Goal: Task Accomplishment & Management: Use online tool/utility

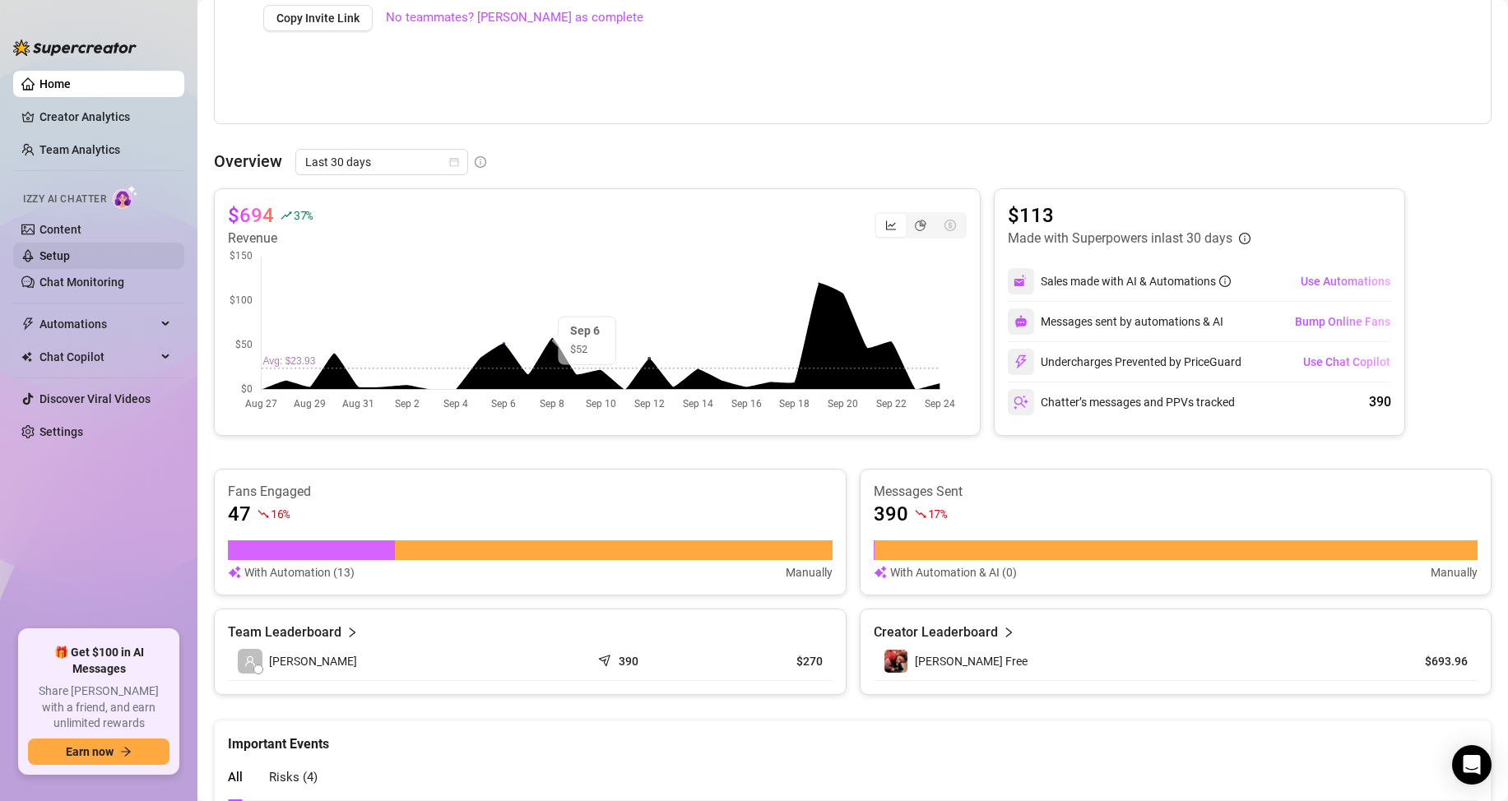
scroll to position [494, 0]
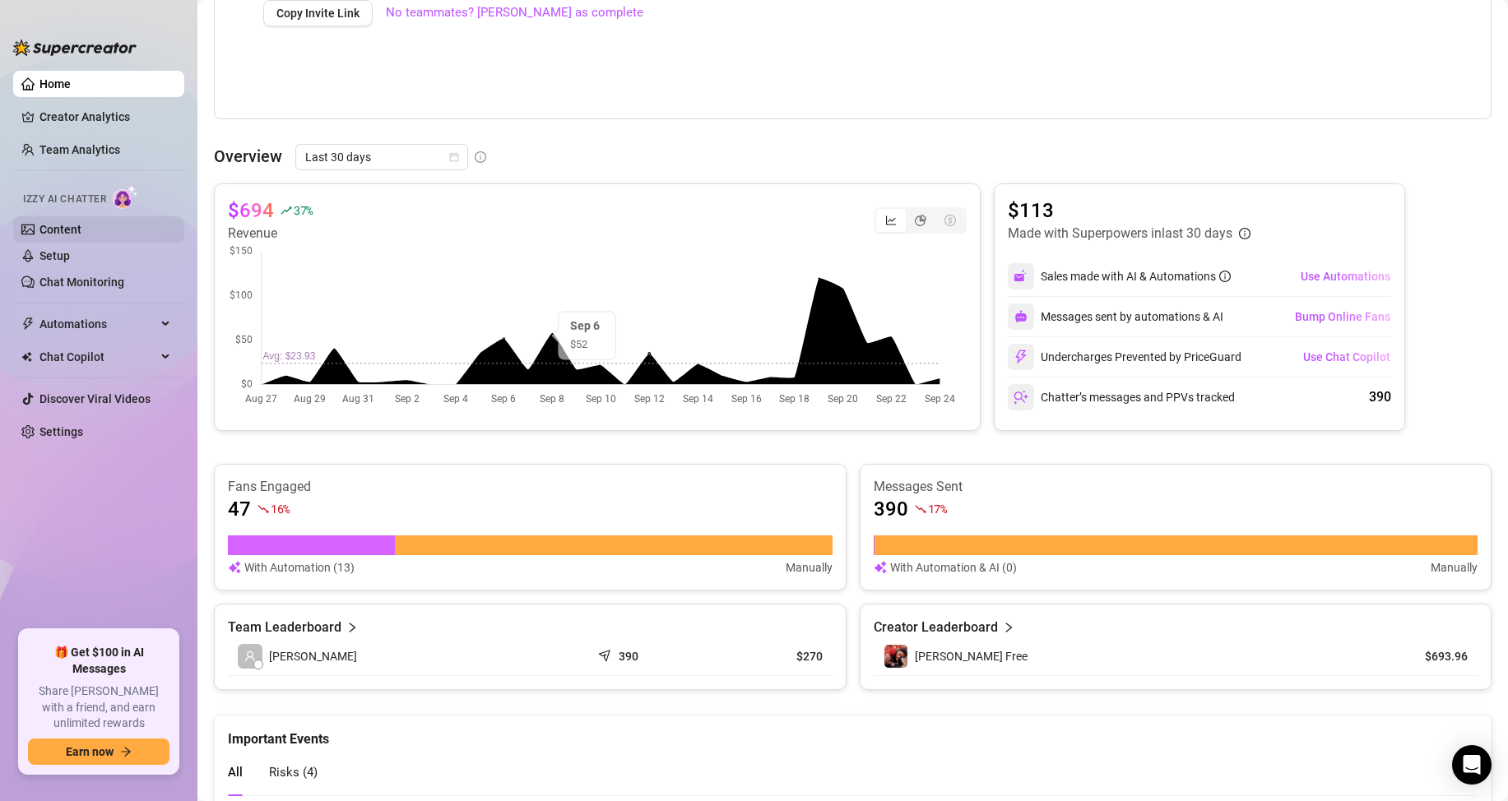
click at [81, 223] on link "Content" at bounding box center [60, 229] width 42 height 13
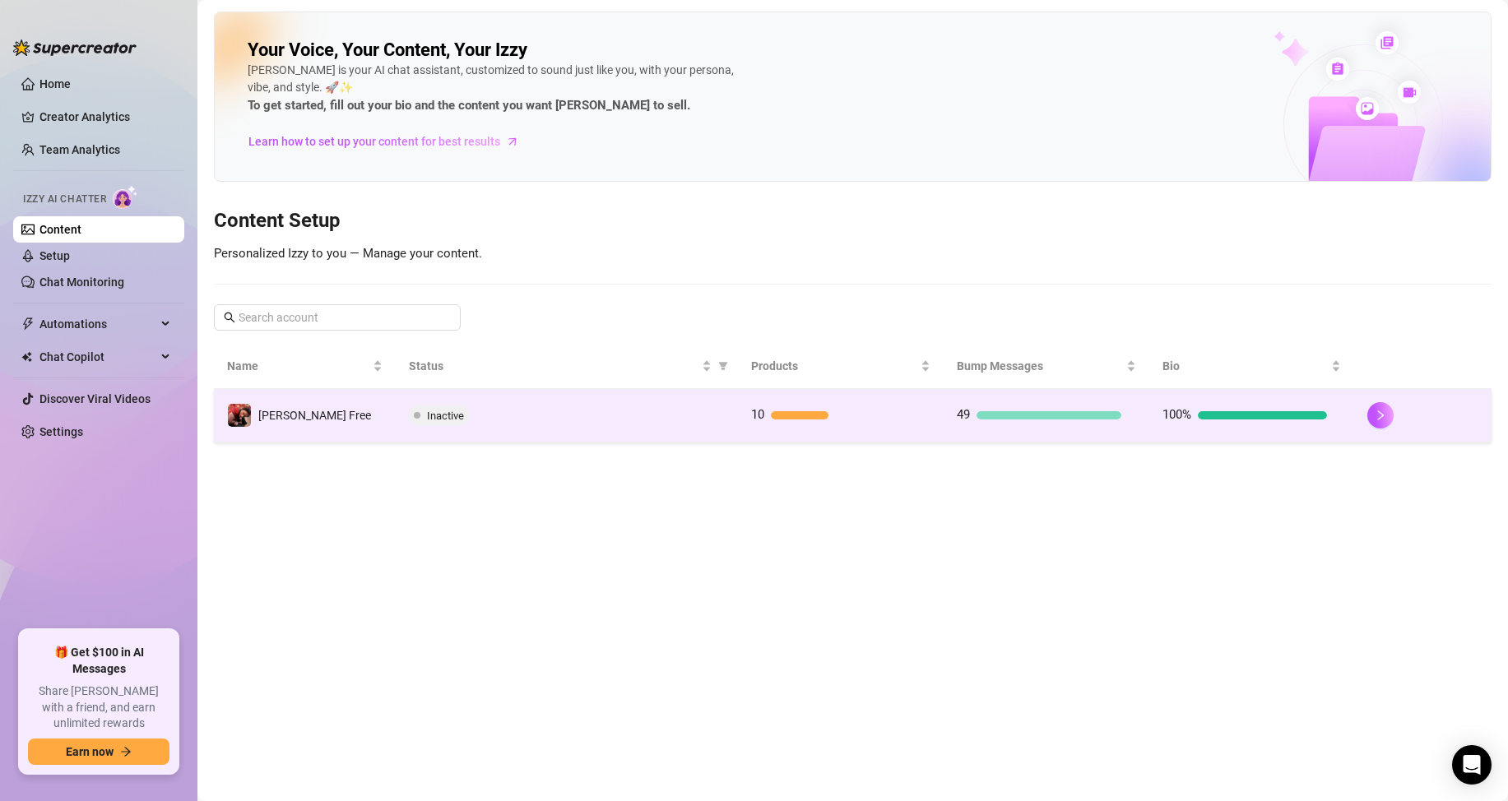
click at [437, 418] on span "Inactive" at bounding box center [445, 416] width 37 height 12
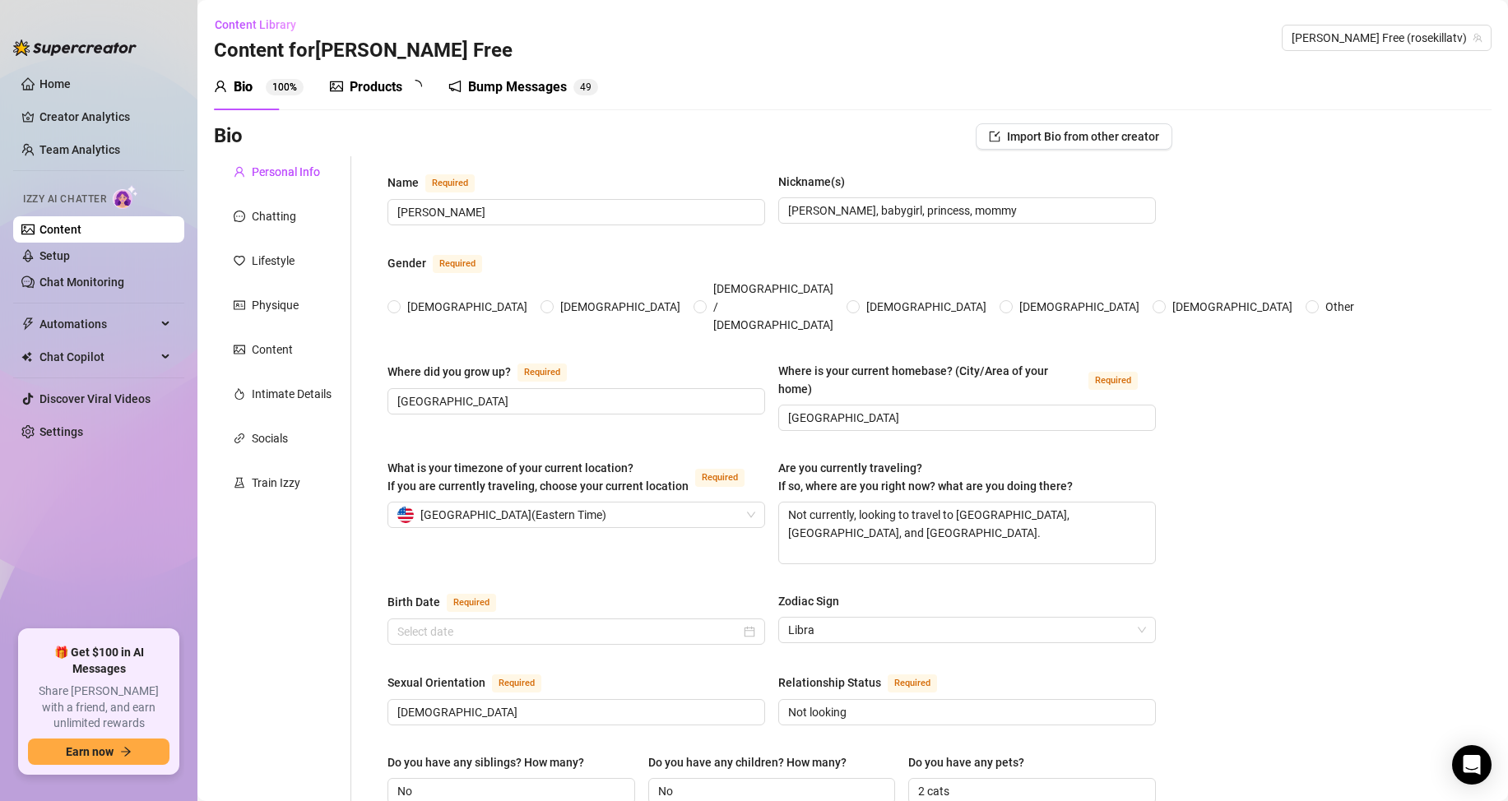
radio input "true"
type input "[DATE]"
click at [412, 93] on sup "1 0" at bounding box center [421, 87] width 25 height 16
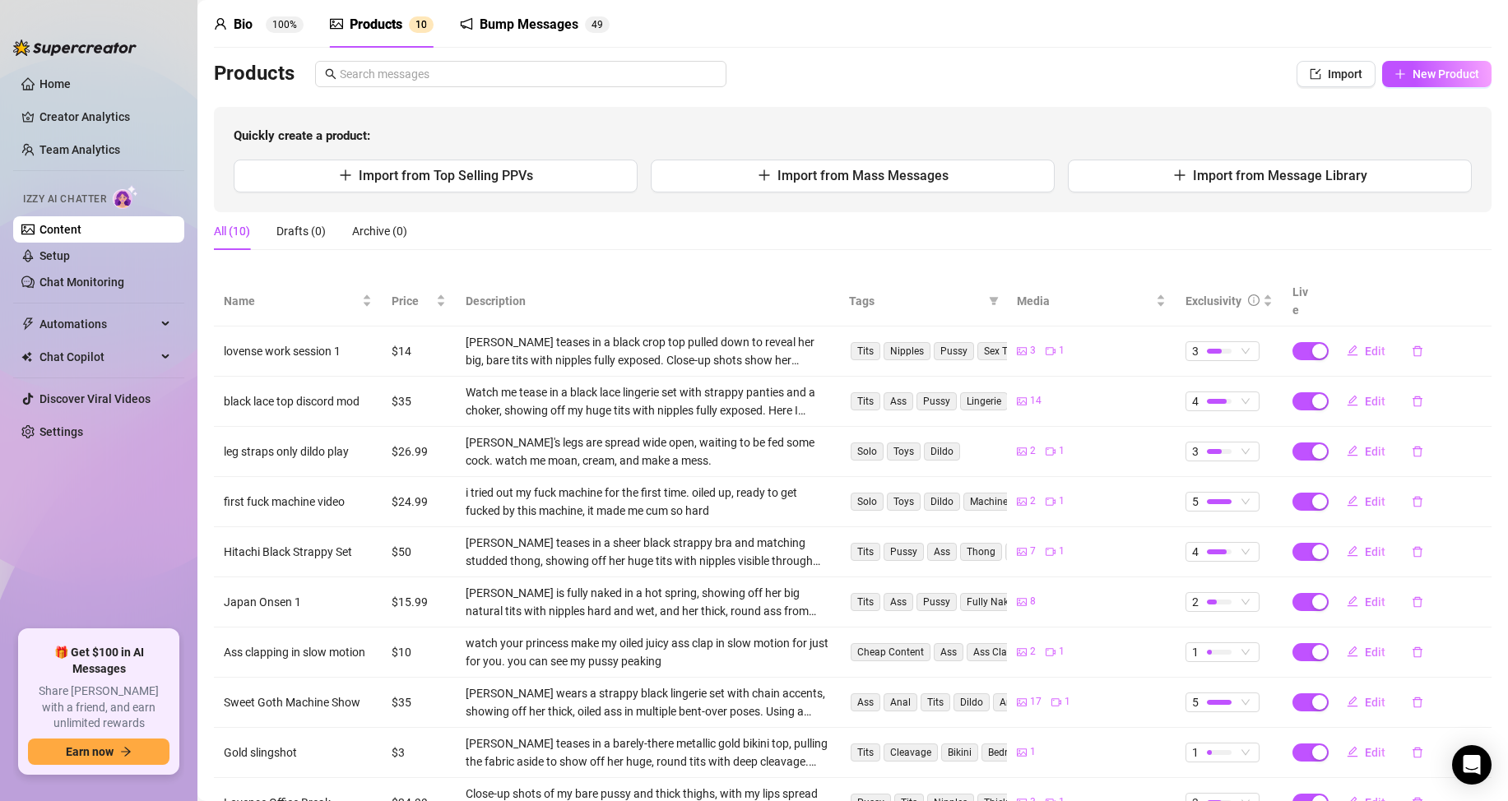
scroll to position [121, 0]
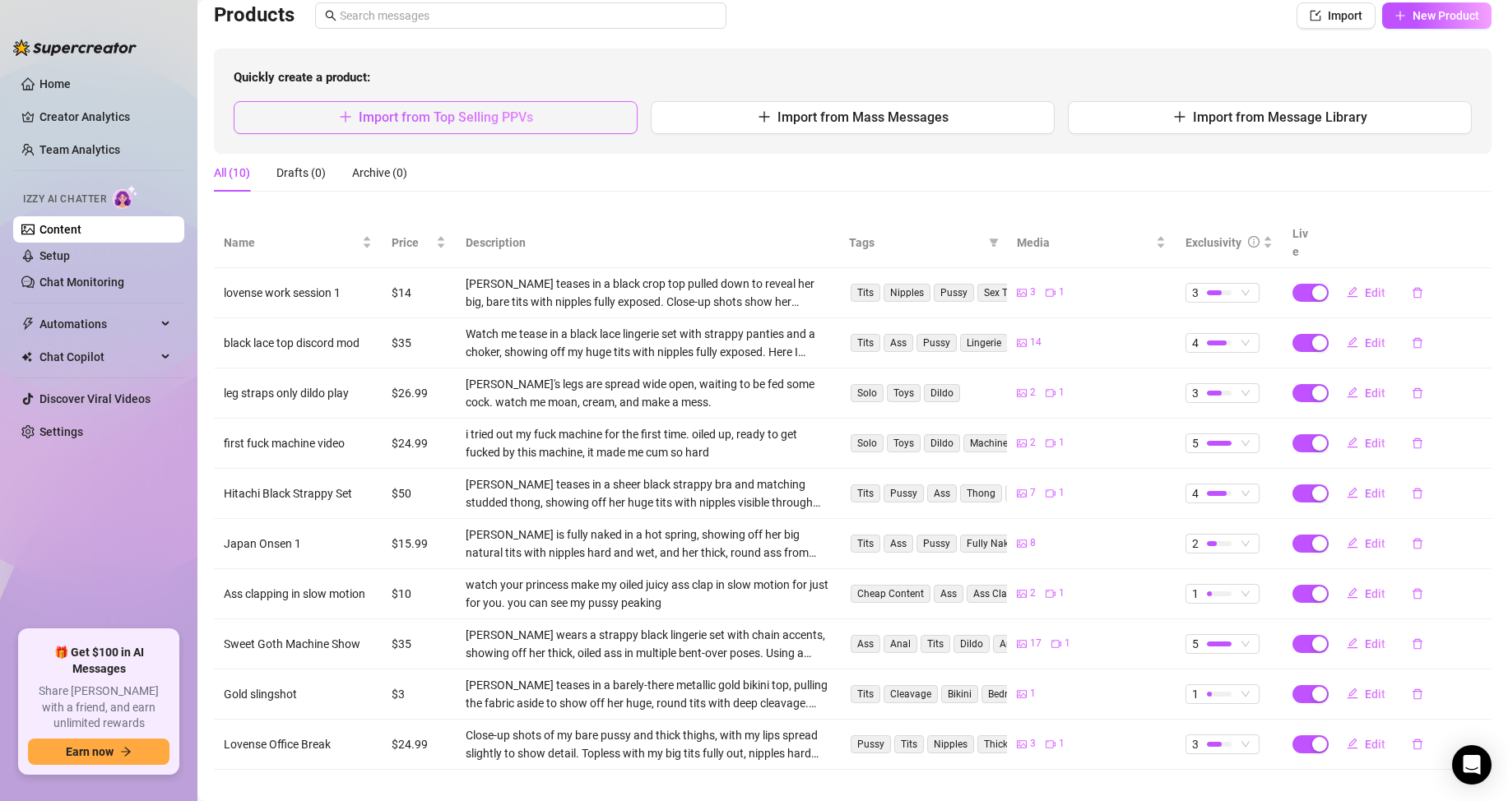
click at [540, 110] on button "Import from Top Selling PPVs" at bounding box center [436, 117] width 404 height 33
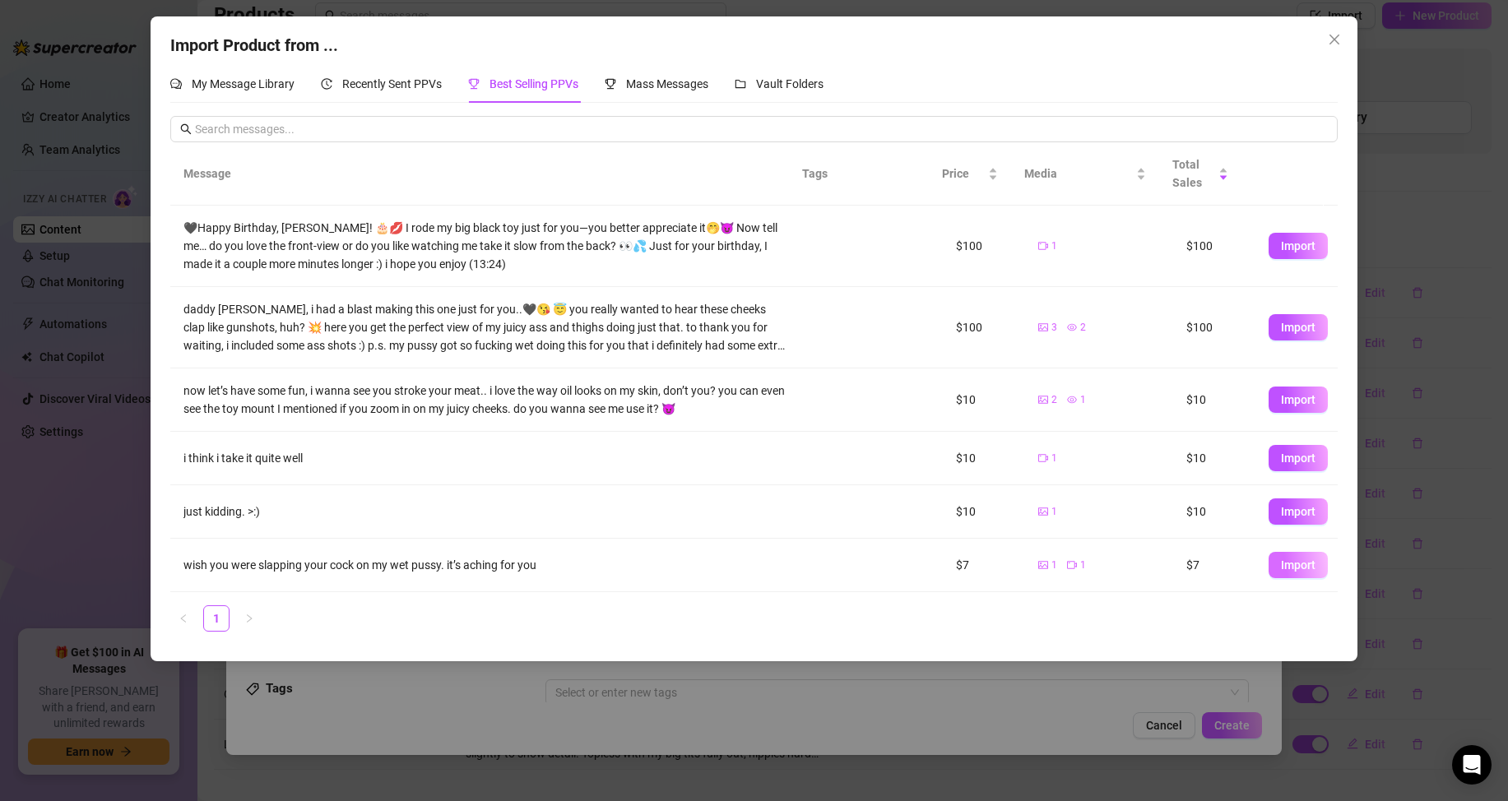
click at [1288, 563] on span "Import" at bounding box center [1298, 565] width 35 height 13
type textarea "wish you were slapping your cock on my wet pussy. it’s aching for you"
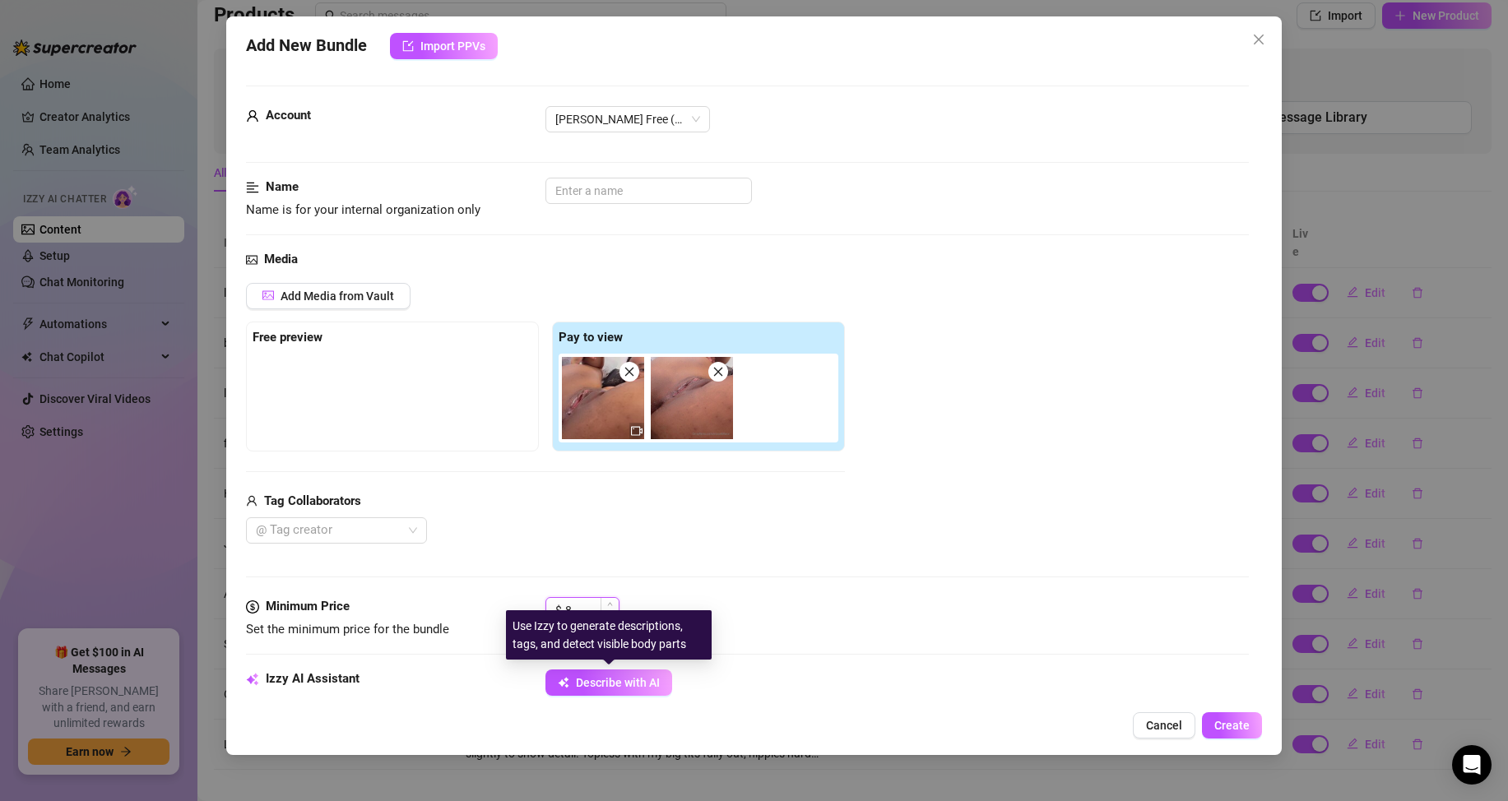
click at [610, 606] on icon "up" at bounding box center [610, 604] width 6 height 6
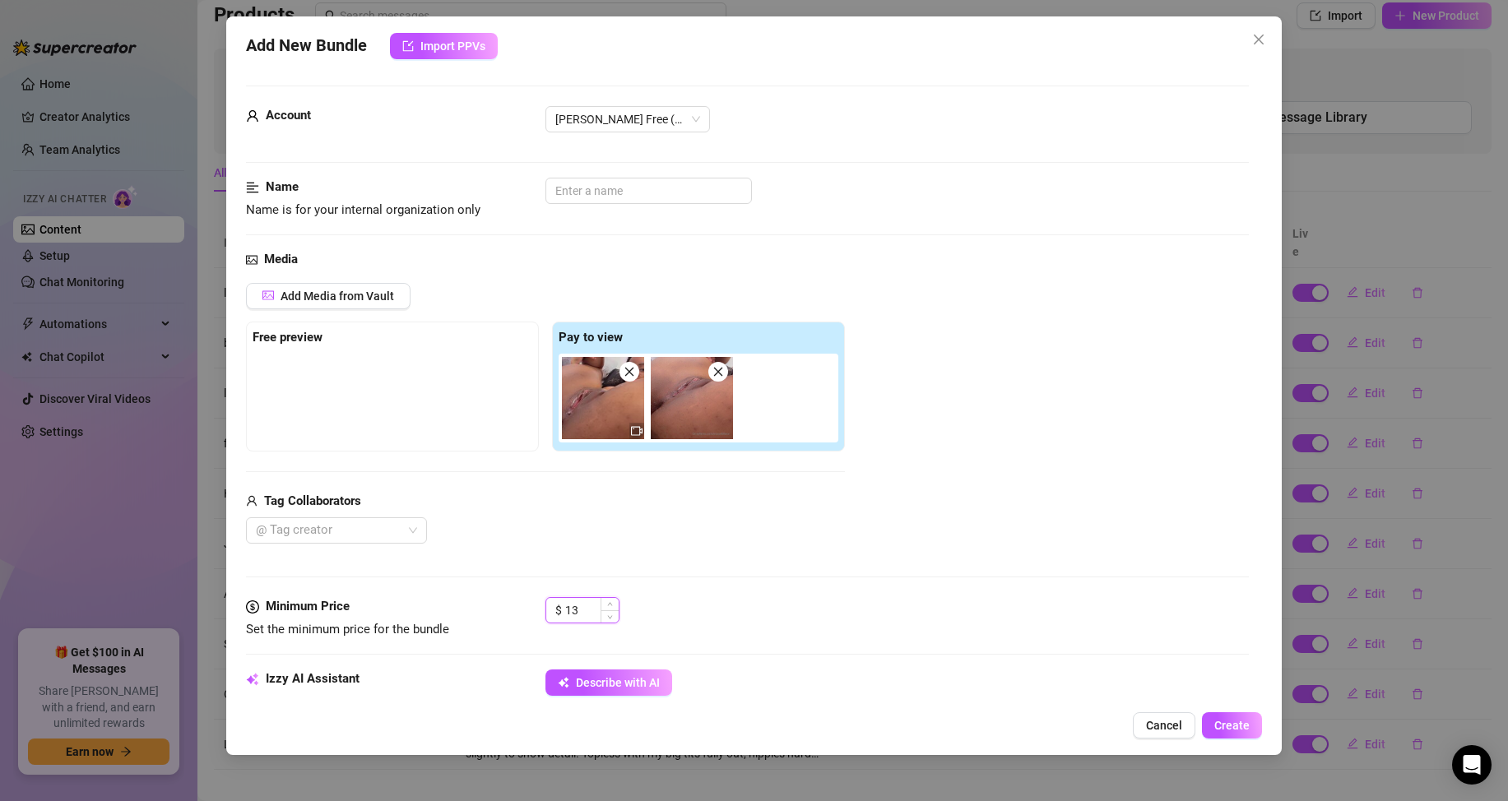
click at [610, 606] on icon "up" at bounding box center [610, 604] width 6 height 6
type input "15"
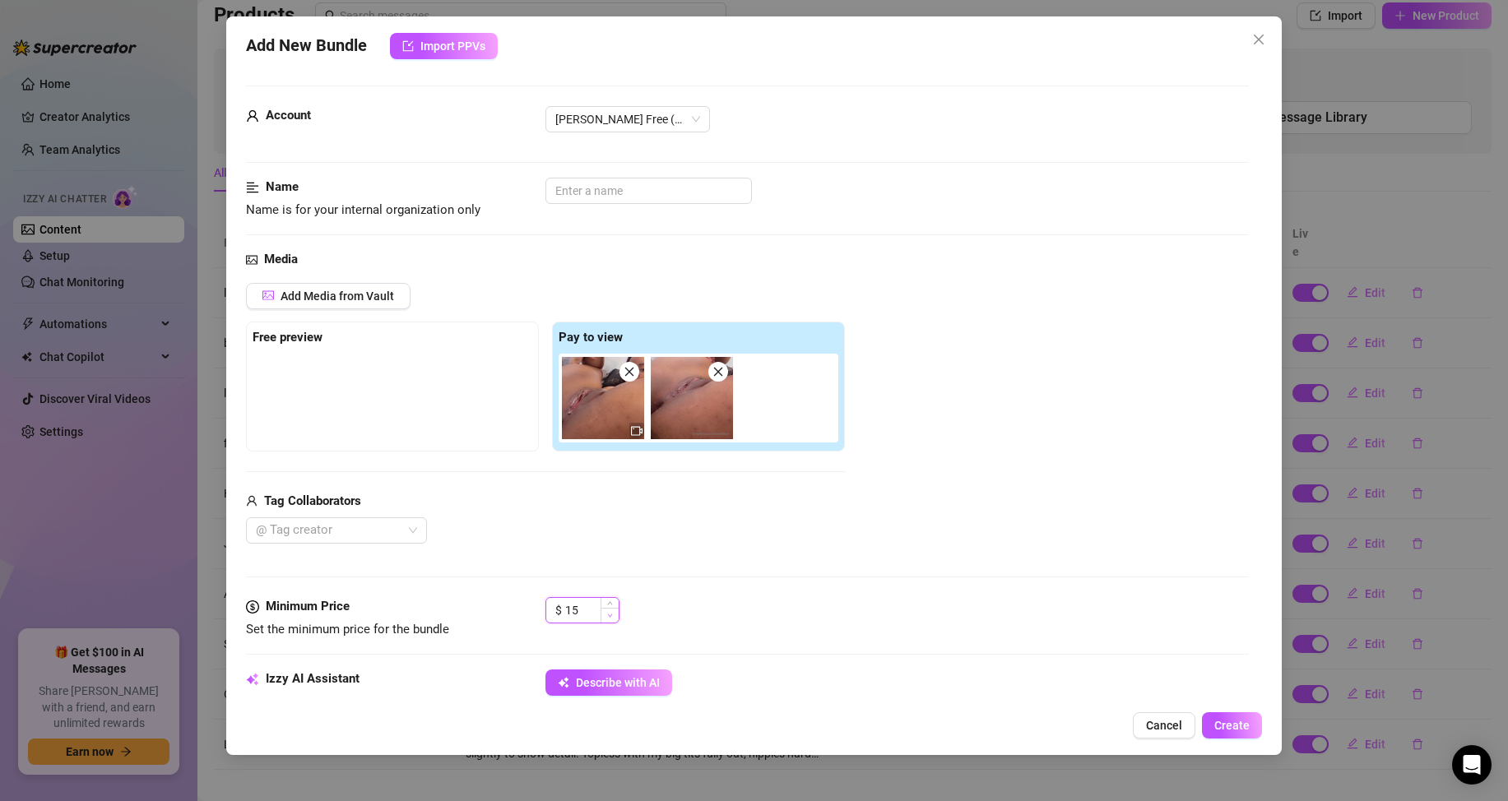
click at [608, 616] on icon "down" at bounding box center [610, 616] width 6 height 6
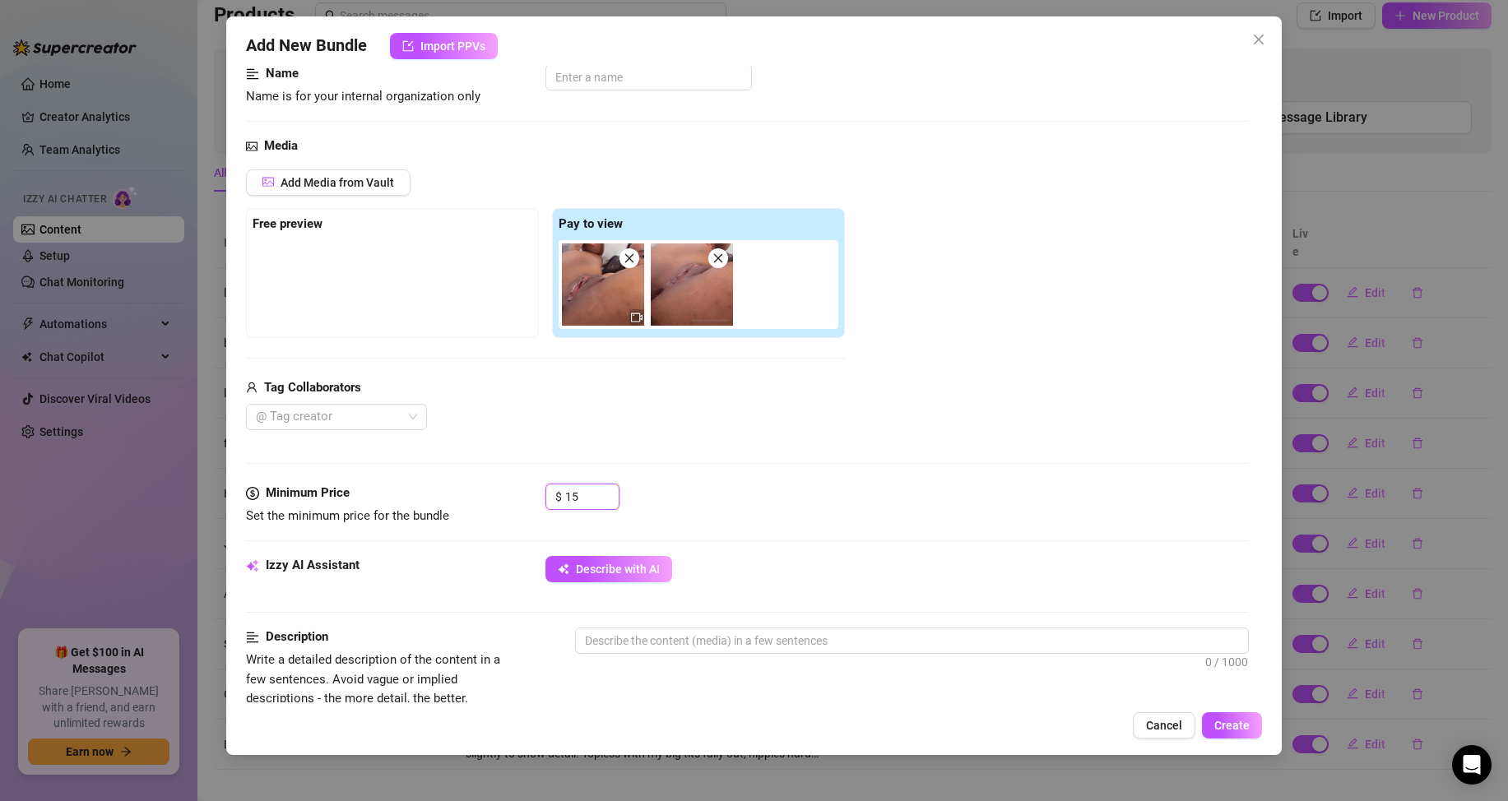
scroll to position [247, 0]
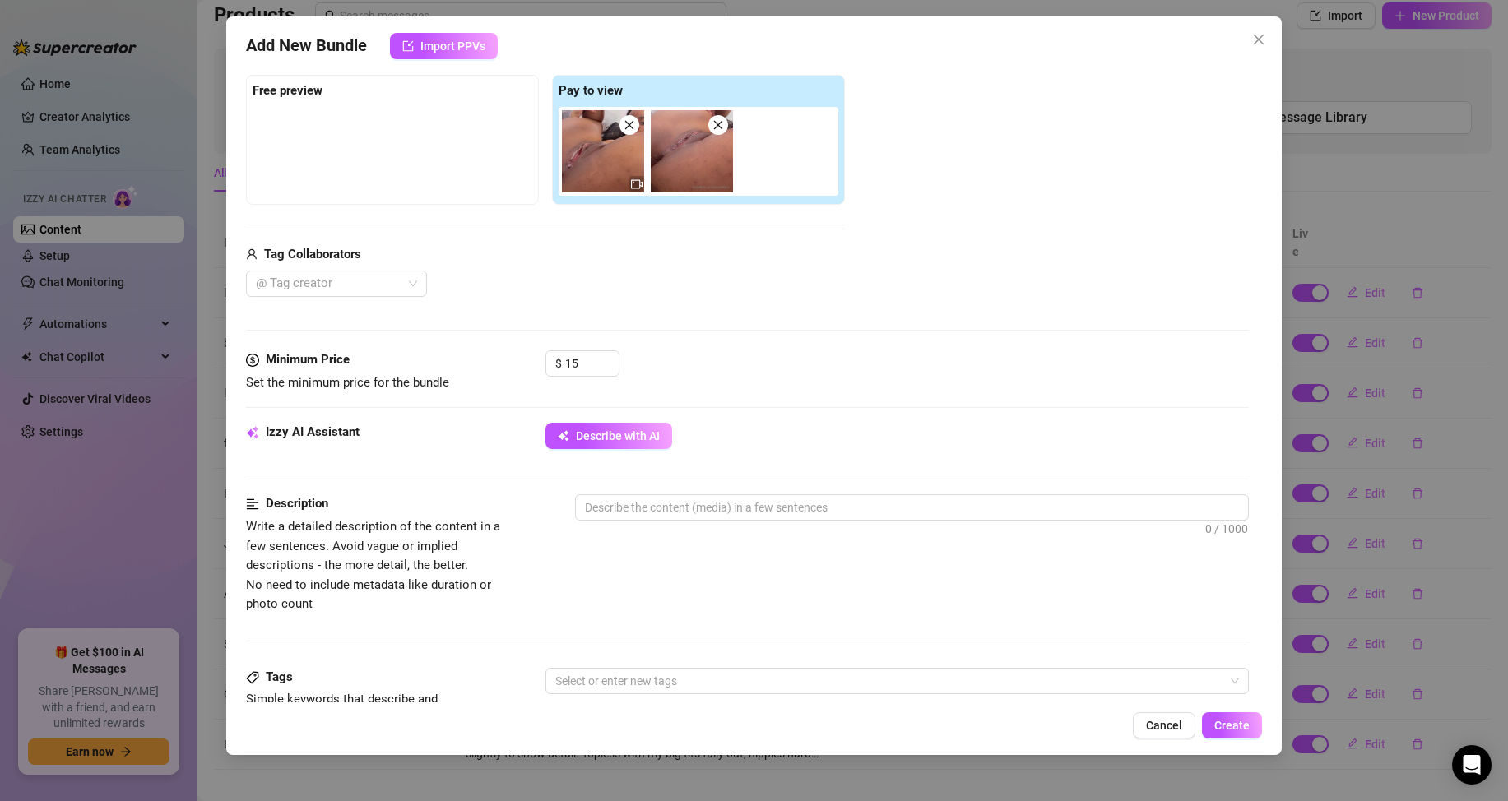
click at [598, 453] on div "Izzy AI Assistant Describe with AI" at bounding box center [747, 443] width 1003 height 41
click at [616, 434] on span "Describe with AI" at bounding box center [618, 435] width 84 height 13
type textarea "Extreme"
type textarea "Extreme close-up"
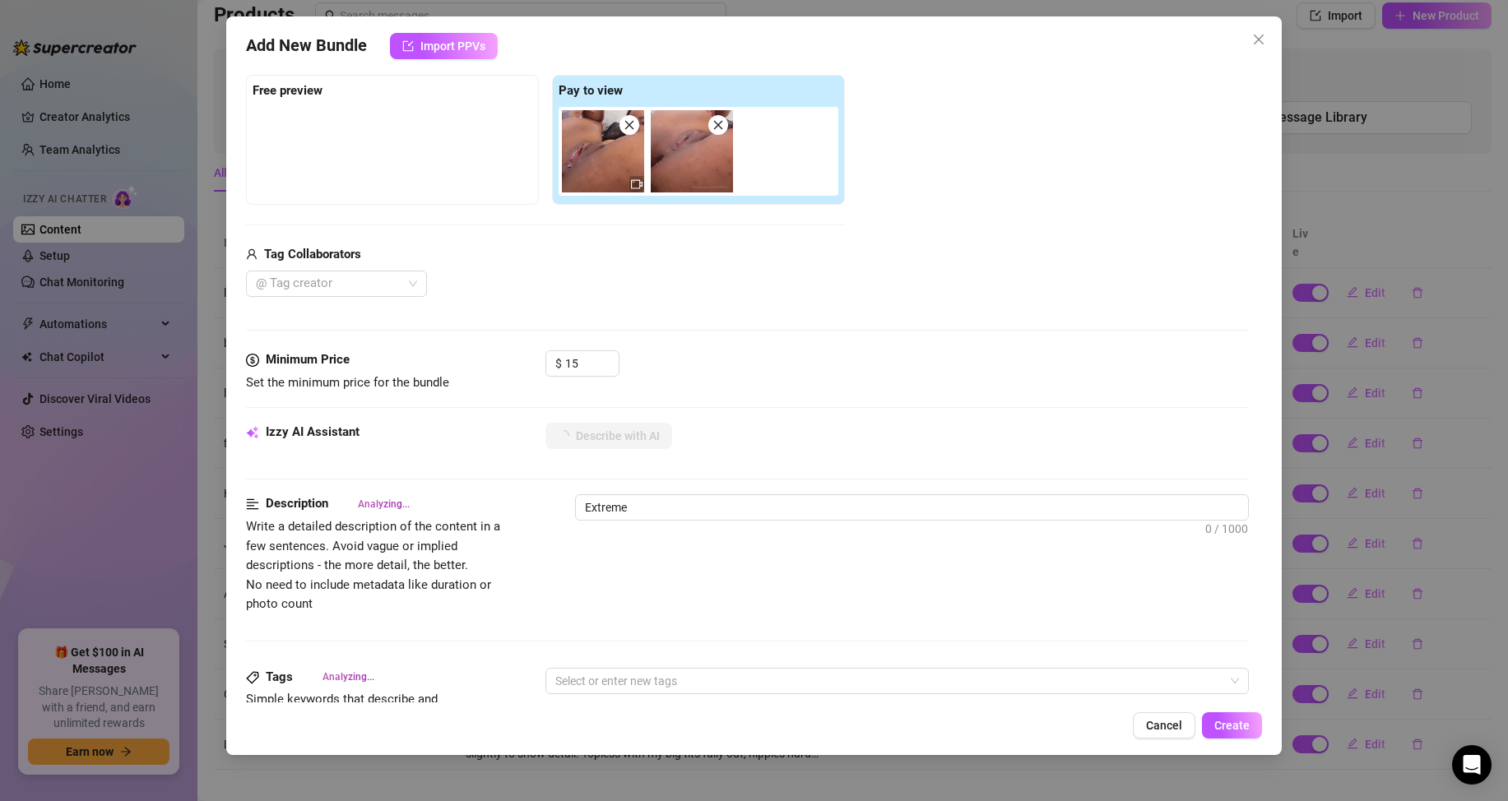
type textarea "Extreme close-up"
type textarea "Extreme close-up of"
type textarea "Extreme close-up of [PERSON_NAME]"
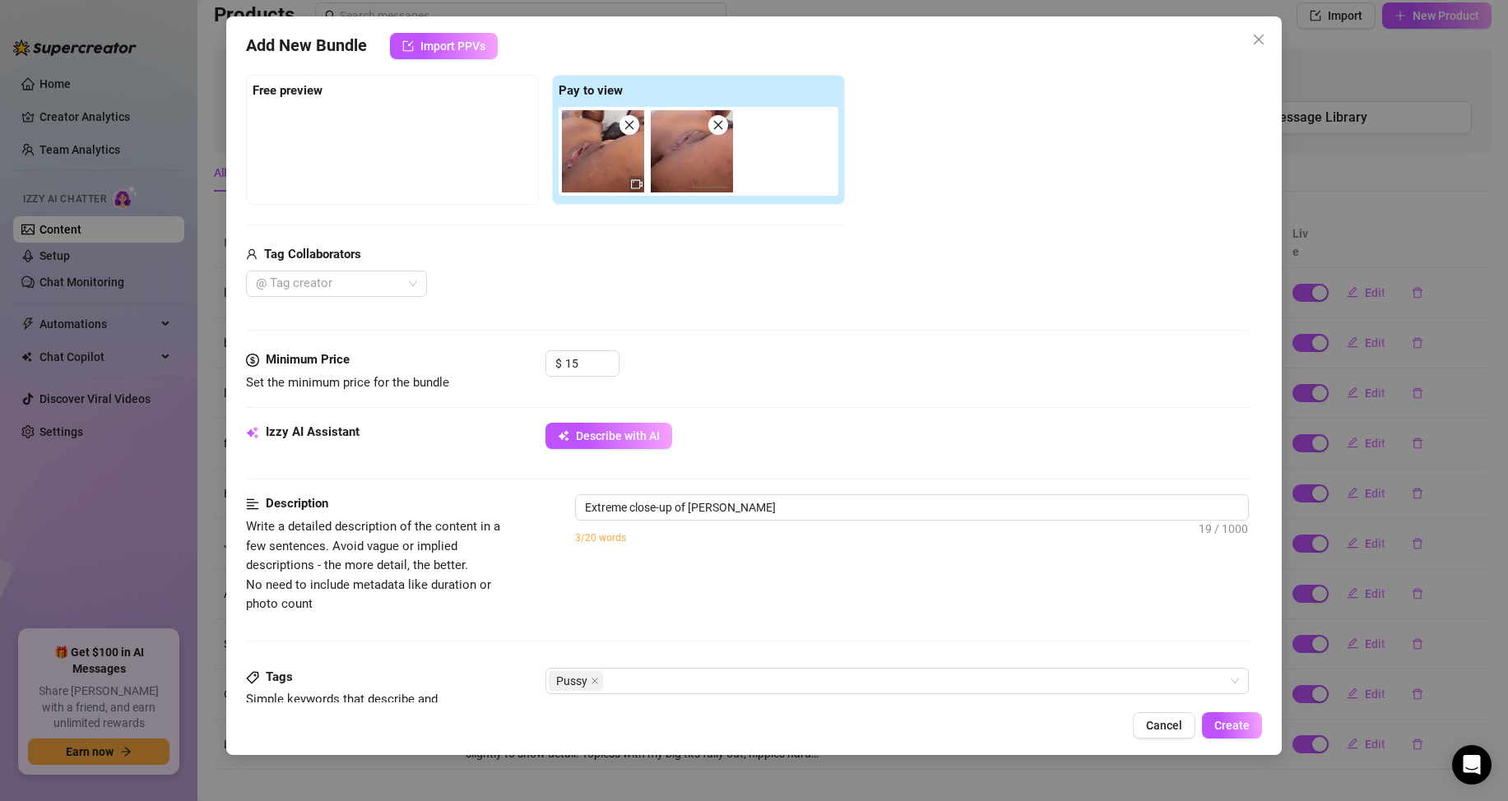
type textarea "Extreme close-up of [PERSON_NAME]"
type textarea "Extreme close-up of [PERSON_NAME] bare"
type textarea "Extreme close-up of [PERSON_NAME] bare pussy"
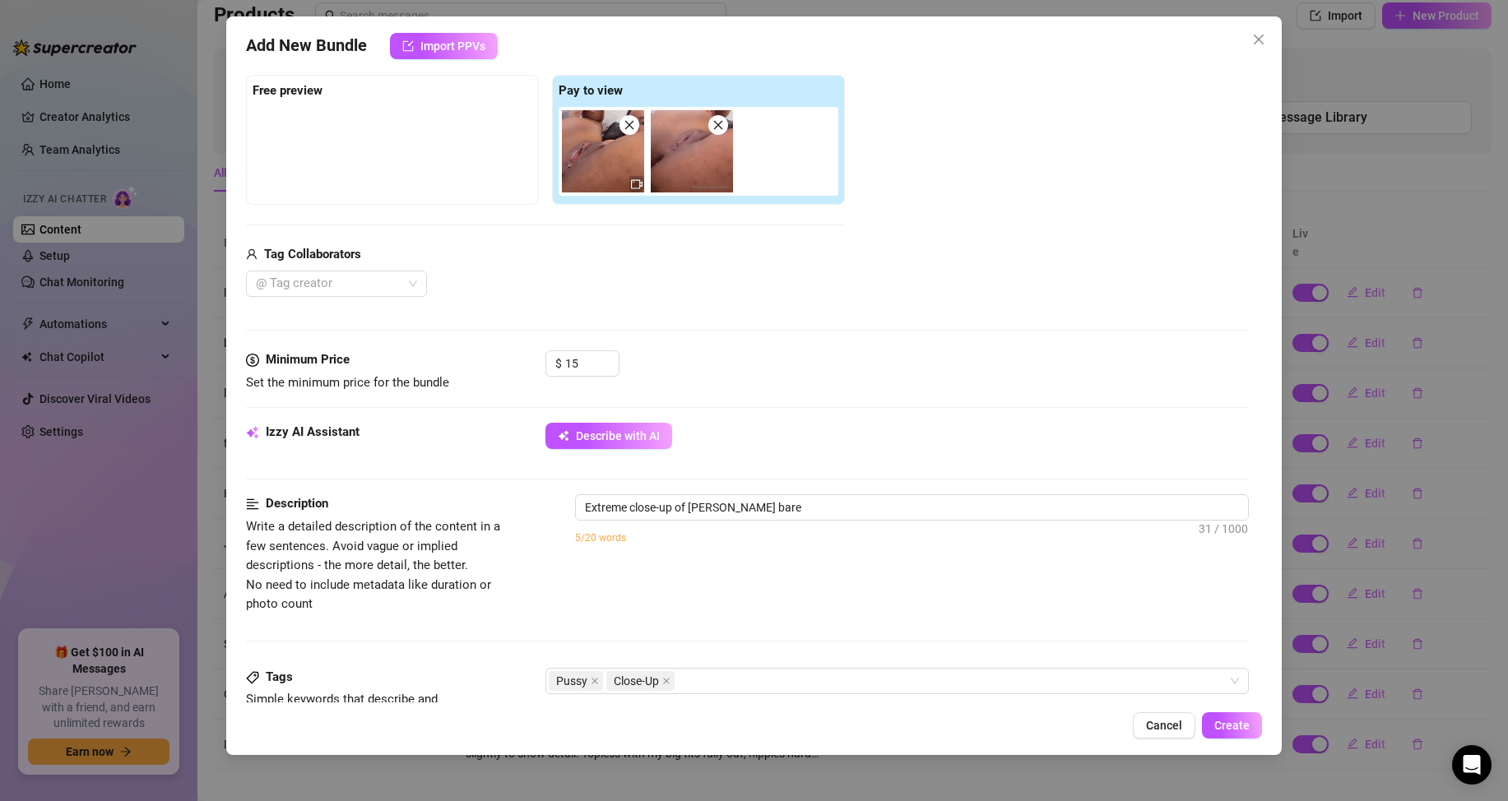
type textarea "Extreme close-up of [PERSON_NAME] bare pussy"
type textarea "Extreme close-up of [PERSON_NAME] bare pussy from"
type textarea "Extreme close-up of [PERSON_NAME] bare pussy from a"
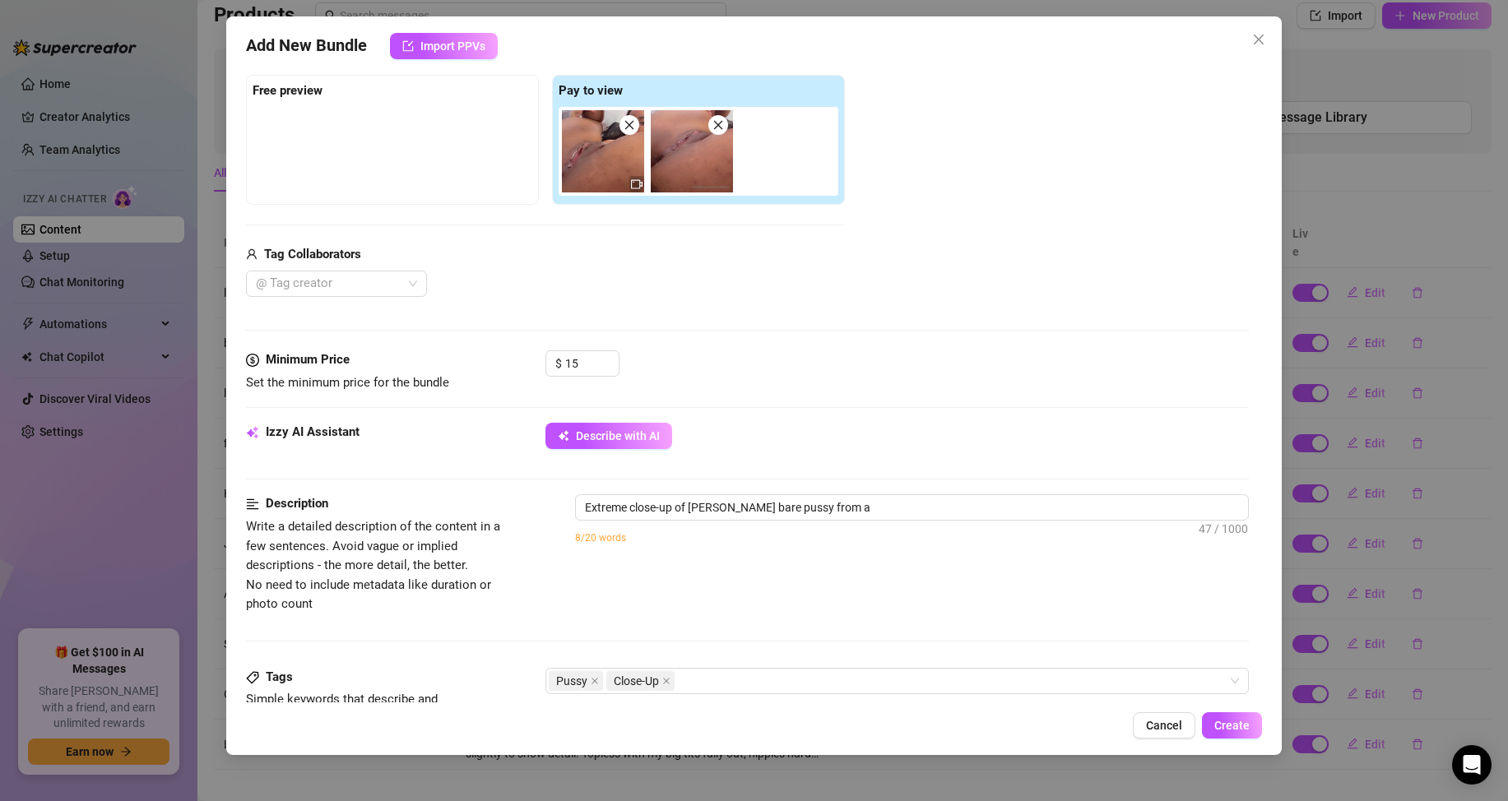
type textarea "Extreme close-up of [PERSON_NAME] bare pussy from a frontal"
type textarea "Extreme close-up of [PERSON_NAME] bare pussy from a frontal angle,"
type textarea "Extreme close-up of [PERSON_NAME] bare pussy from a frontal angle, lips"
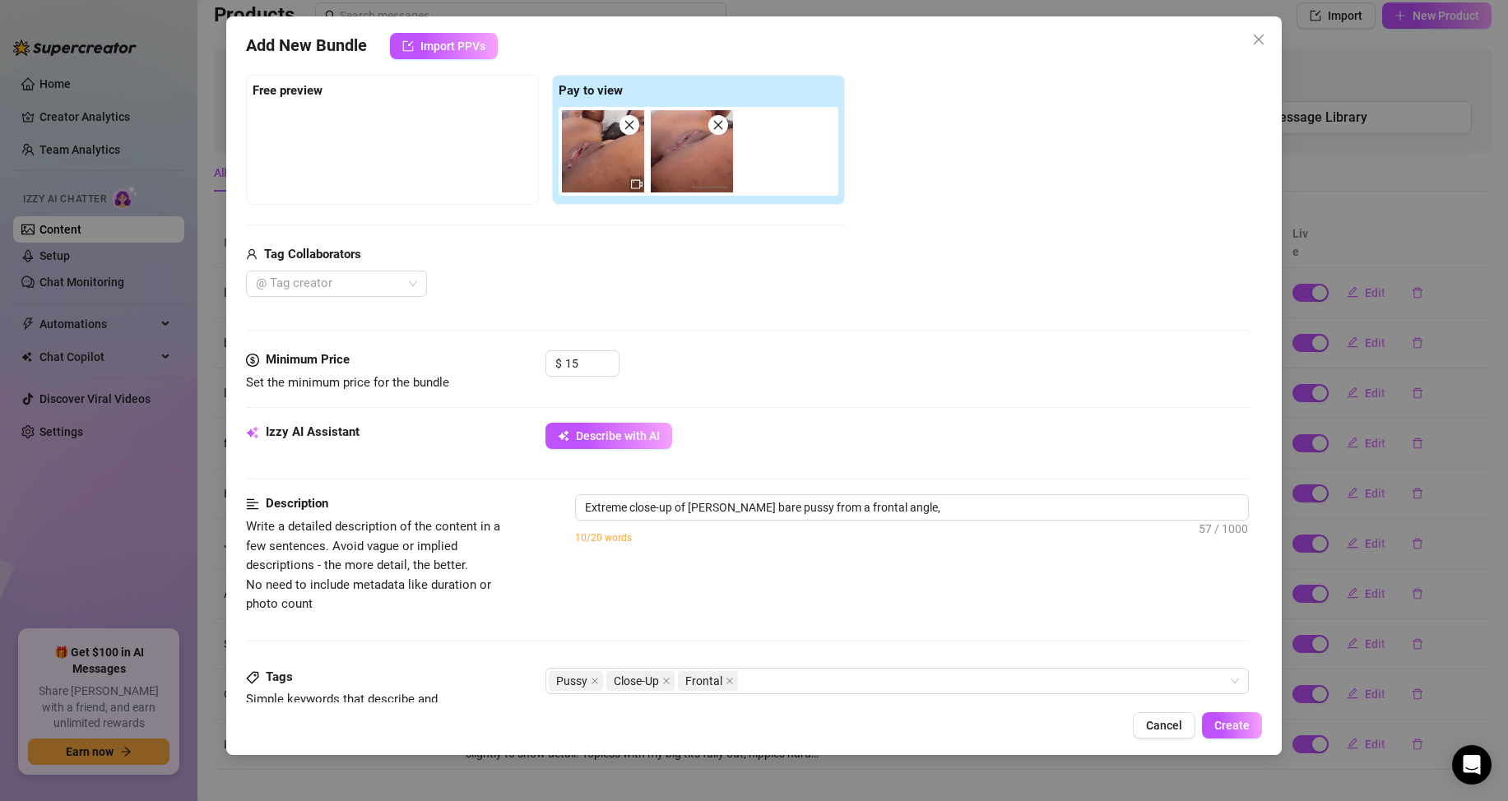
type textarea "Extreme close-up of [PERSON_NAME] bare pussy from a frontal angle, lips"
type textarea "Extreme close-up of [PERSON_NAME] bare pussy from a frontal angle, lips clearly"
type textarea "Extreme close-up of [PERSON_NAME] bare pussy from a frontal angle, lips clearly…"
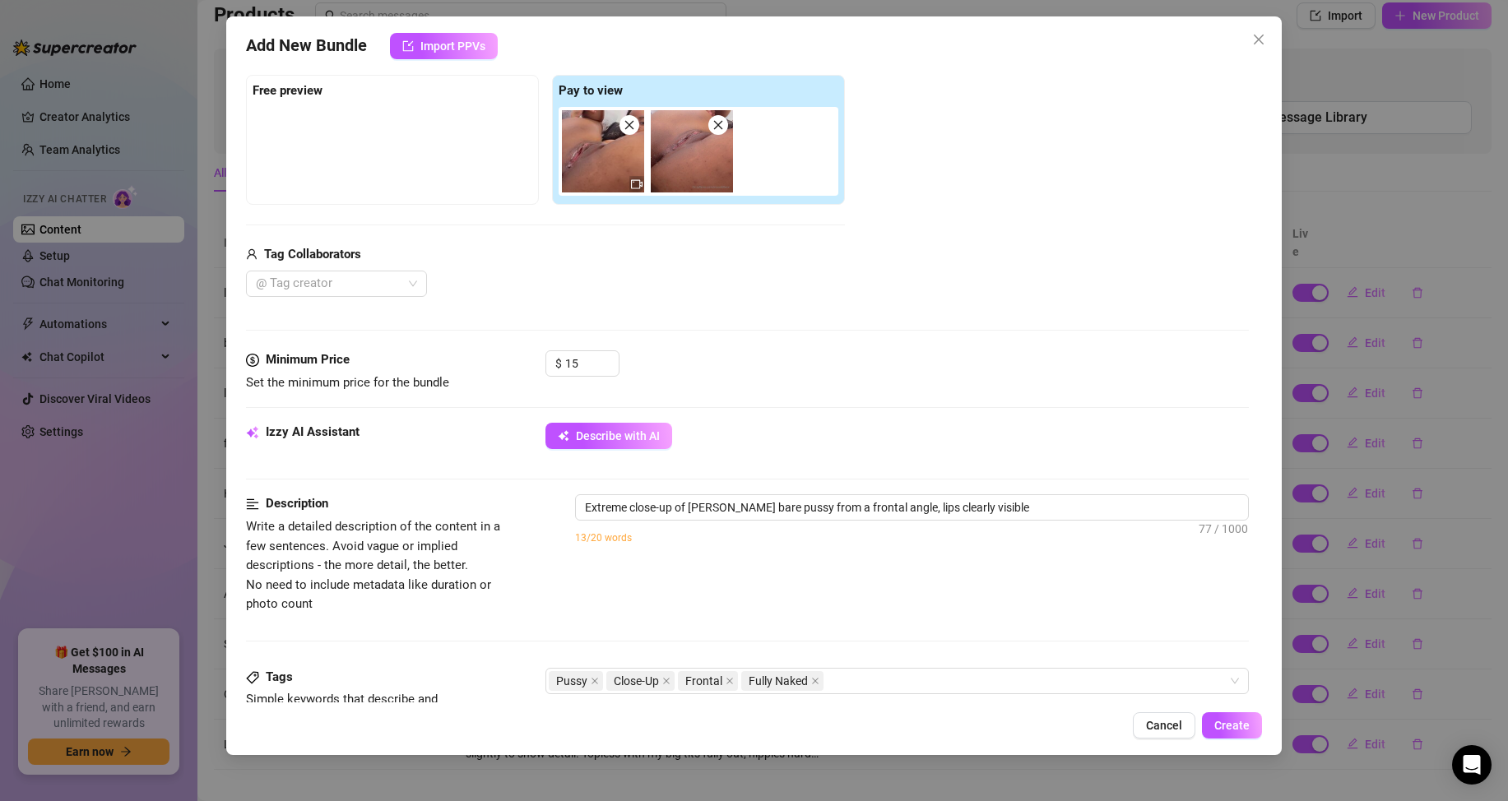
type textarea "Extreme close-up of [PERSON_NAME] bare pussy from a frontal angle, lips clearly…"
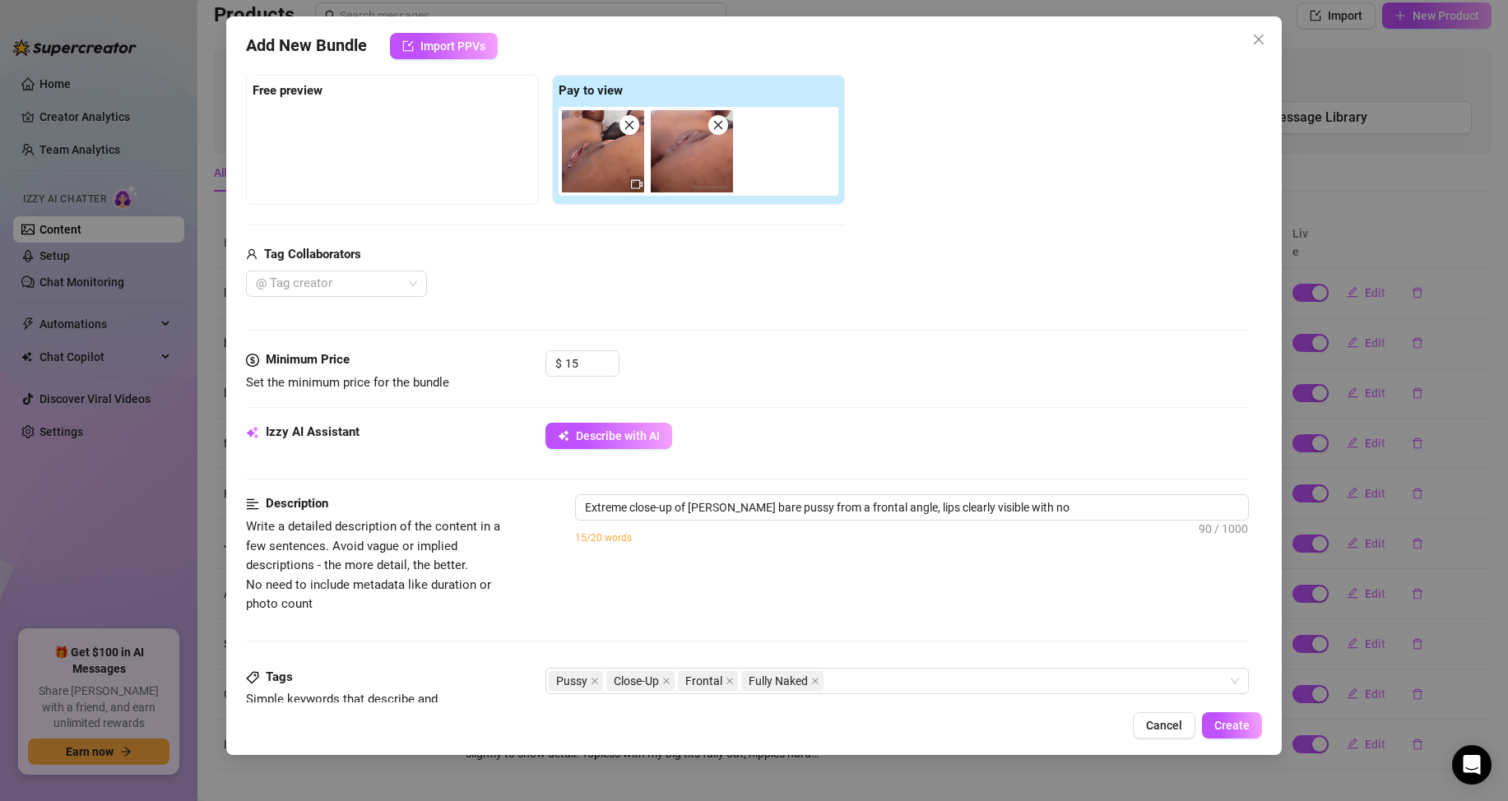
type textarea "Extreme close-up of [PERSON_NAME] bare pussy from a frontal angle, lips clearly…"
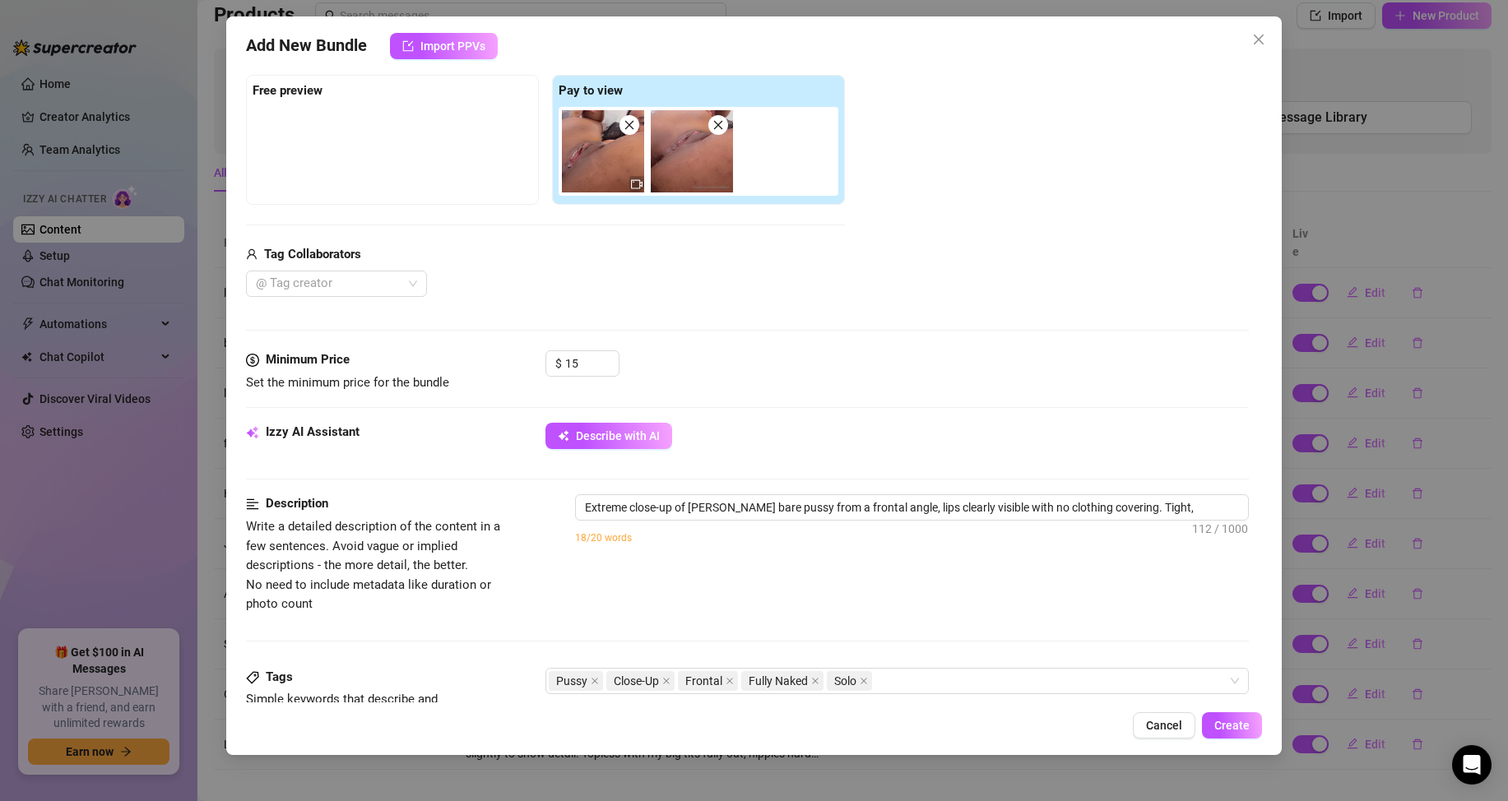
type textarea "Extreme close-up of [PERSON_NAME] bare pussy from a frontal angle, lips clearly…"
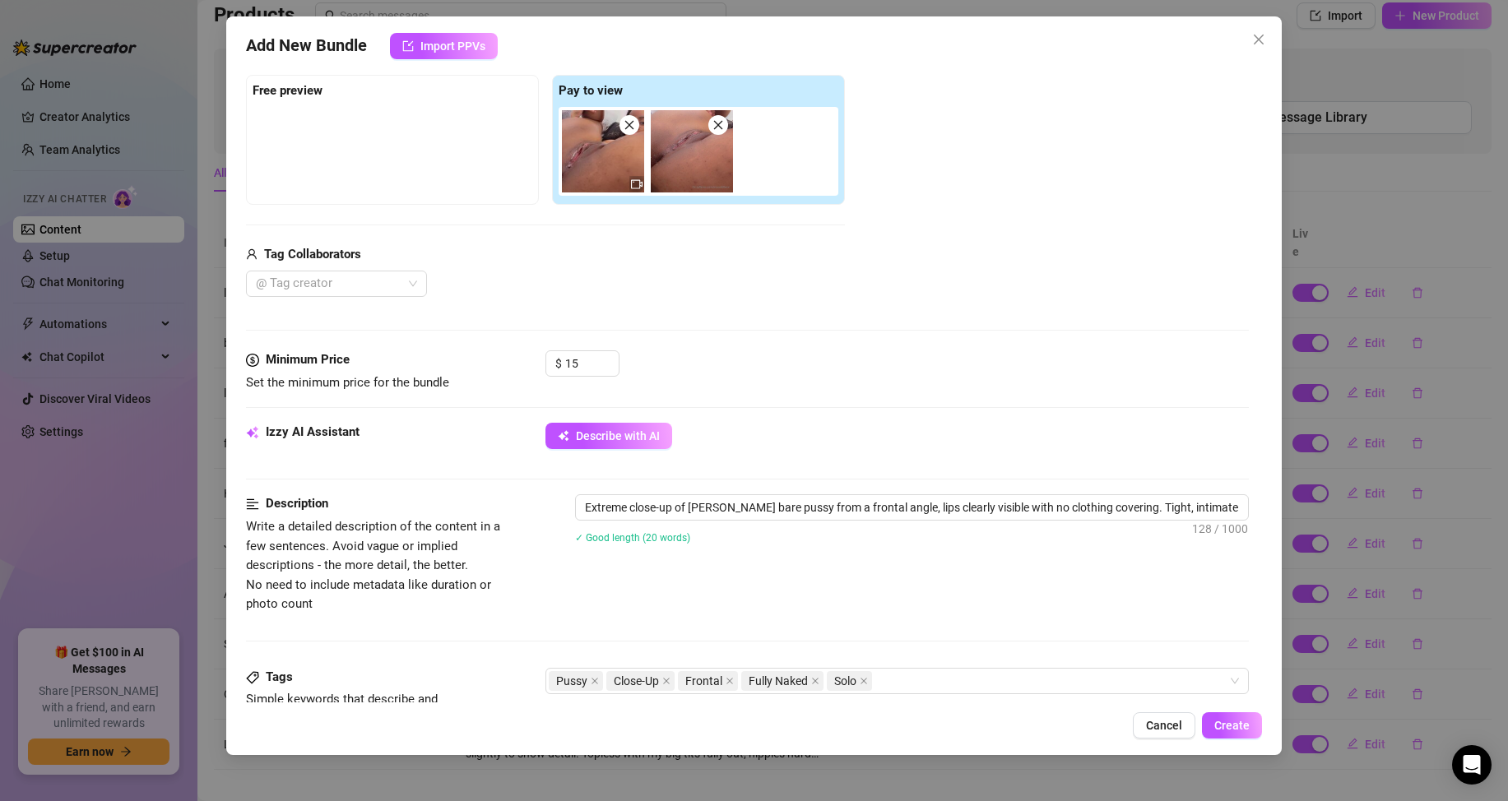
type textarea "Extreme close-up of [PERSON_NAME] bare pussy from a frontal angle, lips clearly…"
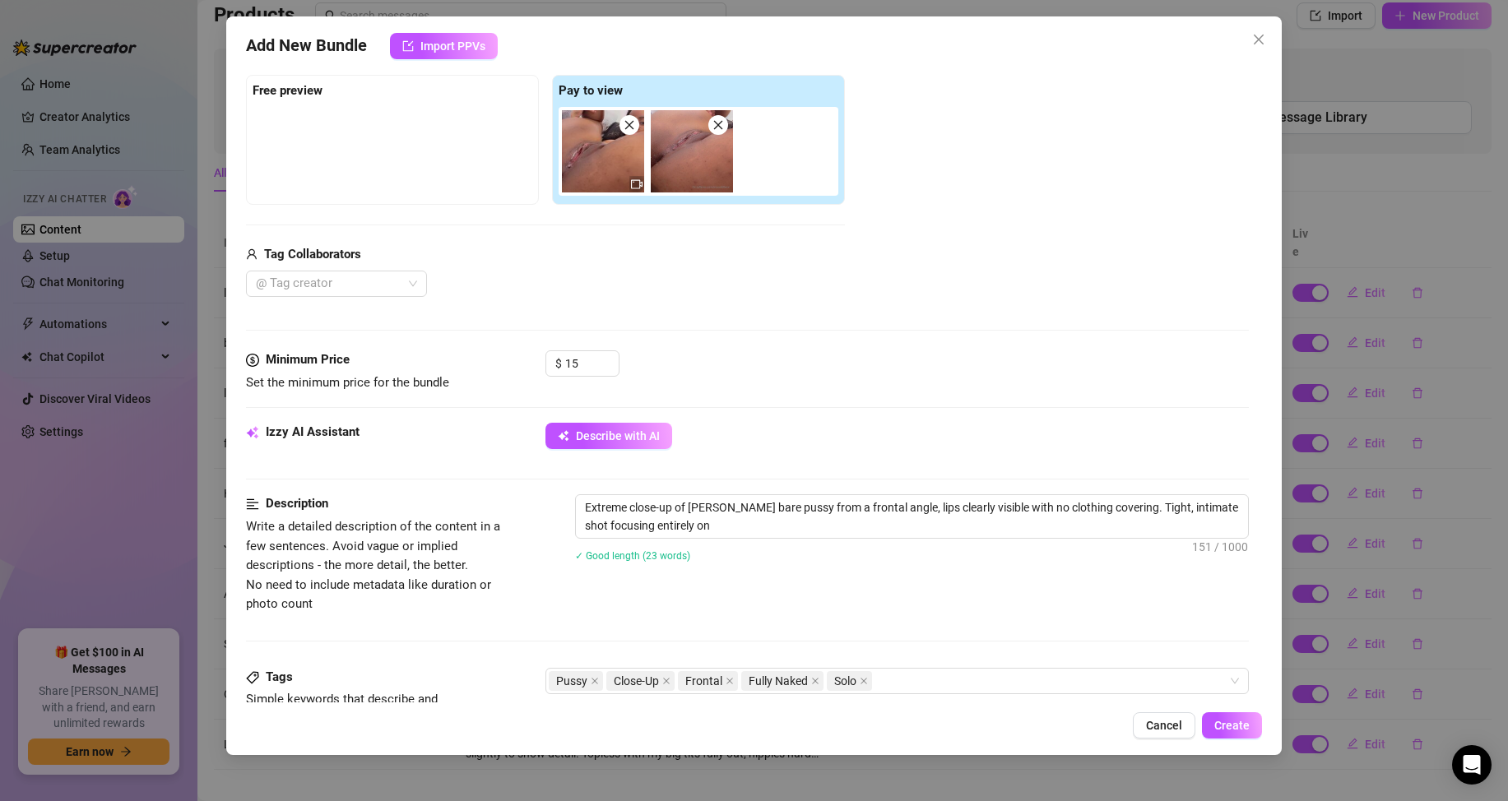
type textarea "Extreme close-up of [PERSON_NAME] bare pussy from a frontal angle, lips clearly…"
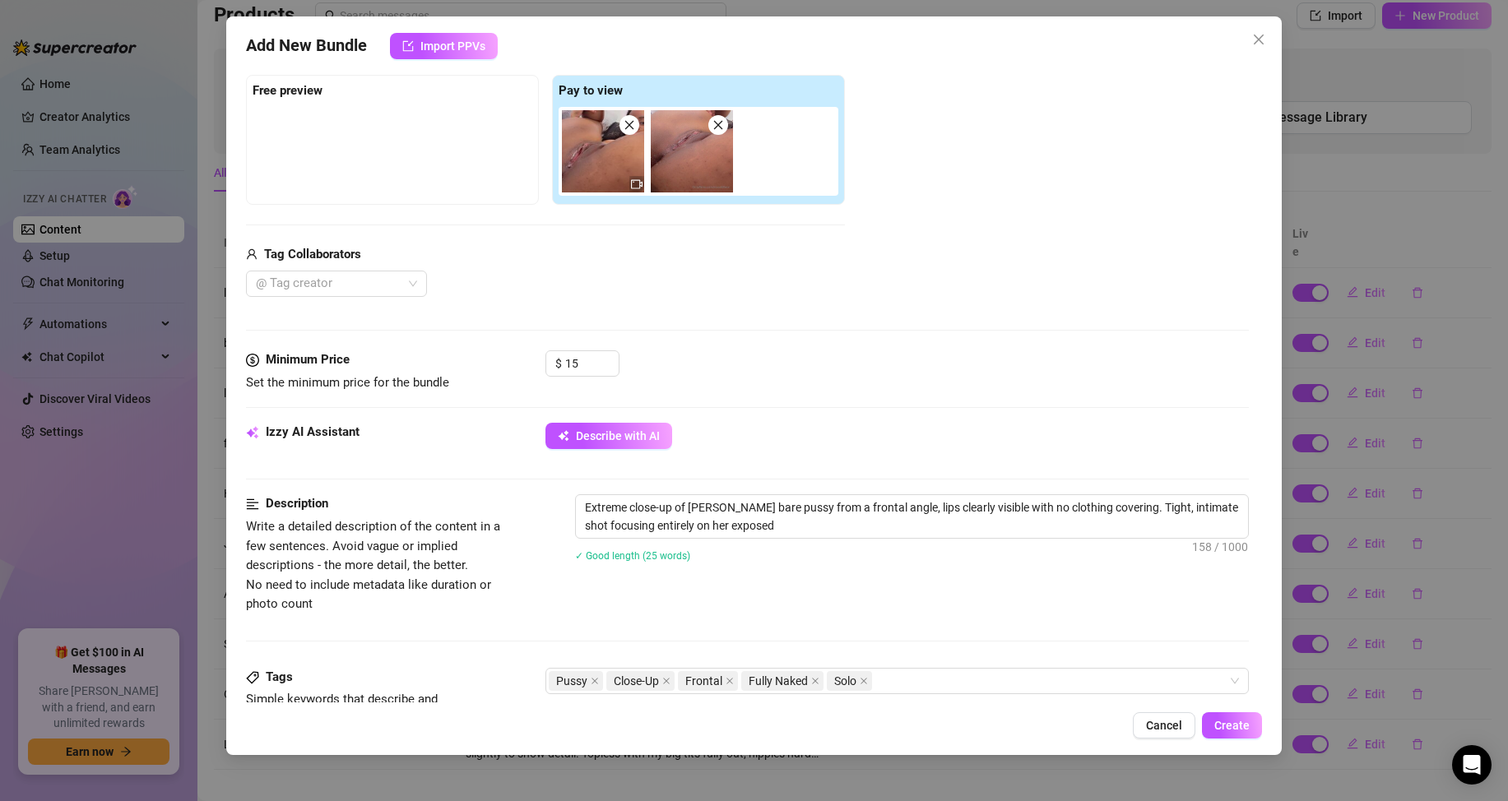
type textarea "Extreme close-up of [PERSON_NAME] bare pussy from a frontal angle, lips clearly…"
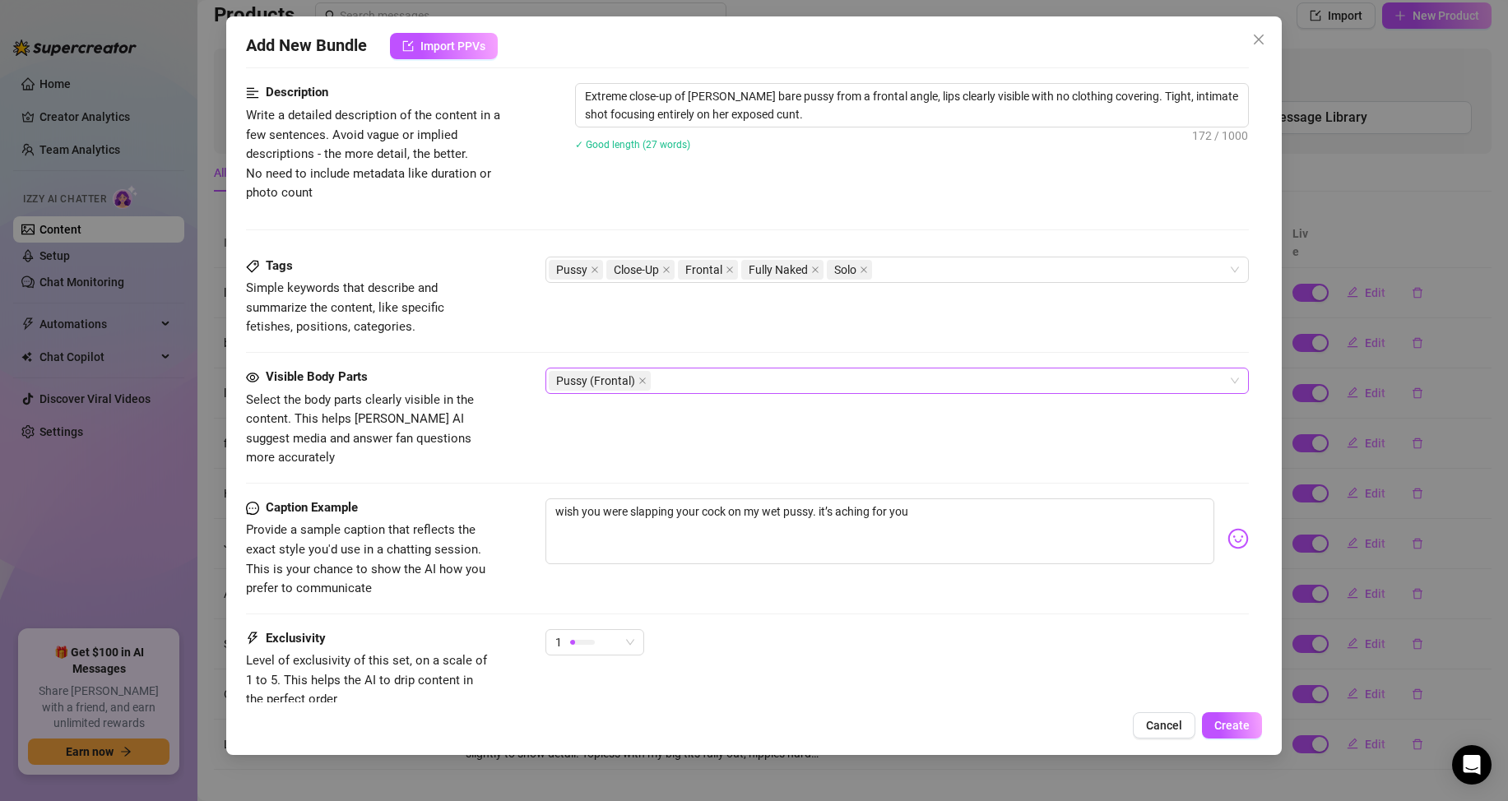
scroll to position [740, 0]
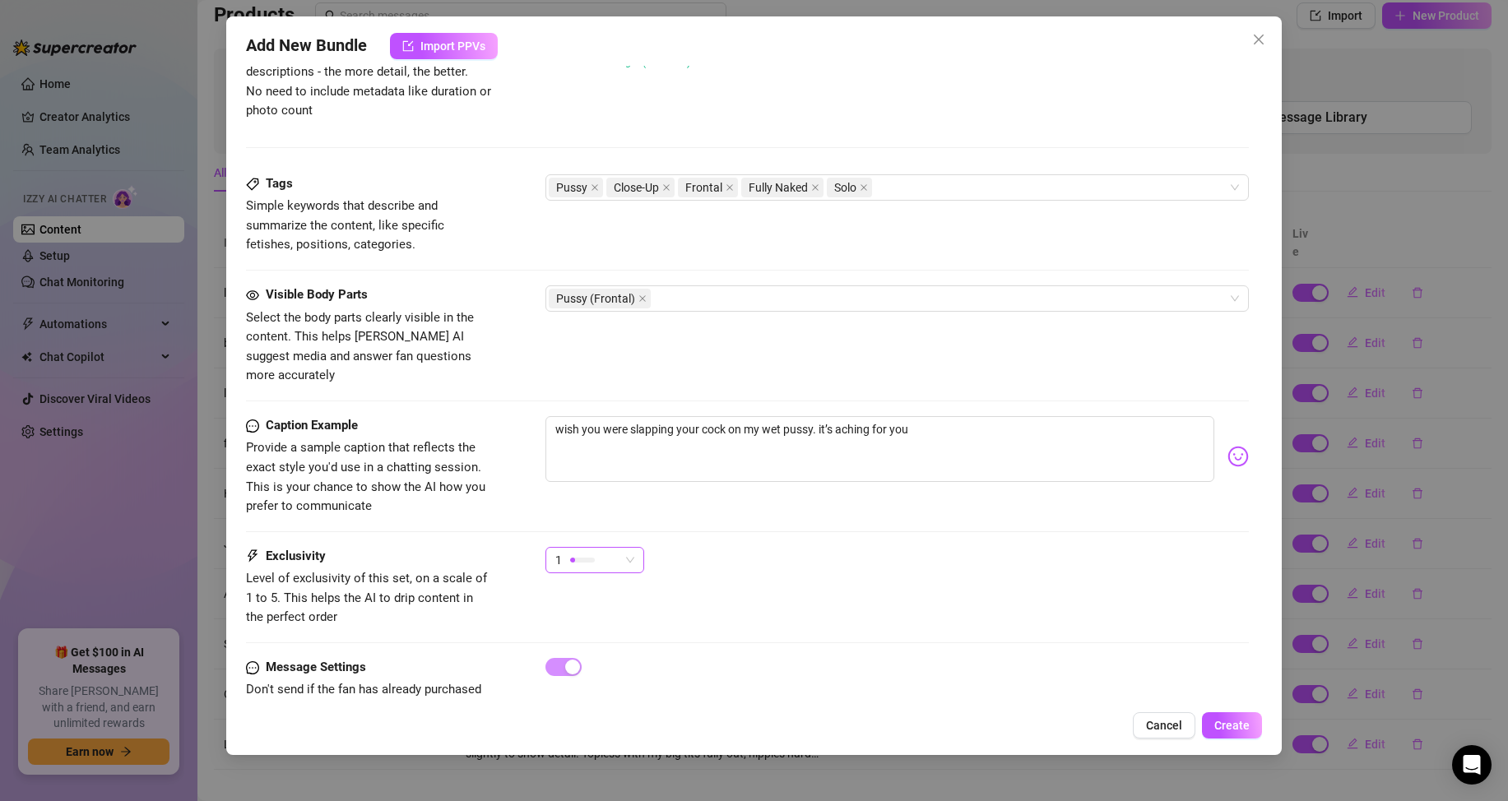
click at [619, 548] on span "1" at bounding box center [594, 560] width 79 height 25
click at [623, 680] on span "5 - Most Exclusive 🔥" at bounding box center [612, 679] width 107 height 18
click at [591, 552] on div at bounding box center [582, 560] width 25 height 16
click at [612, 625] on span "3" at bounding box center [614, 626] width 110 height 18
click at [621, 548] on span "3" at bounding box center [594, 560] width 79 height 25
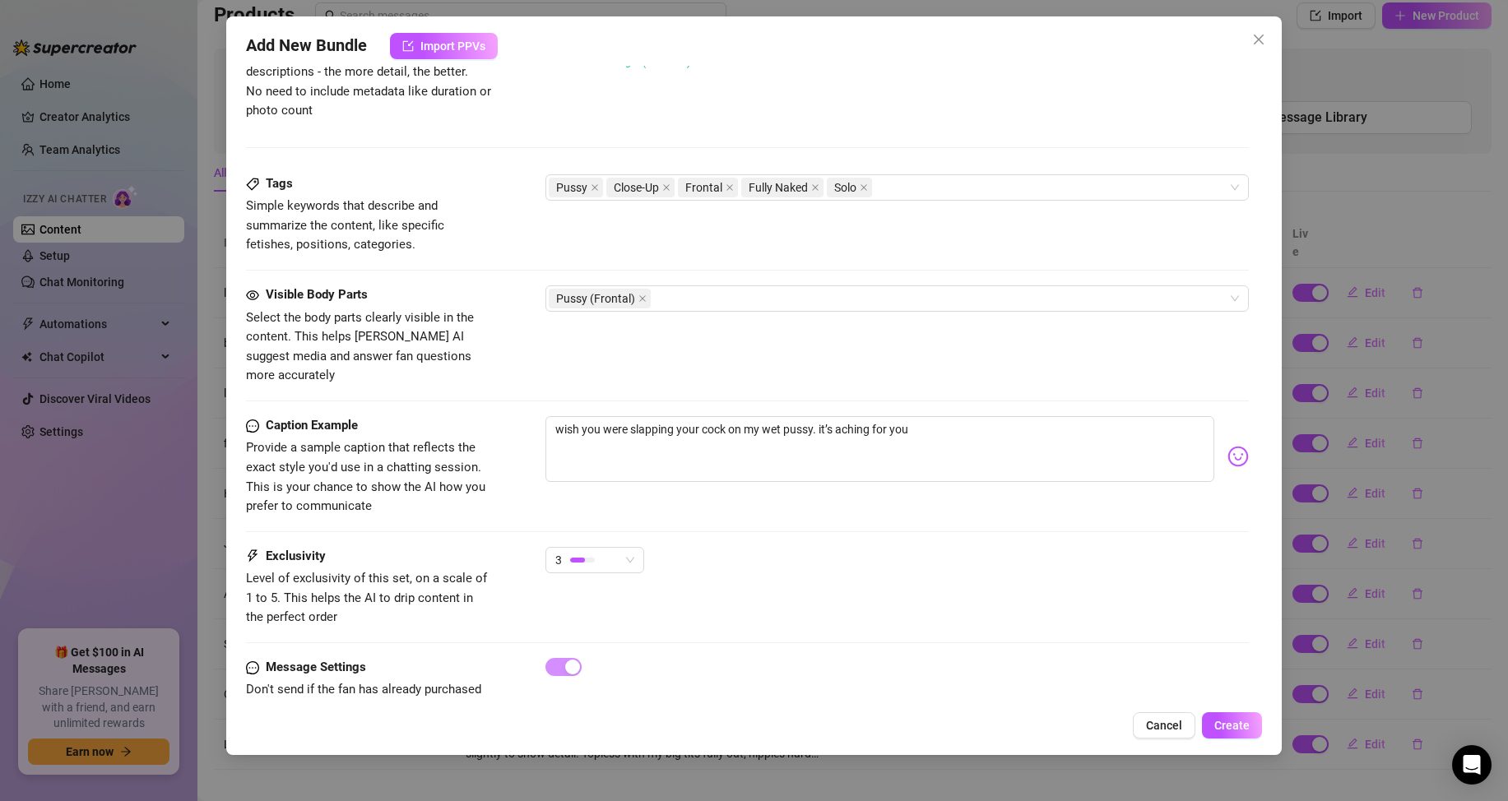
click at [967, 610] on div "Exclusivity Level of exclusivity of this set, on a scale of 1 to 5. This helps …" at bounding box center [747, 602] width 1003 height 111
click at [1217, 728] on span "Create" at bounding box center [1231, 725] width 35 height 13
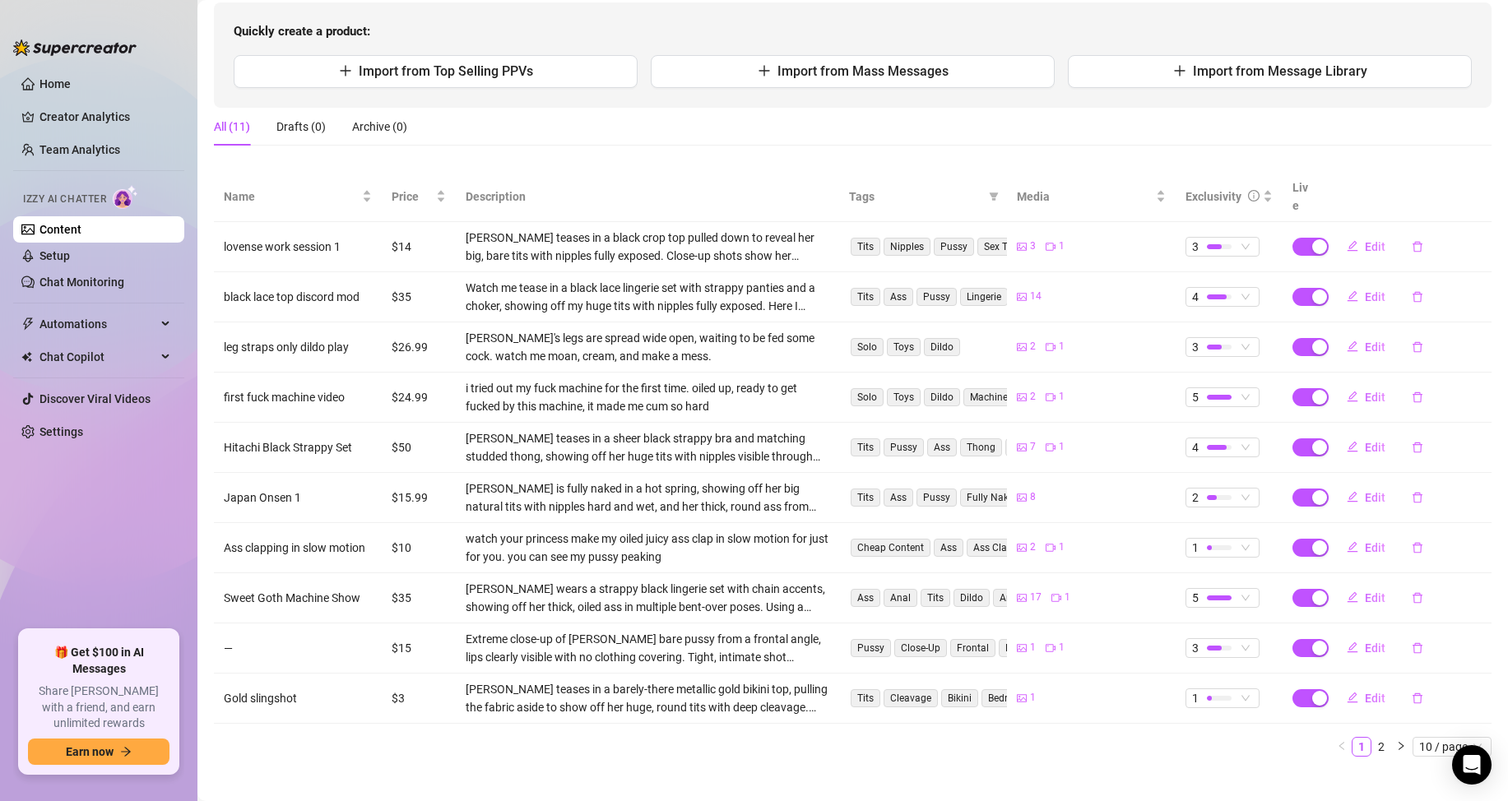
scroll to position [2, 0]
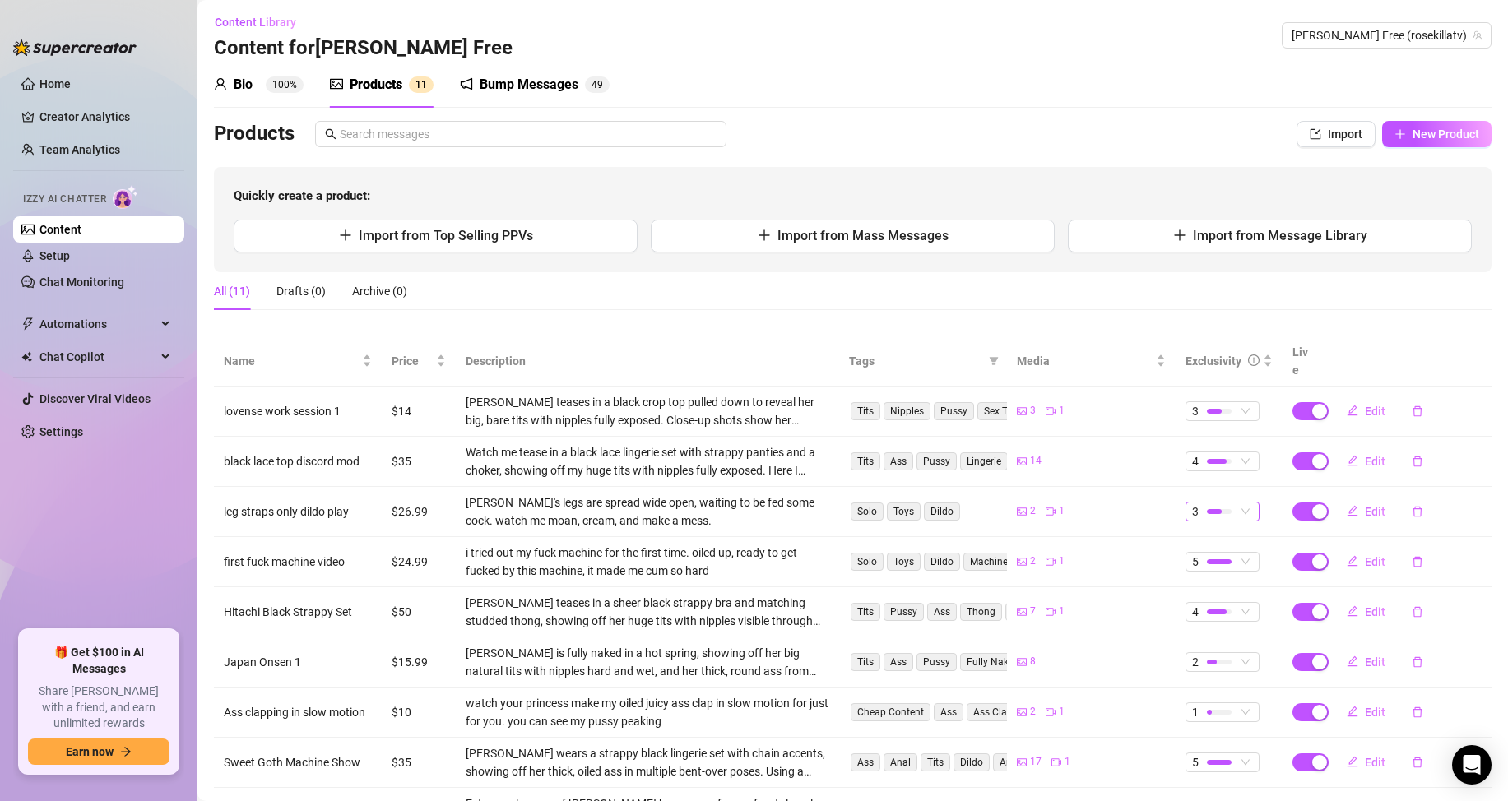
click at [1231, 503] on span "3" at bounding box center [1222, 512] width 61 height 18
click at [1221, 623] on span "5 - Most Exclusive 🔥" at bounding box center [1240, 628] width 107 height 18
click at [1254, 352] on div "Exclusivity" at bounding box center [1228, 361] width 87 height 18
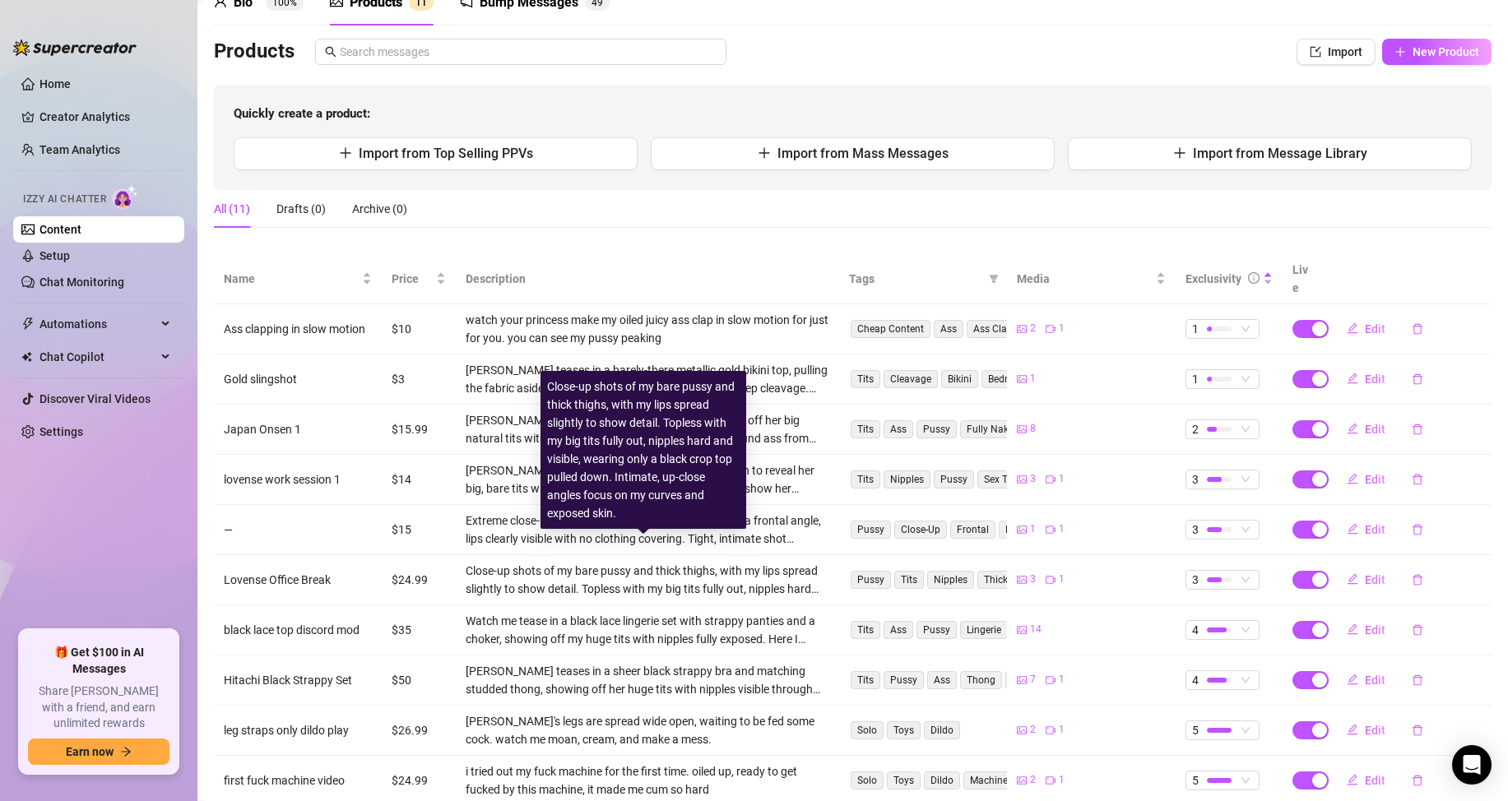
scroll to position [167, 0]
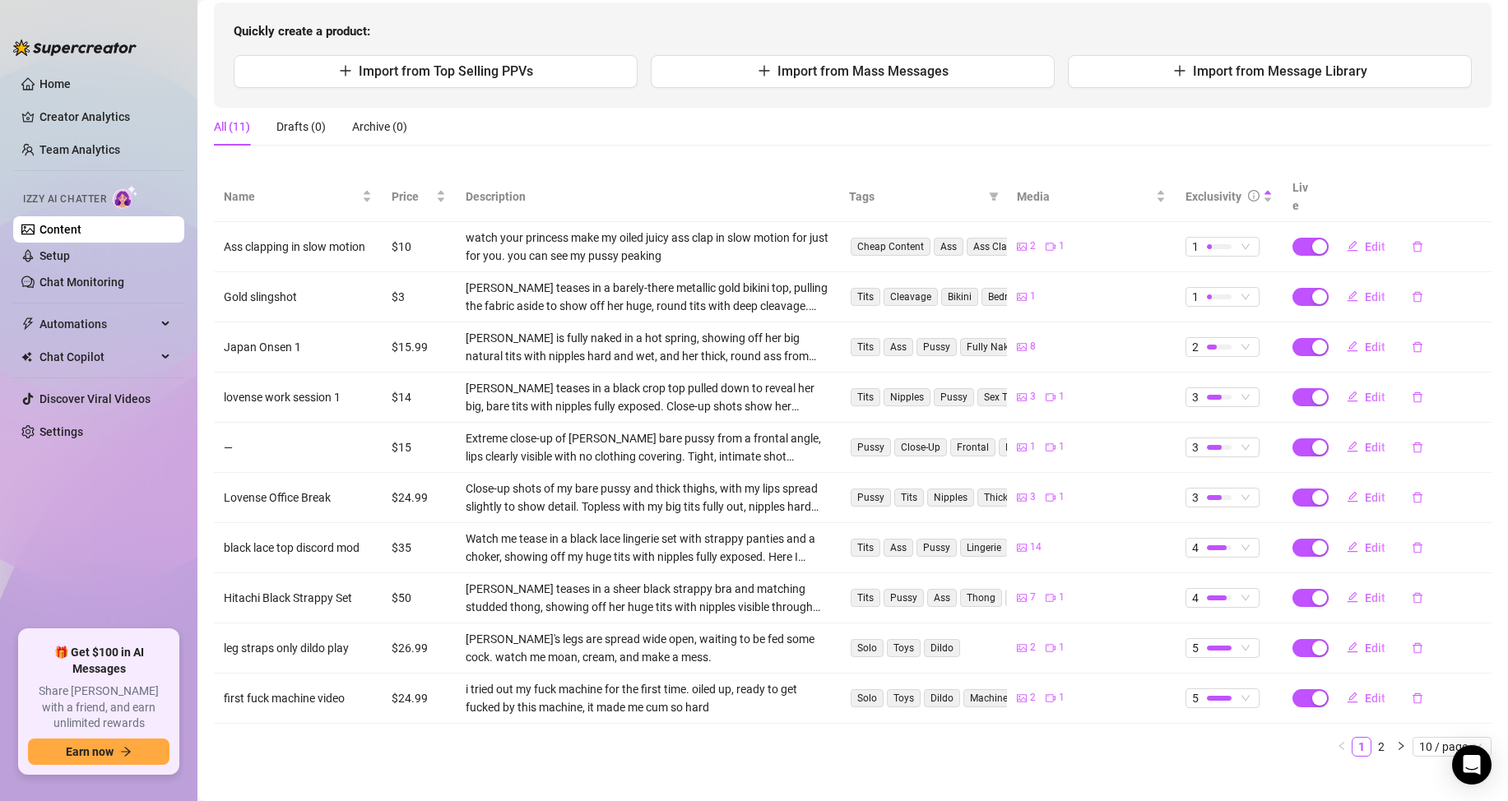
click at [321, 429] on td "—" at bounding box center [298, 448] width 168 height 50
click at [1349, 434] on button "Edit" at bounding box center [1365, 447] width 65 height 26
type textarea "wish you were slapping your cock on my wet pussy. it’s aching for you"
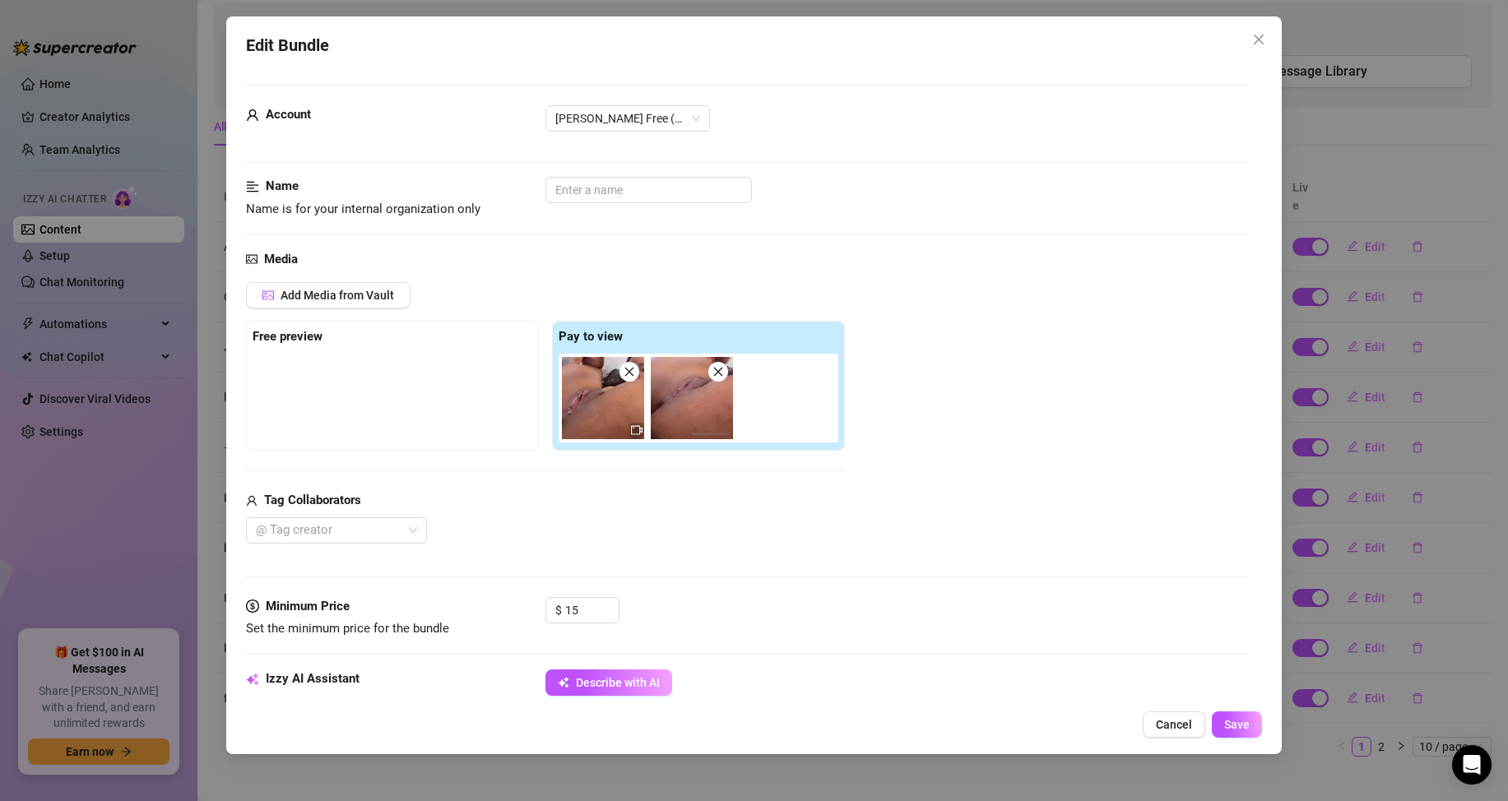
click at [635, 176] on div "Account [PERSON_NAME] Free (@rosekillatv)" at bounding box center [747, 141] width 1003 height 72
click at [634, 197] on input "text" at bounding box center [648, 190] width 206 height 26
type input "extreme close up pussy shot"
click at [1255, 728] on button "Save" at bounding box center [1237, 725] width 50 height 26
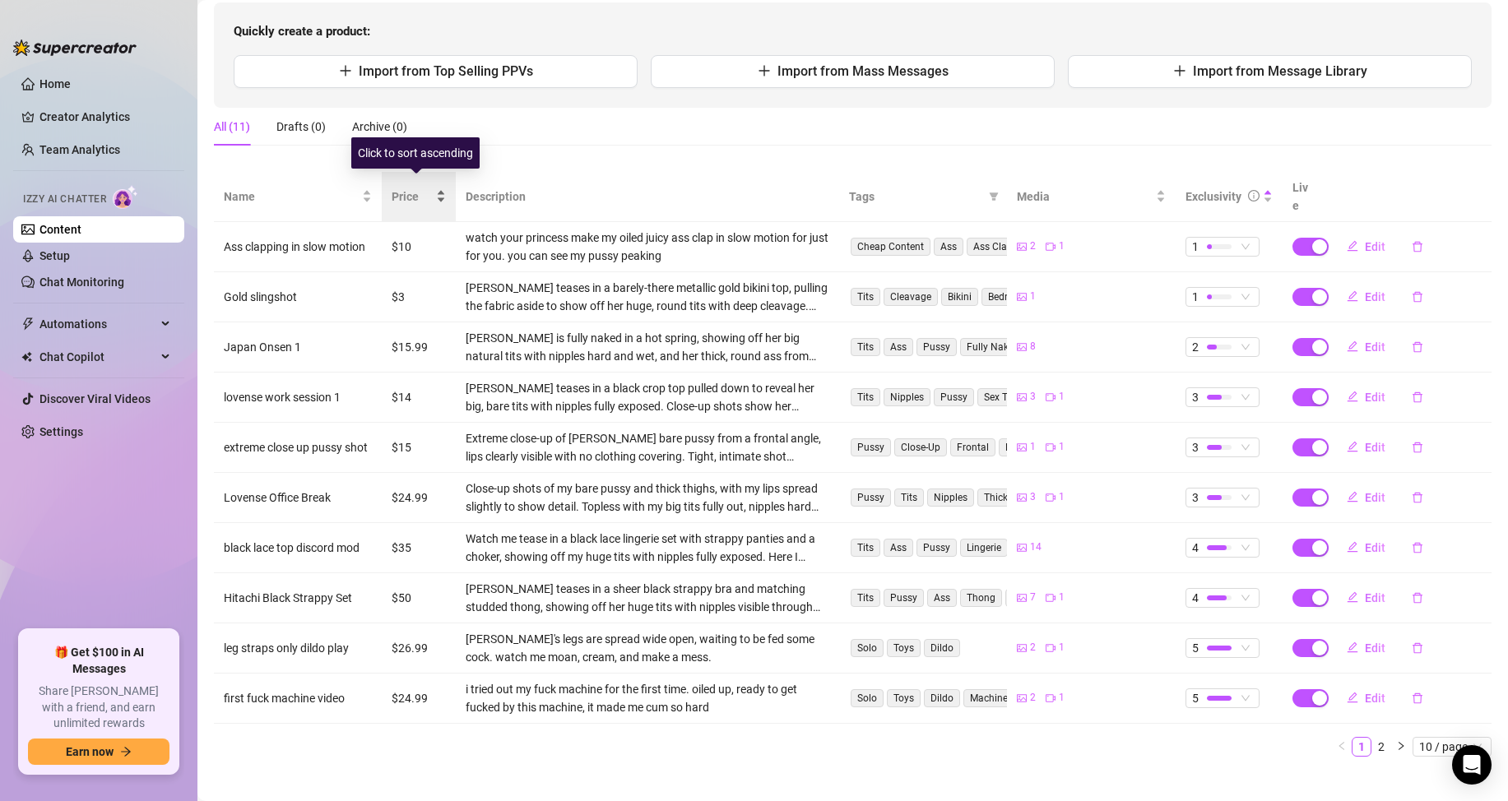
click at [434, 190] on div "Price" at bounding box center [419, 197] width 54 height 18
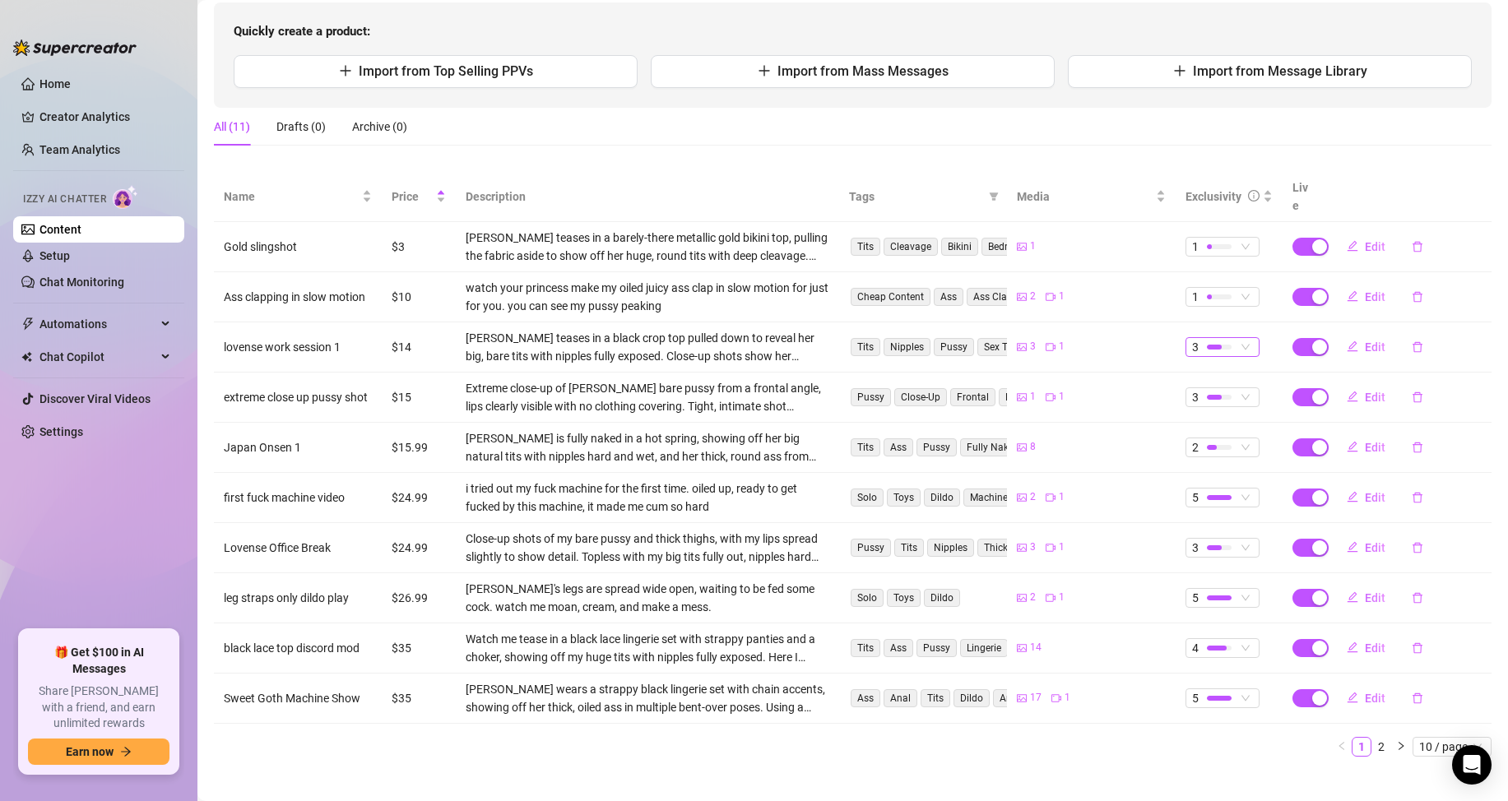
click at [1230, 338] on span "3" at bounding box center [1222, 347] width 61 height 18
click at [1235, 387] on span "2" at bounding box center [1240, 385] width 107 height 18
click at [403, 429] on td "$15.99" at bounding box center [419, 448] width 74 height 50
click at [1222, 438] on div "2" at bounding box center [1214, 447] width 44 height 18
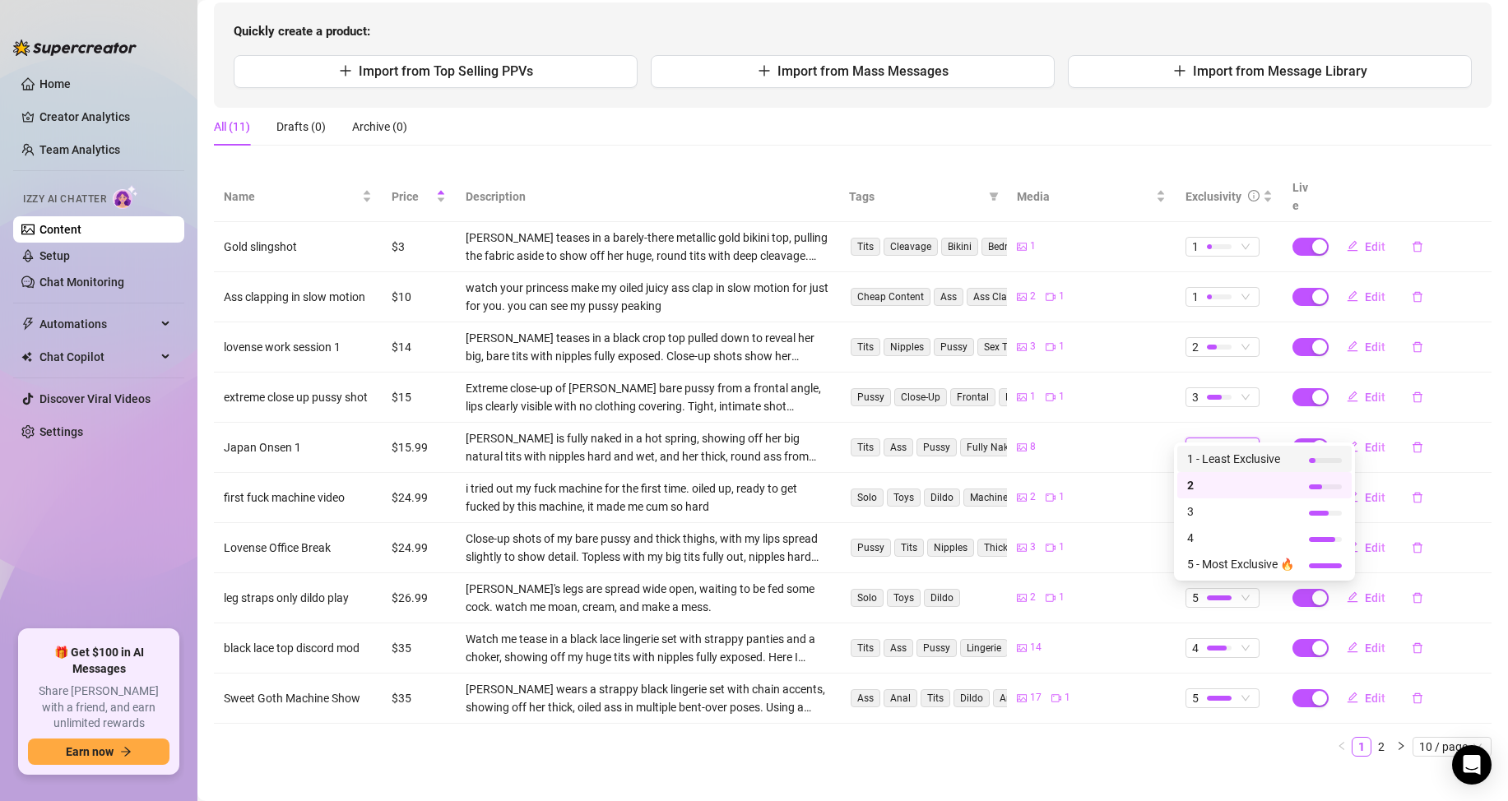
click at [1219, 455] on span "1 - Least Exclusive" at bounding box center [1240, 459] width 107 height 18
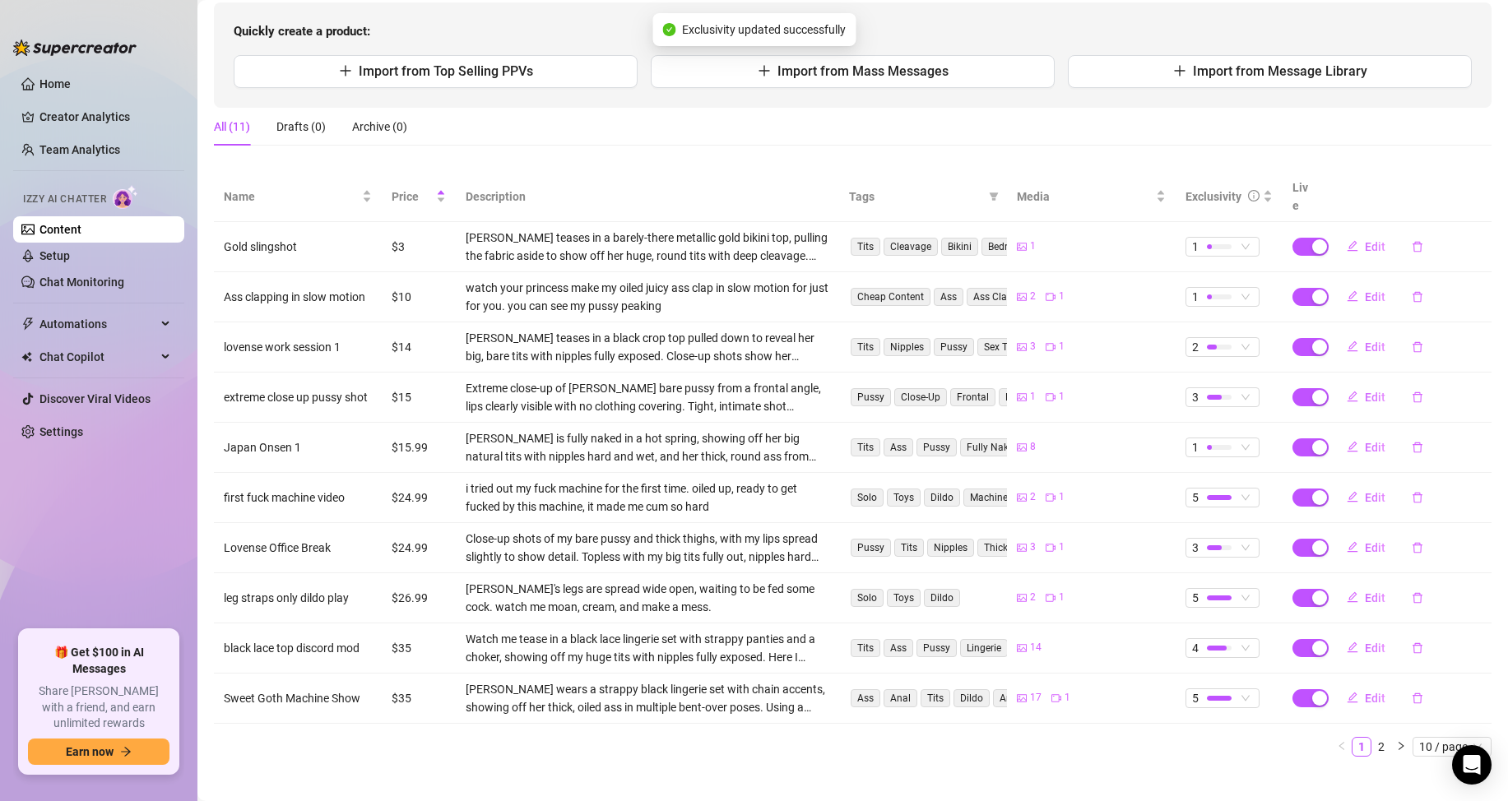
click at [415, 428] on td "$15.99" at bounding box center [419, 448] width 74 height 50
click at [1347, 441] on icon "edit" at bounding box center [1353, 447] width 12 height 12
type textarea "In the middle of the mountains near [GEOGRAPHIC_DATA] in [GEOGRAPHIC_DATA], [GE…"
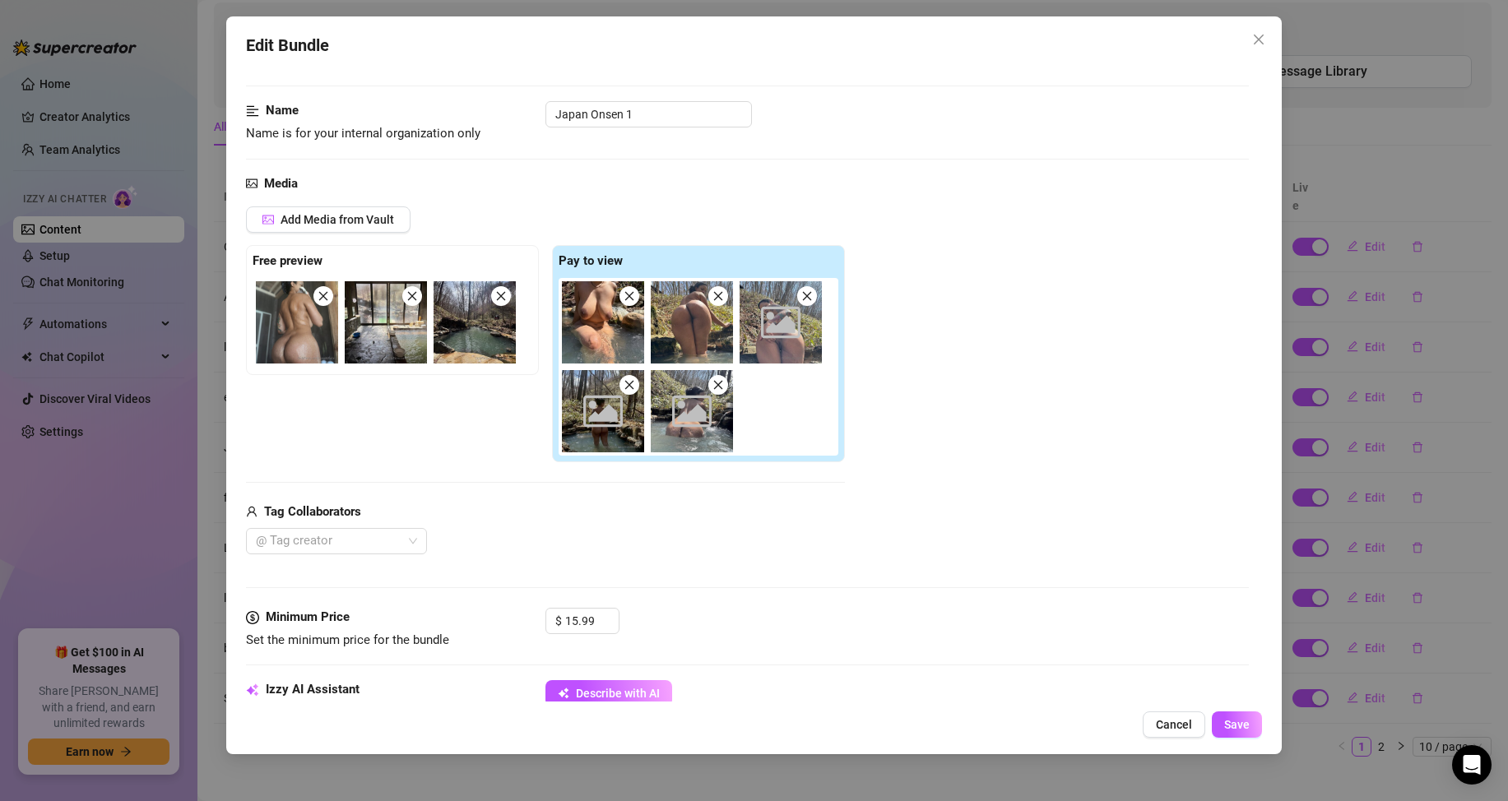
scroll to position [247, 0]
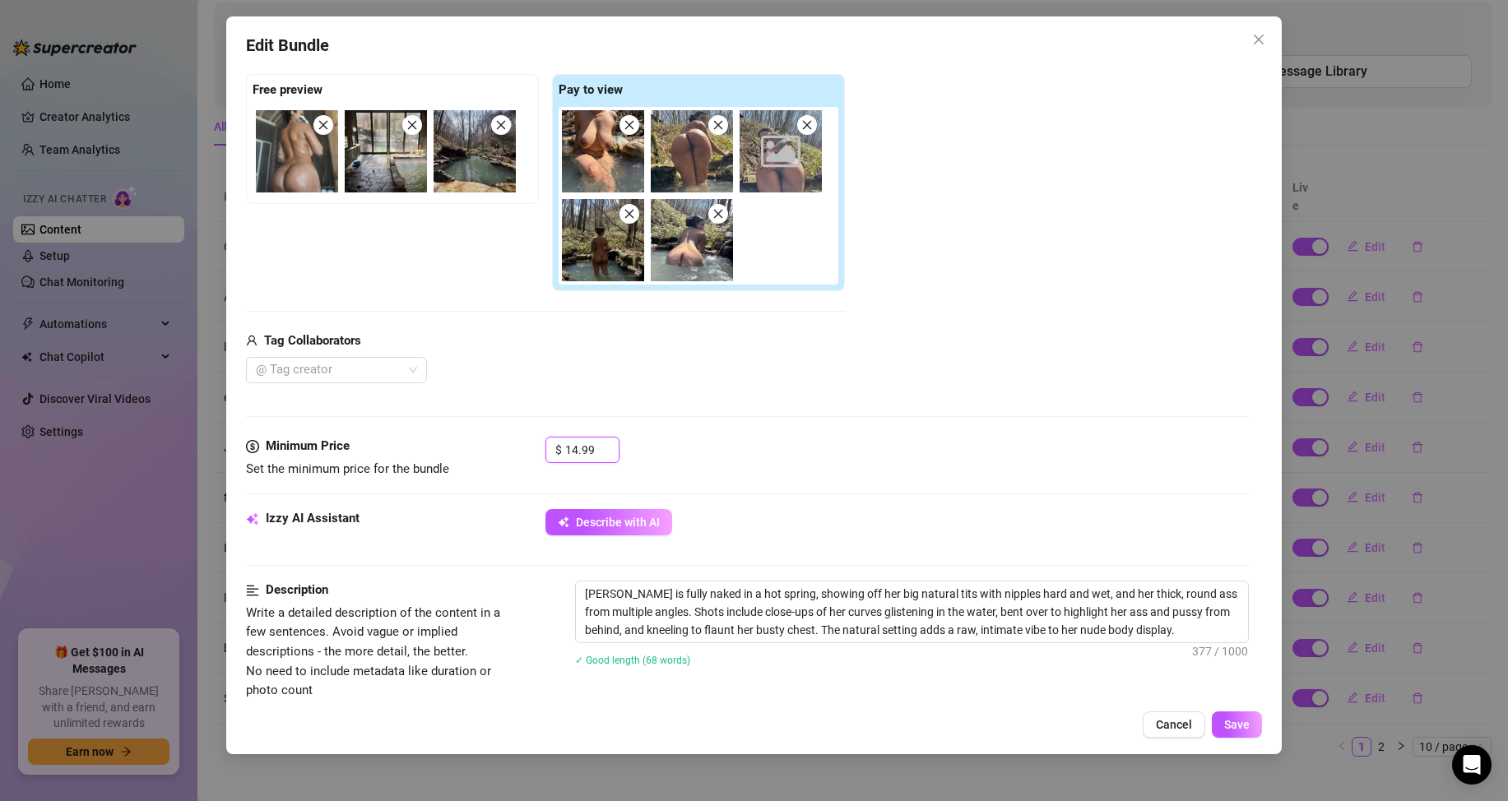
drag, startPoint x: 566, startPoint y: 452, endPoint x: 433, endPoint y: 451, distance: 133.3
click at [433, 451] on div "Minimum Price Set the minimum price for the bundle $ 14.99" at bounding box center [747, 458] width 1003 height 42
click at [610, 455] on icon "down" at bounding box center [610, 455] width 6 height 6
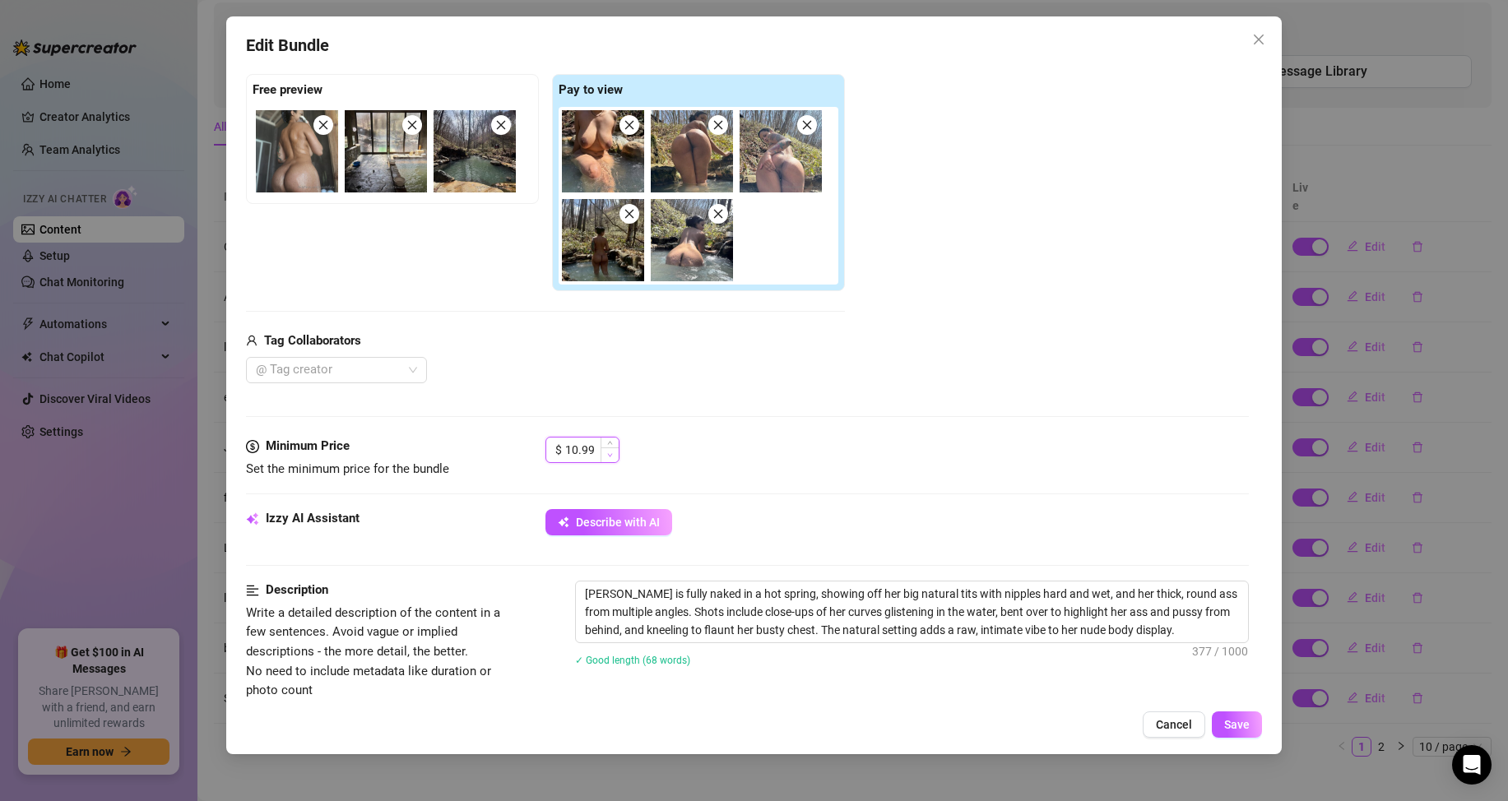
click at [610, 455] on icon "down" at bounding box center [610, 455] width 6 height 6
click at [612, 443] on icon "up" at bounding box center [610, 446] width 6 height 6
type input "12.99"
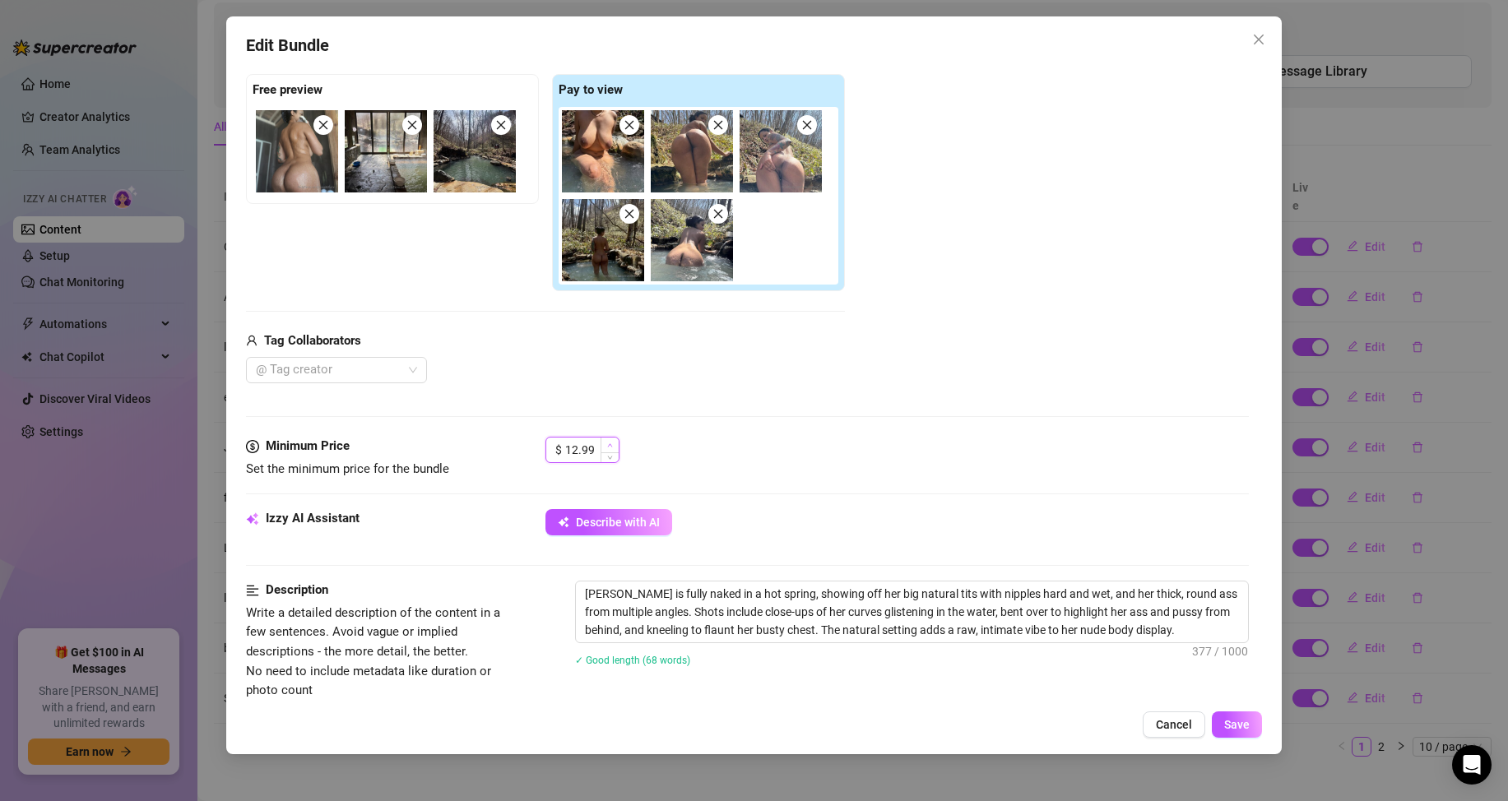
click at [612, 443] on icon "up" at bounding box center [610, 446] width 6 height 6
click at [1259, 729] on button "Save" at bounding box center [1237, 725] width 50 height 26
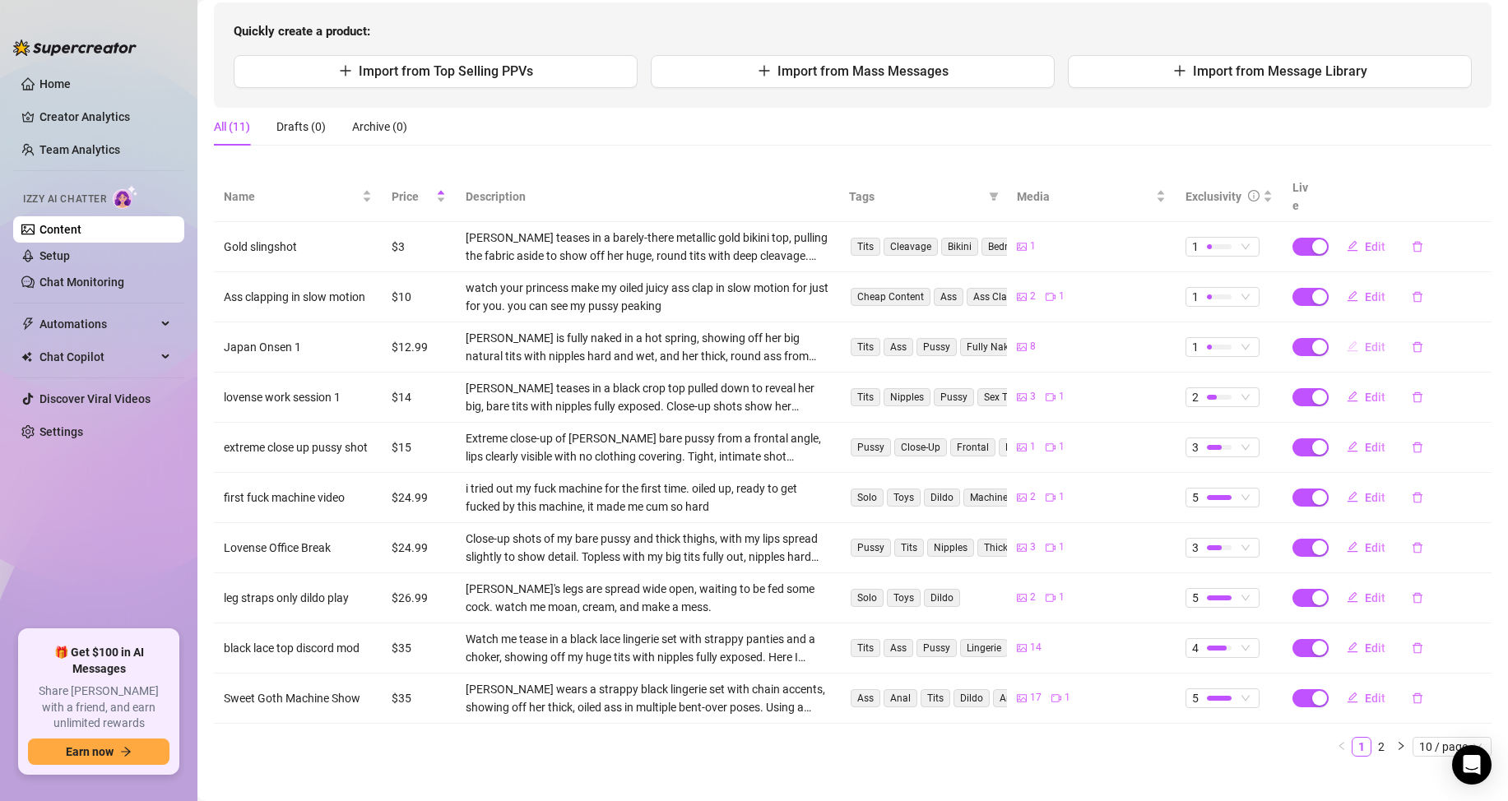
click at [1352, 334] on button "Edit" at bounding box center [1365, 347] width 65 height 26
type textarea "In the middle of the mountains near [GEOGRAPHIC_DATA] in [GEOGRAPHIC_DATA], [GE…"
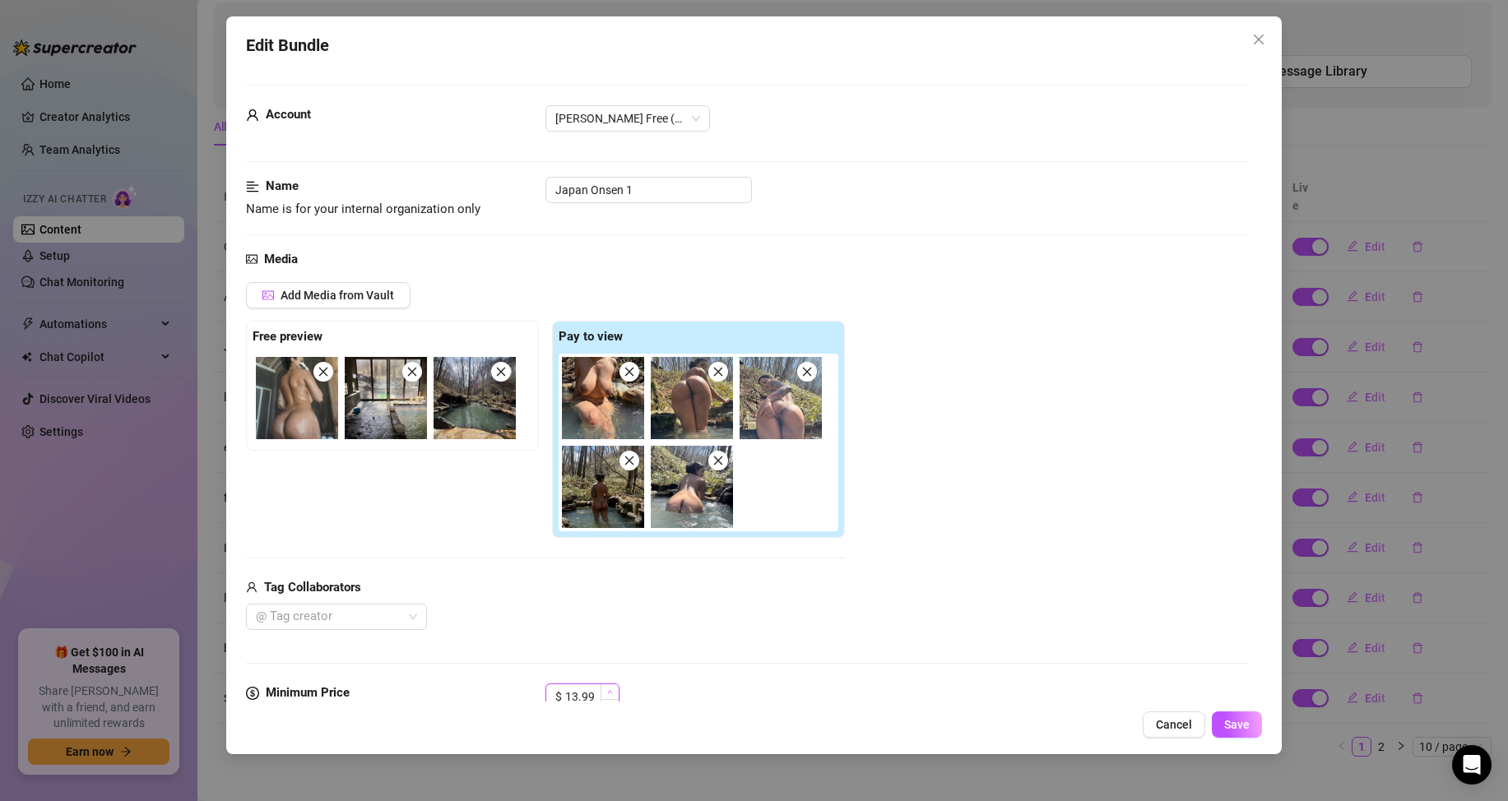
click at [614, 691] on span "Increase Value" at bounding box center [610, 691] width 18 height 15
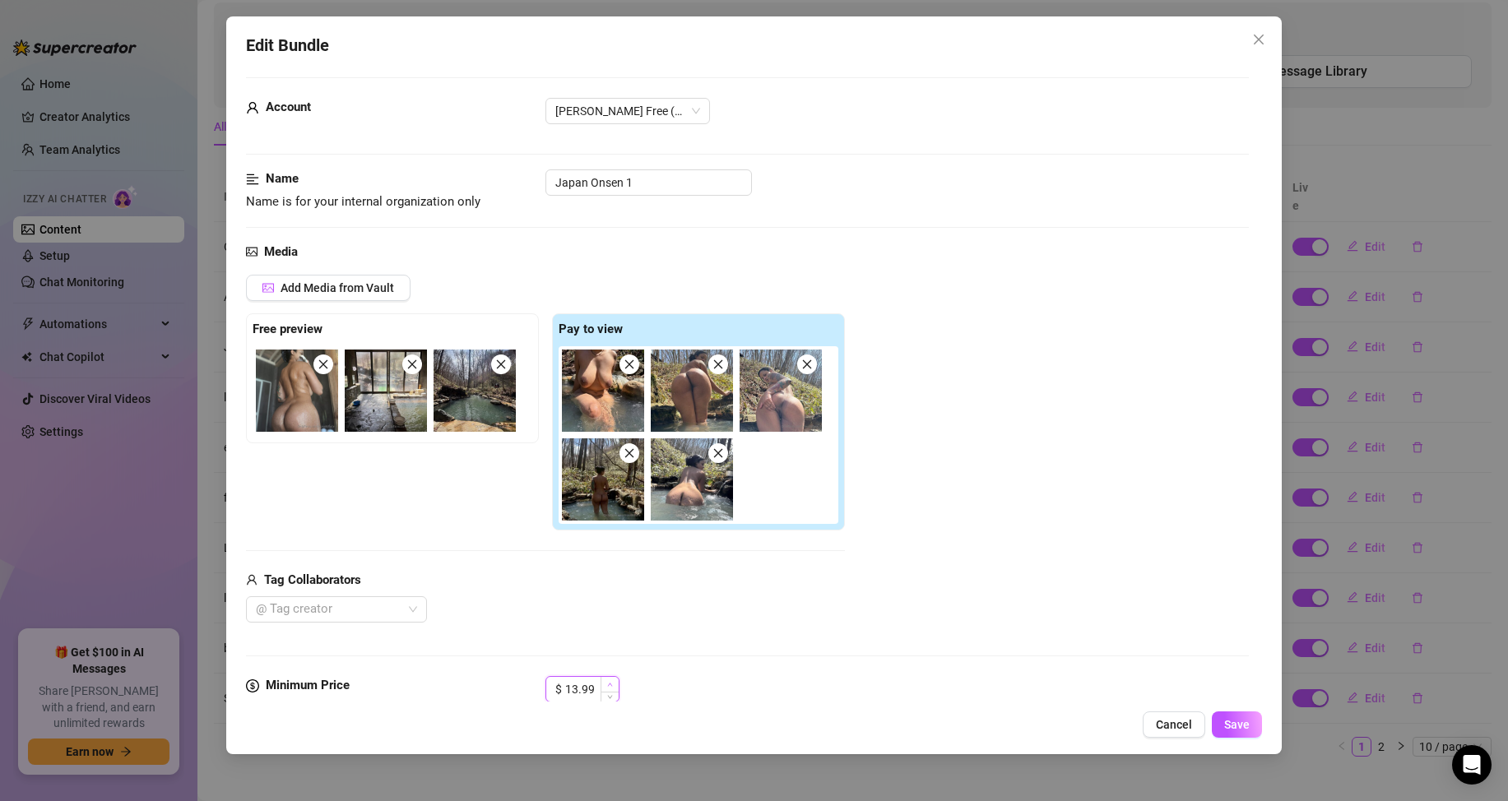
type input "14.99"
click at [610, 684] on icon "up" at bounding box center [609, 684] width 5 height 3
click at [1236, 730] on span "Save" at bounding box center [1237, 724] width 26 height 13
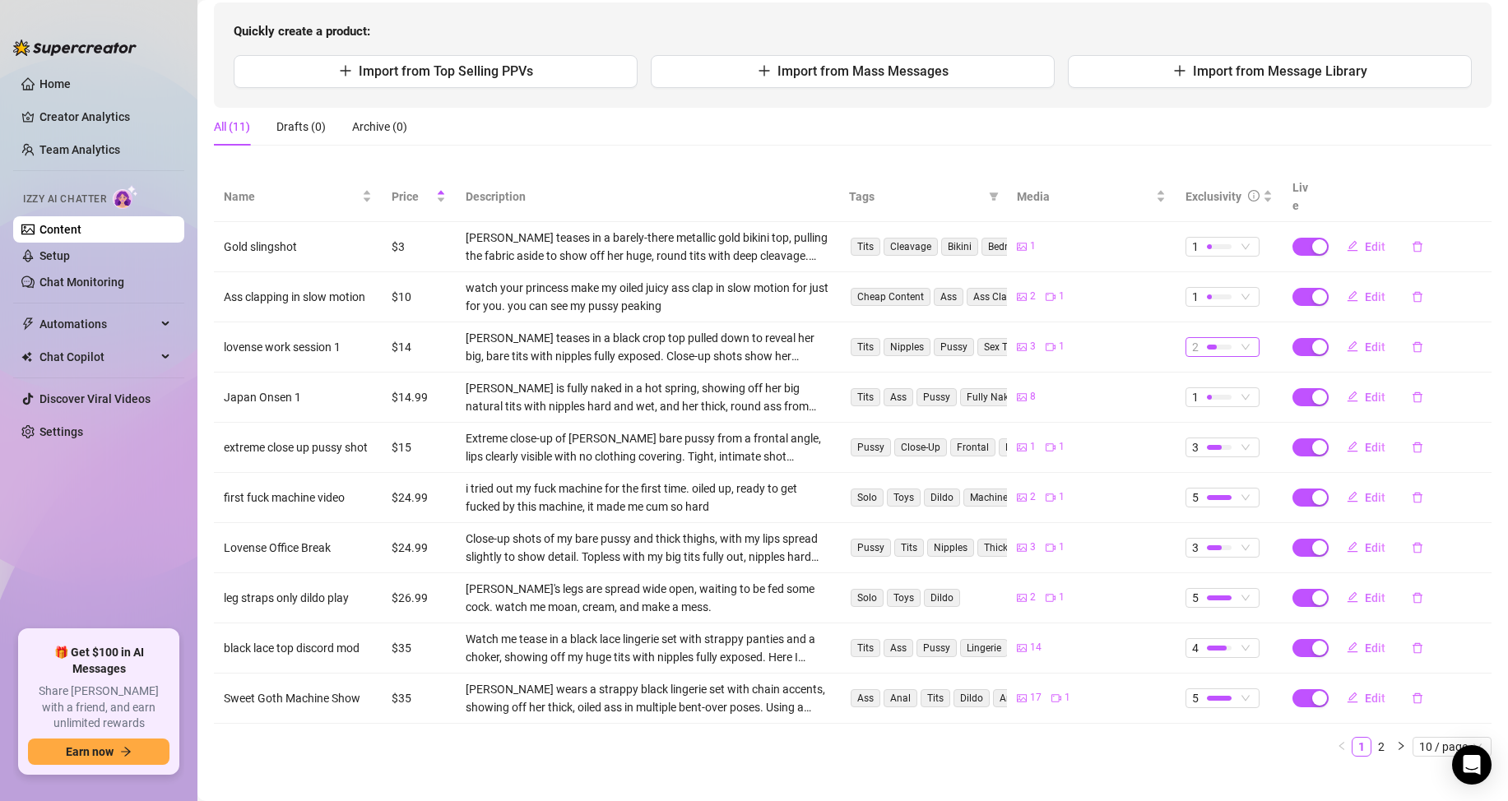
click at [1219, 339] on div at bounding box center [1219, 347] width 25 height 16
click at [1347, 341] on icon "edit" at bounding box center [1352, 346] width 11 height 11
type textarea "Lovense fuck around time before my meeting? watch me cream a lil real quick 🤭 (…"
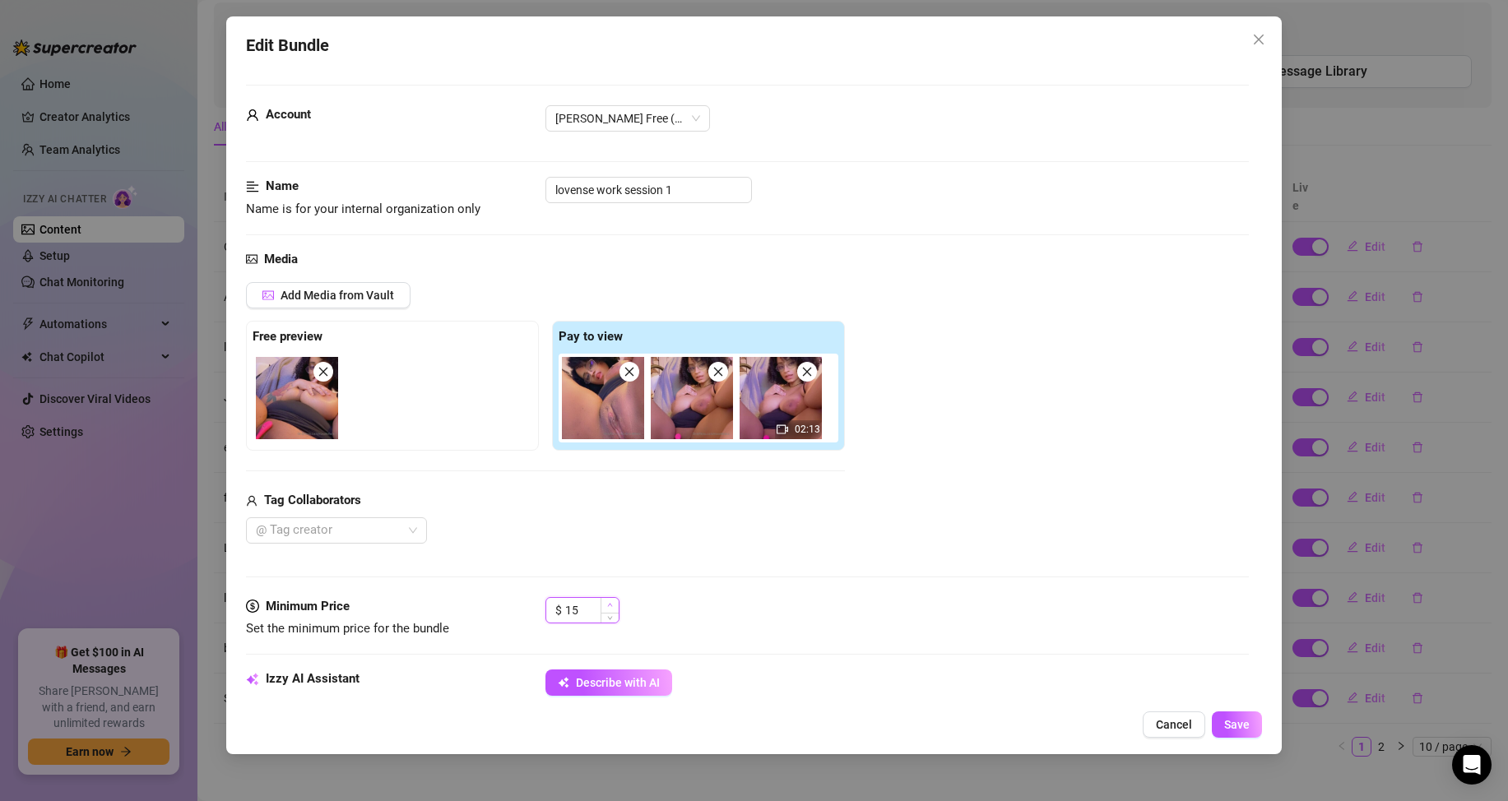
click at [609, 602] on icon "up" at bounding box center [610, 605] width 6 height 6
type input "15"
click at [605, 617] on span "Decrease Value" at bounding box center [610, 615] width 18 height 15
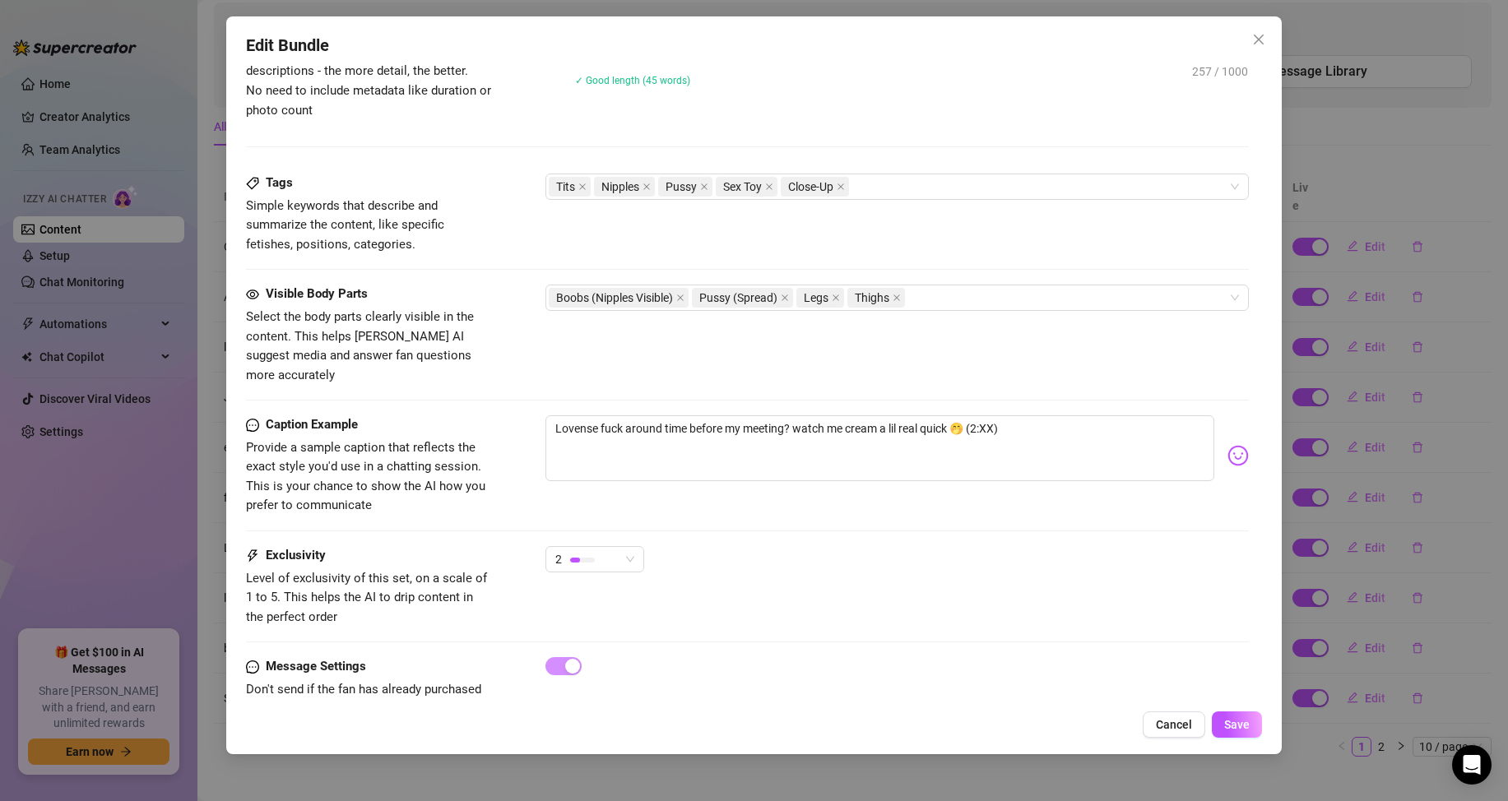
scroll to position [768, 0]
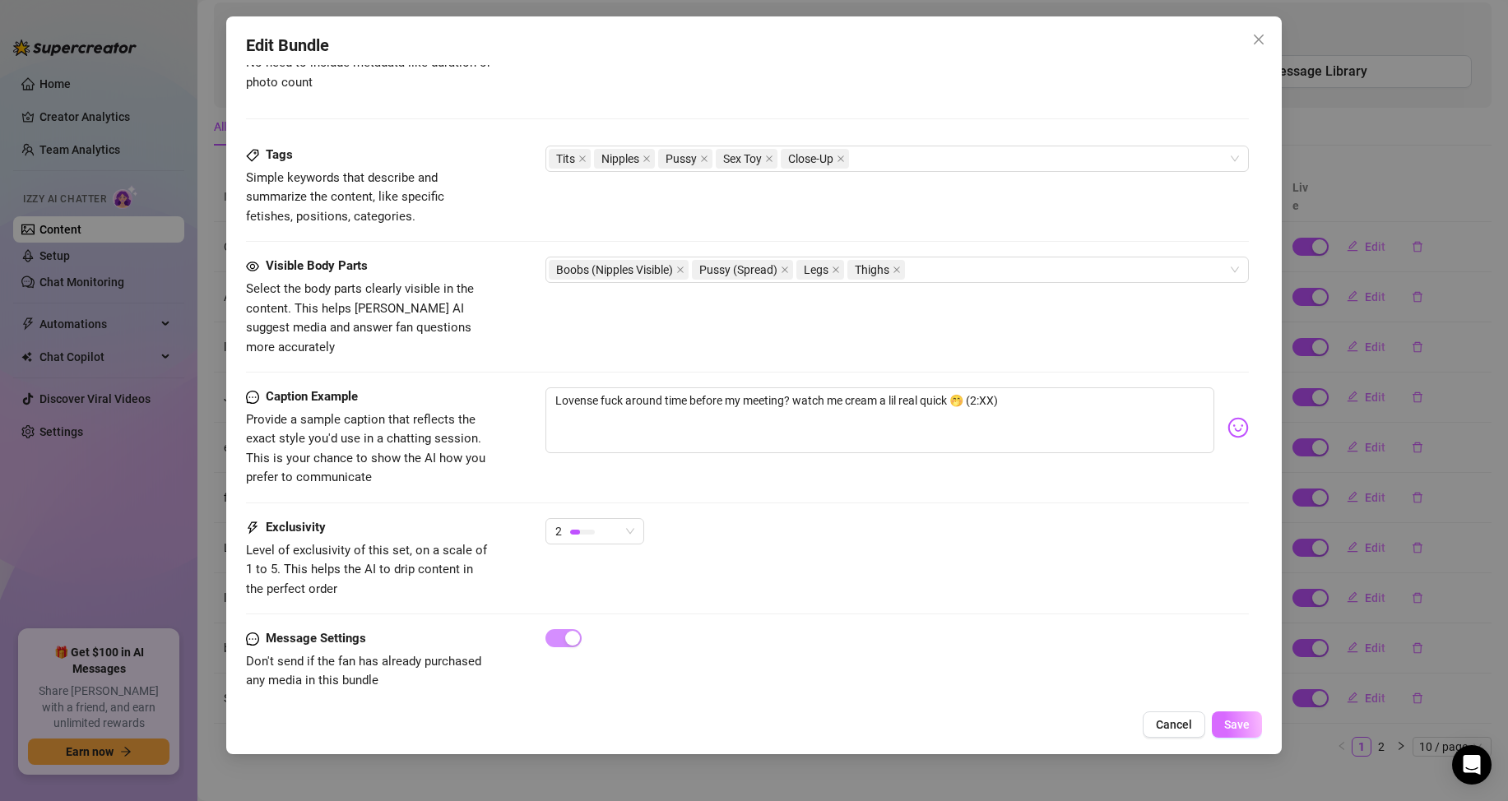
click at [1242, 728] on span "Save" at bounding box center [1237, 724] width 26 height 13
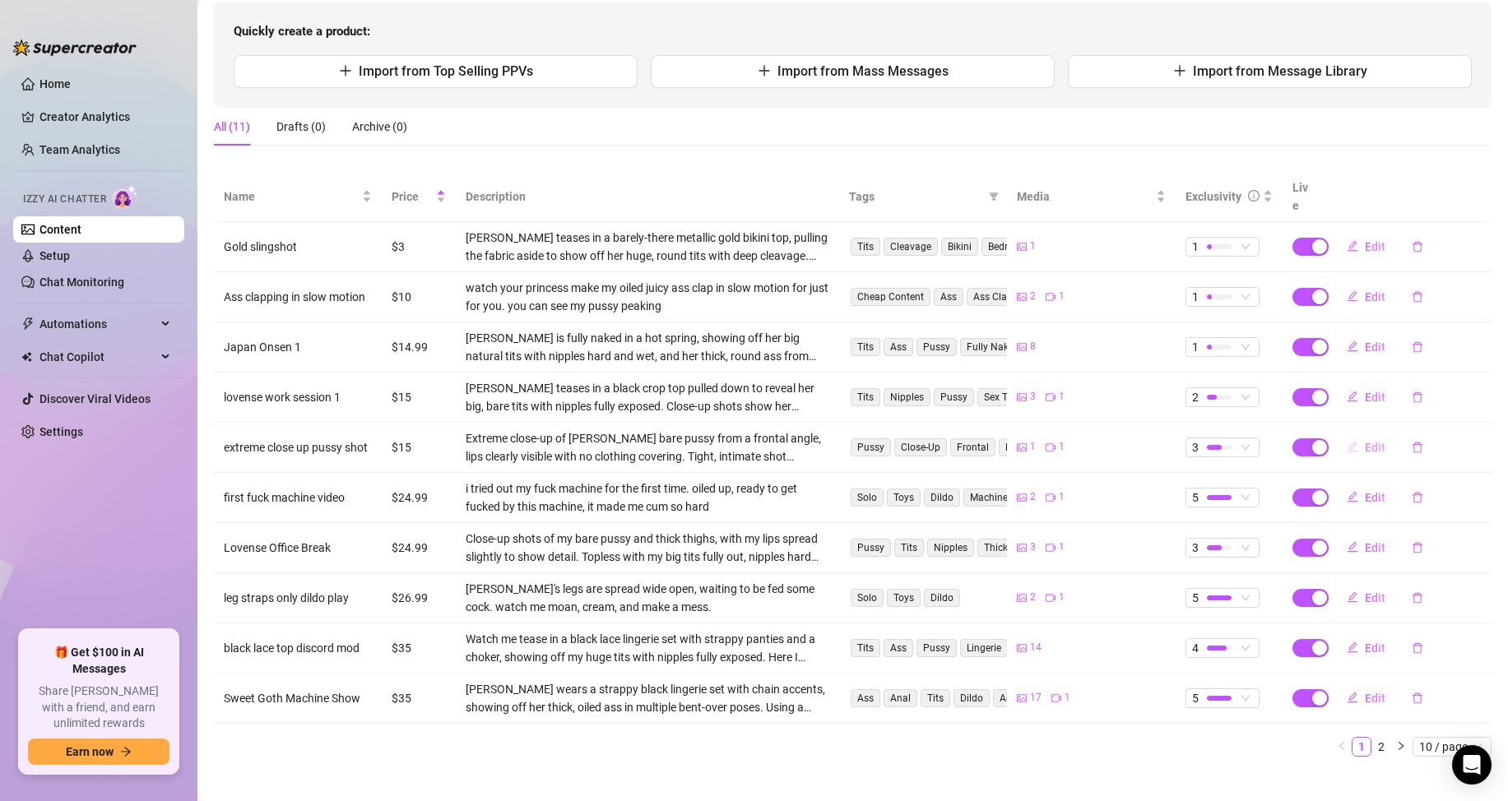
click at [1365, 441] on span "Edit" at bounding box center [1375, 447] width 21 height 13
type textarea "wish you were slapping your cock on my wet pussy. it’s aching for you"
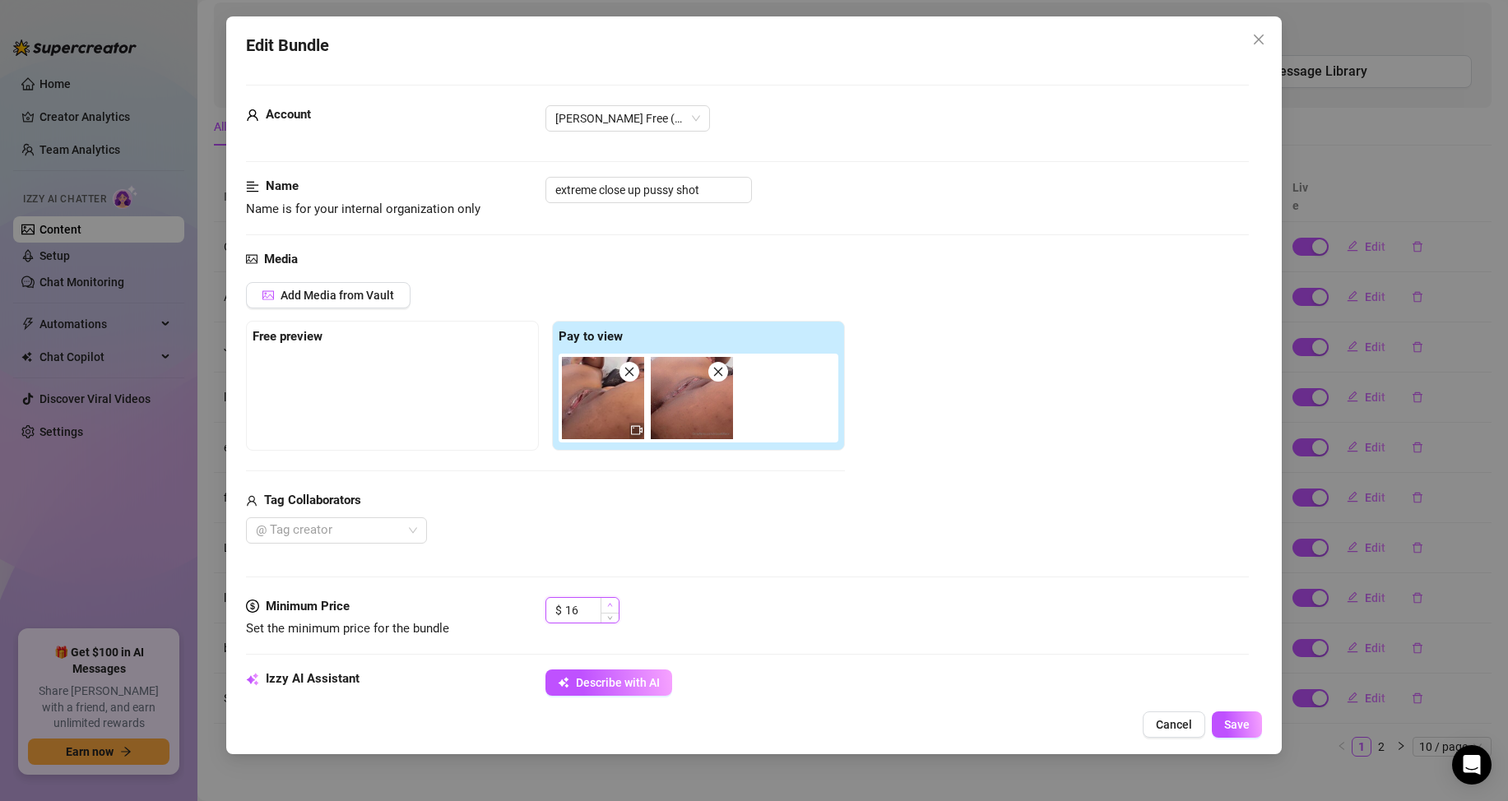
click at [610, 603] on icon "up" at bounding box center [610, 605] width 6 height 6
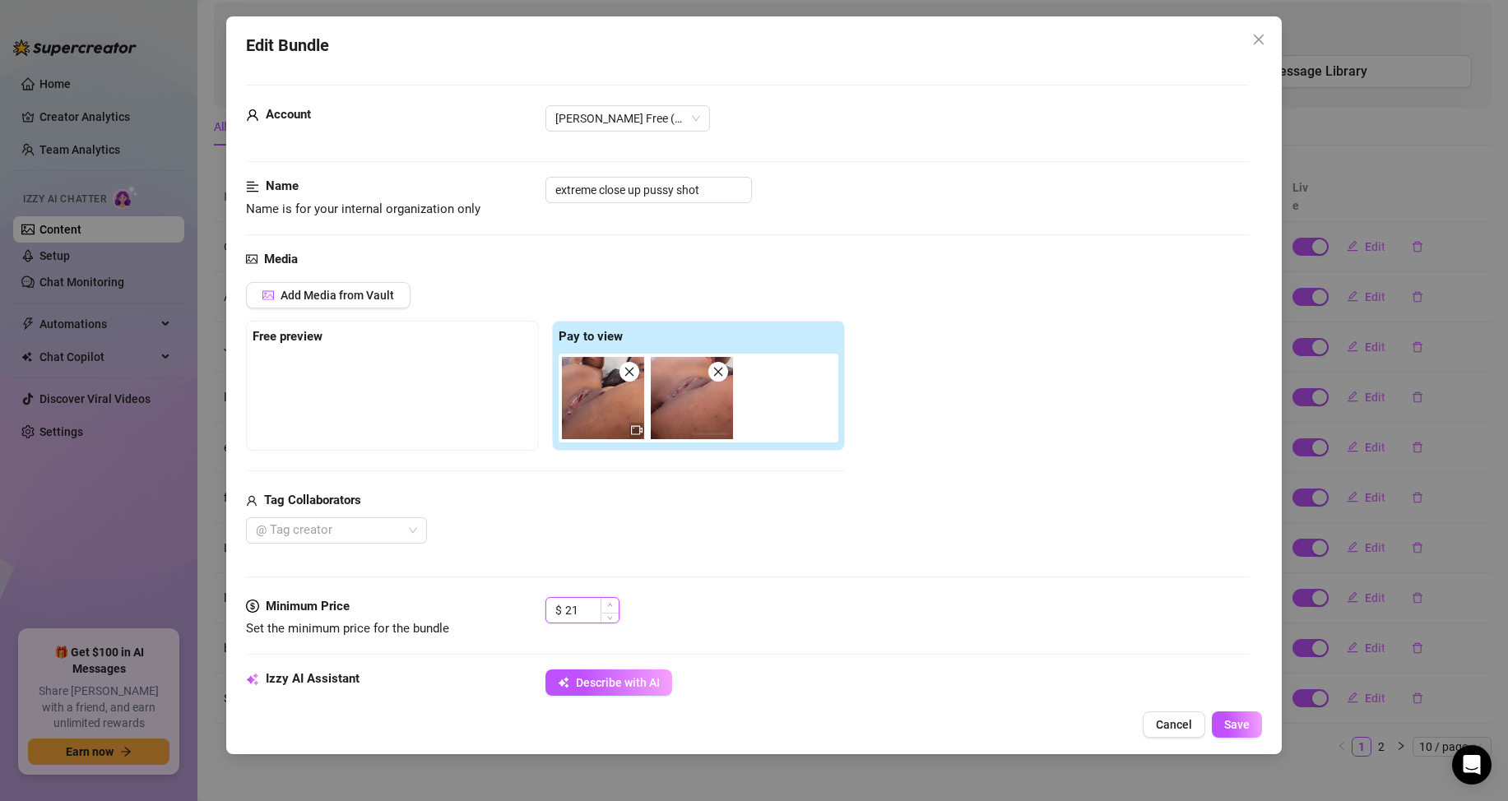
click at [610, 603] on icon "up" at bounding box center [610, 605] width 6 height 6
type input "25"
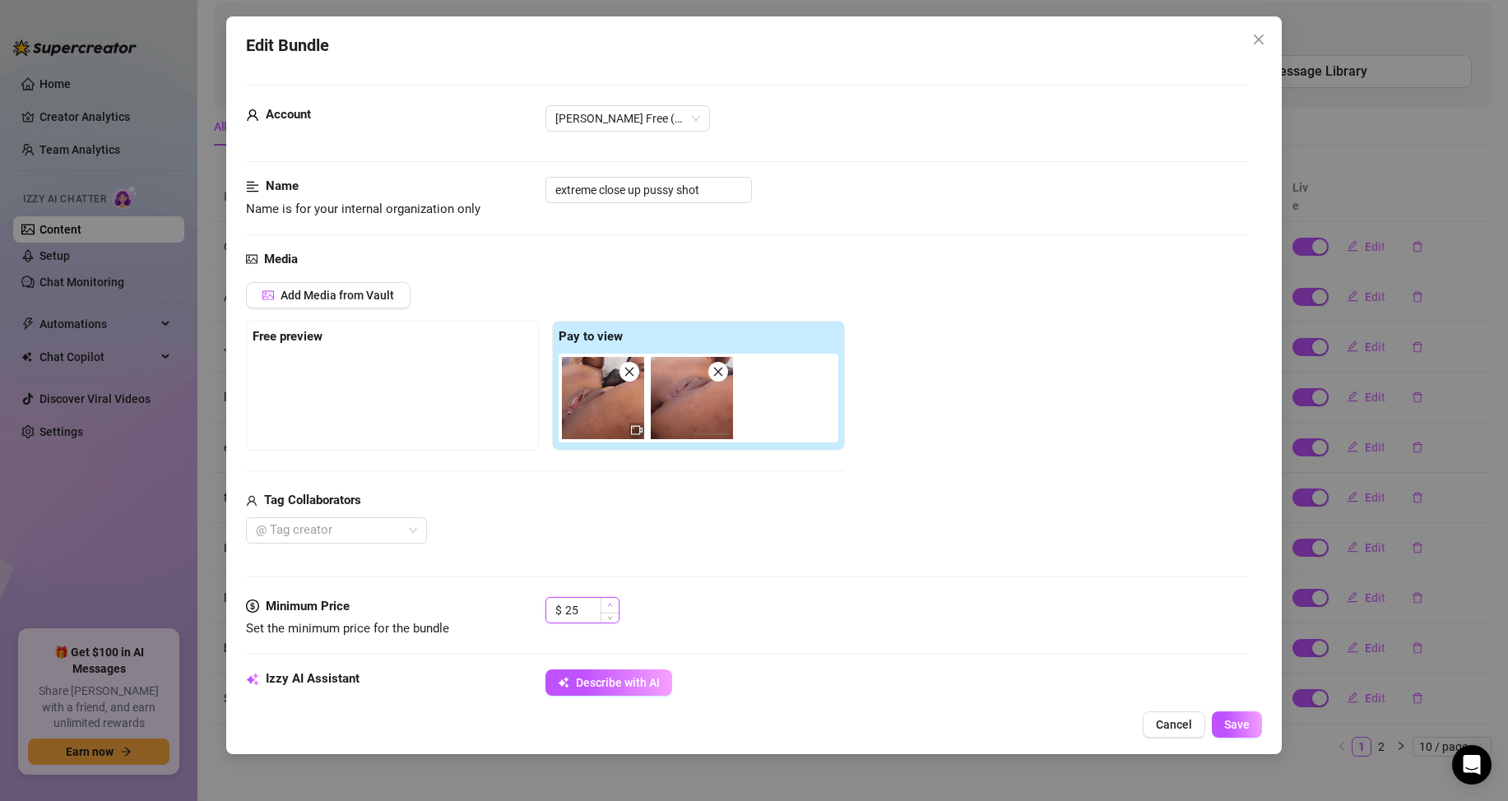
click at [610, 603] on icon "up" at bounding box center [610, 605] width 6 height 6
click at [1239, 726] on span "Save" at bounding box center [1237, 724] width 26 height 13
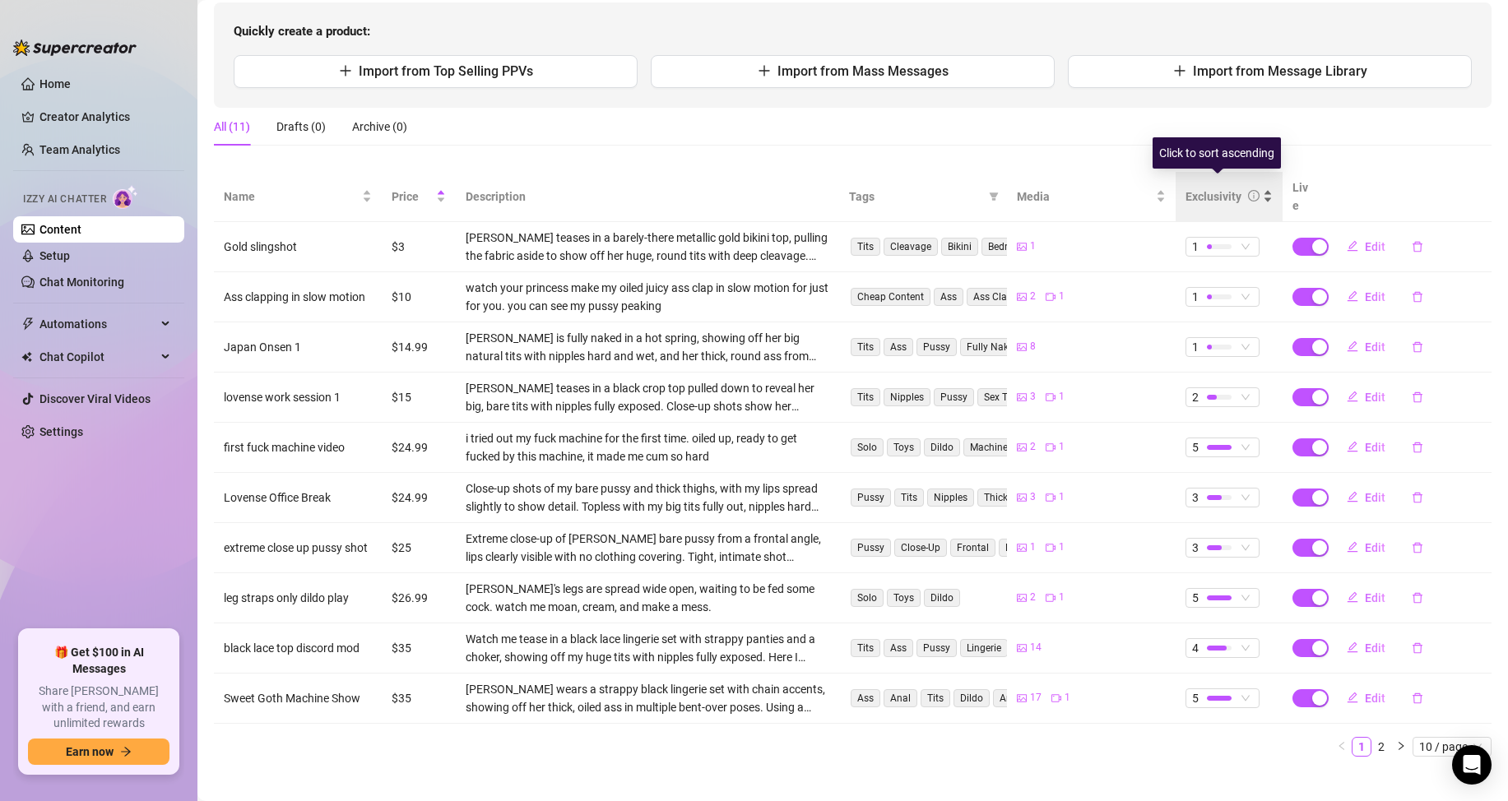
click at [1231, 188] on div "Exclusivity" at bounding box center [1222, 197] width 74 height 18
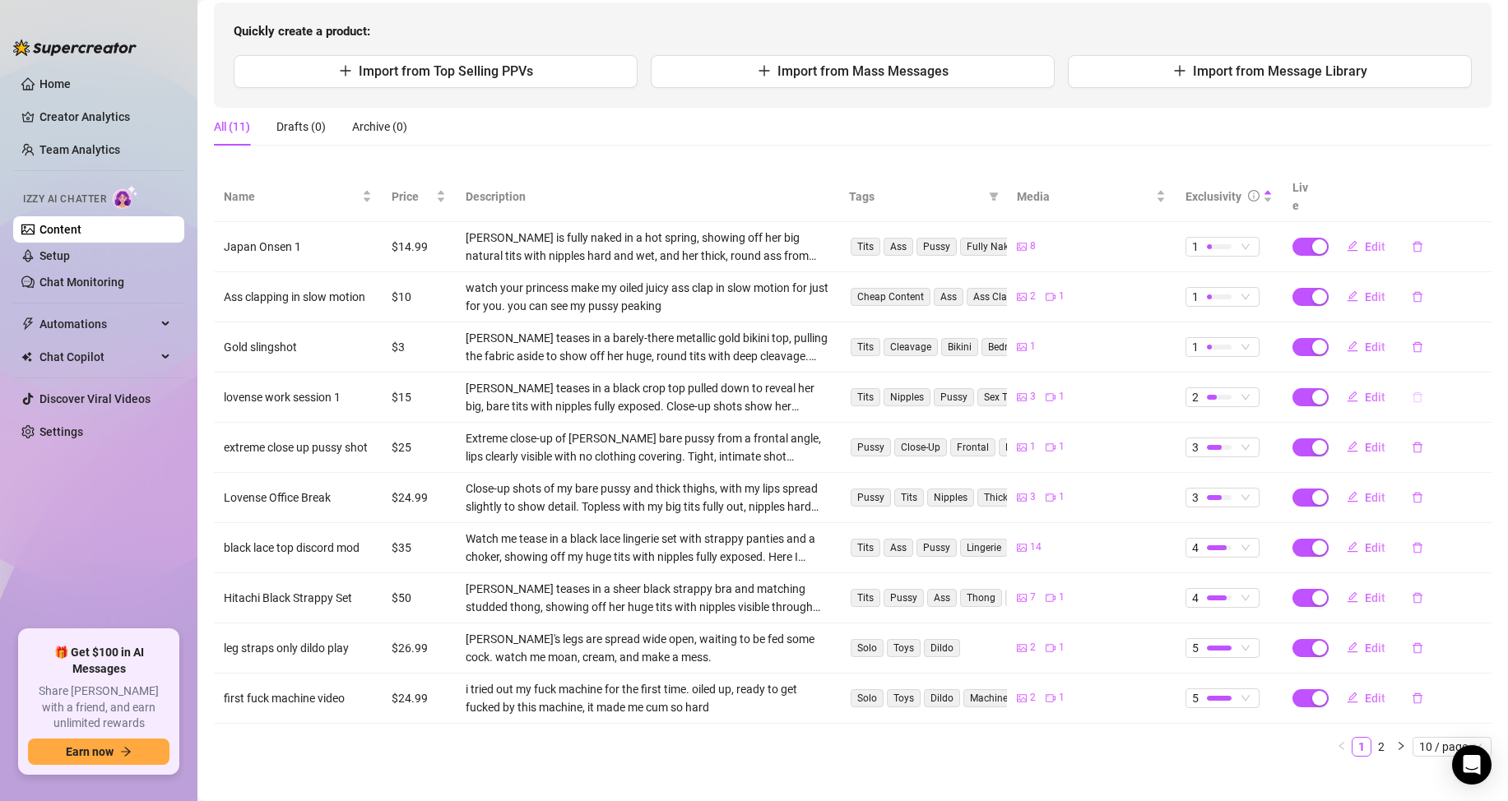
click at [1412, 392] on icon "delete" at bounding box center [1418, 398] width 12 height 12
click at [1486, 341] on span "Yes" at bounding box center [1482, 336] width 20 height 13
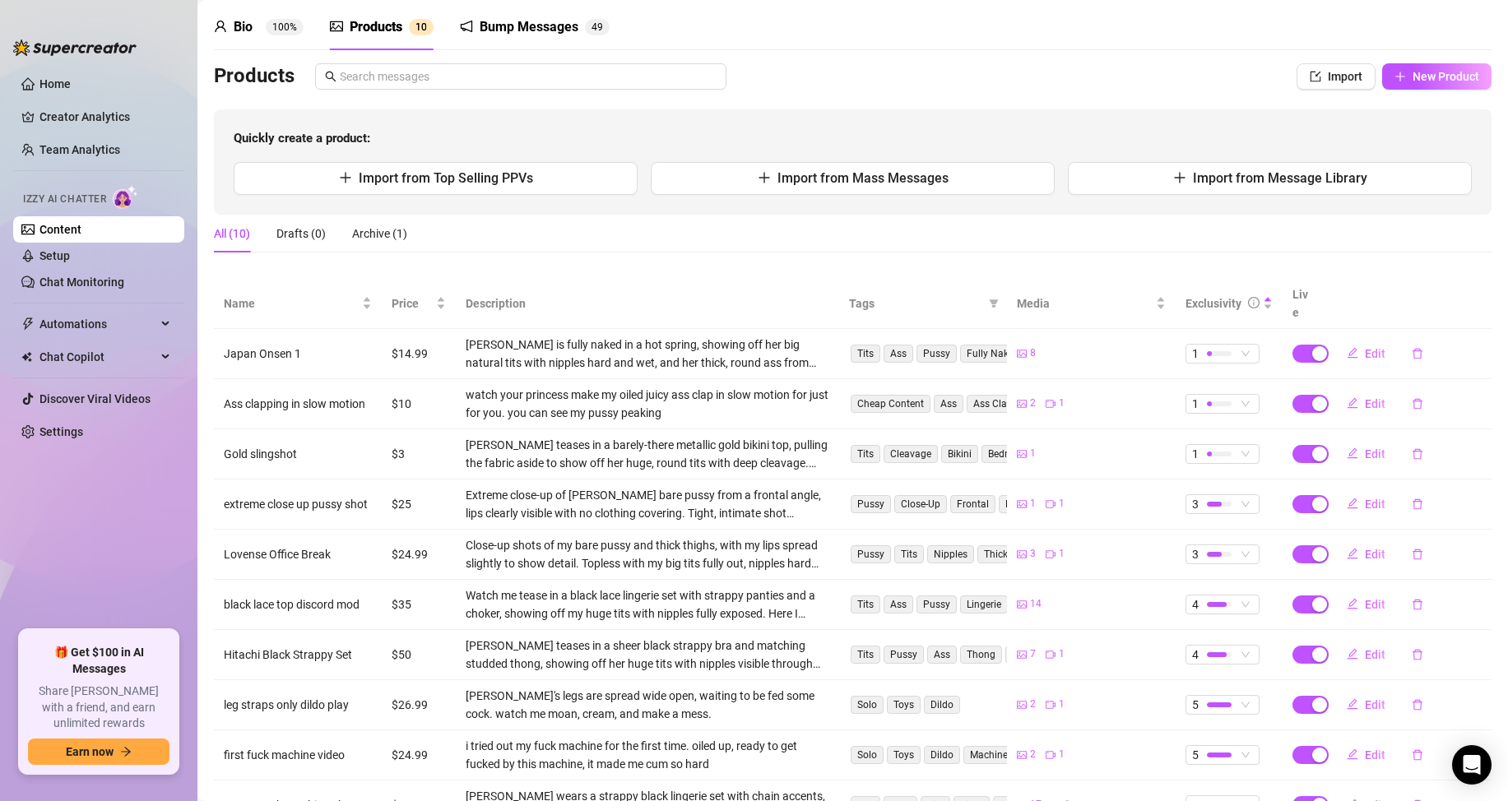
scroll to position [0, 0]
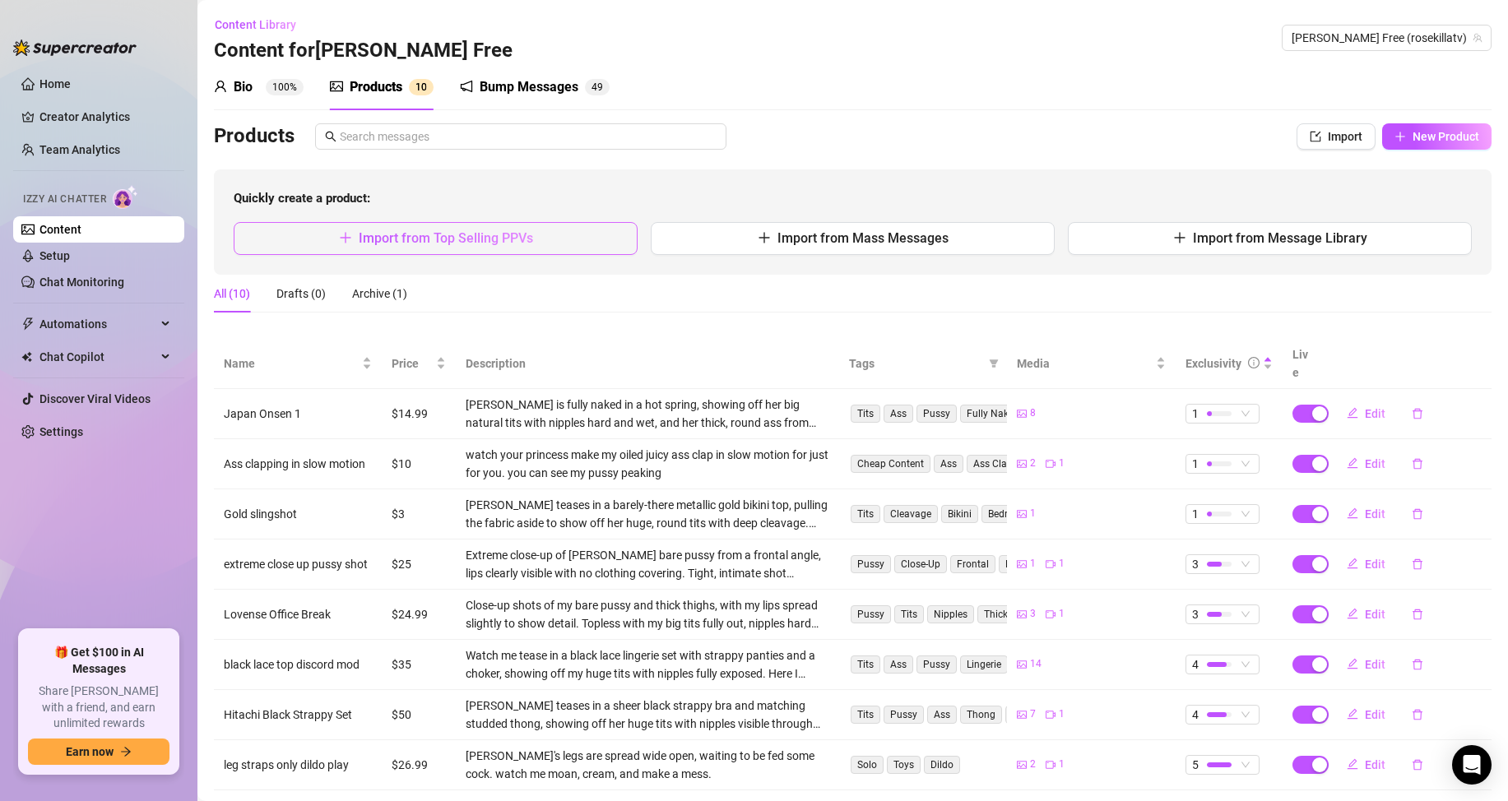
click at [477, 240] on span "Import from Top Selling PPVs" at bounding box center [446, 238] width 174 height 16
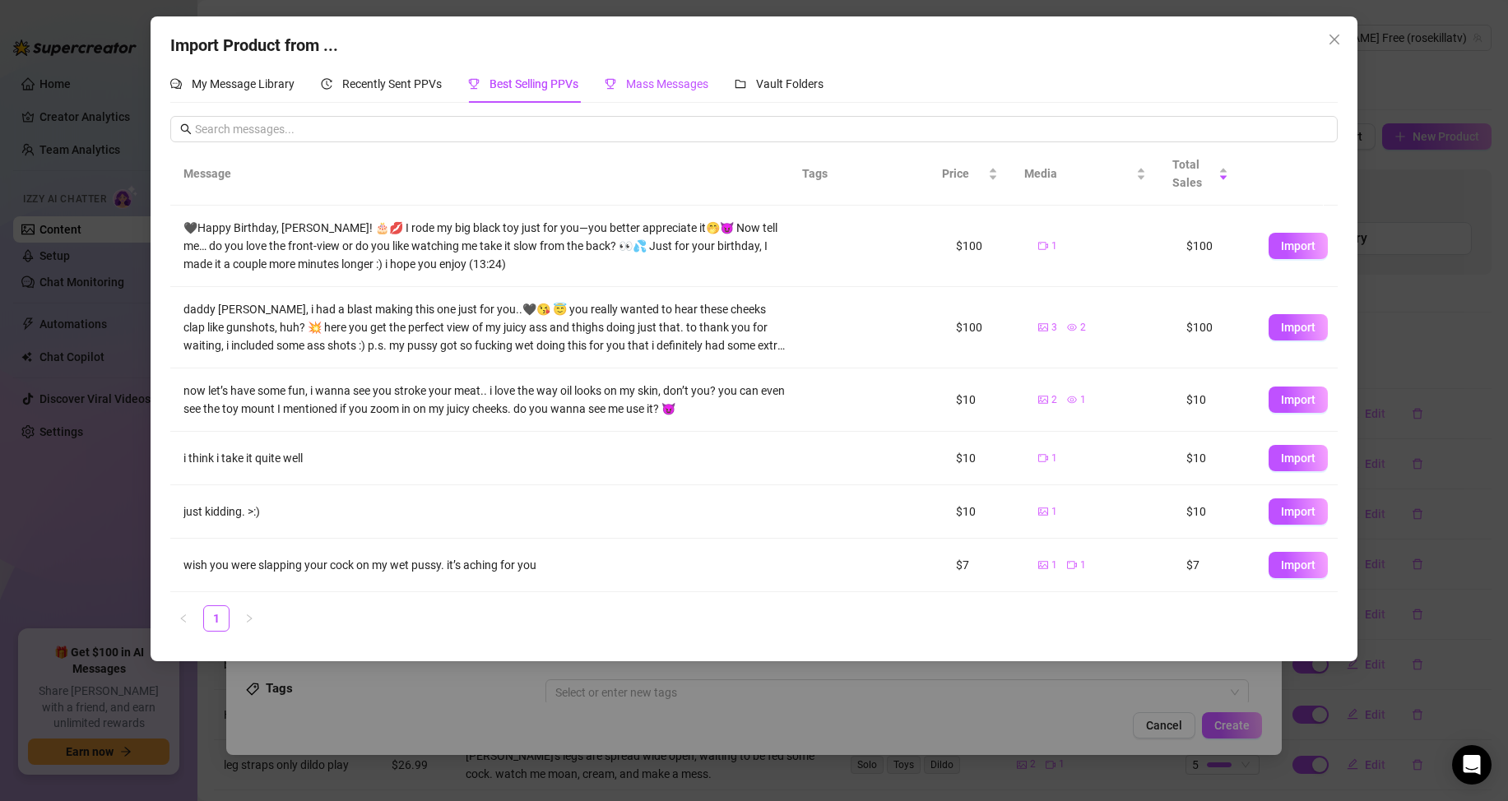
click at [650, 80] on span "Mass Messages" at bounding box center [667, 83] width 82 height 13
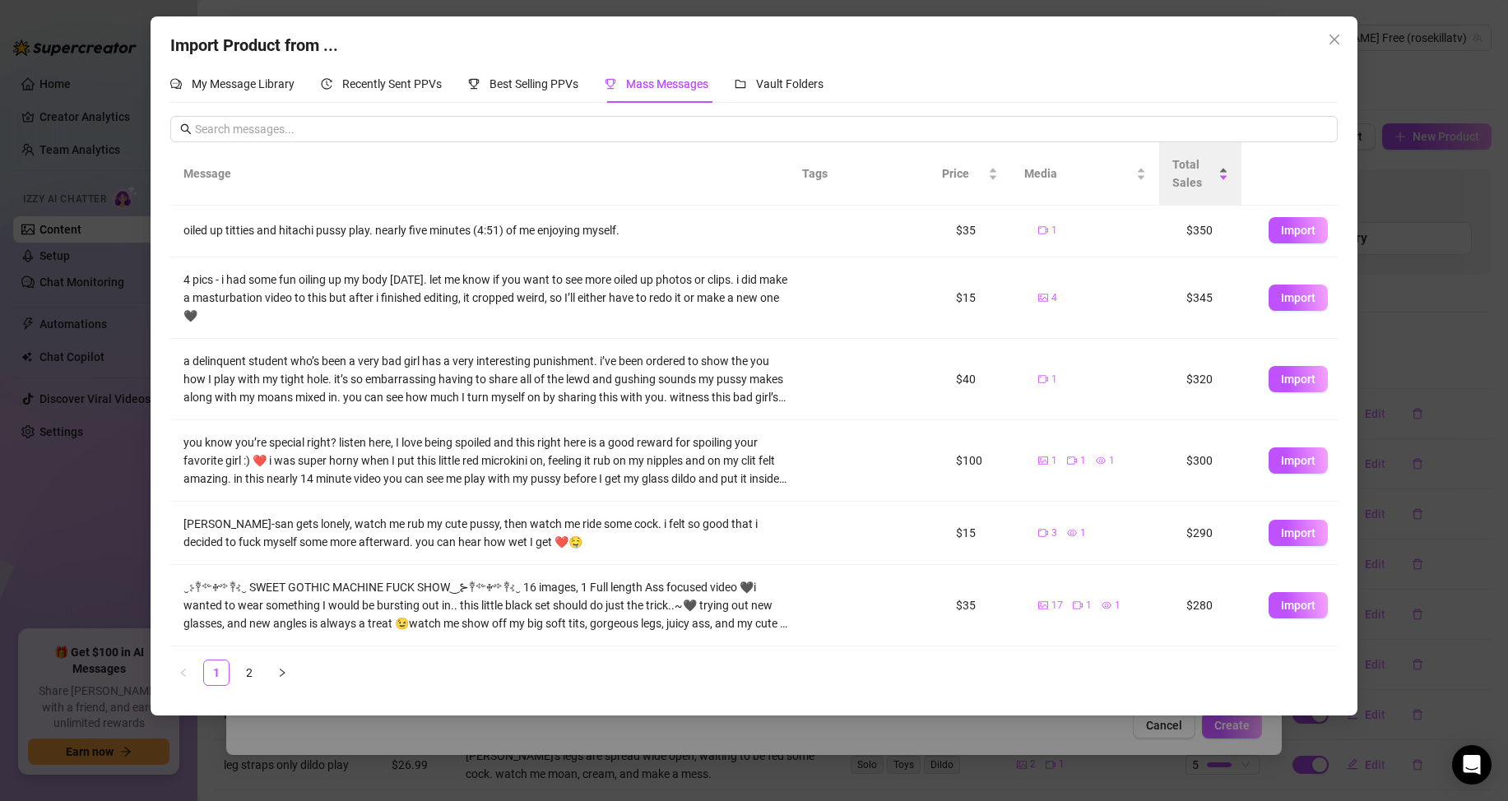
click at [1202, 173] on span "Total Sales" at bounding box center [1193, 173] width 43 height 36
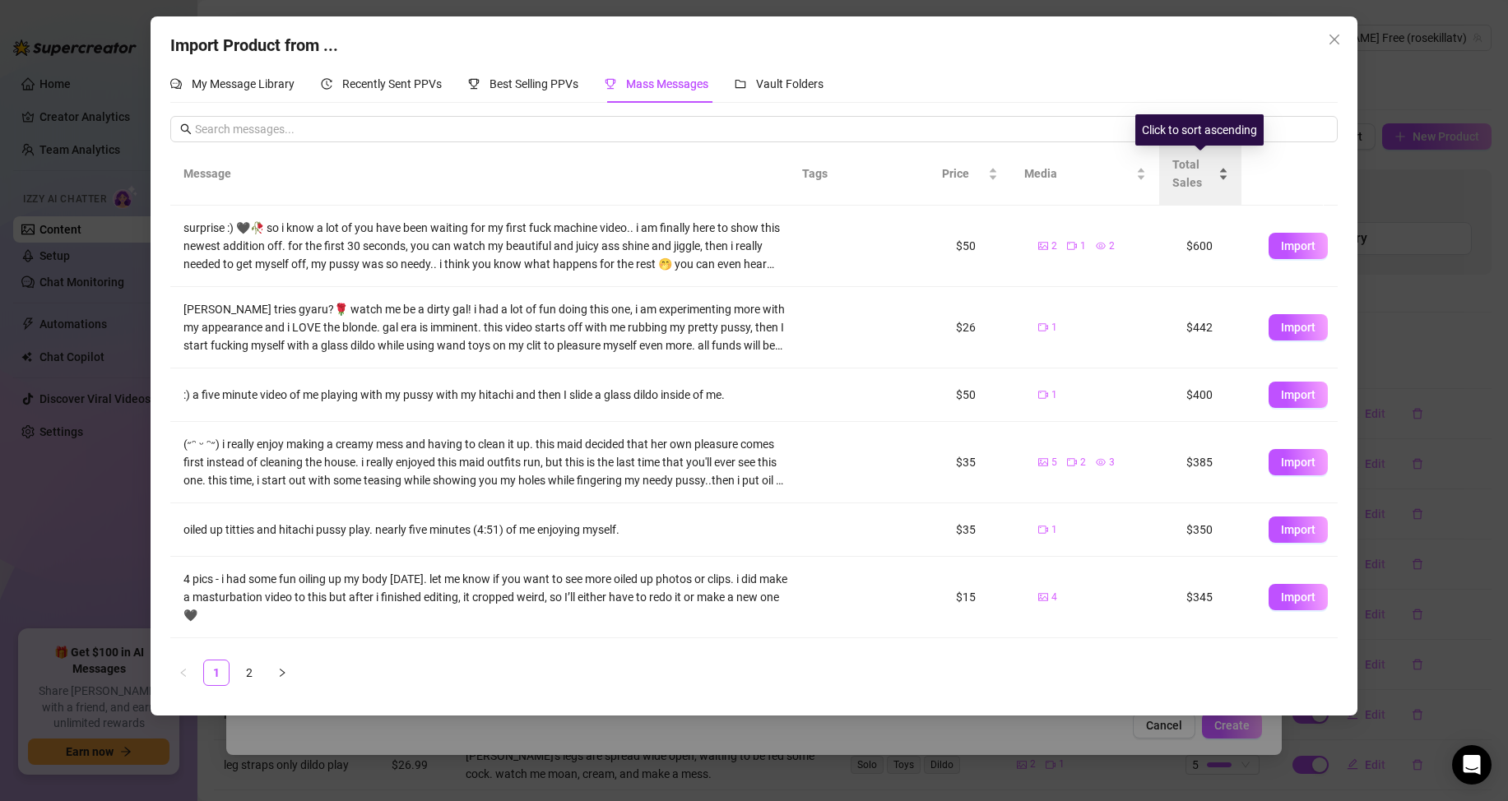
click at [1202, 173] on span "Total Sales" at bounding box center [1193, 173] width 43 height 36
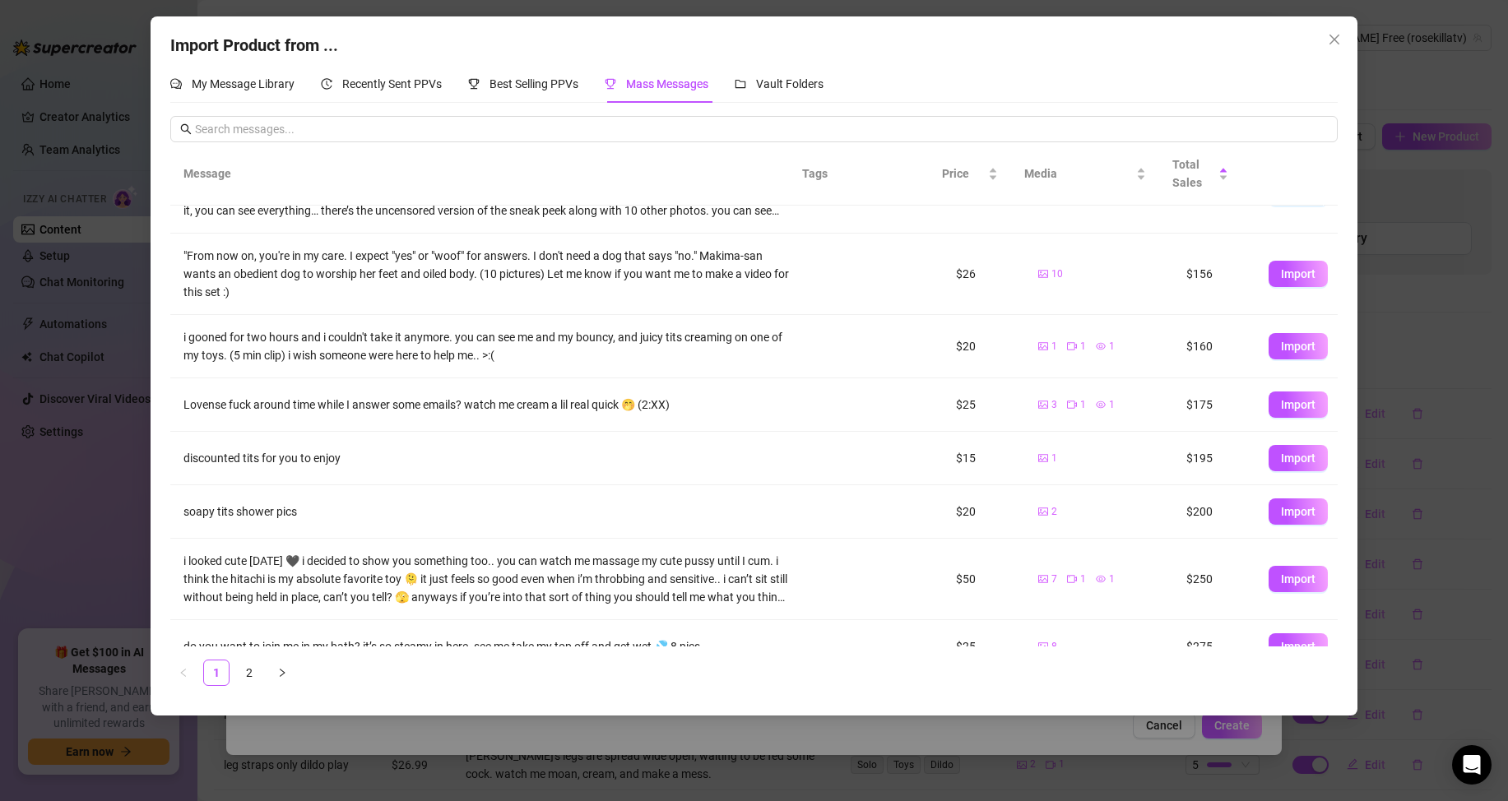
scroll to position [243, 0]
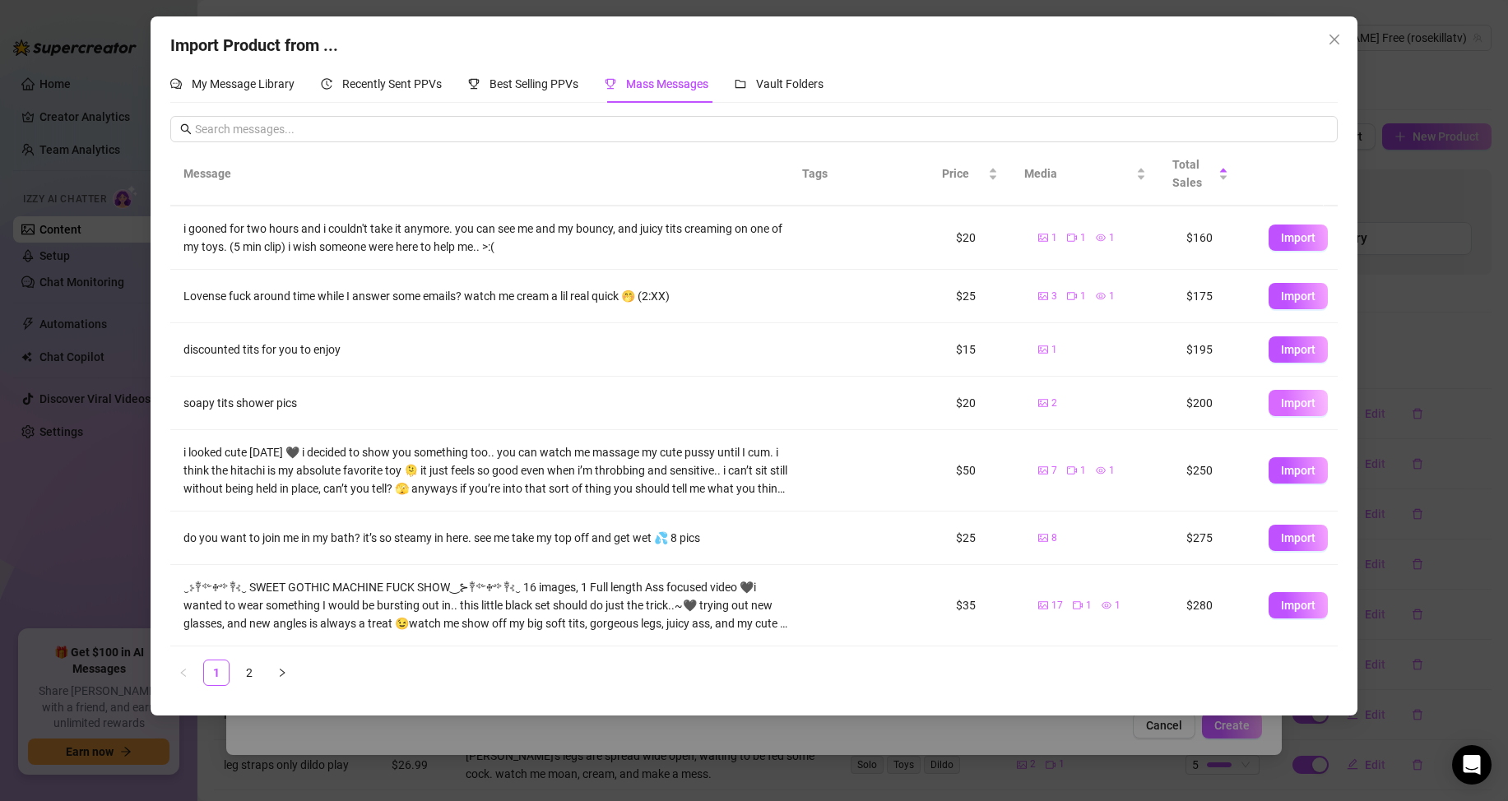
click at [1288, 405] on span "Import" at bounding box center [1298, 403] width 35 height 13
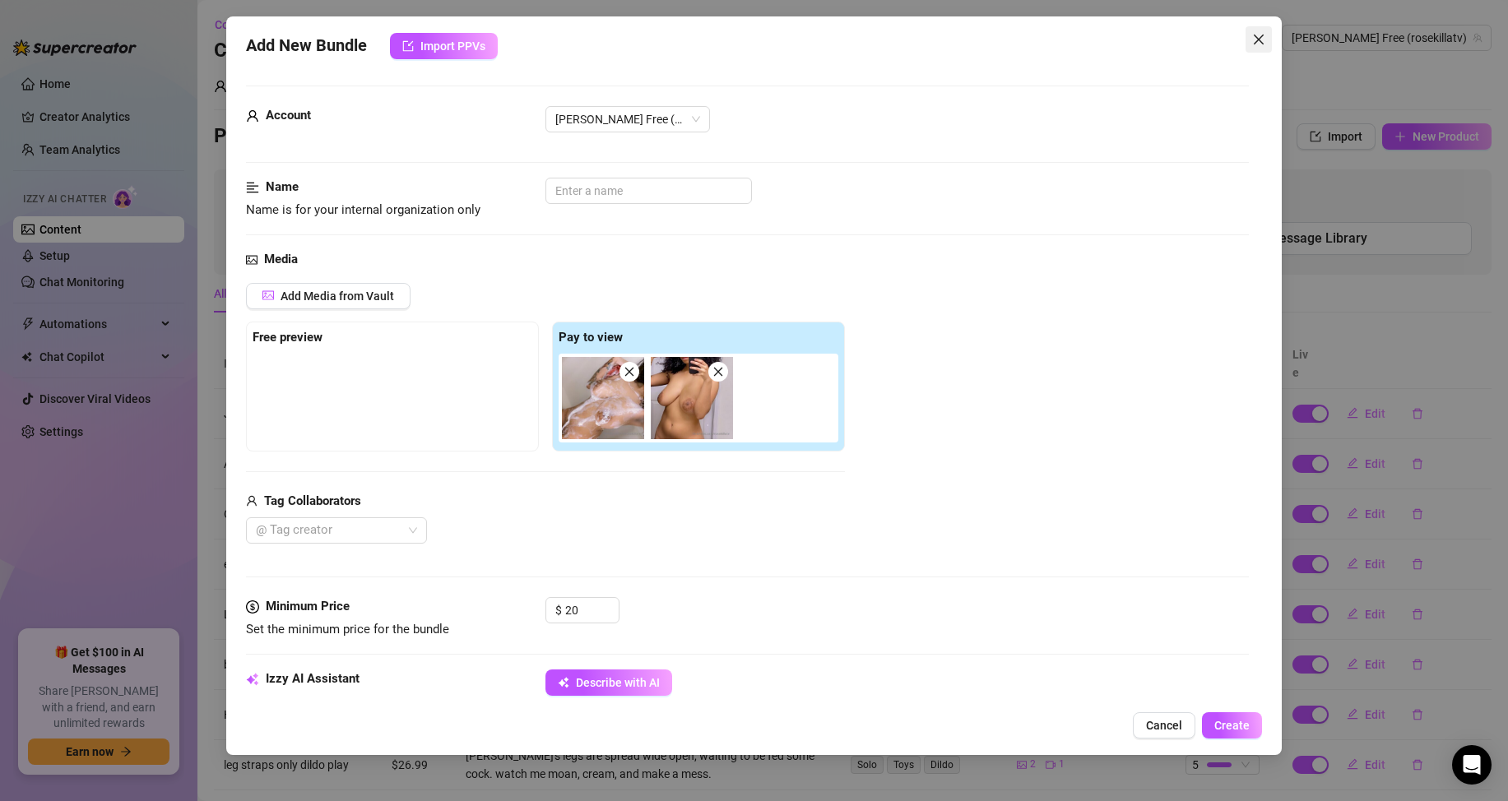
click at [1257, 39] on icon "close" at bounding box center [1258, 39] width 13 height 13
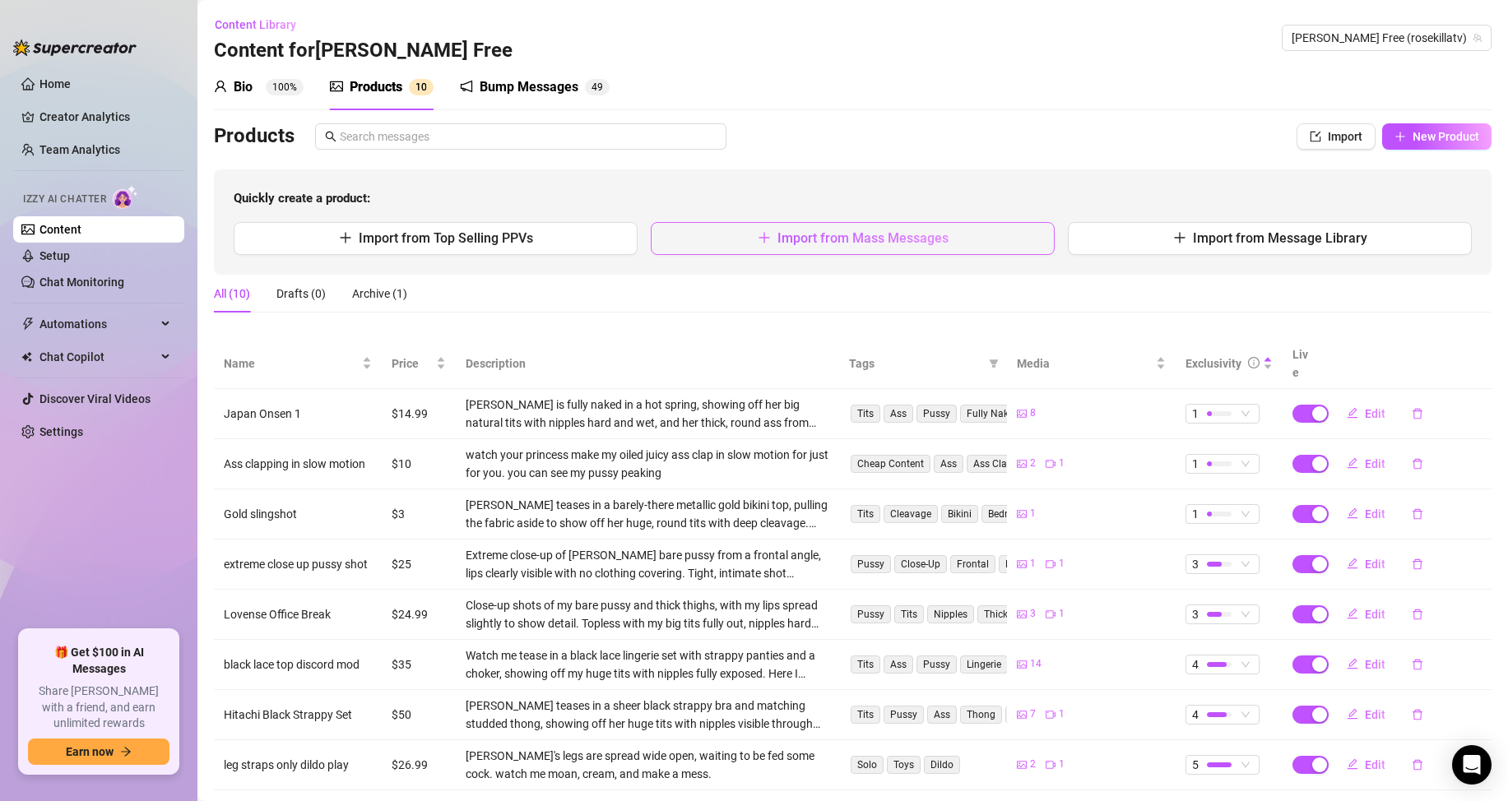
click at [893, 234] on span "Import from Mass Messages" at bounding box center [862, 238] width 171 height 16
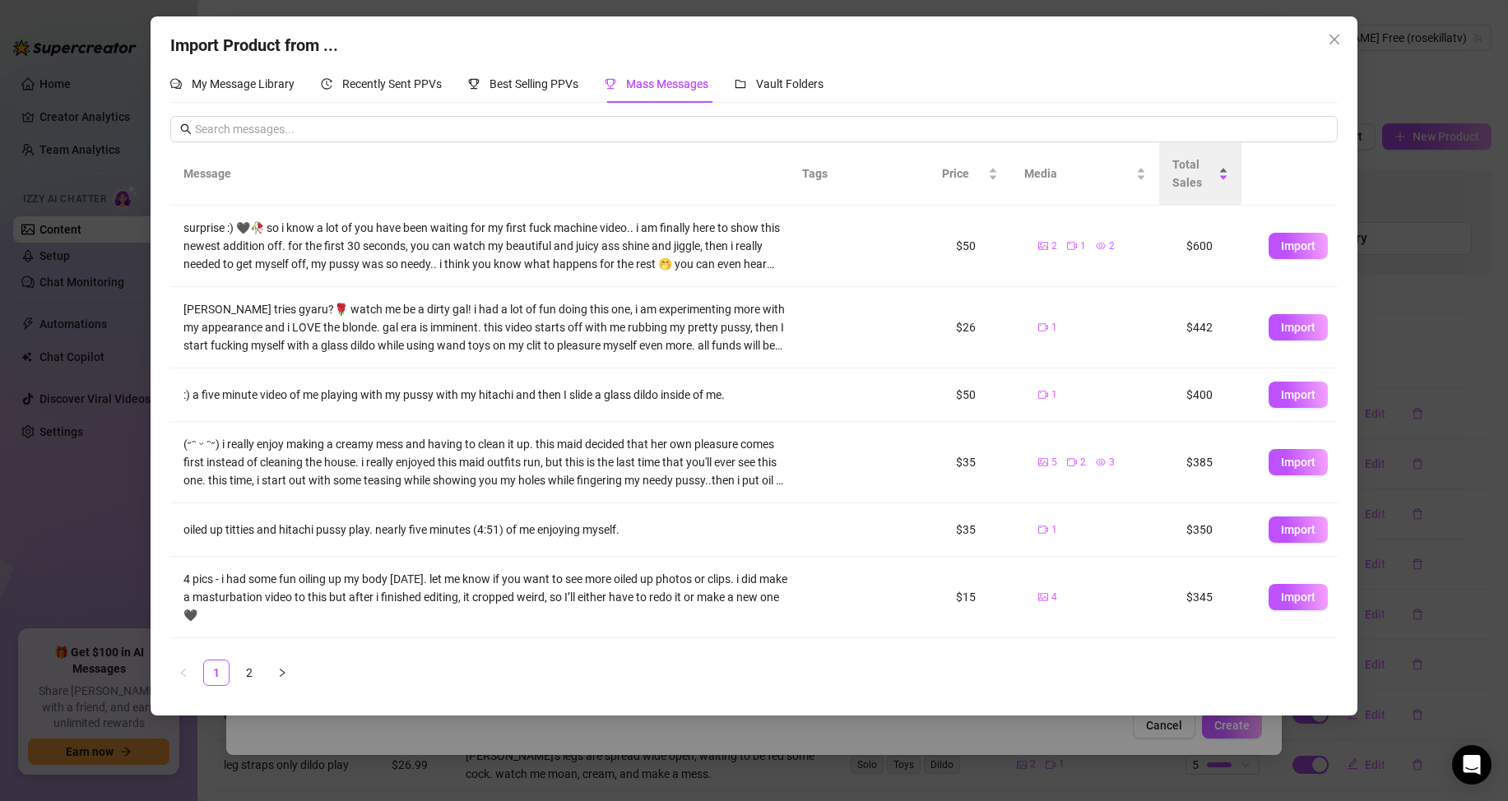
click at [1184, 155] on div "Total Sales" at bounding box center [1200, 173] width 56 height 36
click at [1202, 179] on span "Total Sales" at bounding box center [1193, 173] width 43 height 36
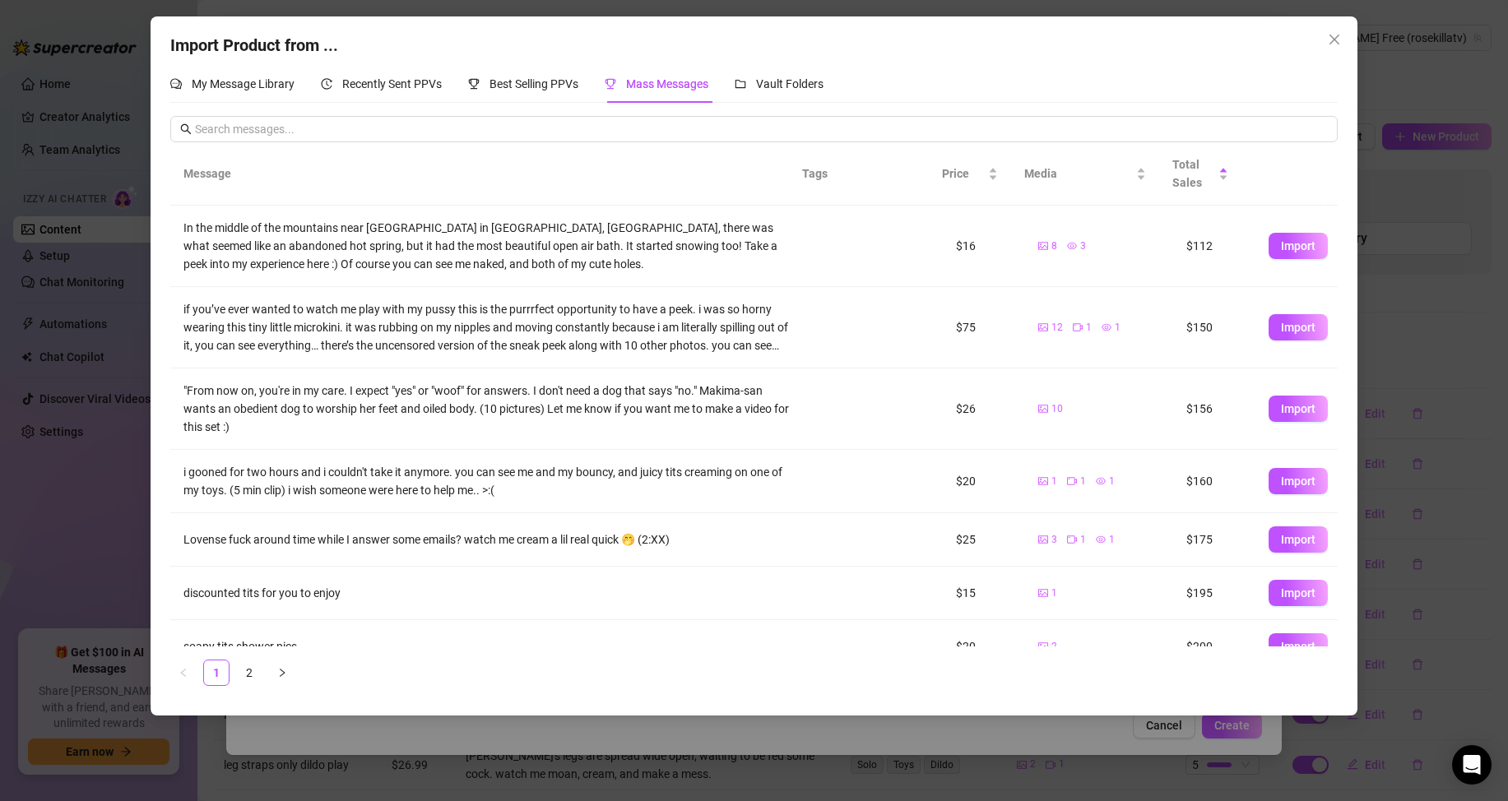
drag, startPoint x: 392, startPoint y: 41, endPoint x: 257, endPoint y: 202, distance: 210.1
click at [344, 97] on div "Import Product from ... My Message Library Recently Sent PPVs Best Selling PPVs…" at bounding box center [754, 365] width 1206 height 699
click at [666, 262] on div "In the middle of the mountains near [GEOGRAPHIC_DATA] in [GEOGRAPHIC_DATA], [GE…" at bounding box center [485, 246] width 605 height 54
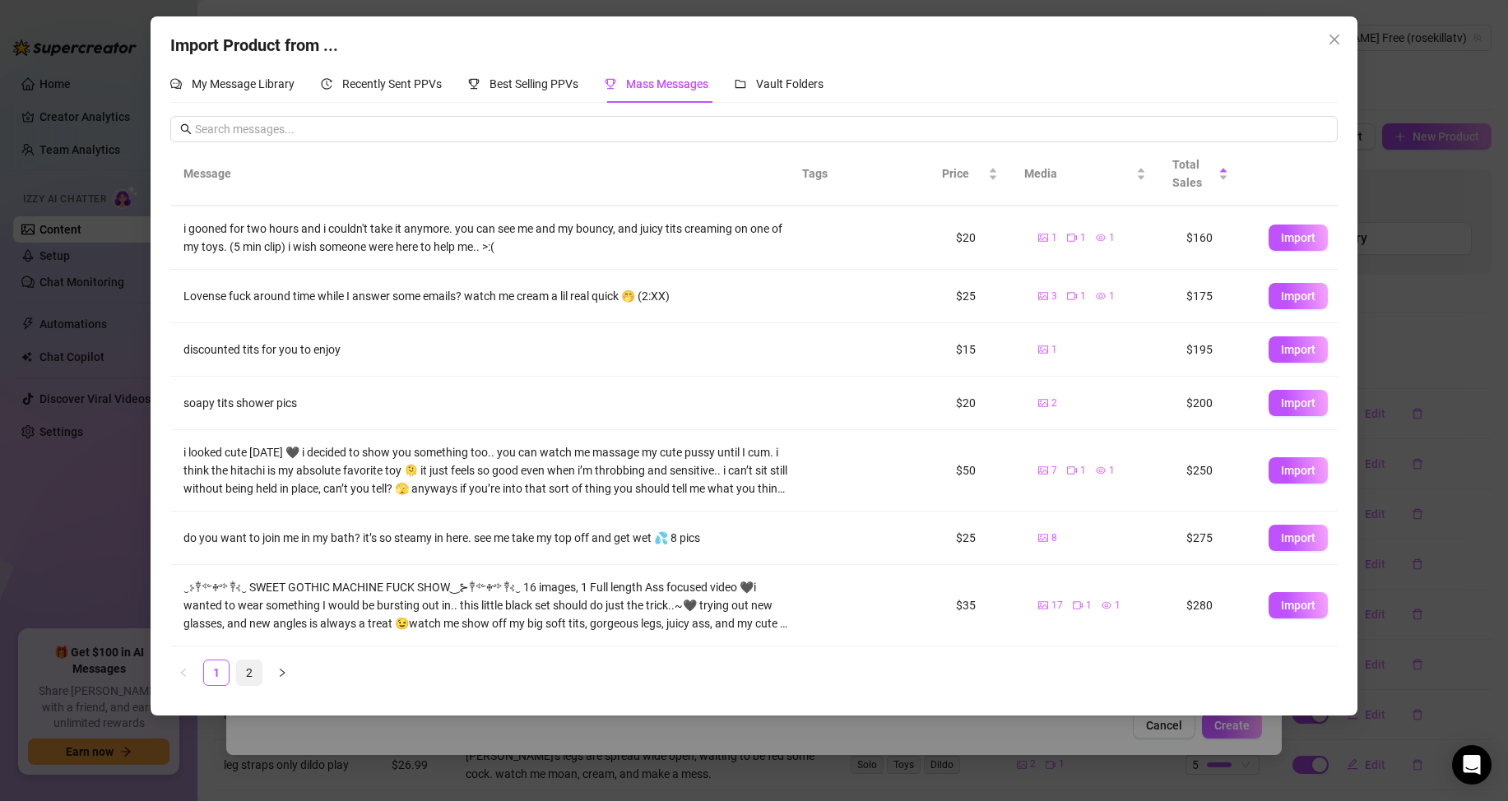
click at [247, 666] on link "2" at bounding box center [249, 673] width 25 height 25
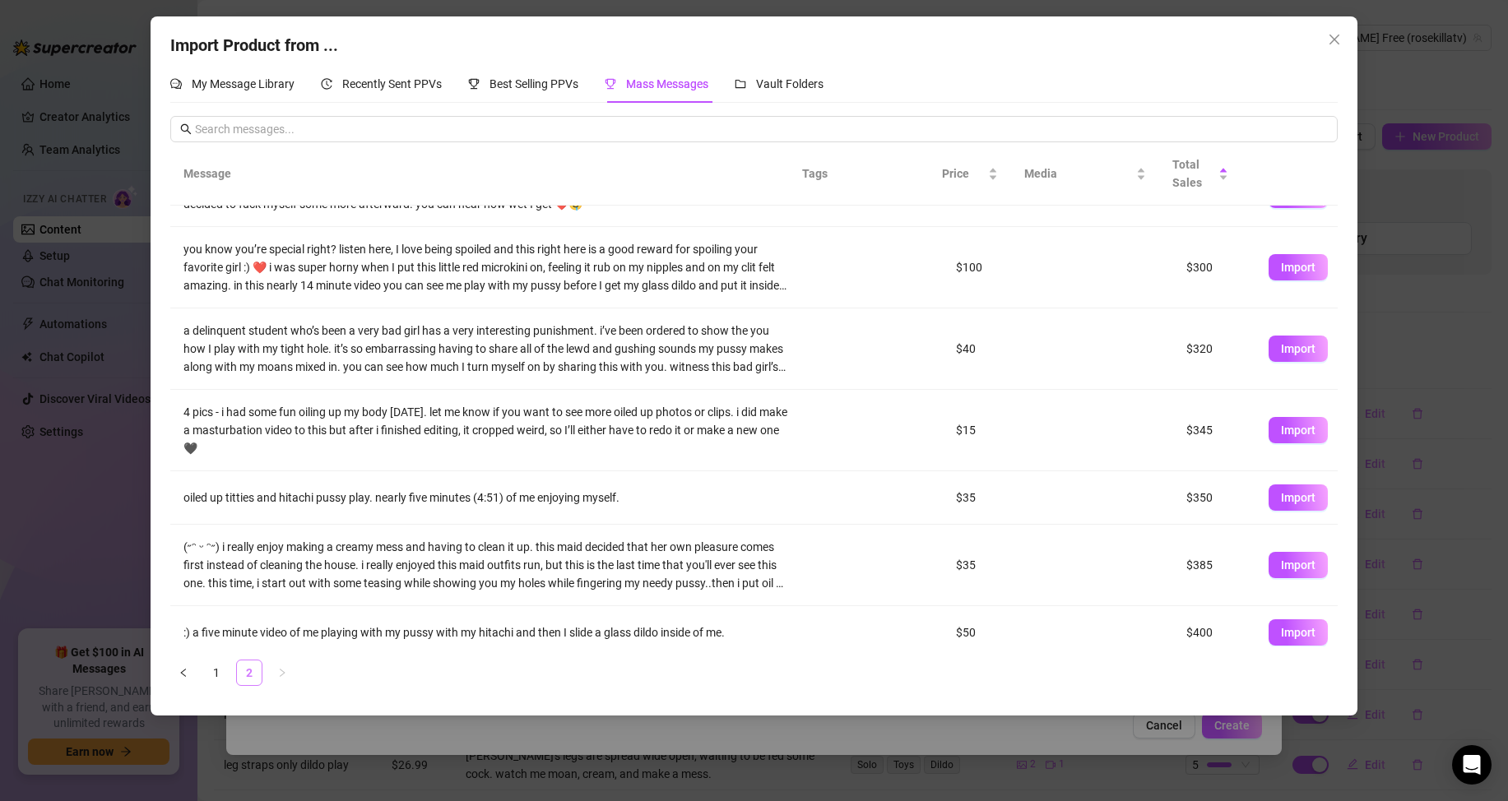
scroll to position [0, 0]
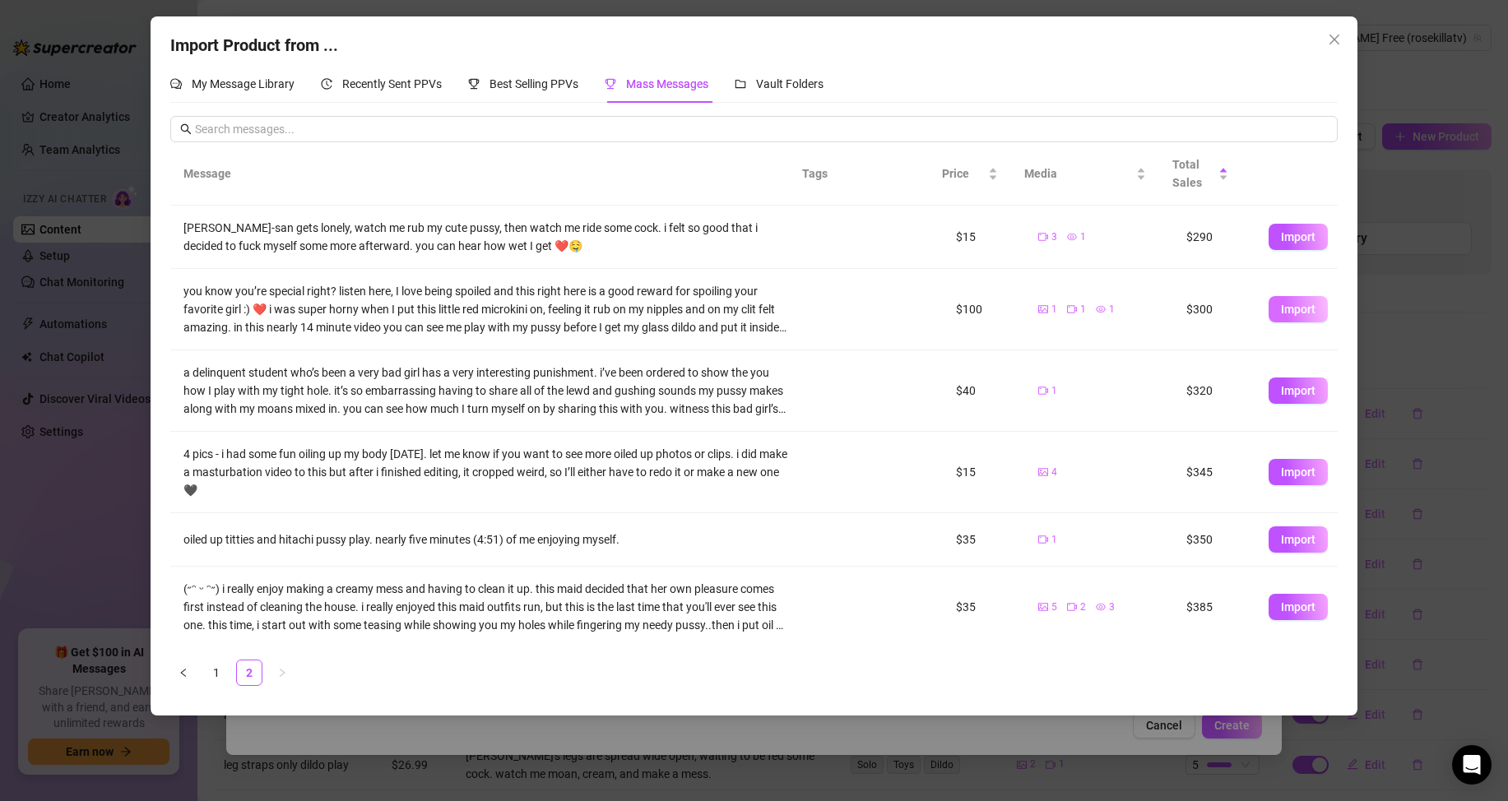
click at [1288, 305] on span "Import" at bounding box center [1298, 309] width 35 height 13
type textarea "you know you’re special right? listen here, I love being spoiled and this right…"
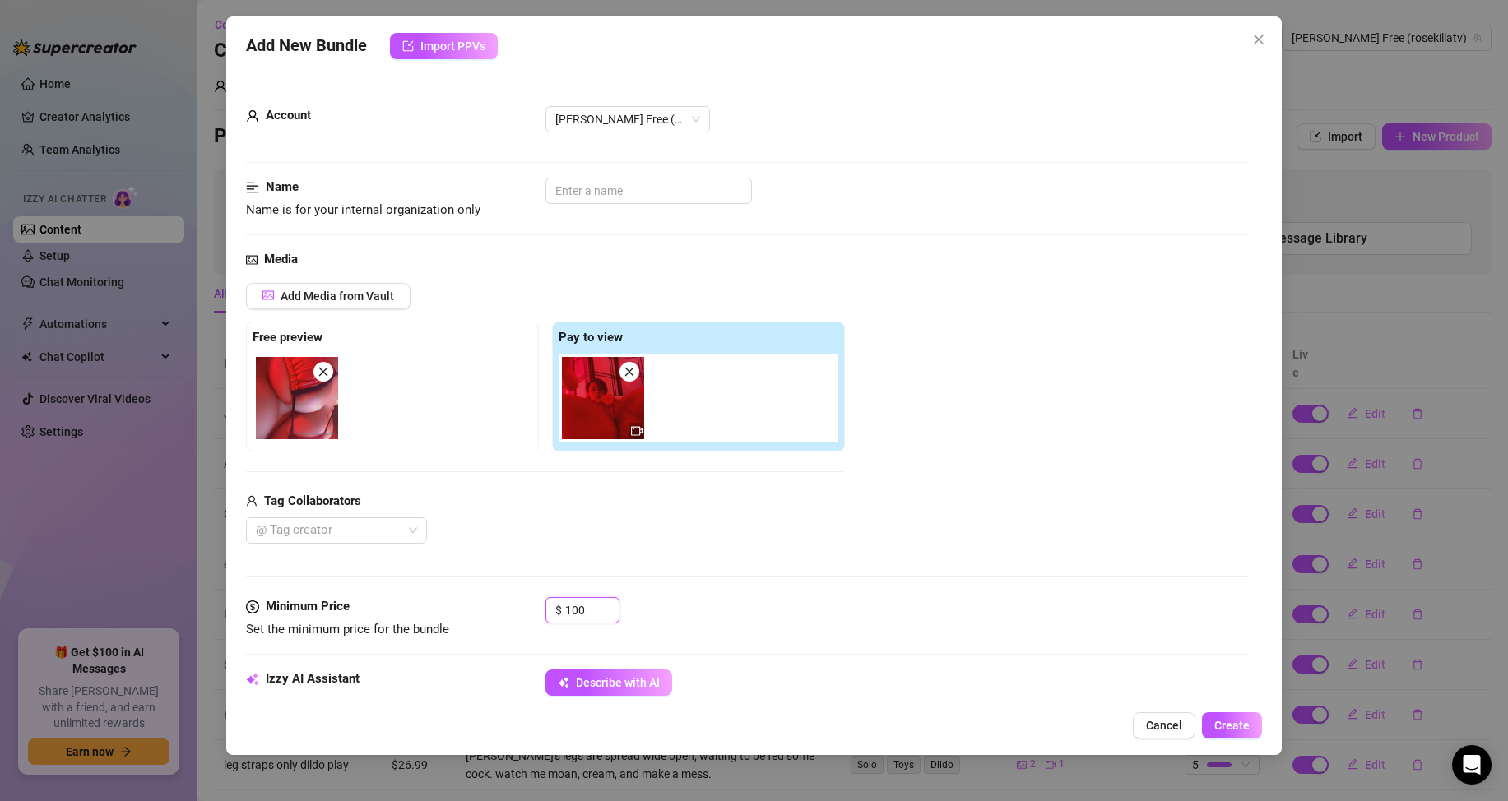
drag, startPoint x: 597, startPoint y: 607, endPoint x: 420, endPoint y: 615, distance: 177.8
click at [420, 615] on div "Minimum Price Set the minimum price for the bundle $ 100" at bounding box center [747, 618] width 1003 height 42
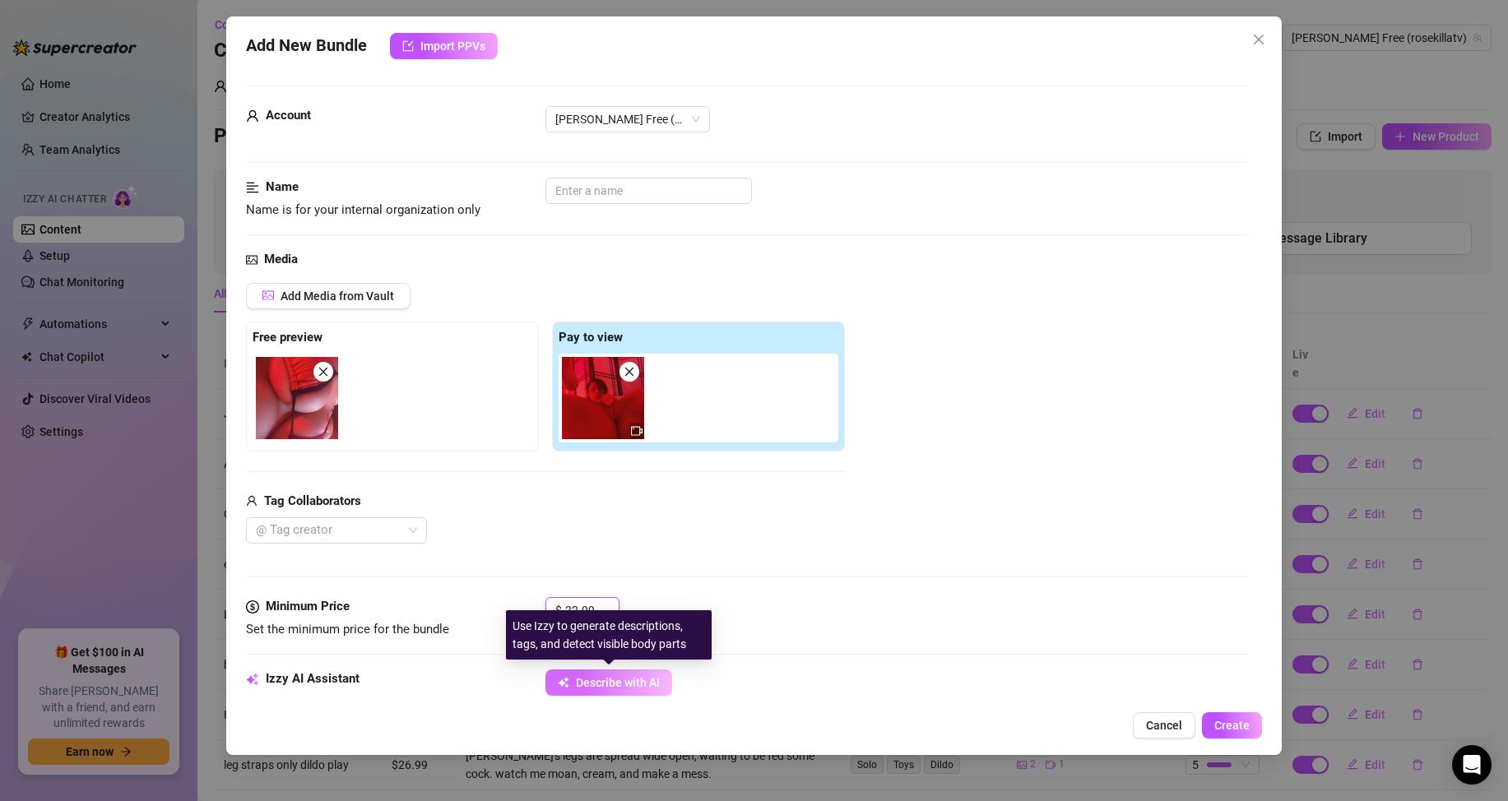
type input "22.99"
click at [653, 678] on span "Describe with AI" at bounding box center [618, 682] width 84 height 13
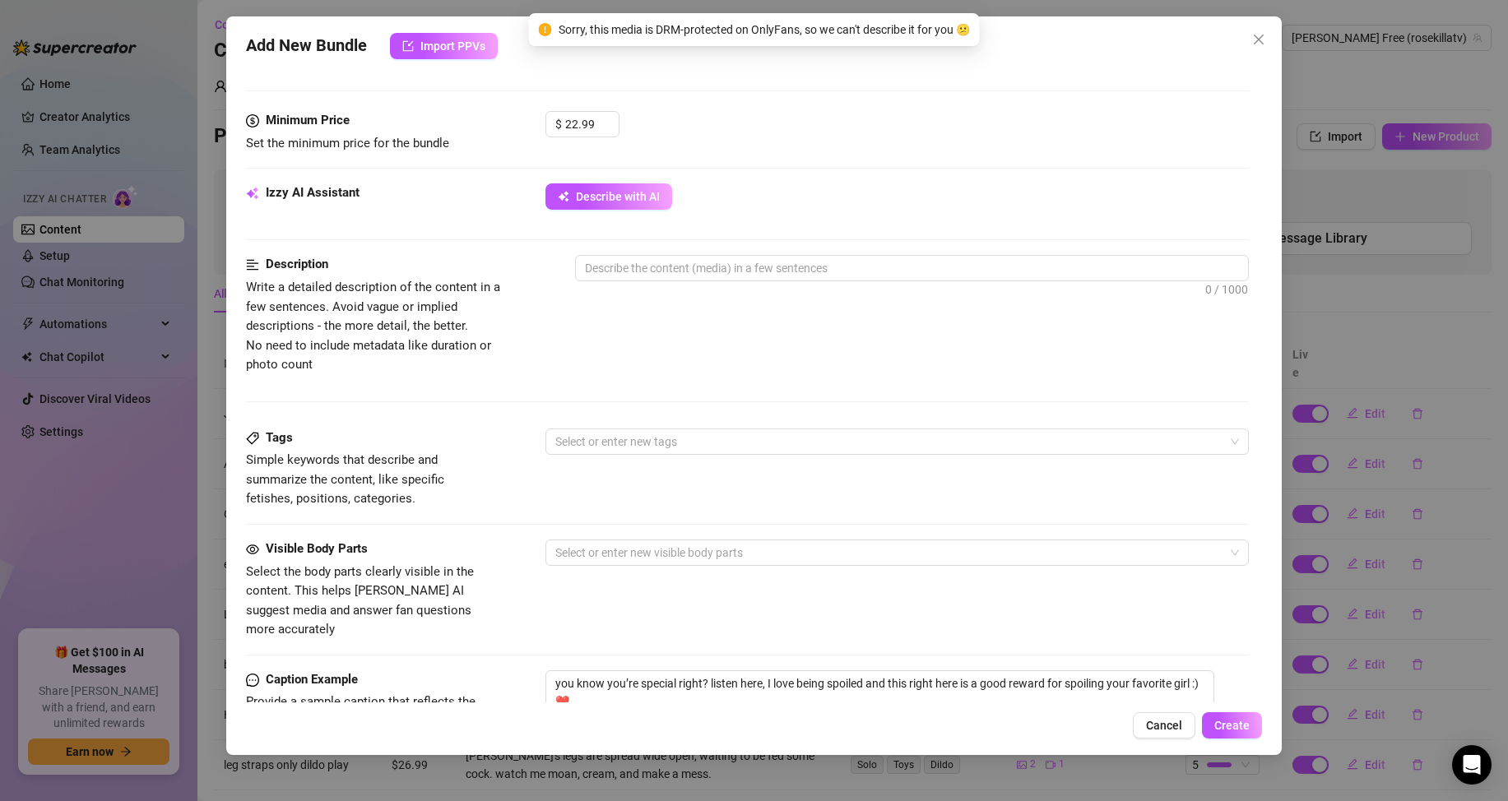
scroll to position [494, 0]
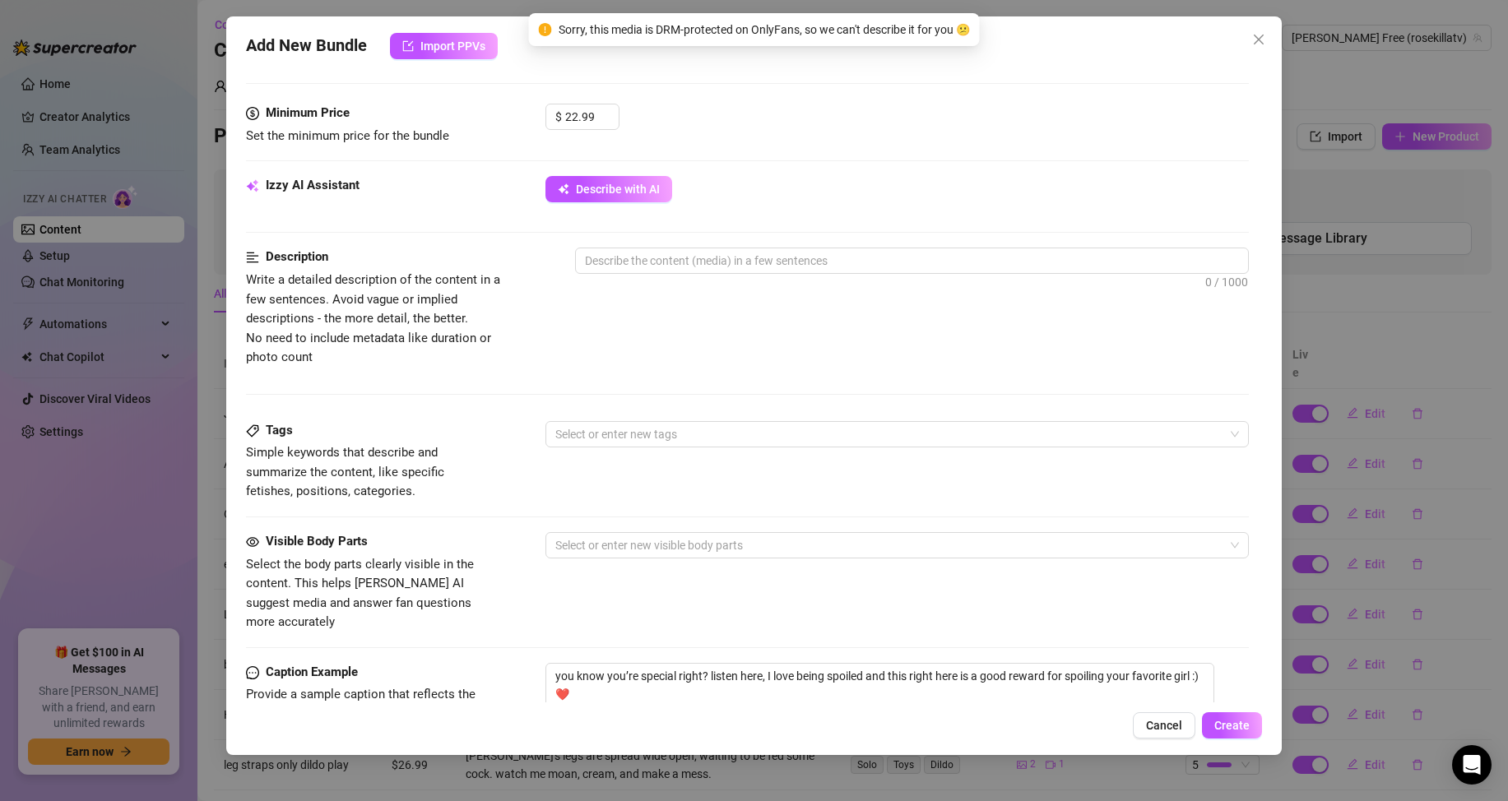
click at [854, 35] on span "Sorry, this media is DRM-protected on OnlyFans, so we can't describe it for you…" at bounding box center [764, 30] width 411 height 18
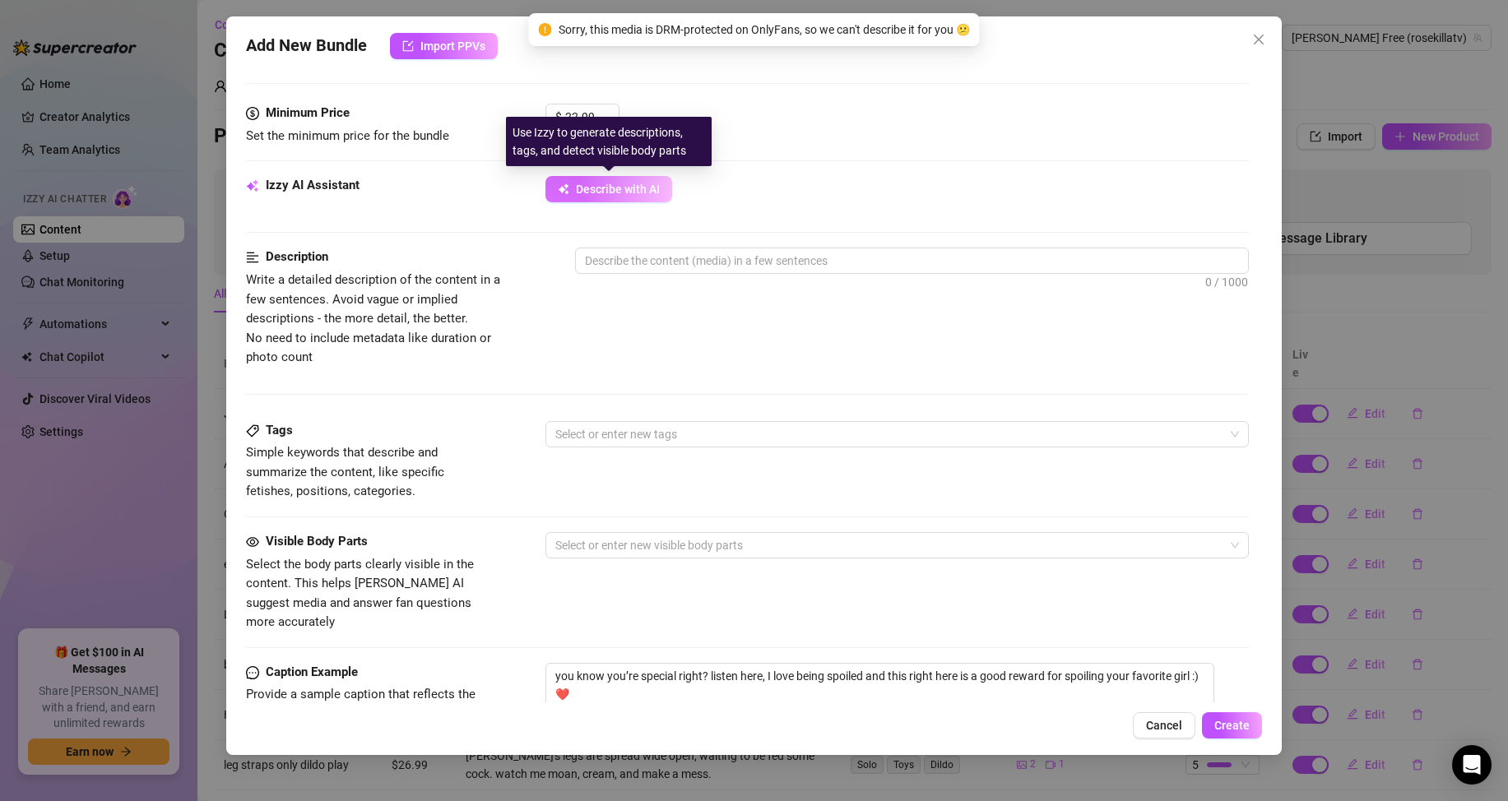
click at [616, 181] on button "Describe with AI" at bounding box center [608, 189] width 127 height 26
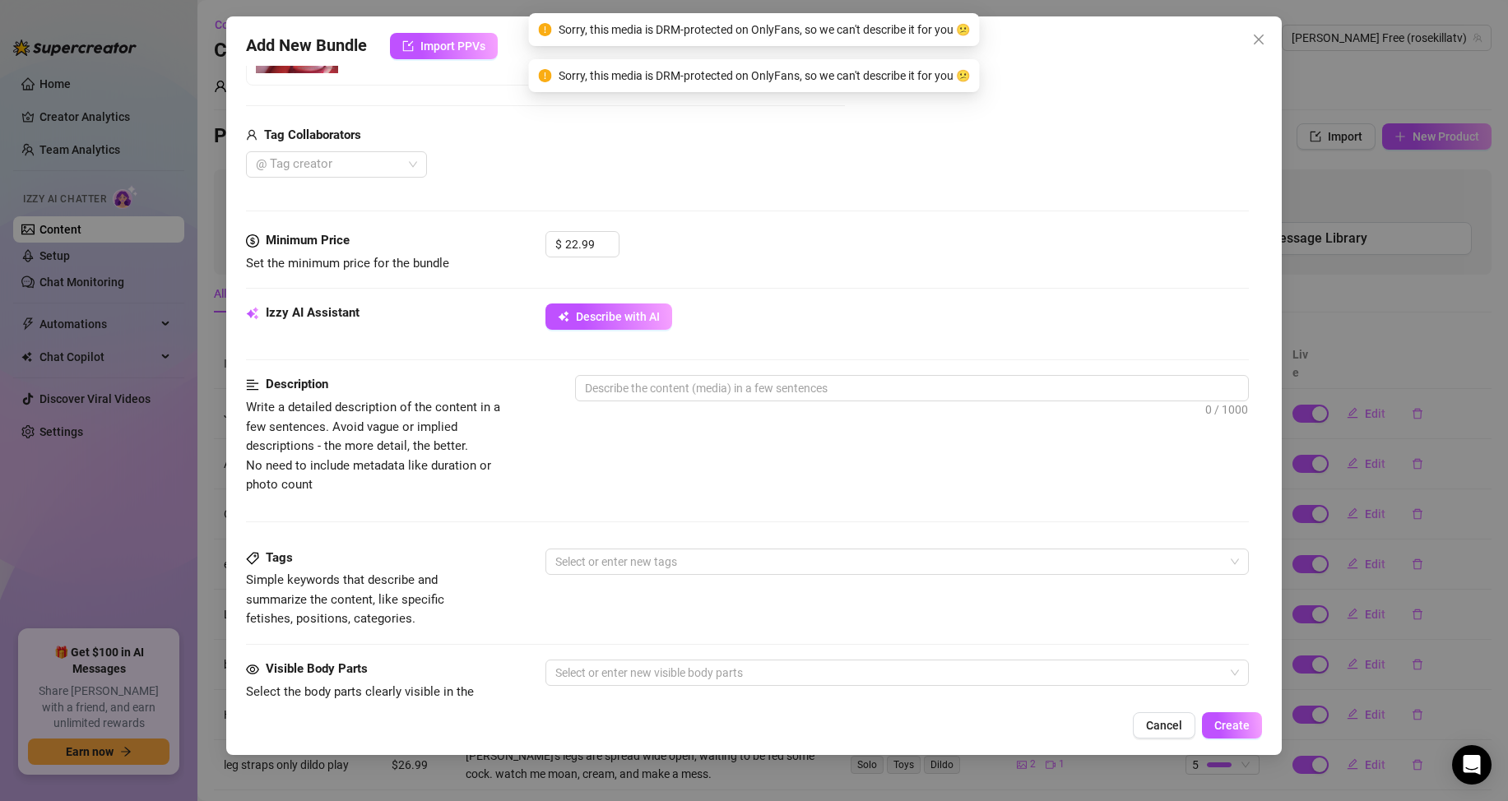
scroll to position [247, 0]
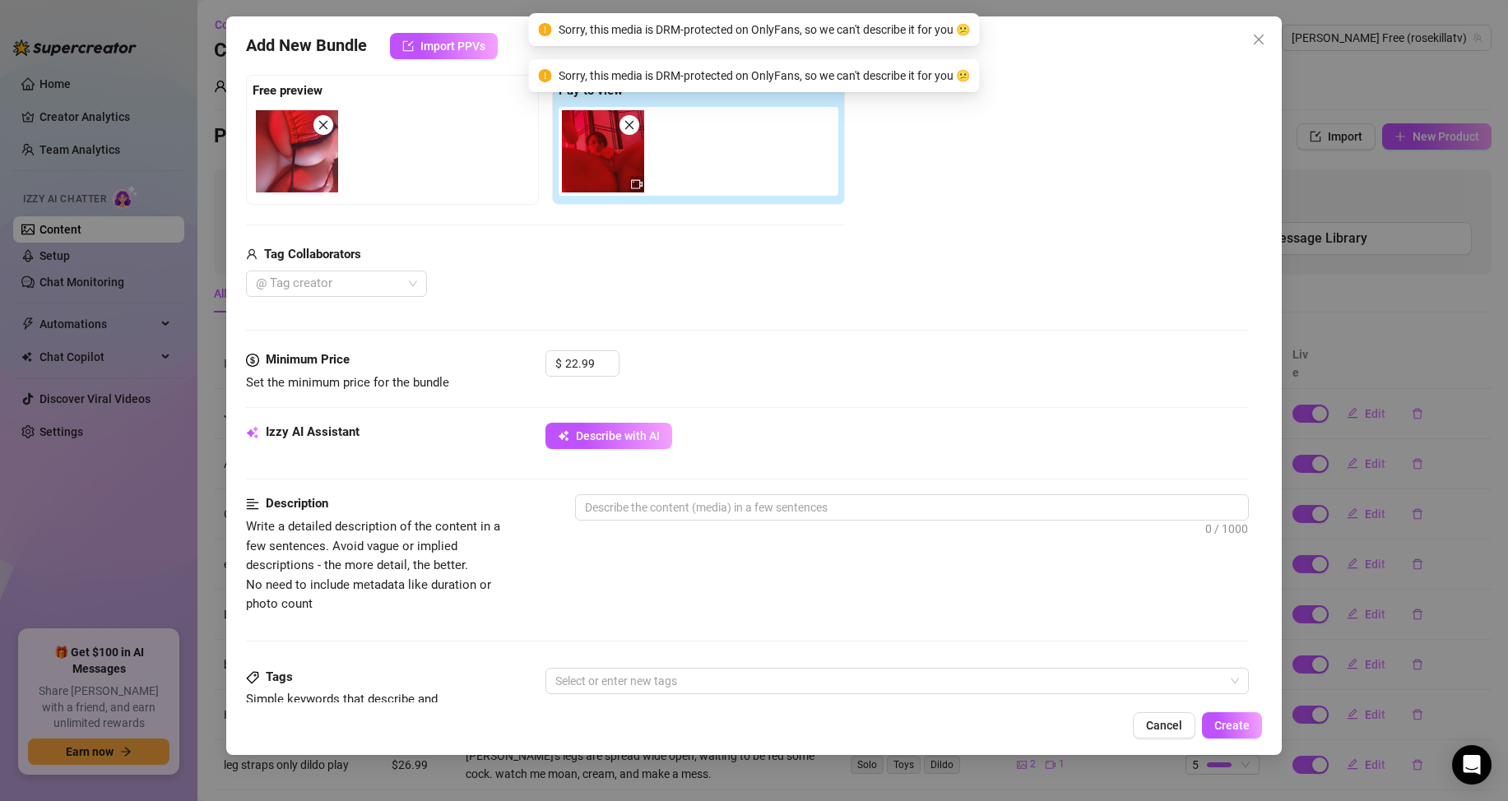
click at [684, 486] on div "Izzy AI Assistant Describe with AI" at bounding box center [747, 459] width 1003 height 72
click at [666, 517] on textarea at bounding box center [912, 507] width 672 height 25
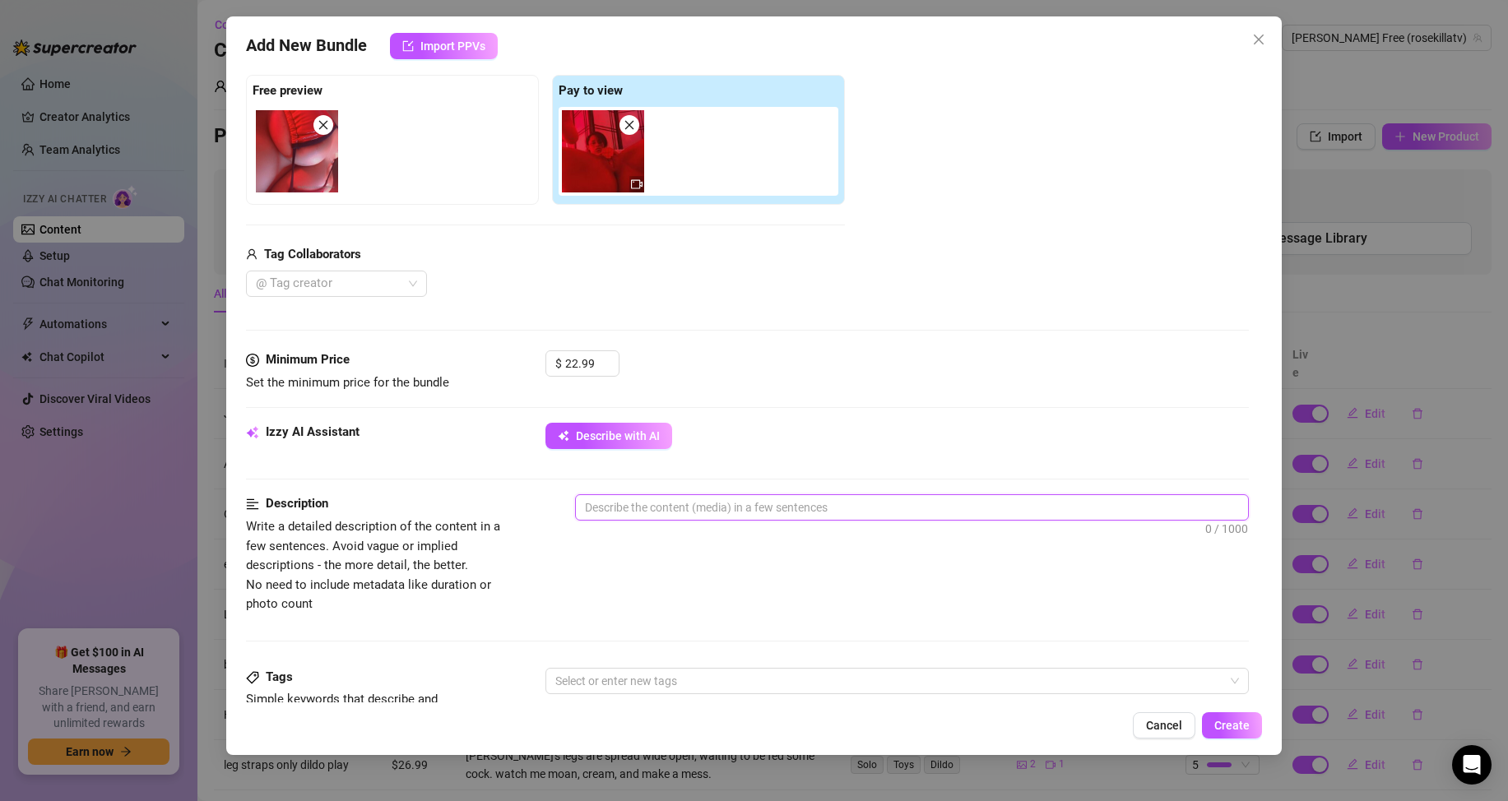
type textarea "c"
type textarea "cl"
type textarea "clo"
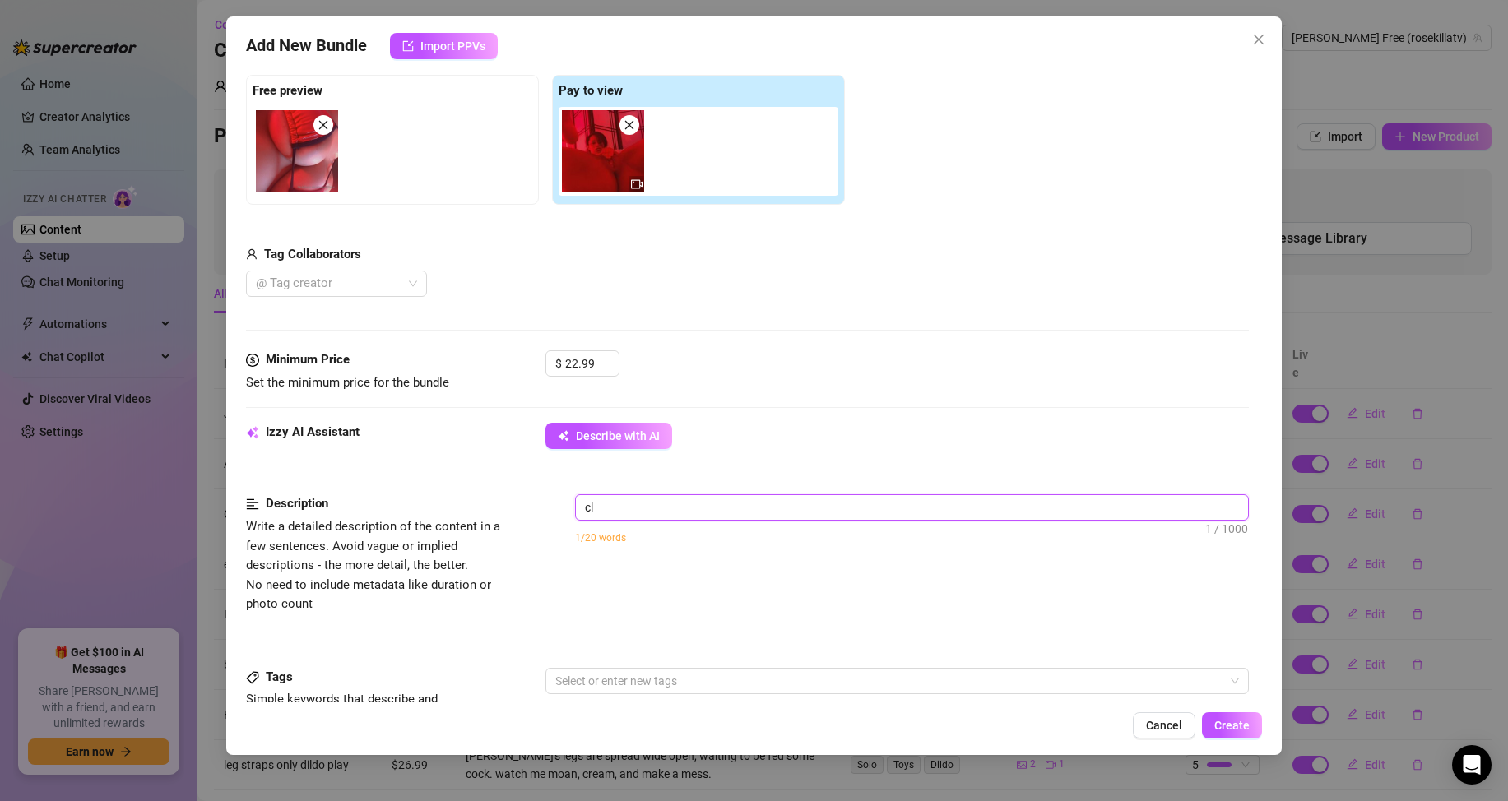
type textarea "clo"
type textarea "clos"
type textarea "close"
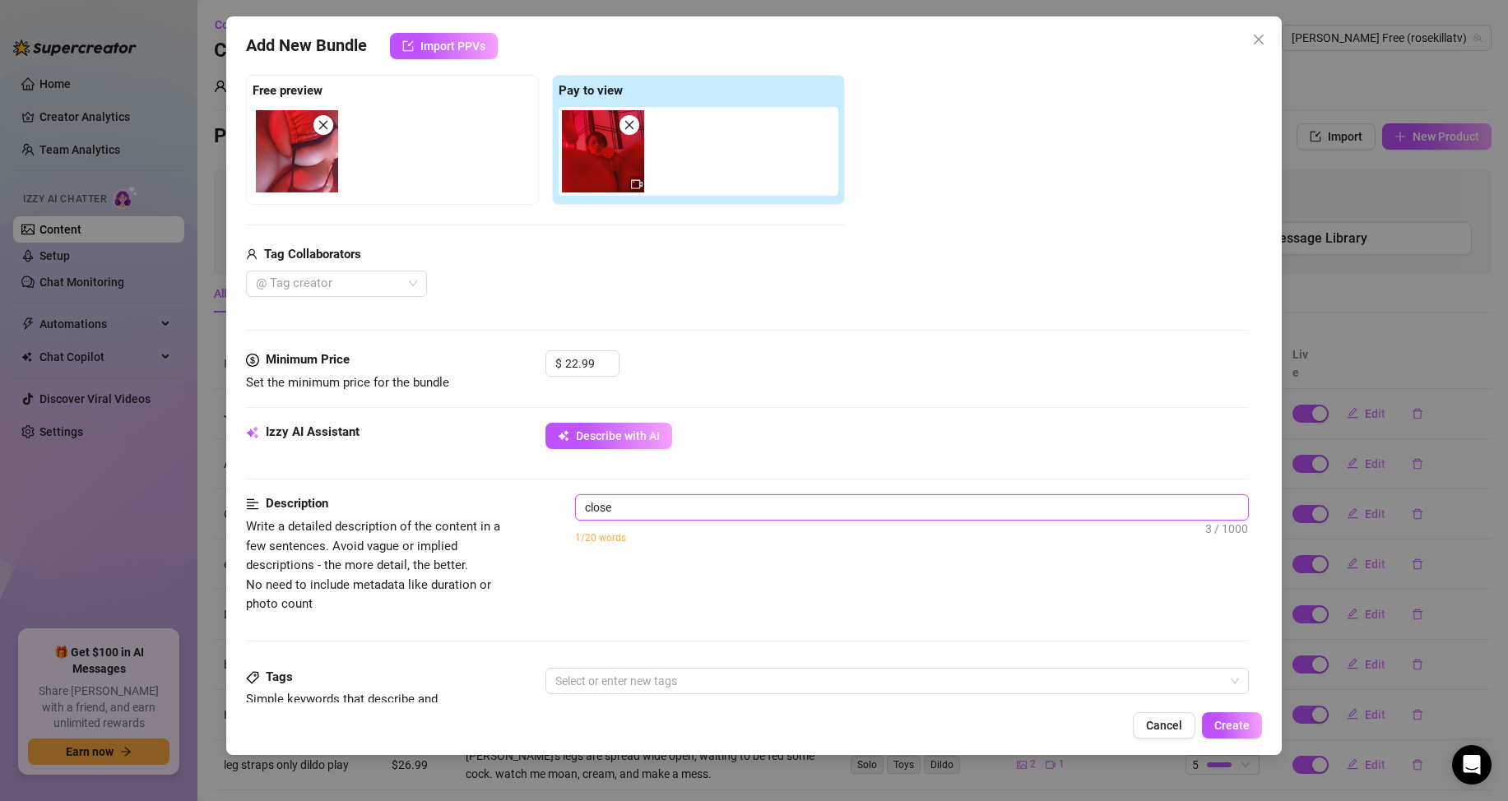
type textarea "close"
type textarea "close u"
type textarea "close up"
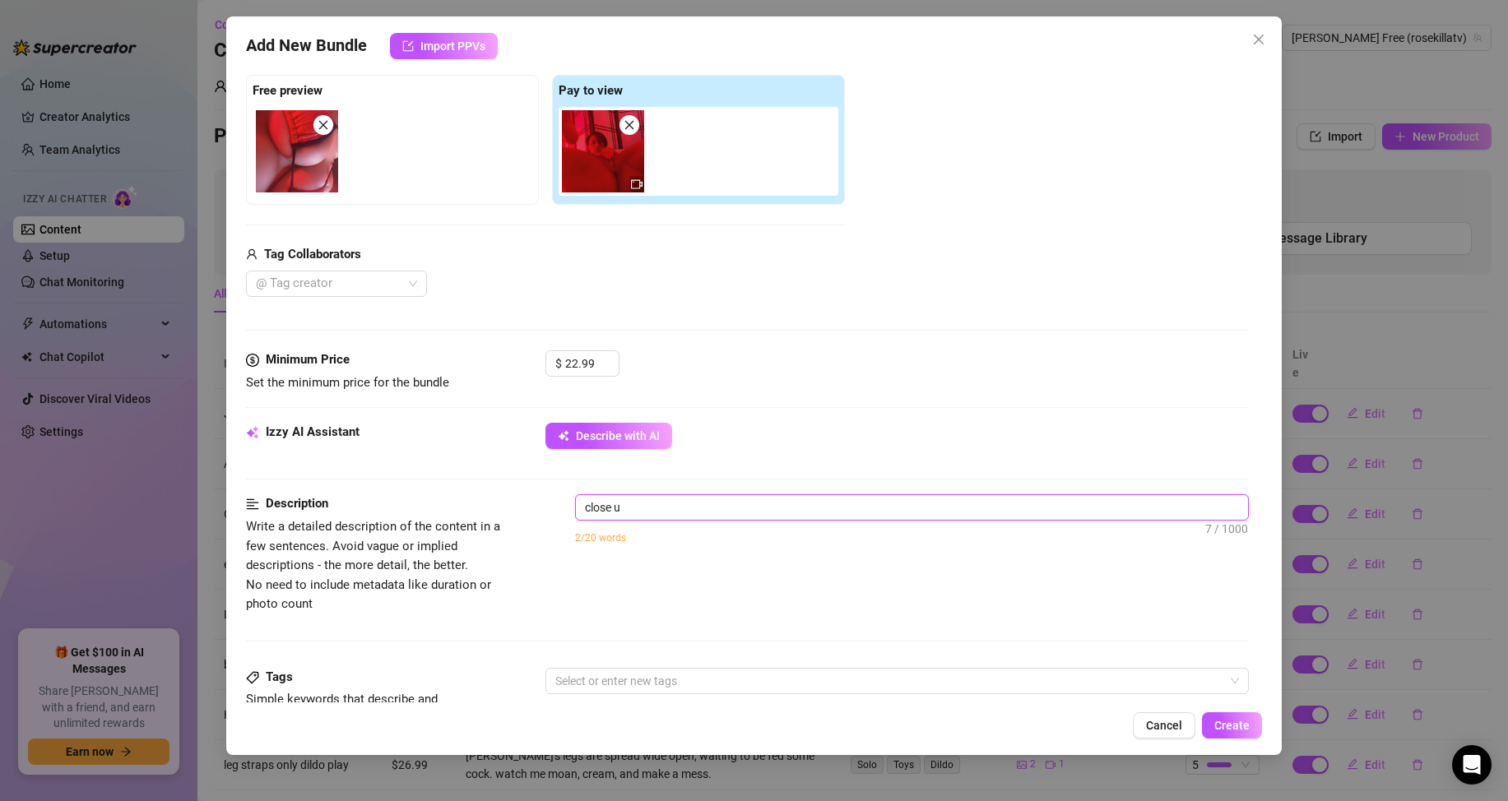
type textarea "close up"
type textarea "close up o"
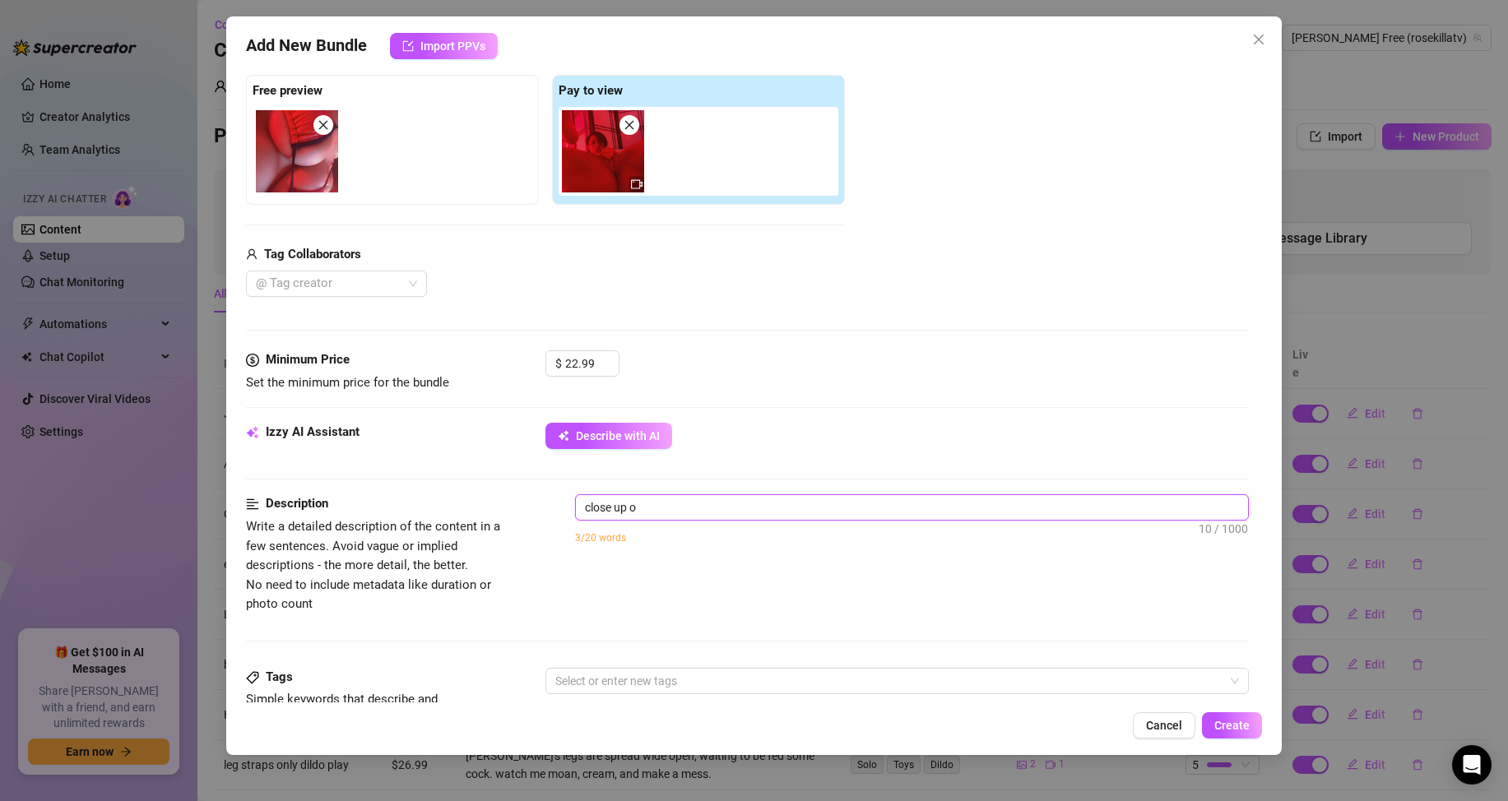
type textarea "close up of"
type textarea "close up of f"
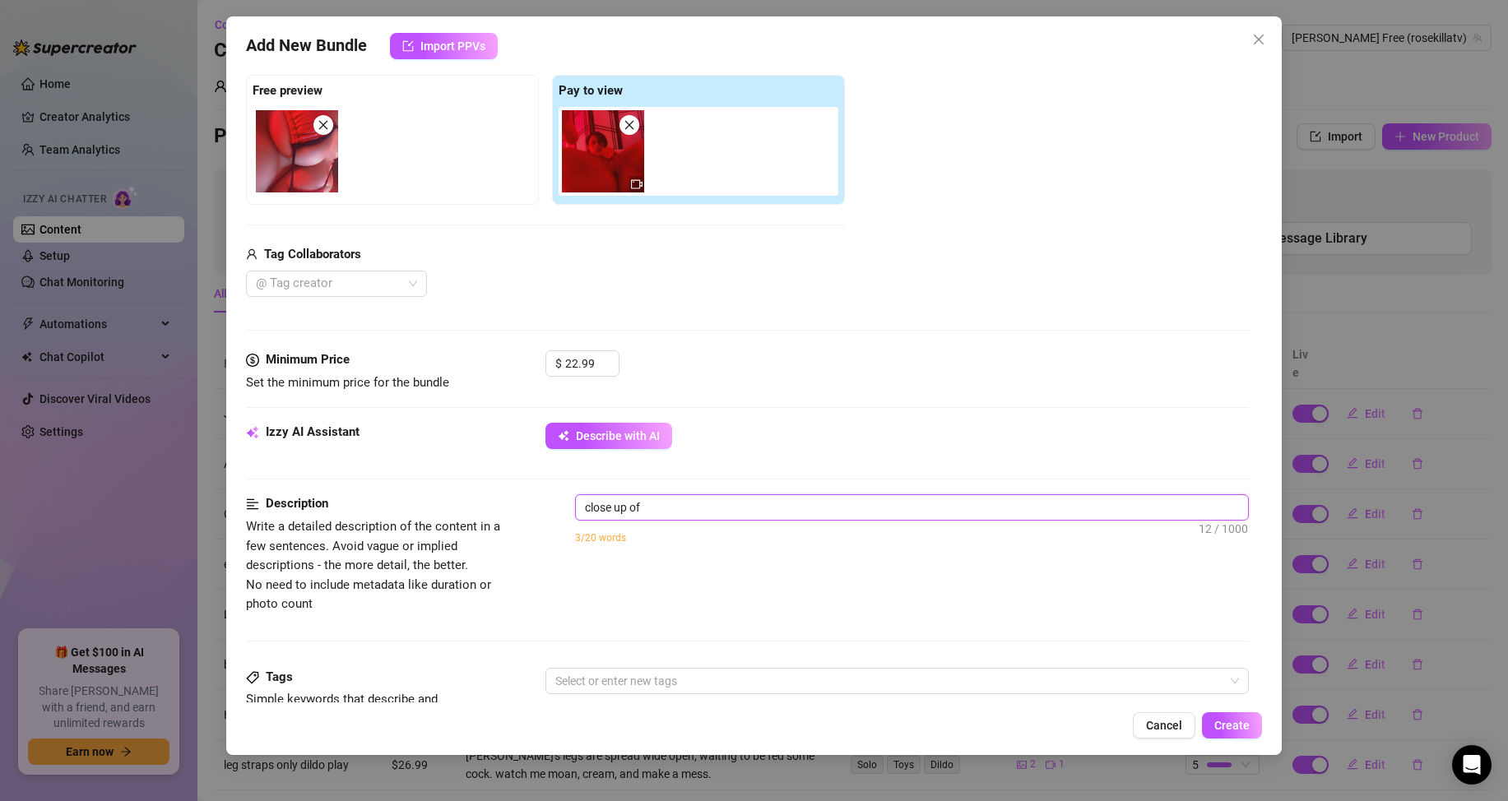
type textarea "close up of f"
type textarea "close up of"
type textarea "close up of M"
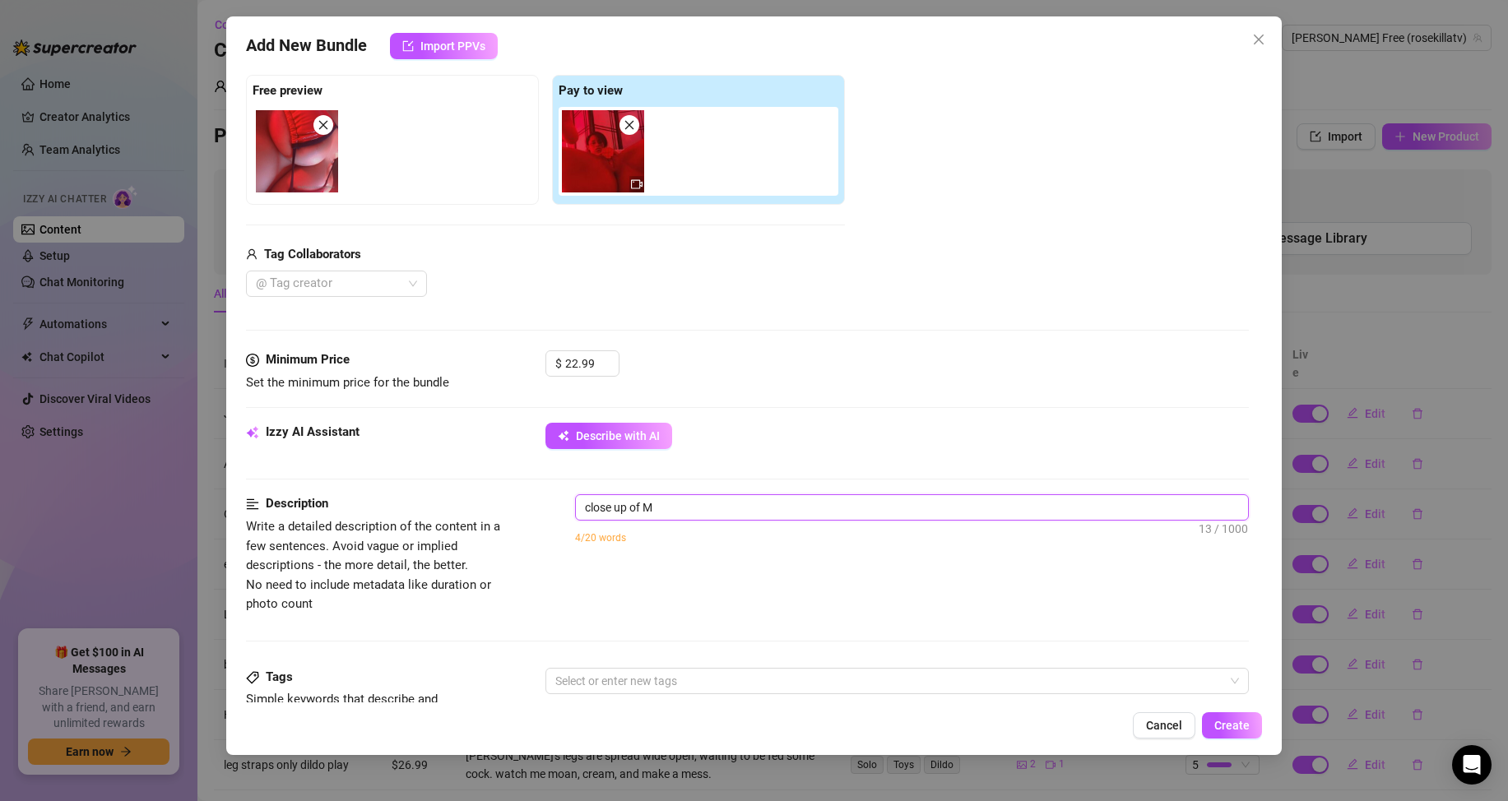
type textarea "close up of Mi"
type textarea "close up of Mik"
type textarea "close up of [PERSON_NAME]"
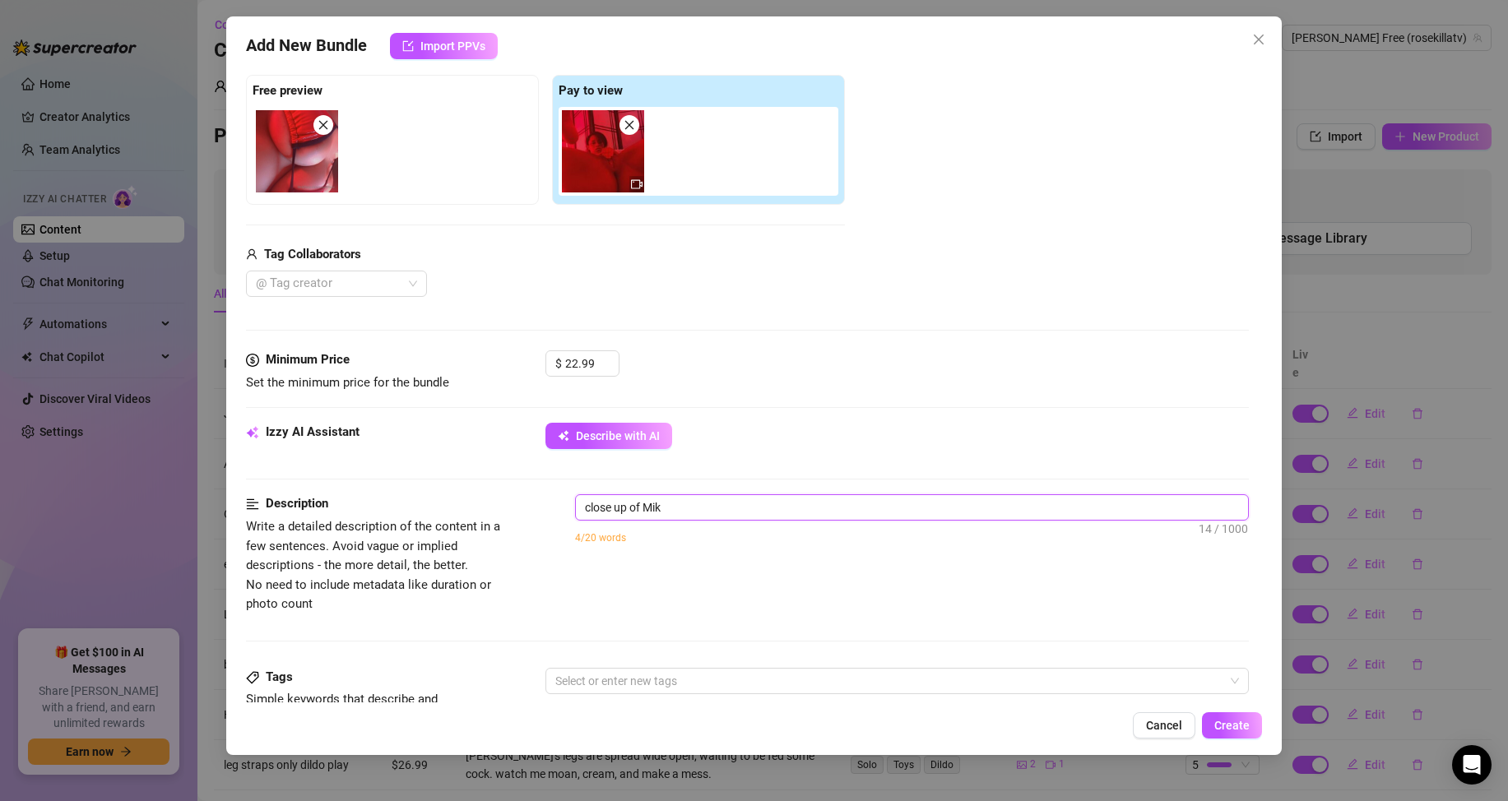
type textarea "close up of [PERSON_NAME]"
type textarea "close up of [PERSON_NAME]'"
type textarea "close up of [PERSON_NAME]'s"
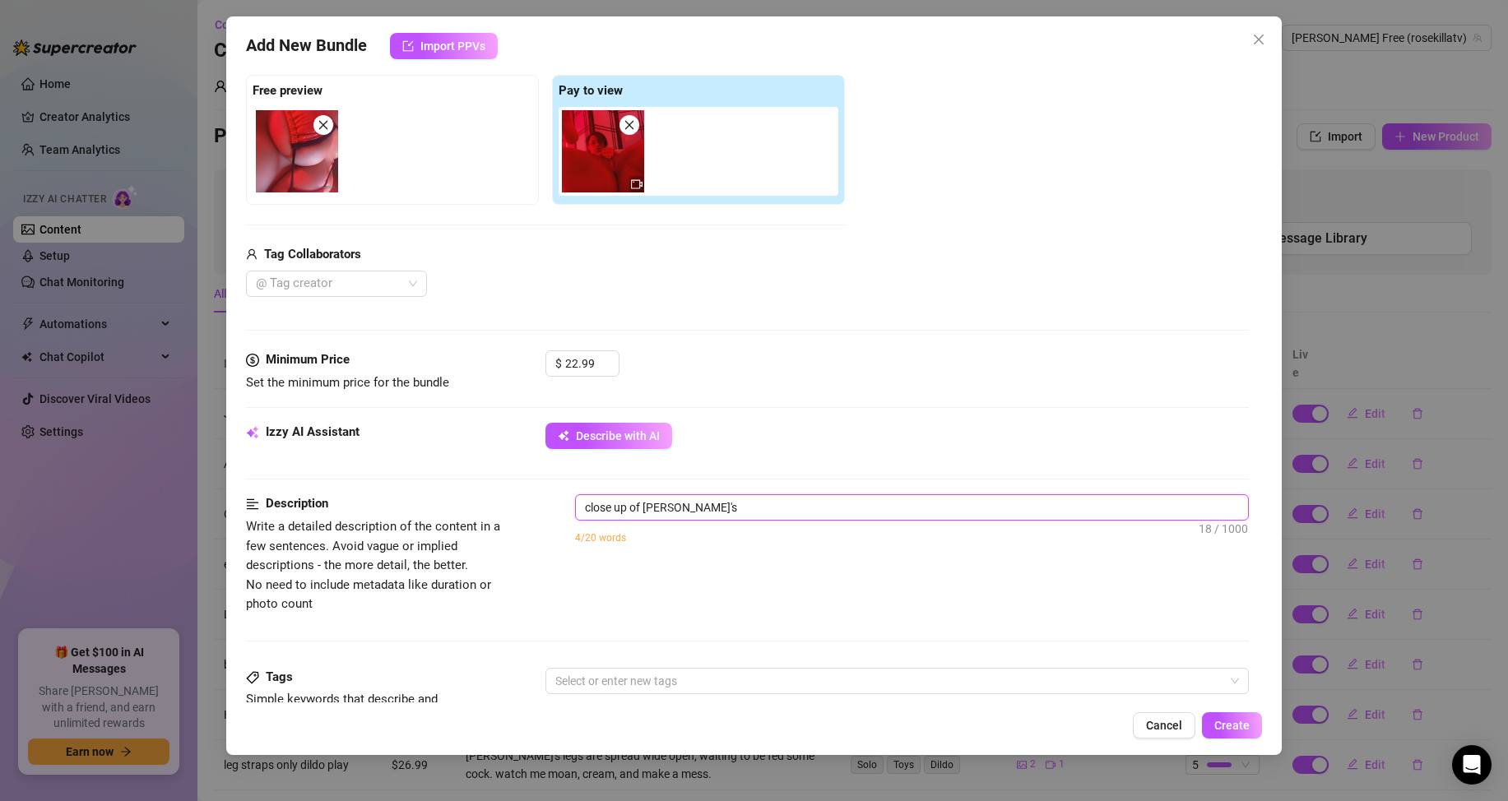
type textarea "close up of [PERSON_NAME]'s"
type textarea "close up of [PERSON_NAME]'s p"
type textarea "close up of [PERSON_NAME]'s pu"
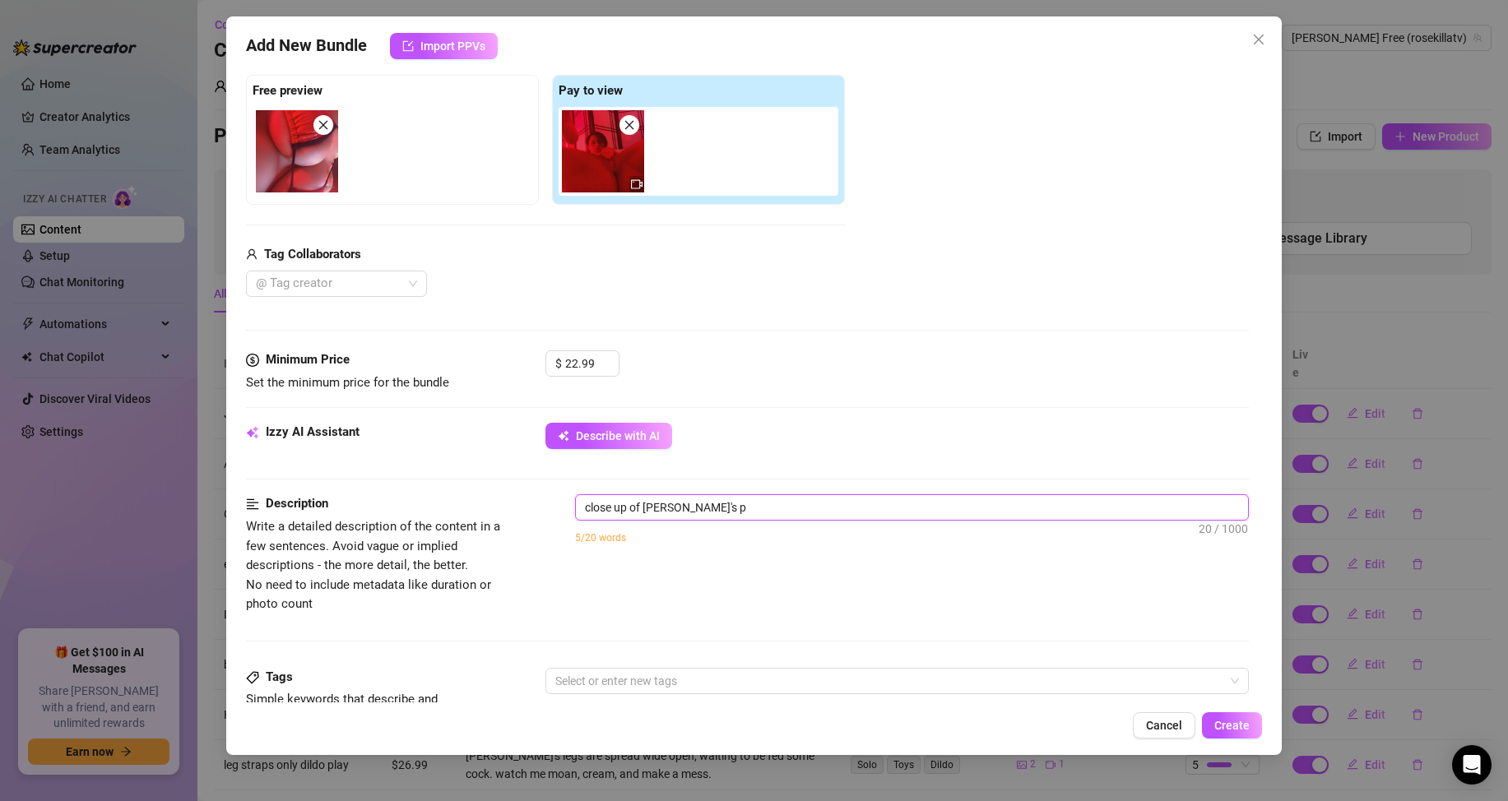
type textarea "close up of [PERSON_NAME]'s pu"
type textarea "close up of [PERSON_NAME]'s pus"
type textarea "close up of [PERSON_NAME]'s puss"
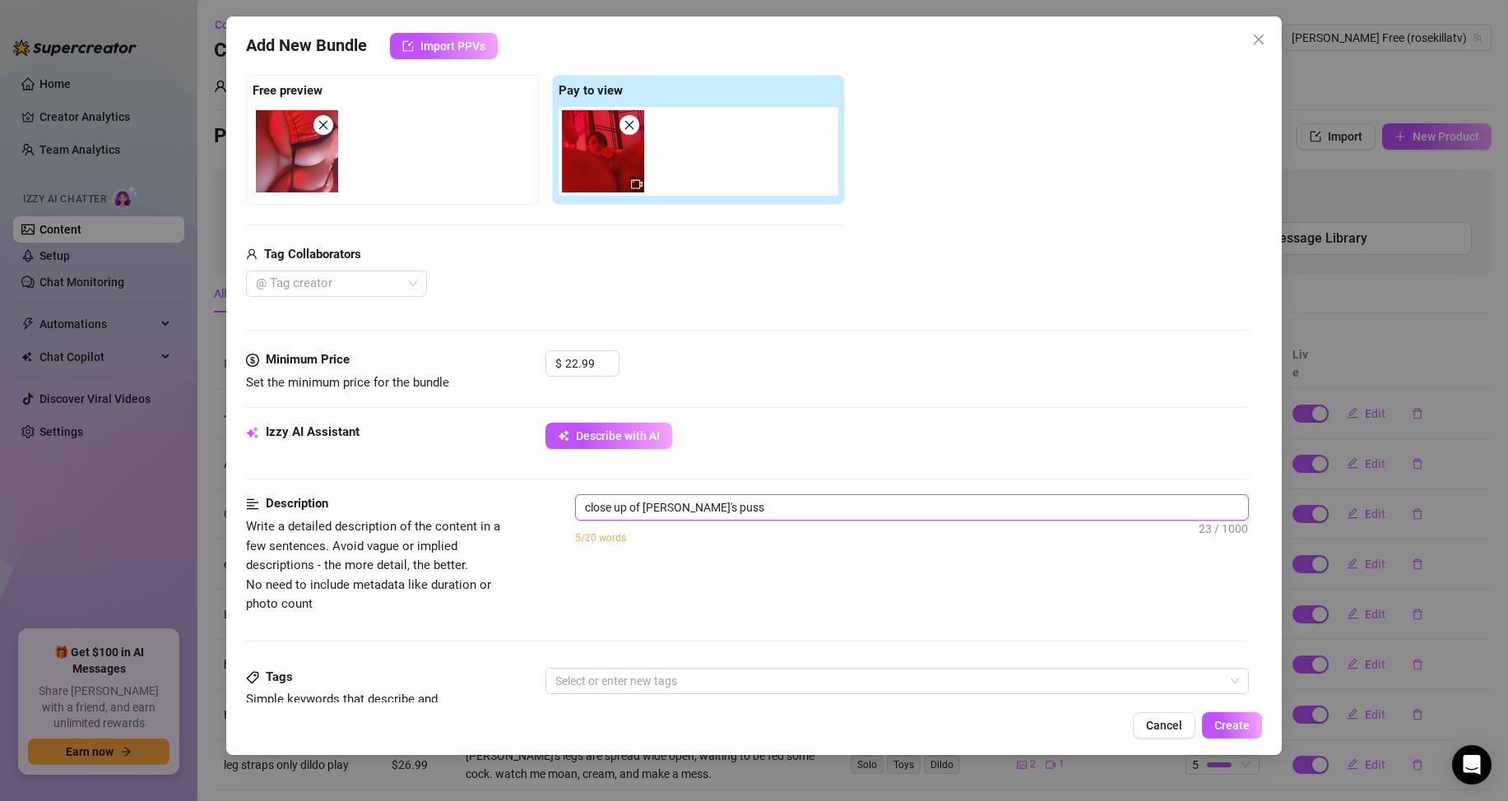
type textarea "close up of [PERSON_NAME]'s pussy"
type textarea "close up of [PERSON_NAME]'s pussy,"
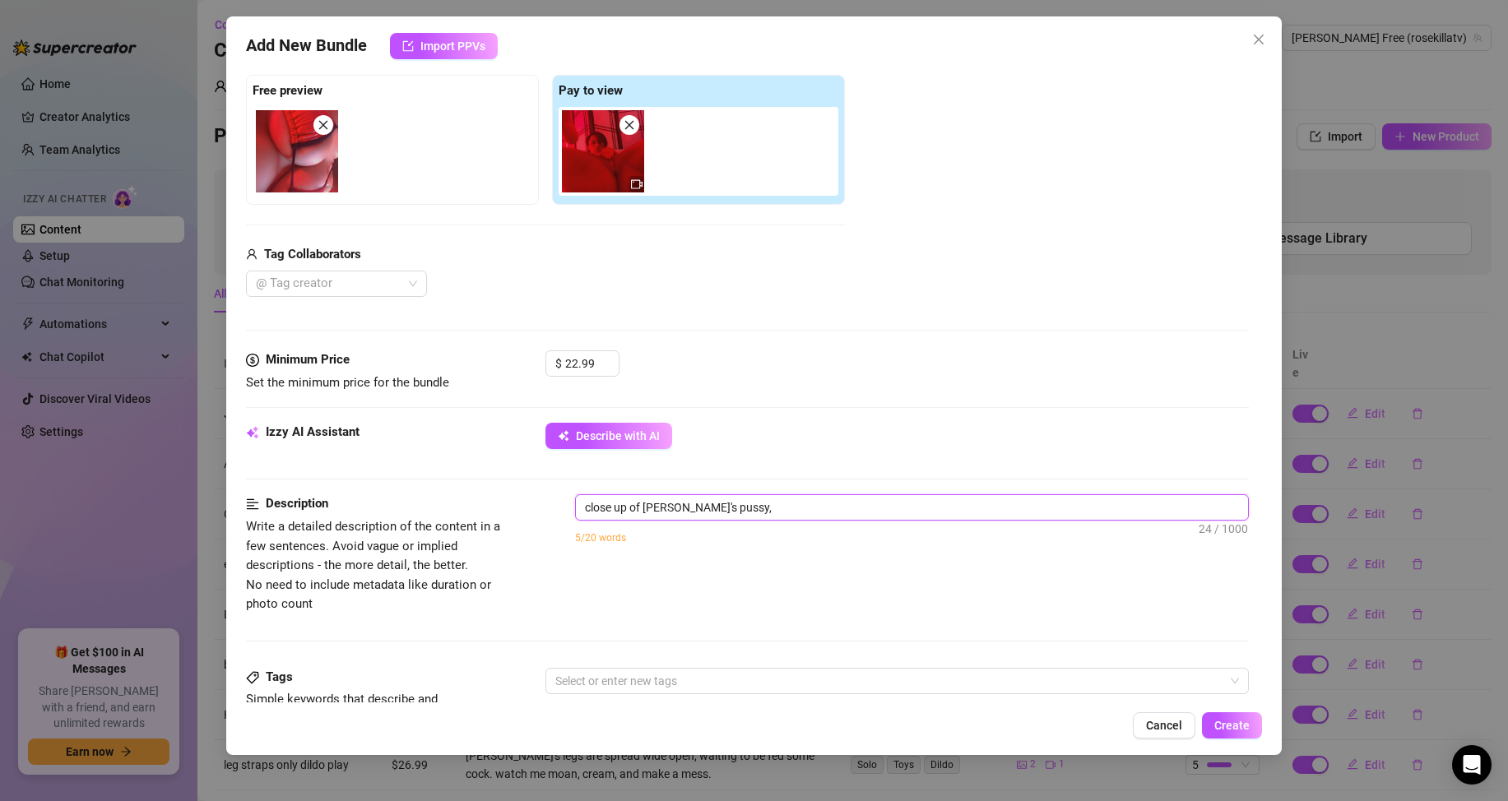
type textarea "close up of [PERSON_NAME]'s pussy,"
type textarea "close up of [PERSON_NAME]'s pussy"
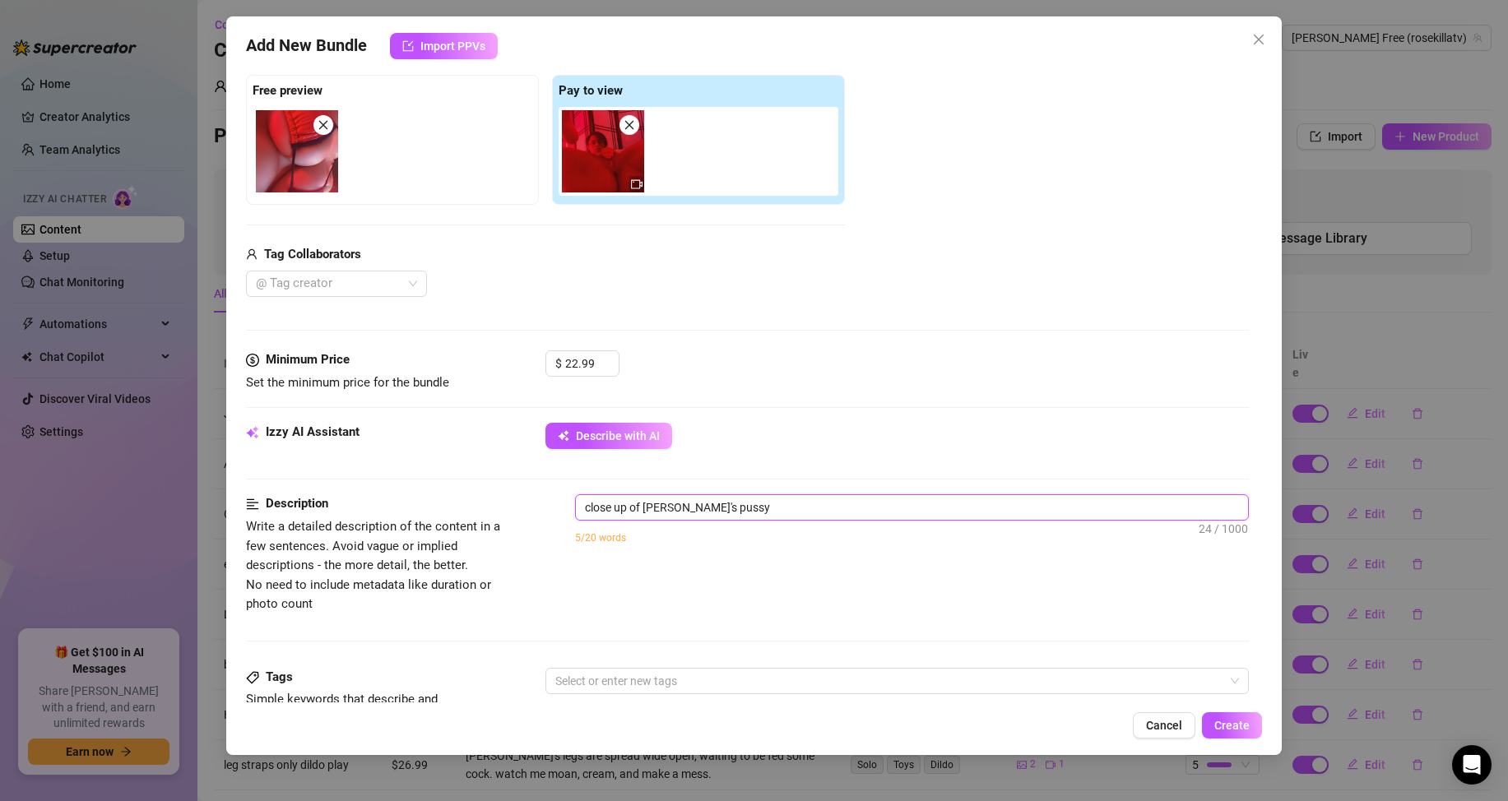
type textarea "close up of [PERSON_NAME]'s pussy"
type textarea "close up of [PERSON_NAME]'s pussy w"
type textarea "close up of [PERSON_NAME]'s pussy wi"
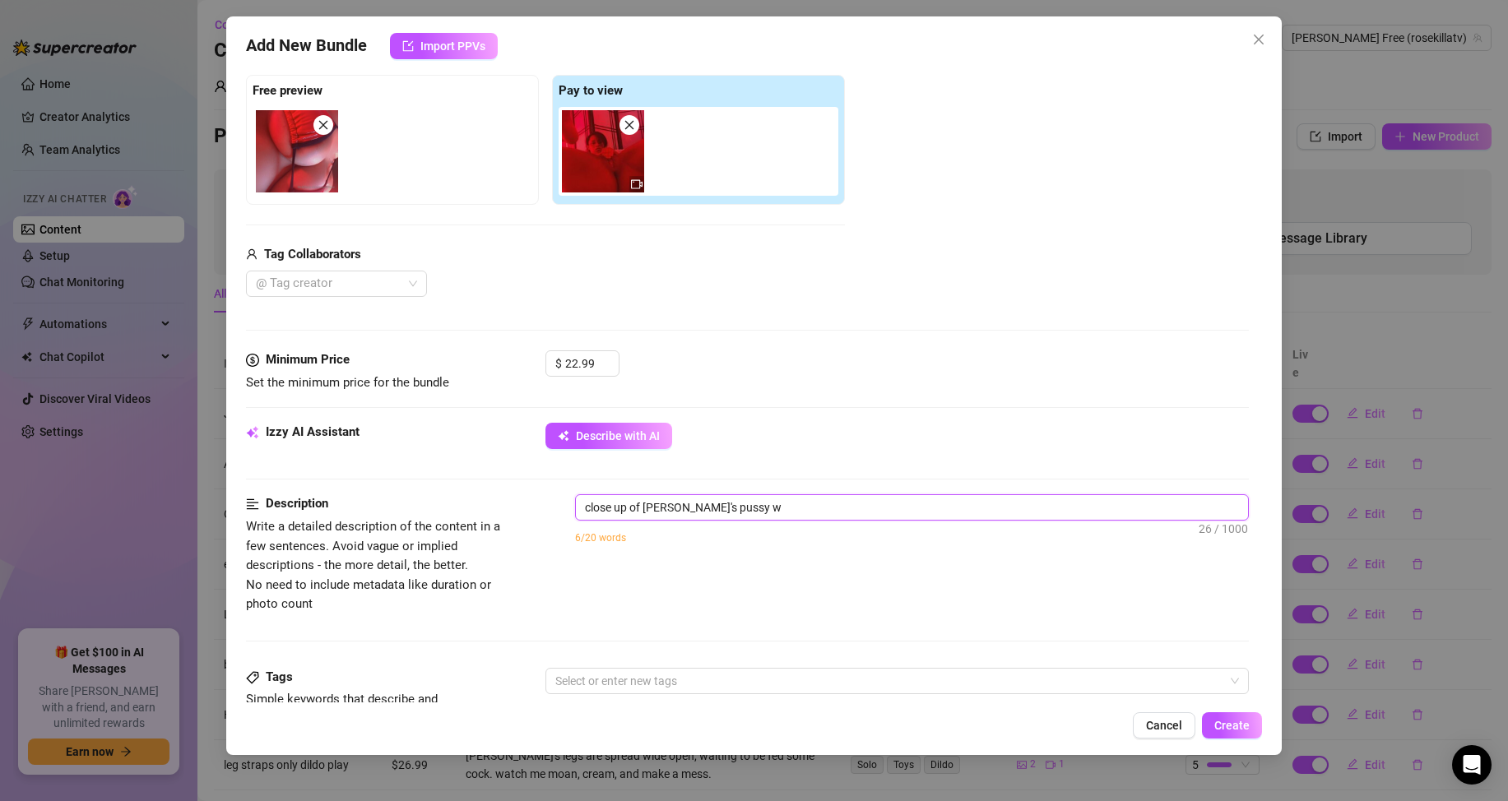
type textarea "close up of [PERSON_NAME]'s pussy wi"
type textarea "close up of [PERSON_NAME]'s pussy wit"
type textarea "close up of [PERSON_NAME]'s pussy with"
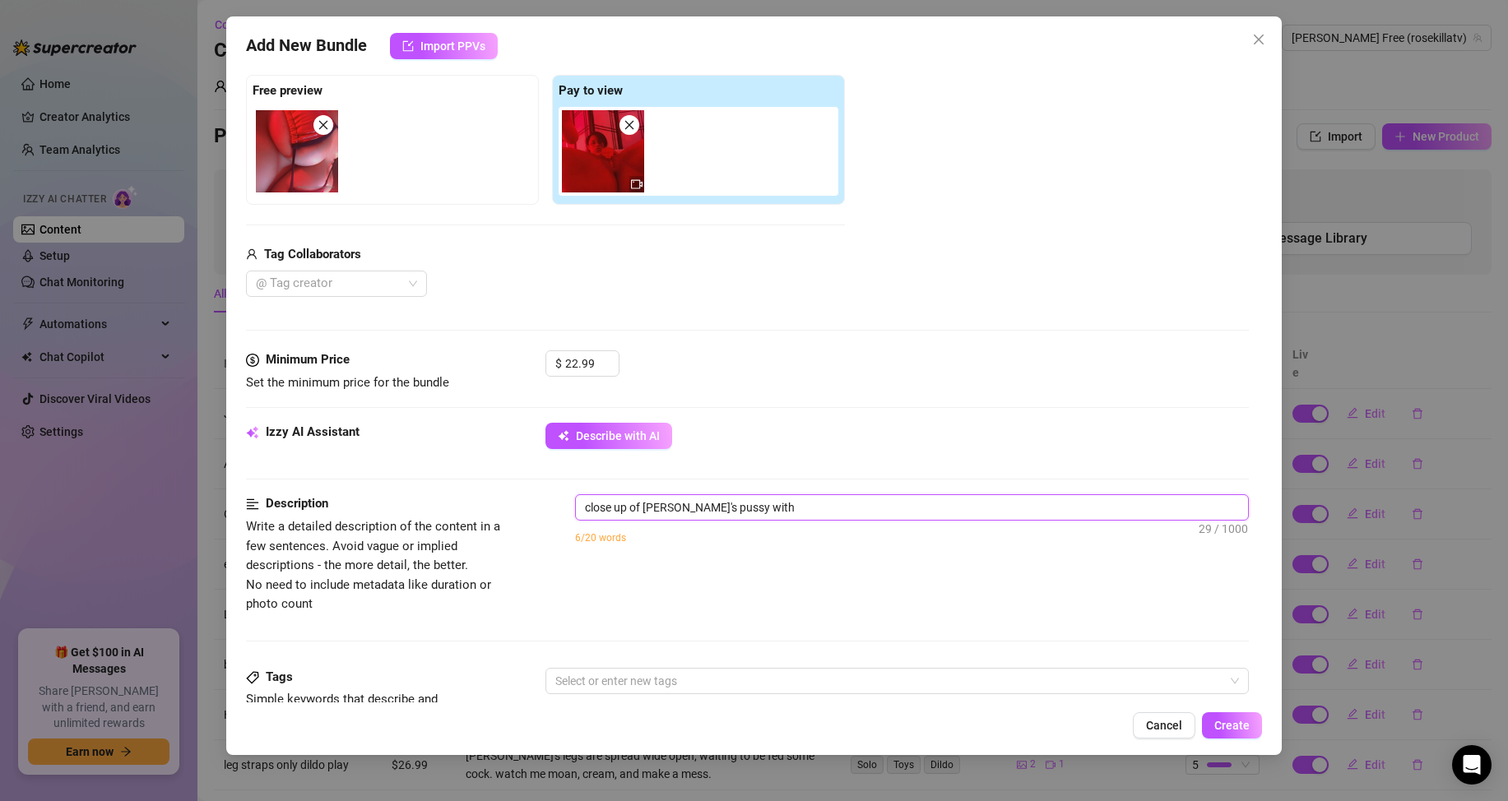
type textarea "close up of [PERSON_NAME]'s pussy with"
type textarea "close up of [PERSON_NAME]'s pussy with a"
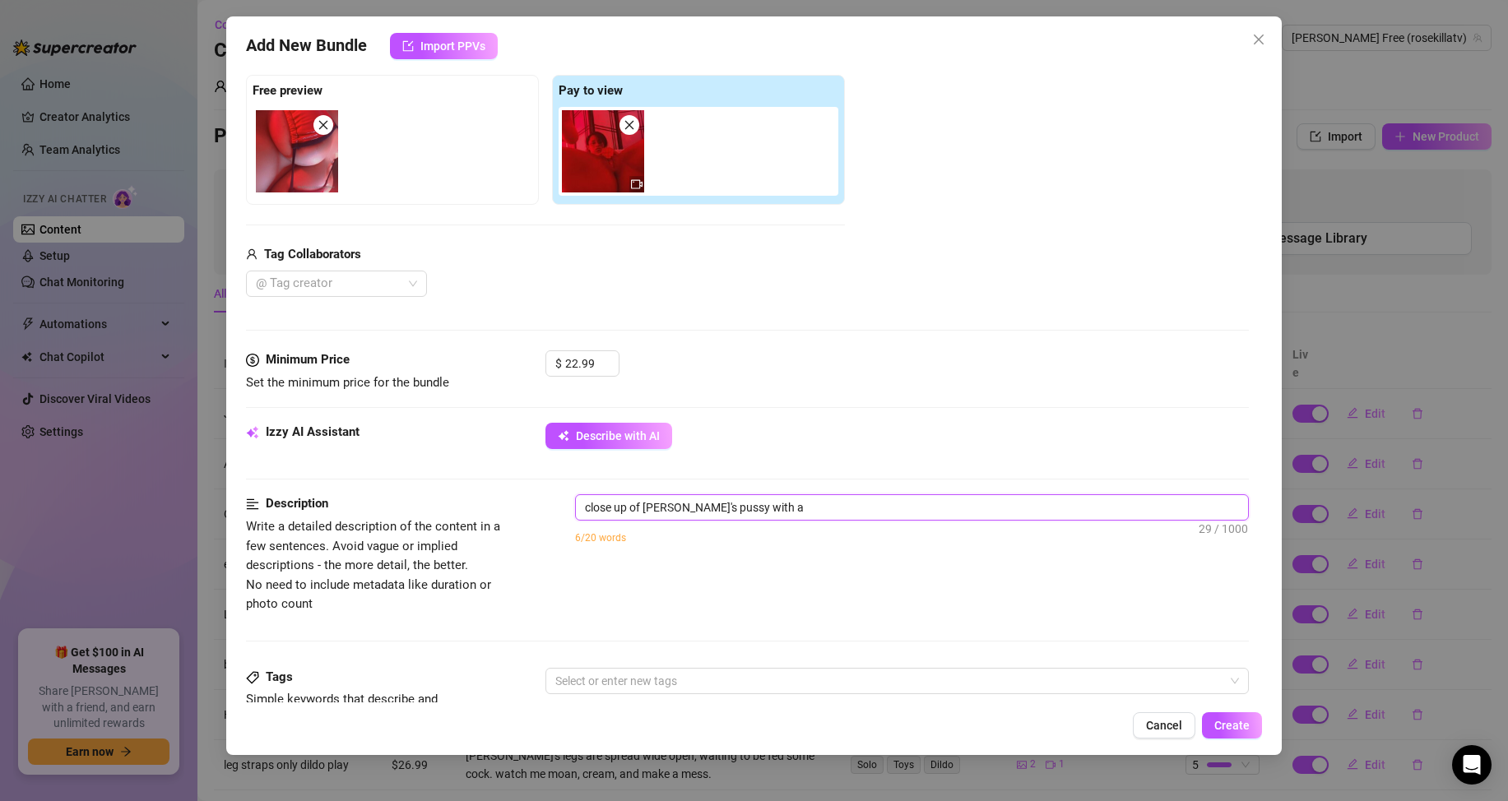
type textarea "close up of [PERSON_NAME]'s pussy with a"
type textarea "close up of [PERSON_NAME]'s pussy with a t"
type textarea "close up of [PERSON_NAME]'s pussy with a ti"
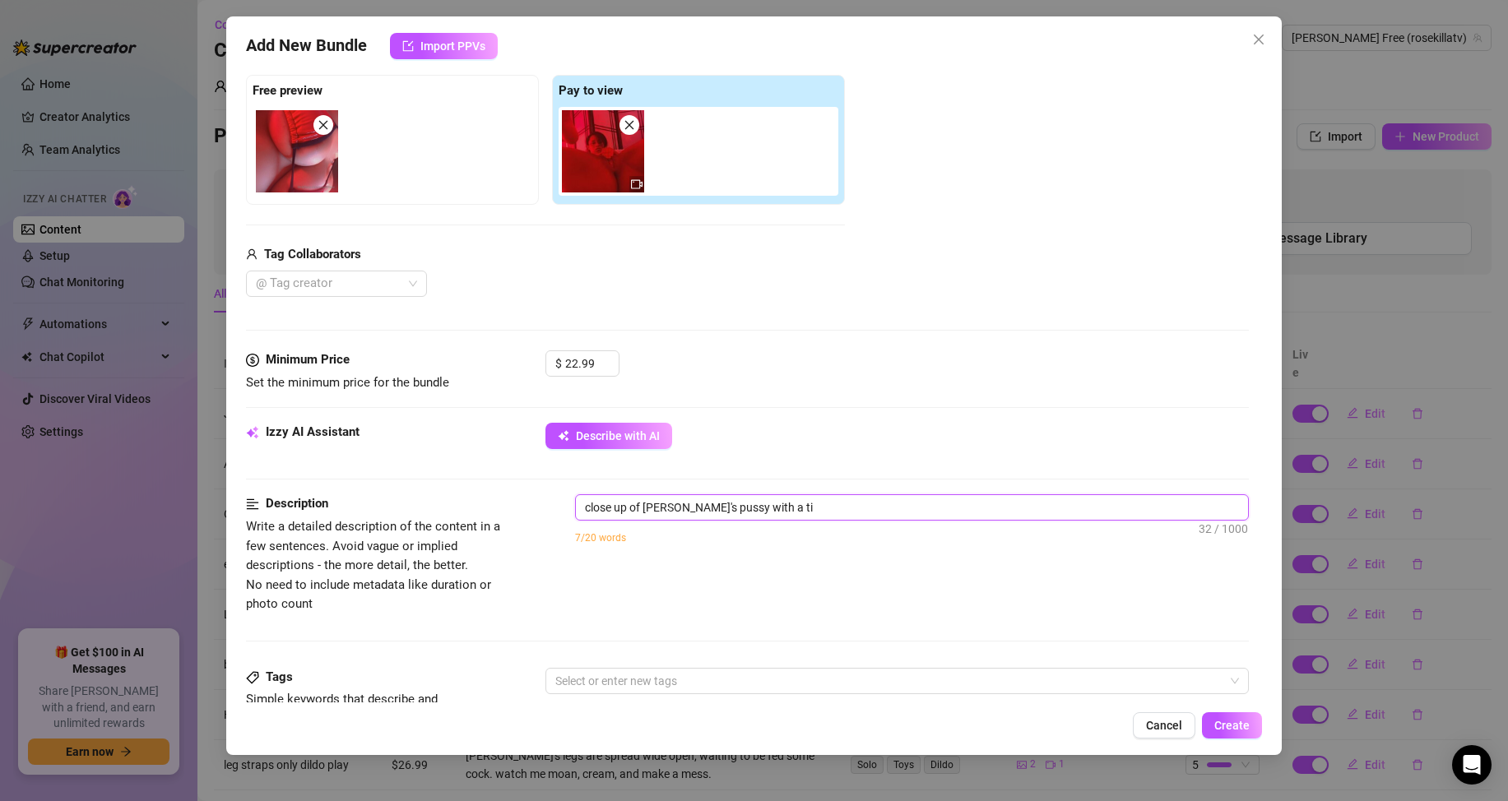
type textarea "close up of [PERSON_NAME]'s pussy with a tin"
type textarea "close up of [PERSON_NAME]'s pussy with a tiny"
type textarea "close up of [PERSON_NAME]'s pussy with a tiny l"
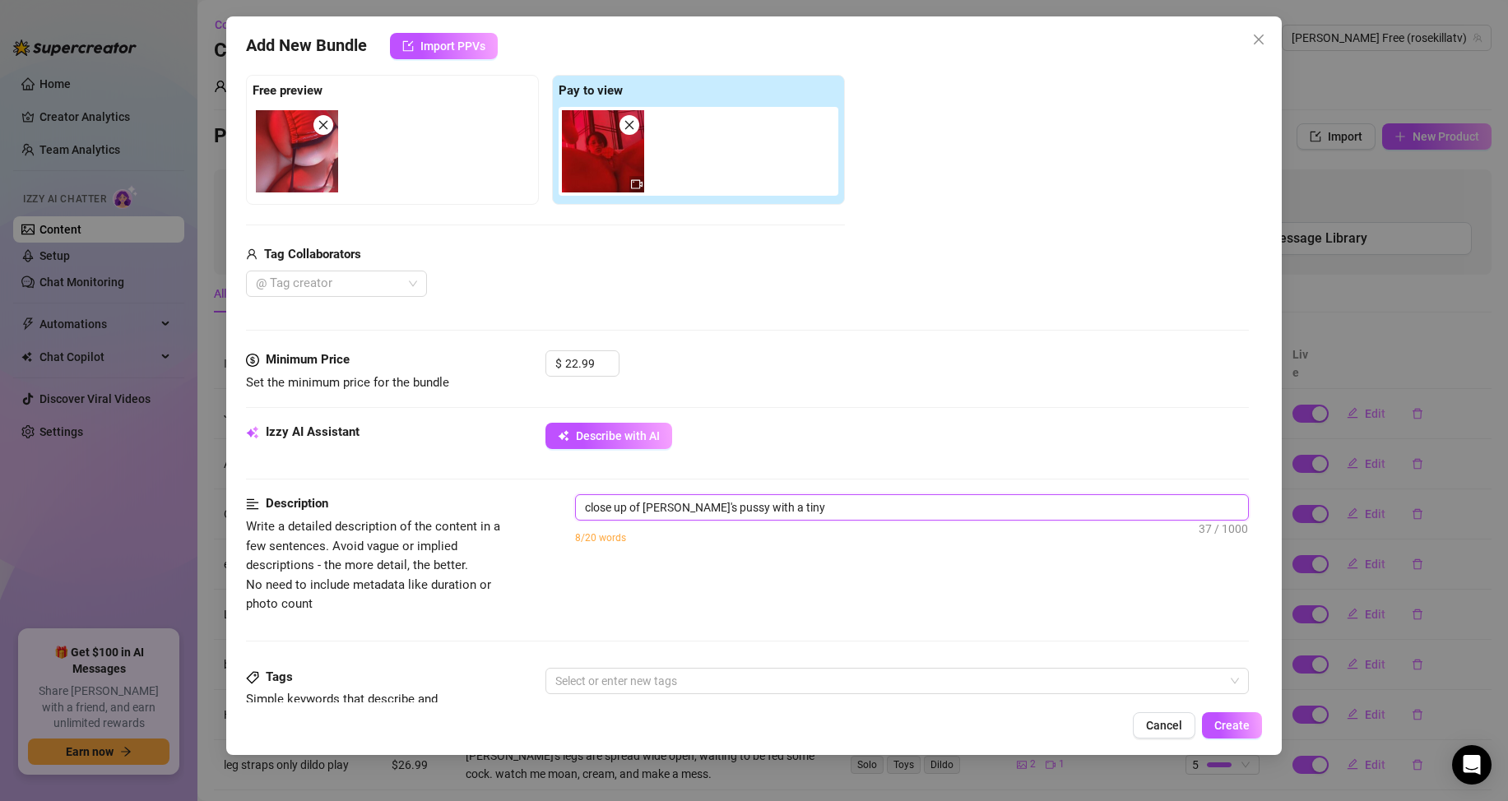
type textarea "close up of [PERSON_NAME]'s pussy with a tiny l"
type textarea "close up of [PERSON_NAME]'s pussy with a tiny li"
type textarea "close up of [PERSON_NAME]'s pussy with a tiny lit"
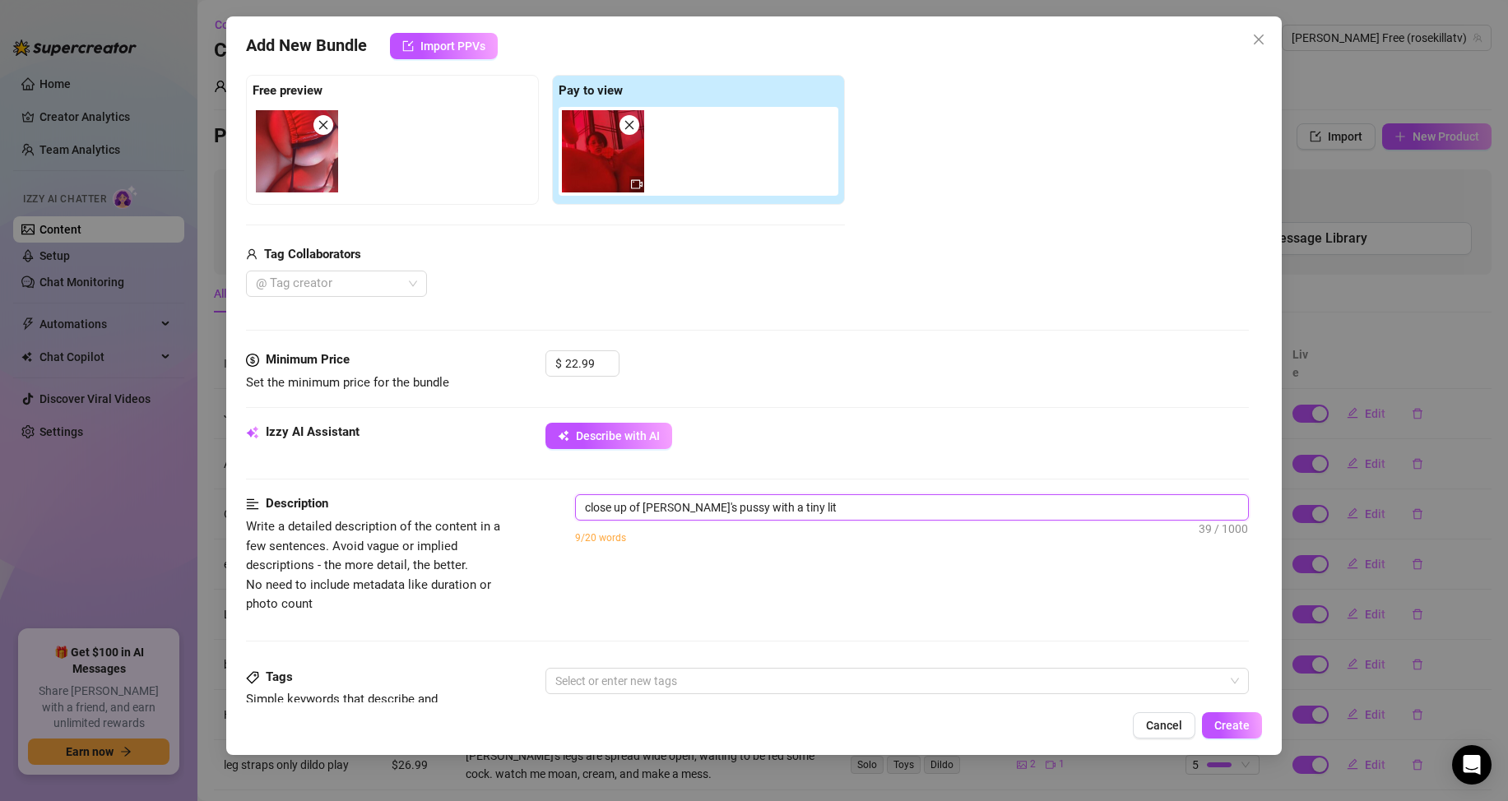
type textarea "close up of [PERSON_NAME]'s pussy with a tiny litt"
type textarea "close up of [PERSON_NAME]'s pussy with a tiny littl"
type textarea "close up of [PERSON_NAME]'s pussy with a tiny little"
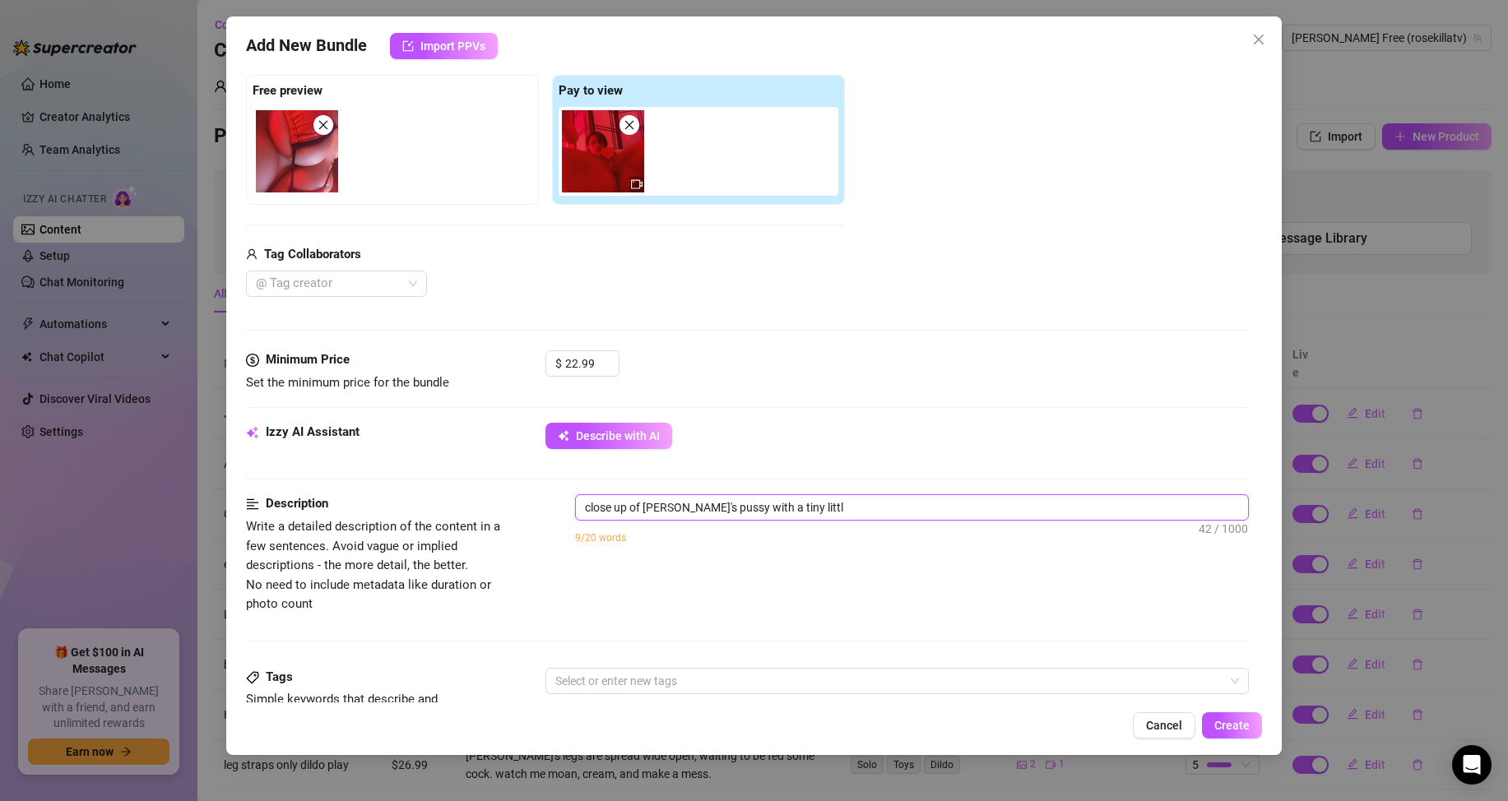
type textarea "close up of [PERSON_NAME]'s pussy with a tiny little"
type textarea "close up of [PERSON_NAME]'s pussy with a tiny little r"
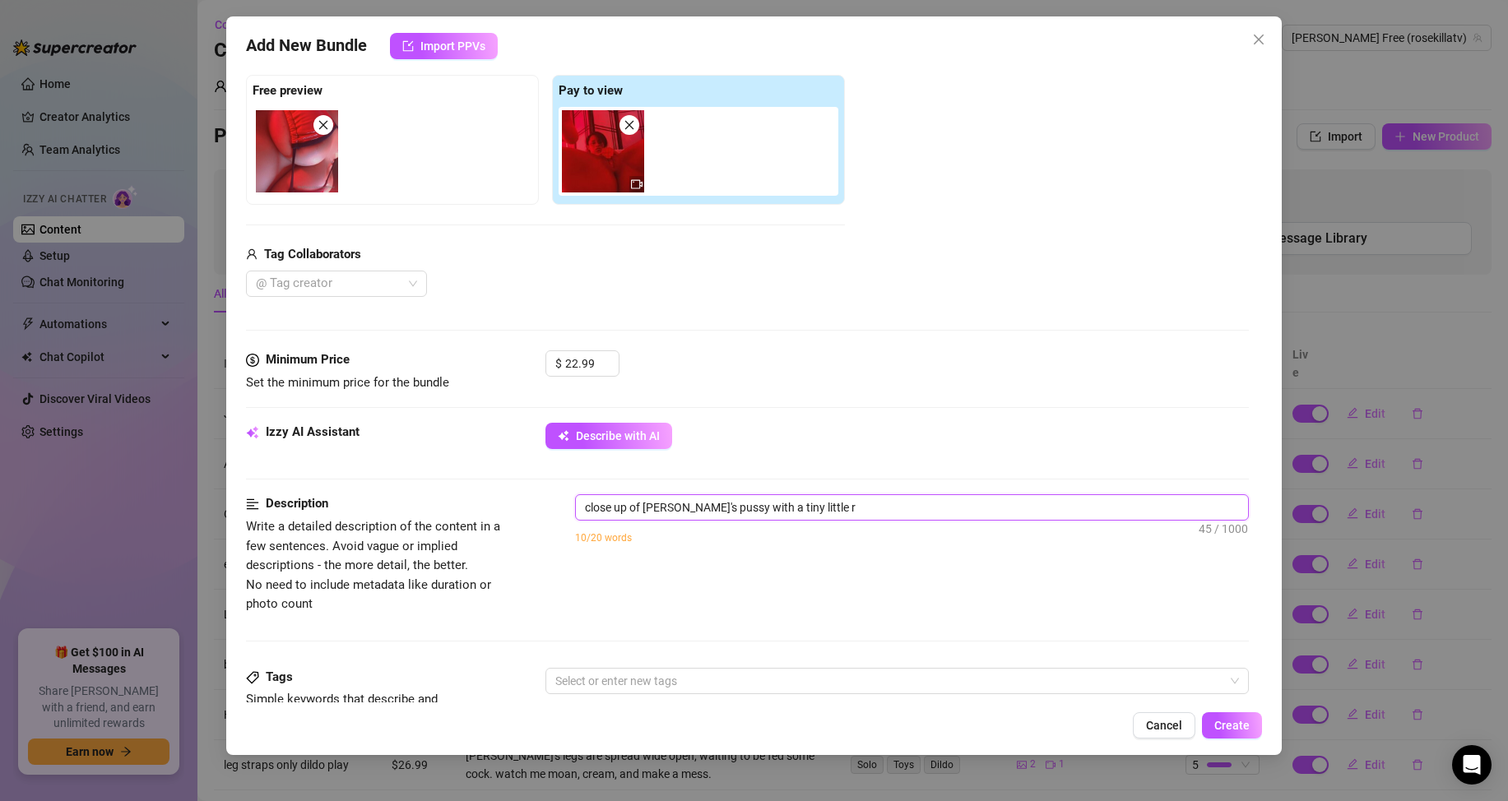
type textarea "close up of [PERSON_NAME]'s pussy with a tiny little re"
type textarea "close up of [PERSON_NAME]'s pussy with a tiny little red"
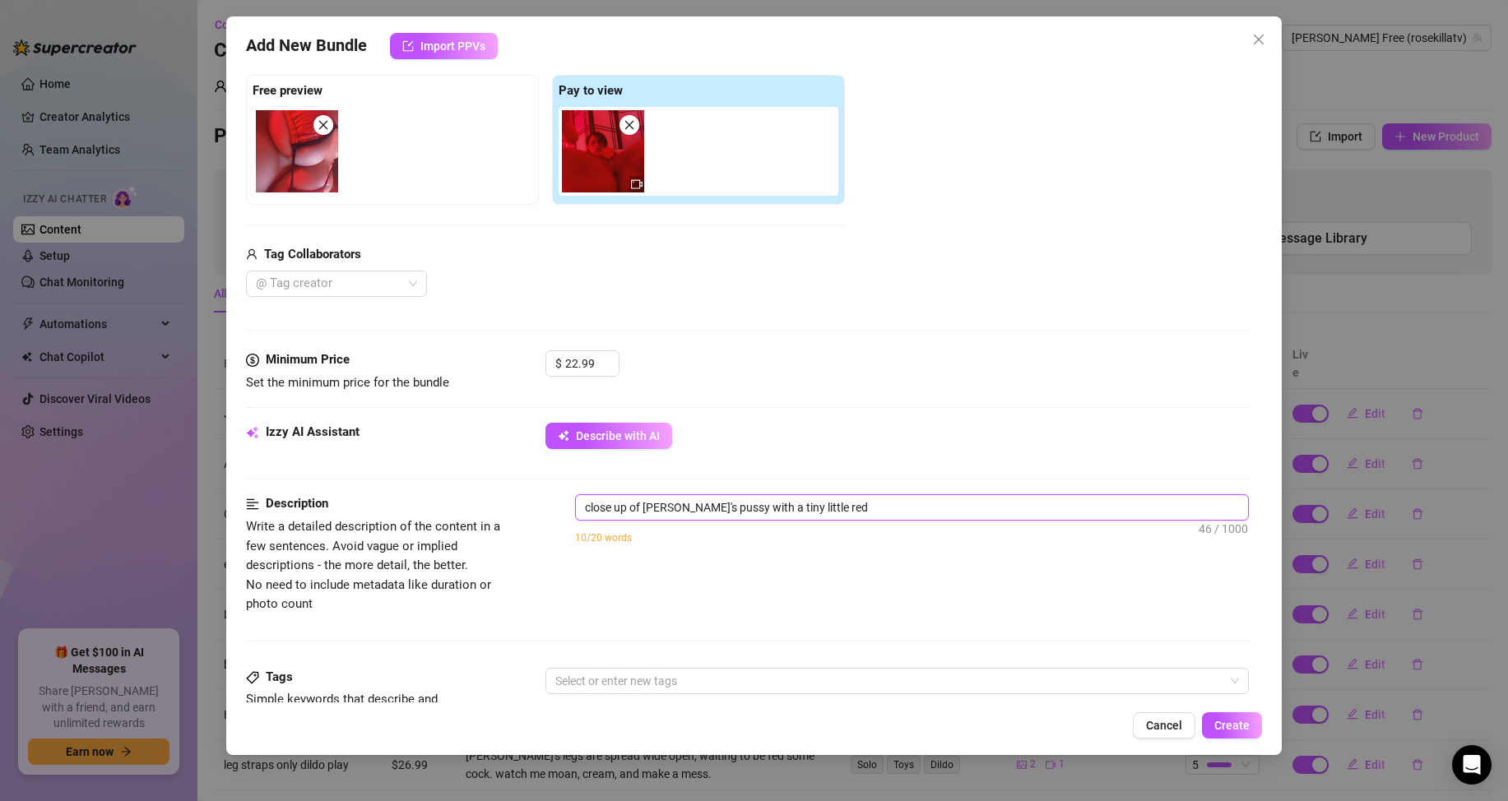
type textarea "close up of [PERSON_NAME]'s pussy with a tiny little red"
type textarea "close up of [PERSON_NAME]'s pussy with a tiny little red m"
type textarea "close up of [PERSON_NAME]'s pussy with a tiny little red mi"
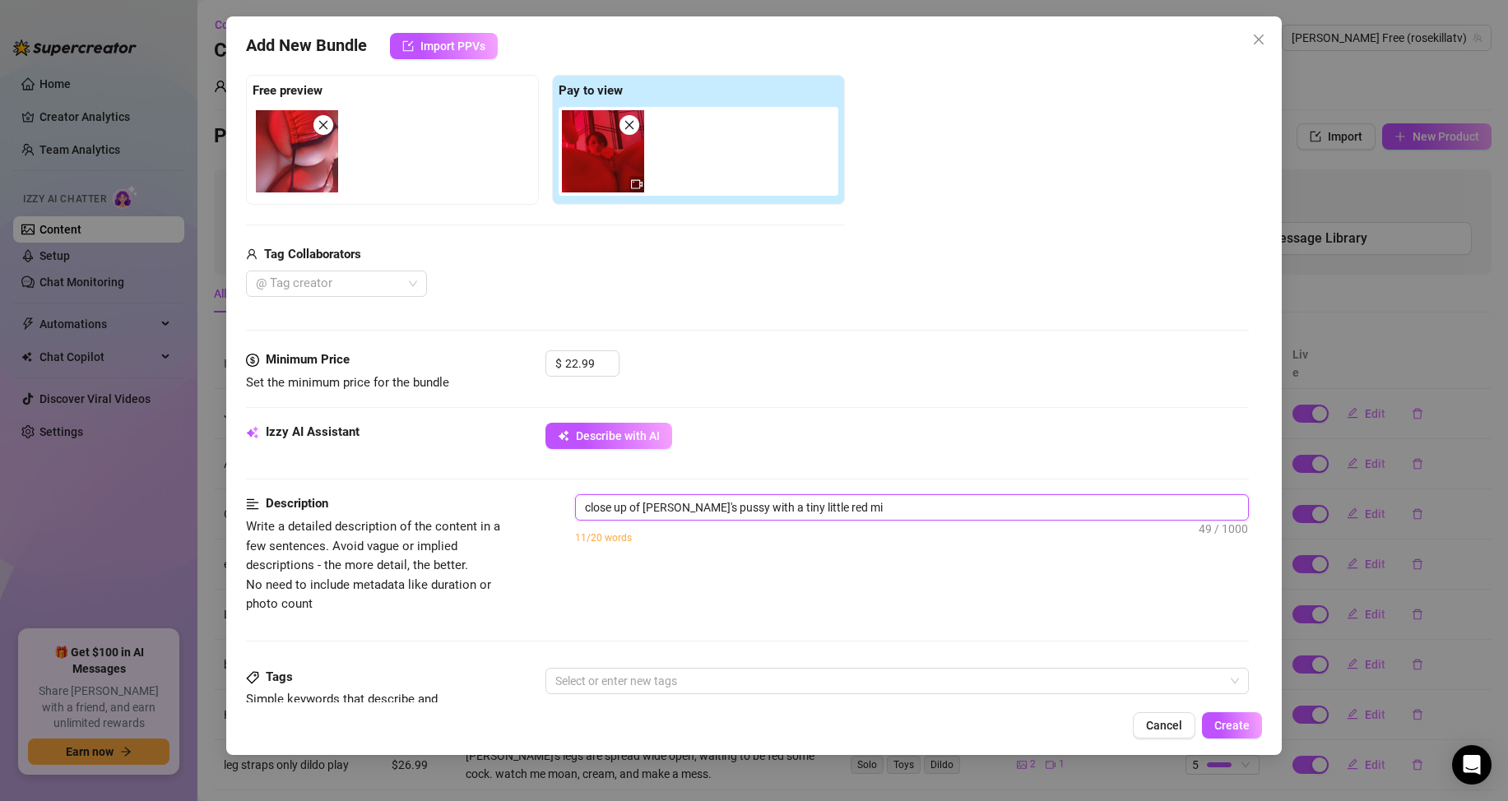
type textarea "close up of [PERSON_NAME]'s pussy with a tiny little red mic"
type textarea "close up of [PERSON_NAME]'s pussy with a tiny little red micr"
type textarea "close up of [PERSON_NAME]'s pussy with a tiny little red micro"
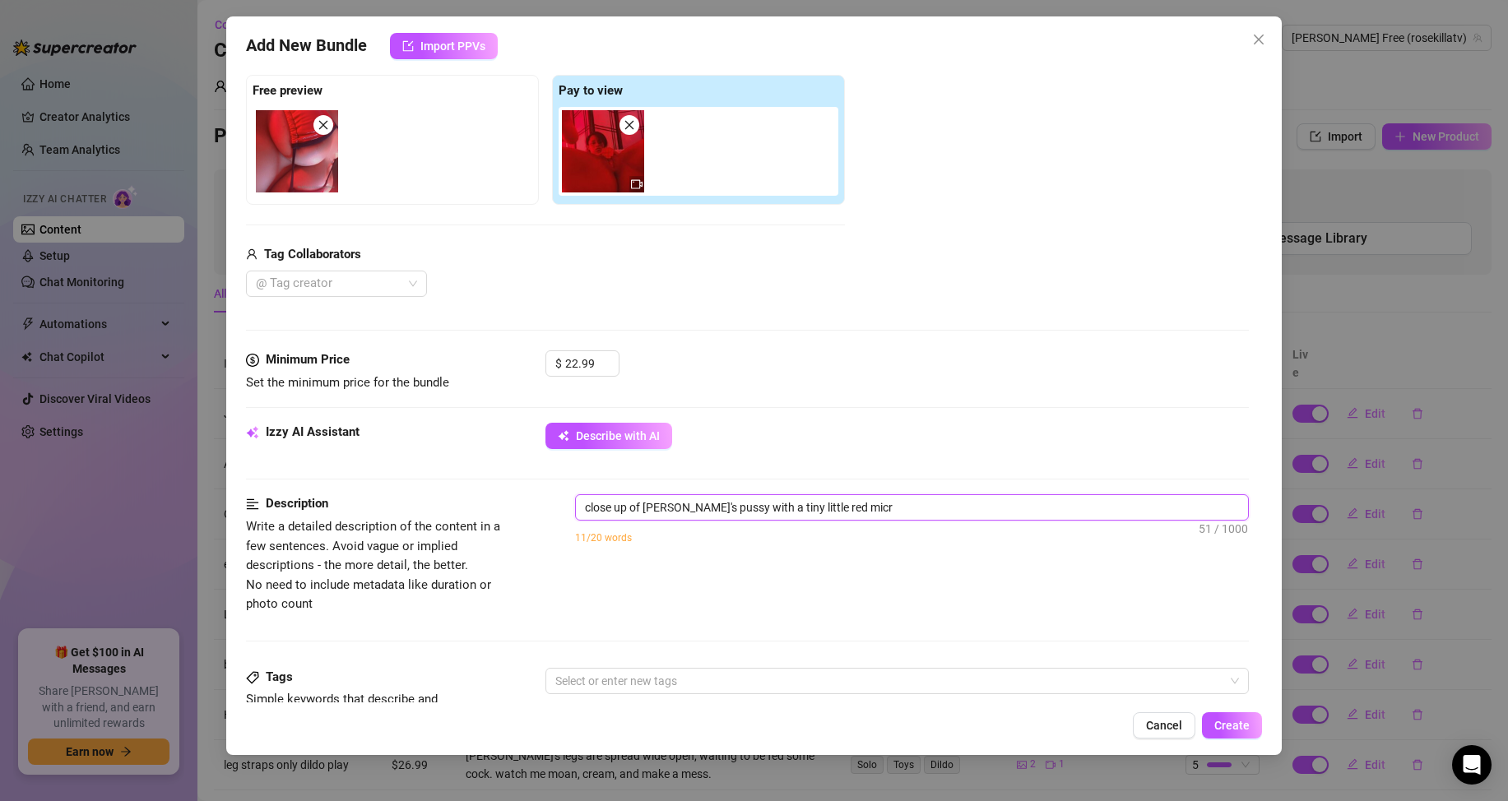
type textarea "close up of [PERSON_NAME]'s pussy with a tiny little red micro"
type textarea "close up of [PERSON_NAME]'s pussy with a tiny little red microk"
type textarea "close up of [PERSON_NAME]'s pussy with a tiny little red microki"
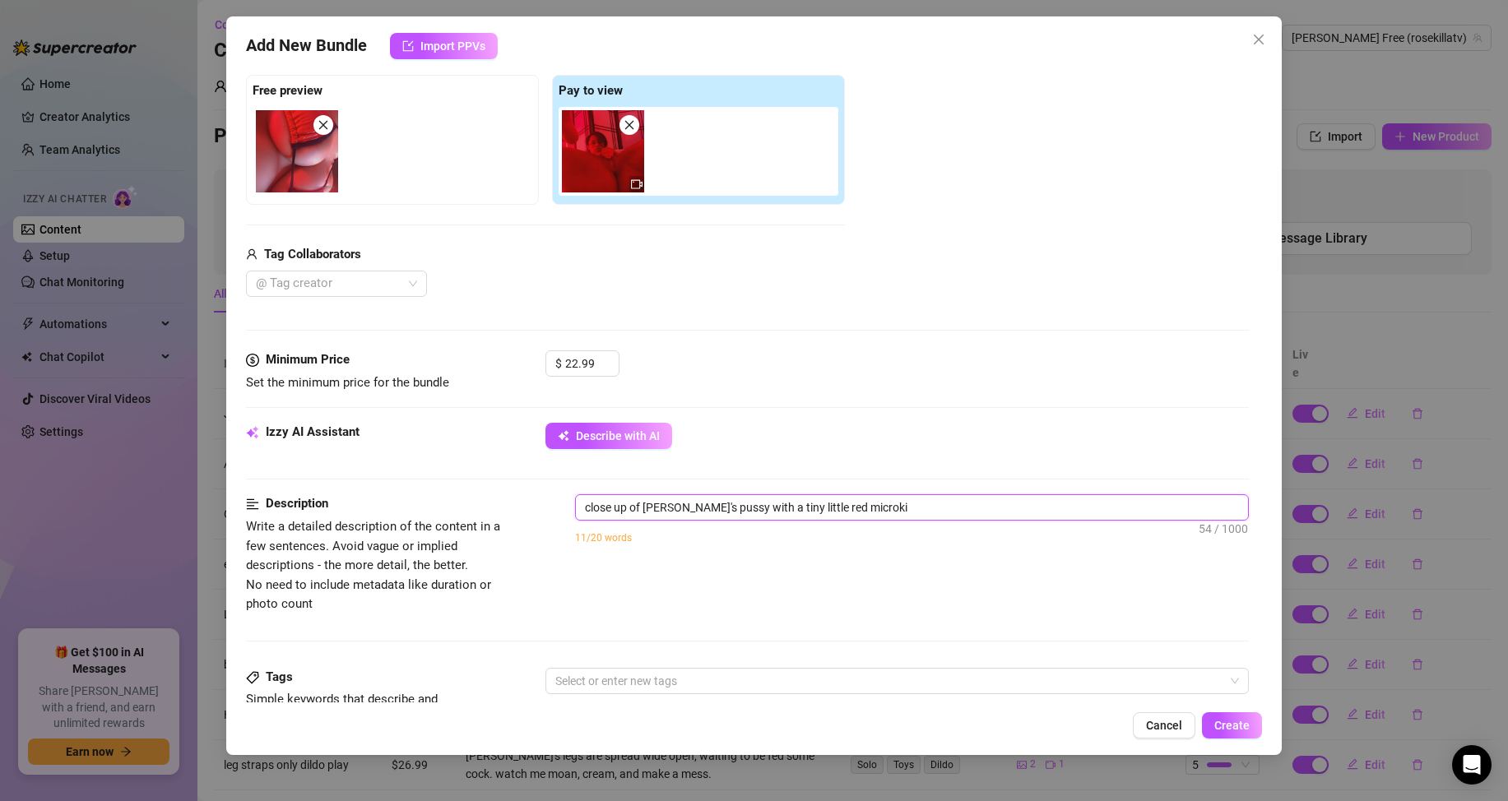
type textarea "close up of [PERSON_NAME]'s pussy with a tiny little red microkin"
type textarea "close up of [PERSON_NAME]'s pussy with a tiny little red microkini"
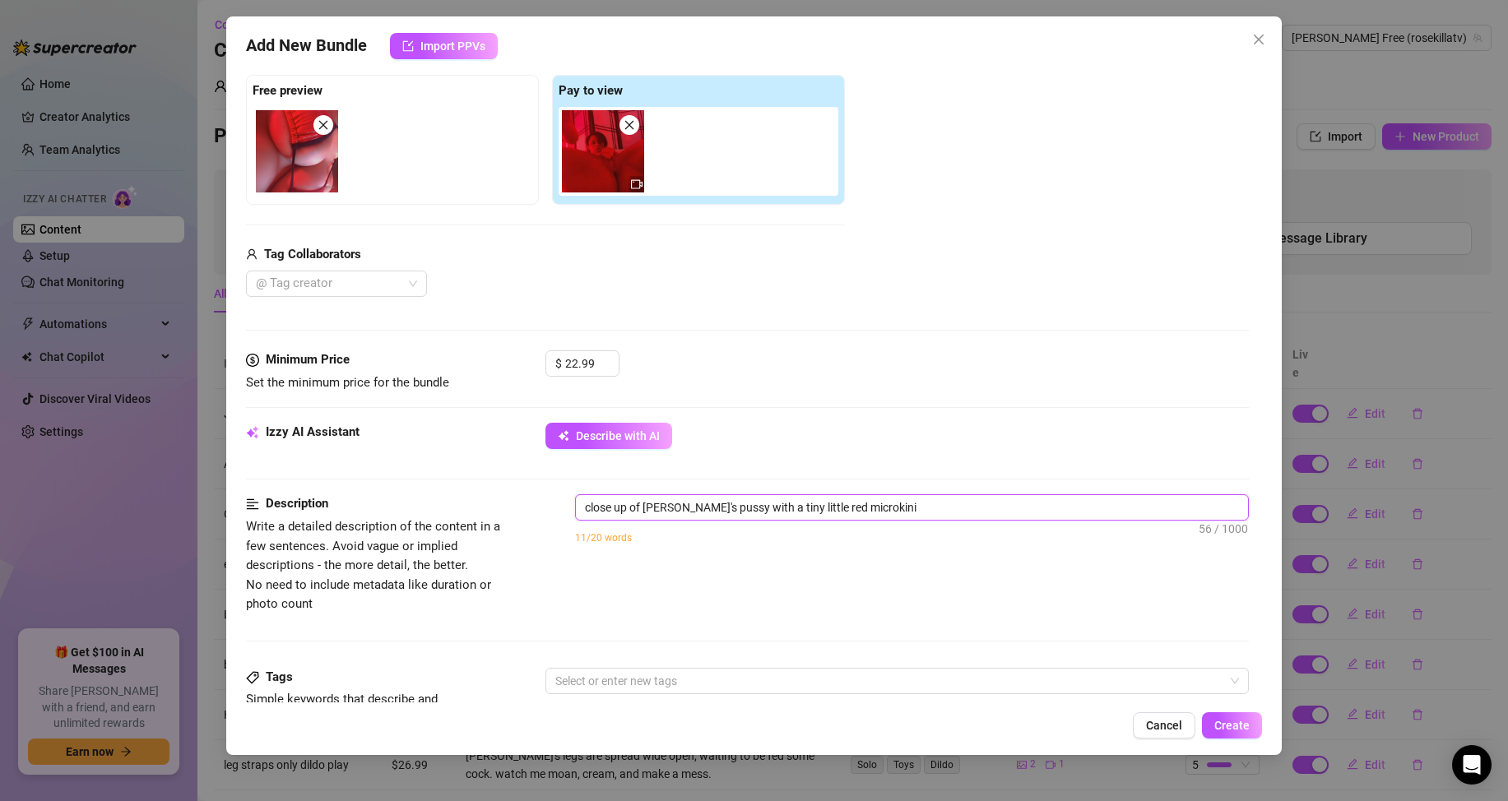
type textarea "close up of [PERSON_NAME]'s pussy with a tiny little red microkini"
type textarea "close up of [PERSON_NAME]'s pussy with a tiny little red microkini o"
type textarea "close up of [PERSON_NAME]'s pussy with a tiny little red microkini"
click at [976, 503] on textarea "close up of [PERSON_NAME]'s pussy with a tiny little red microkini on." at bounding box center [912, 507] width 672 height 25
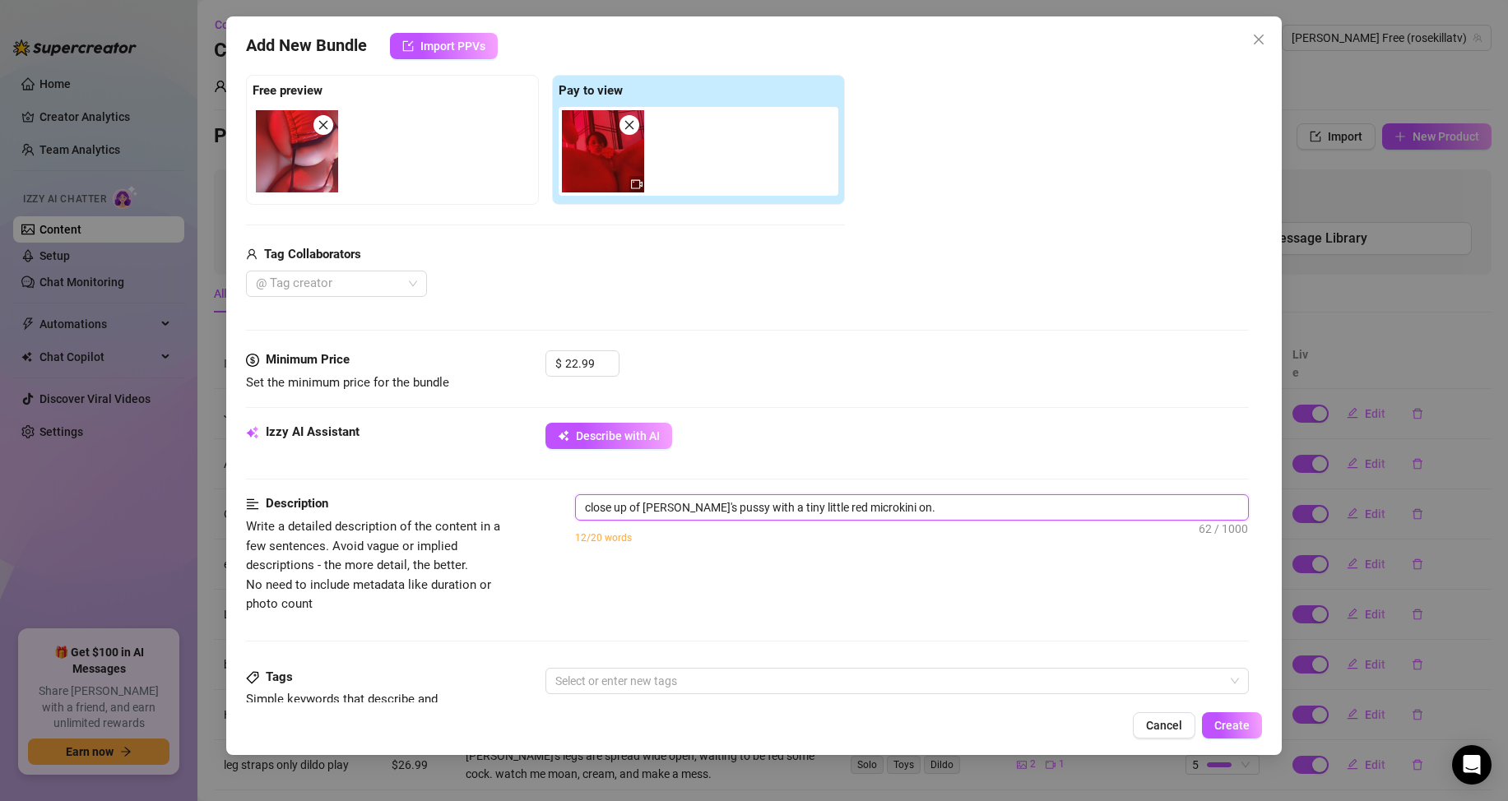
click at [976, 503] on textarea "close up of [PERSON_NAME]'s pussy with a tiny little red microkini on." at bounding box center [912, 507] width 672 height 25
click at [645, 502] on textarea "\" at bounding box center [912, 507] width 672 height 25
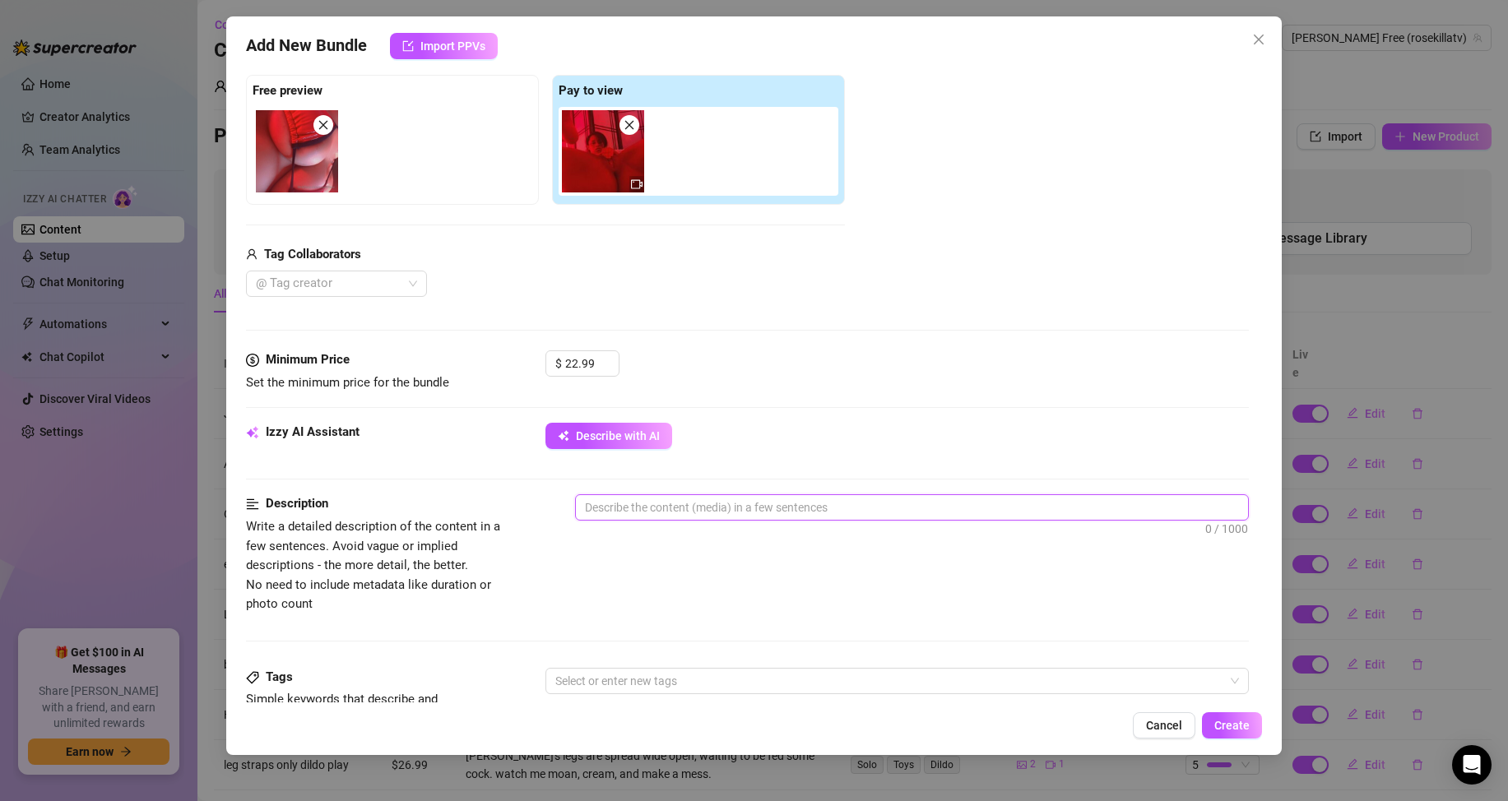
paste textarea "Dripping, needy, and barely covered in my tiny shiny red microkini… I couldn’t …"
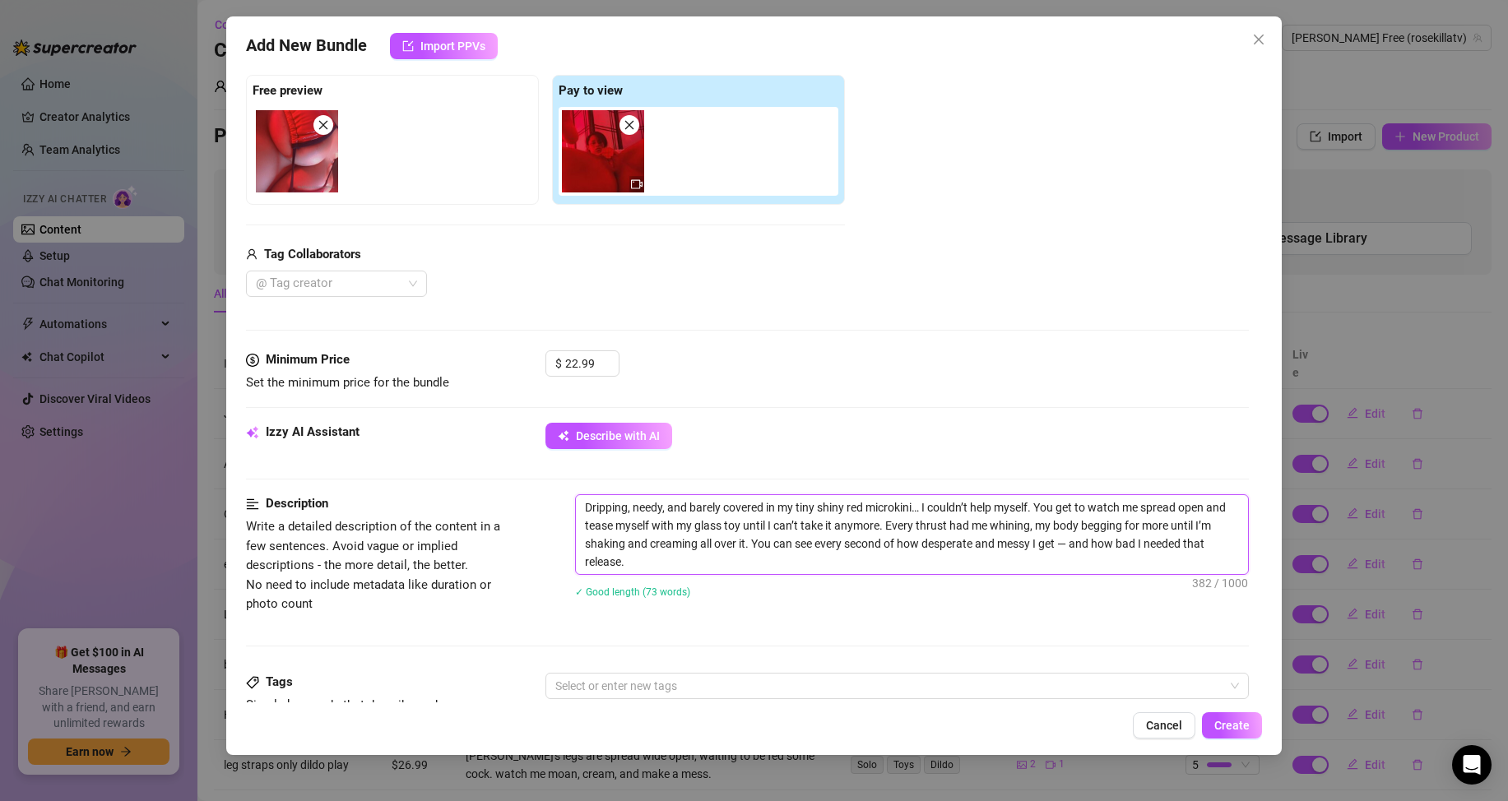
scroll to position [0, 0]
click at [728, 615] on div "Dripping, needy, and barely covered in my tiny shiny red microkini… I couldn’t …" at bounding box center [912, 556] width 674 height 125
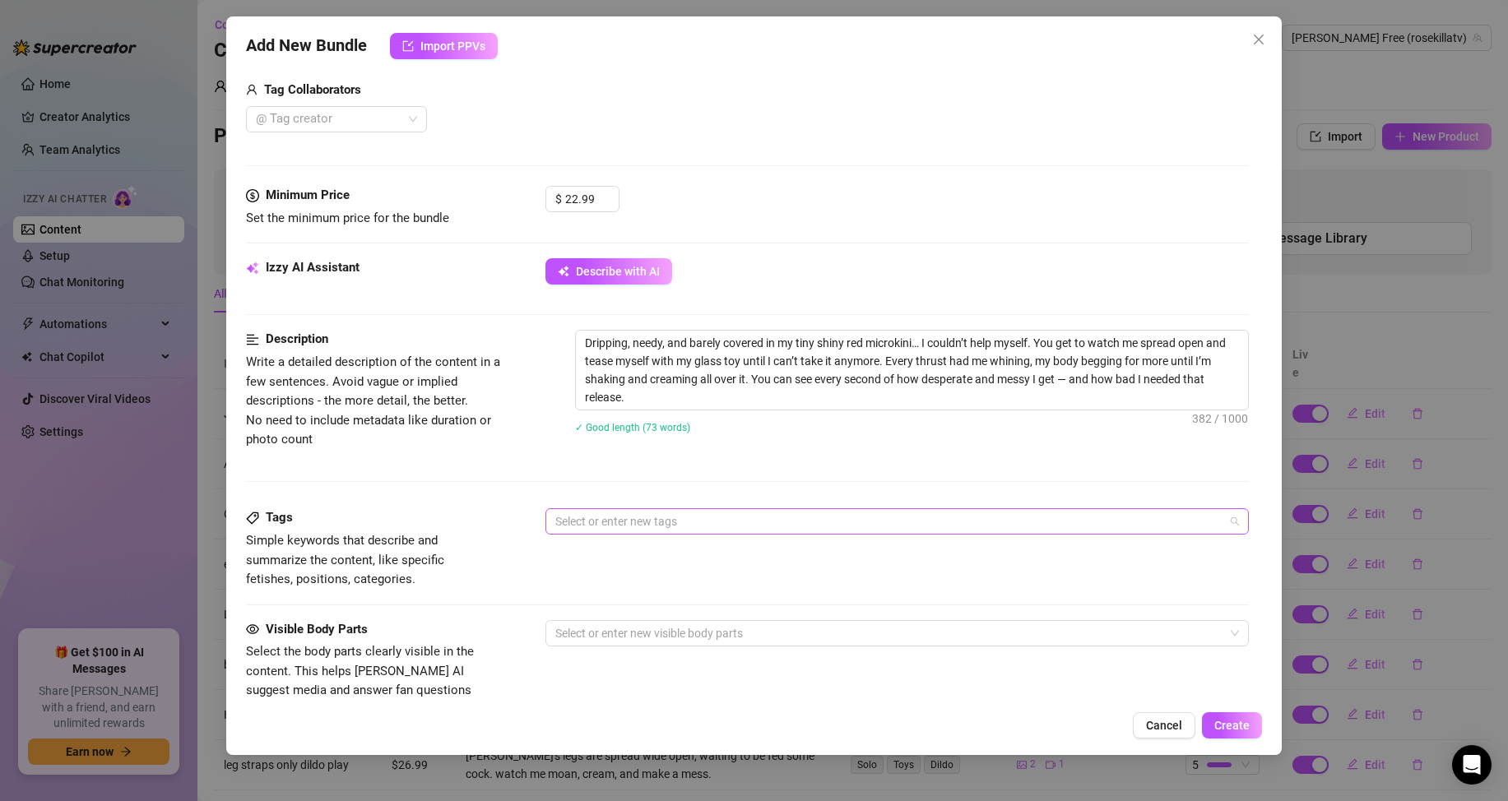
click at [674, 517] on div at bounding box center [888, 521] width 679 height 23
click at [659, 578] on div "Solo" at bounding box center [890, 581] width 663 height 18
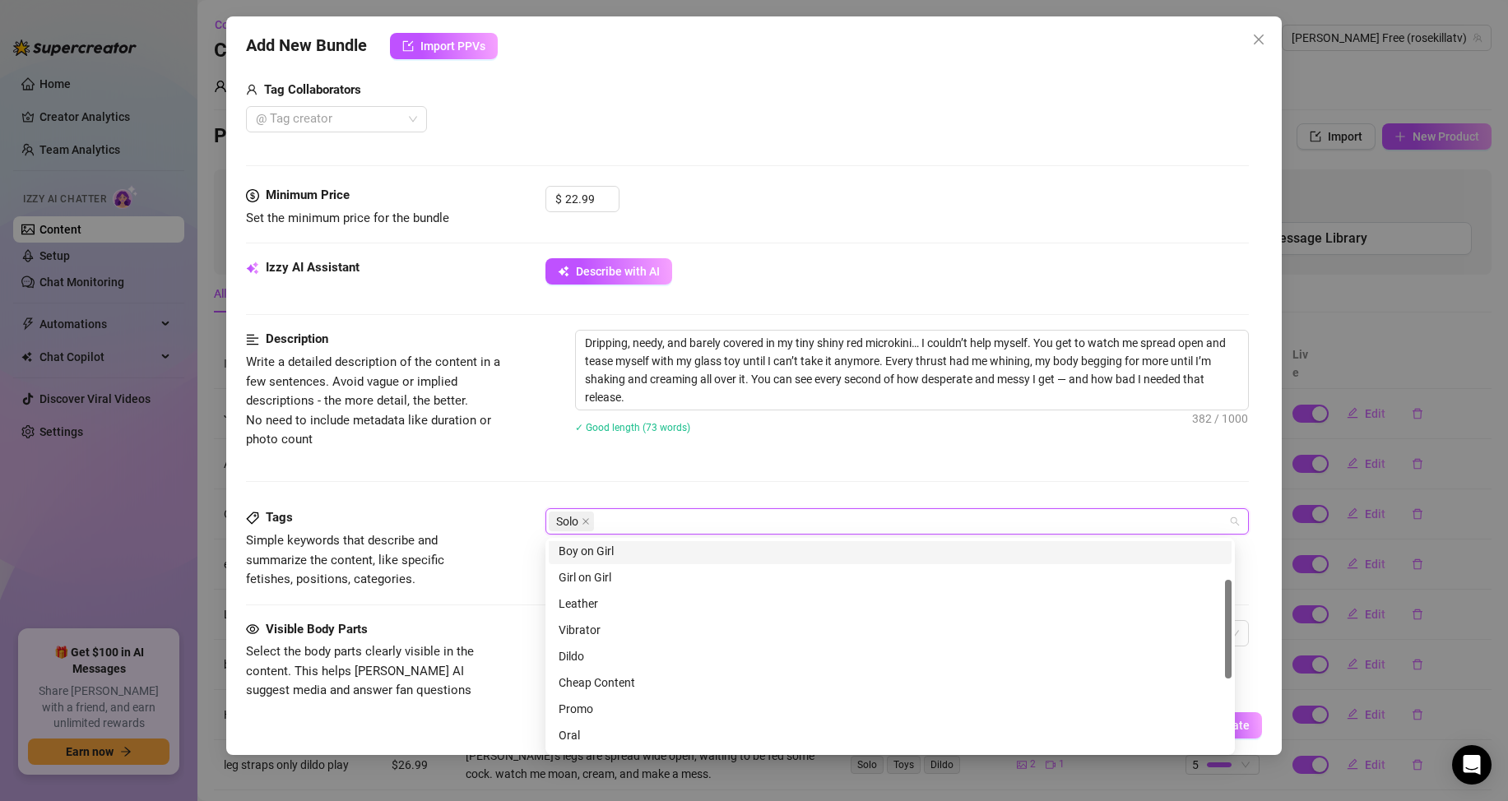
scroll to position [0, 0]
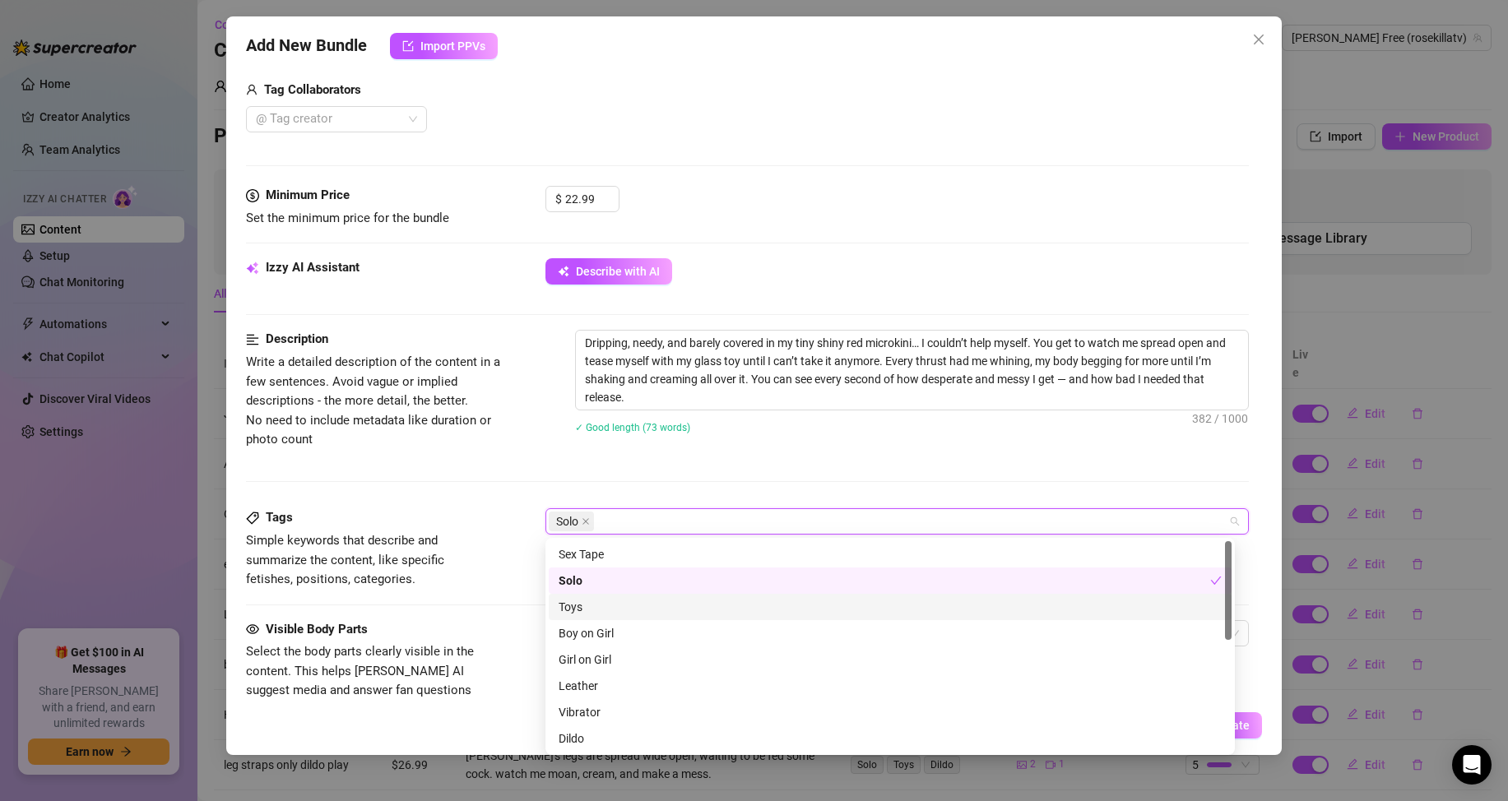
click at [596, 603] on div "Toys" at bounding box center [890, 607] width 663 height 18
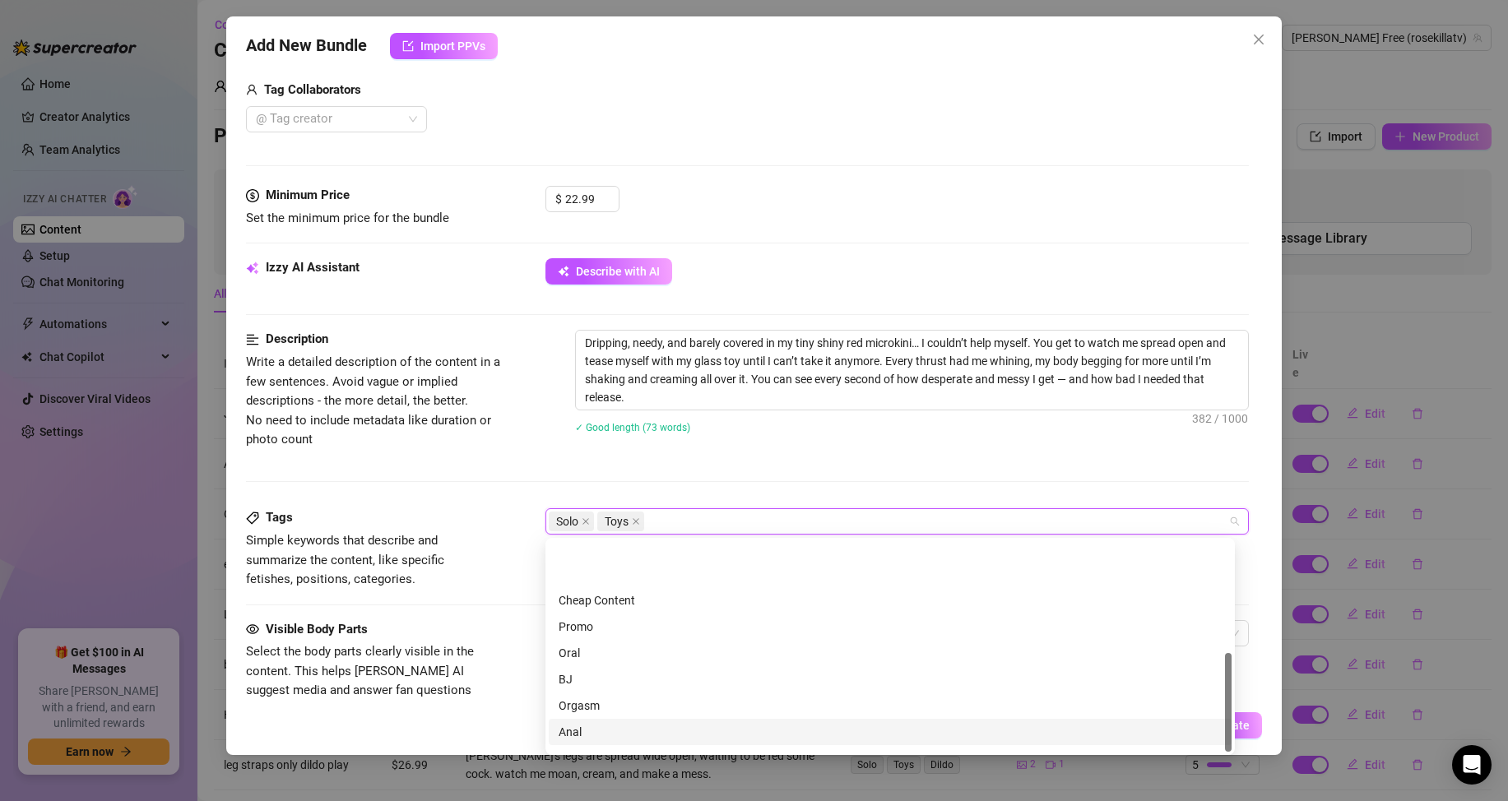
scroll to position [237, 0]
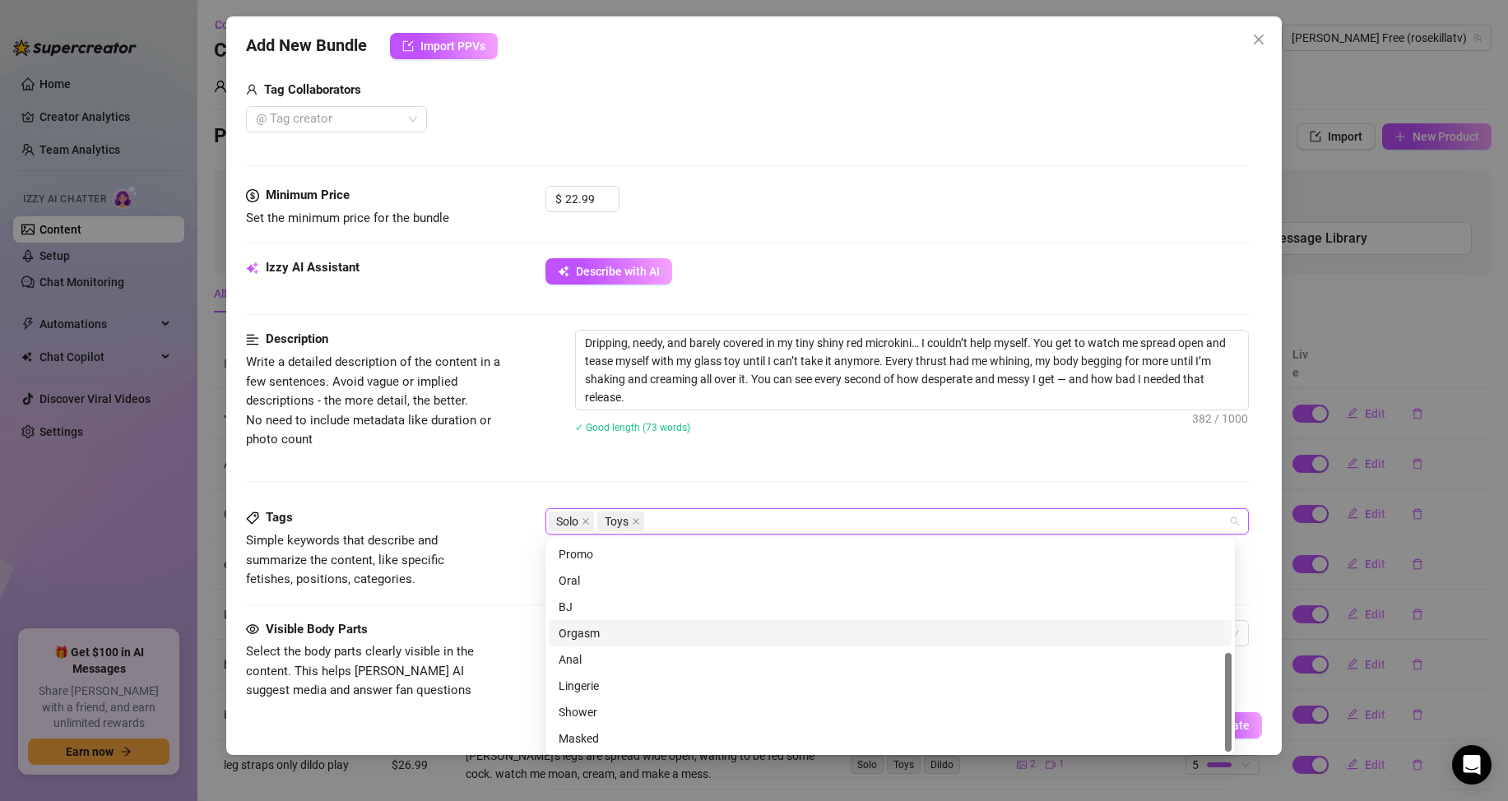
click at [641, 634] on div "Orgasm" at bounding box center [890, 633] width 663 height 18
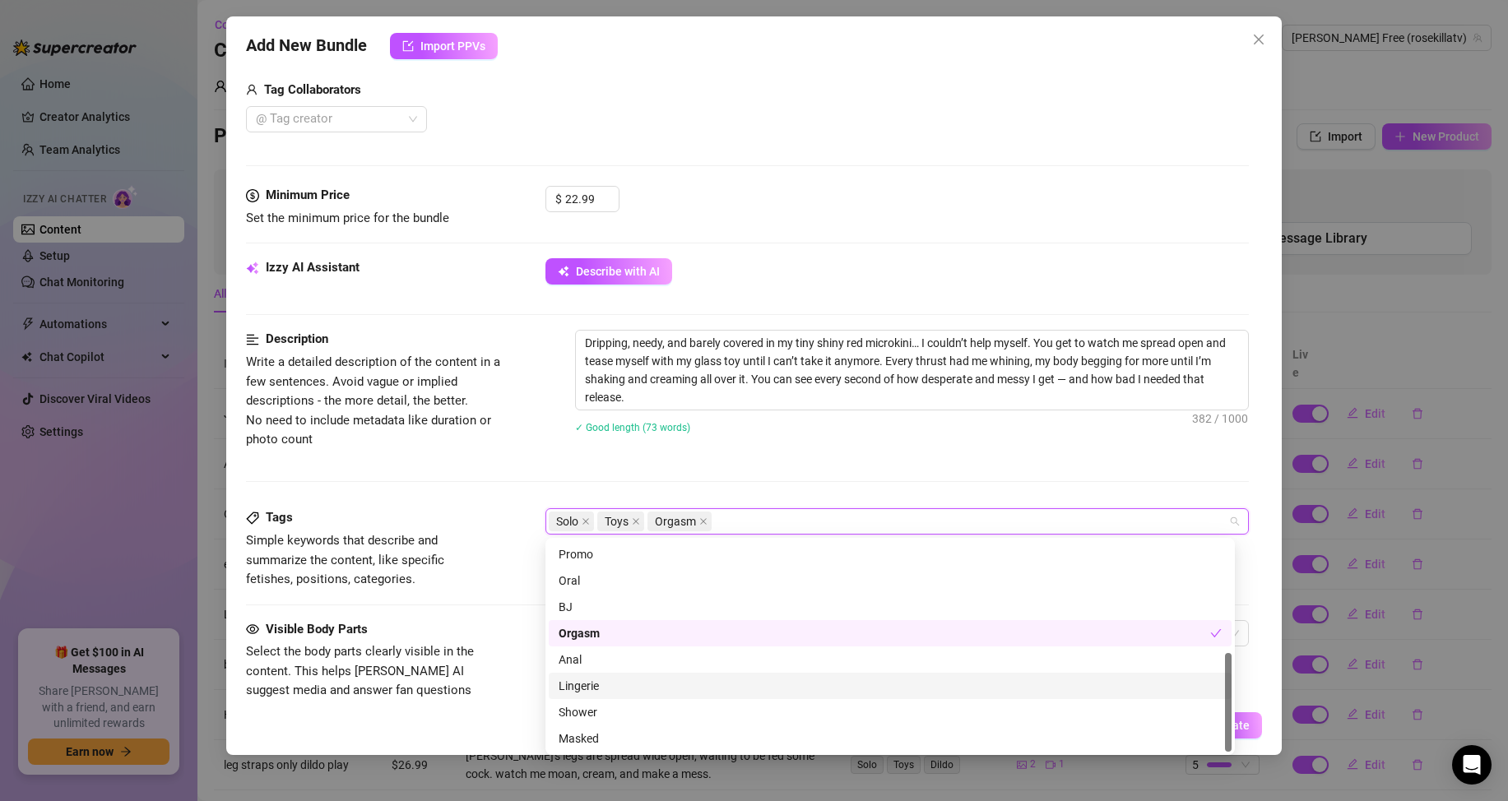
click at [628, 685] on div "Lingerie" at bounding box center [890, 686] width 663 height 18
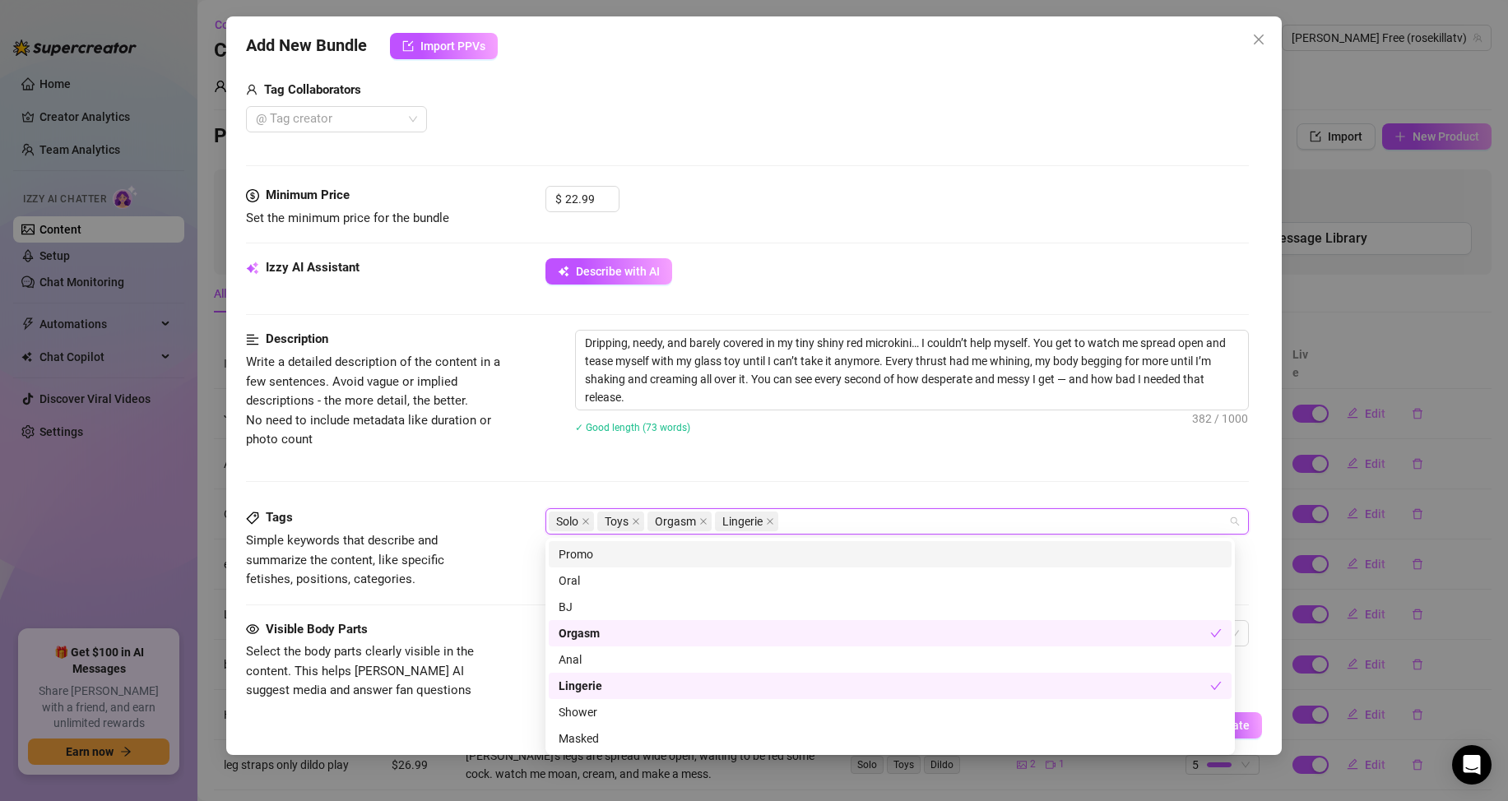
click at [846, 487] on div "Description Write a detailed description of the content in a few sentences. Avo…" at bounding box center [747, 419] width 1003 height 179
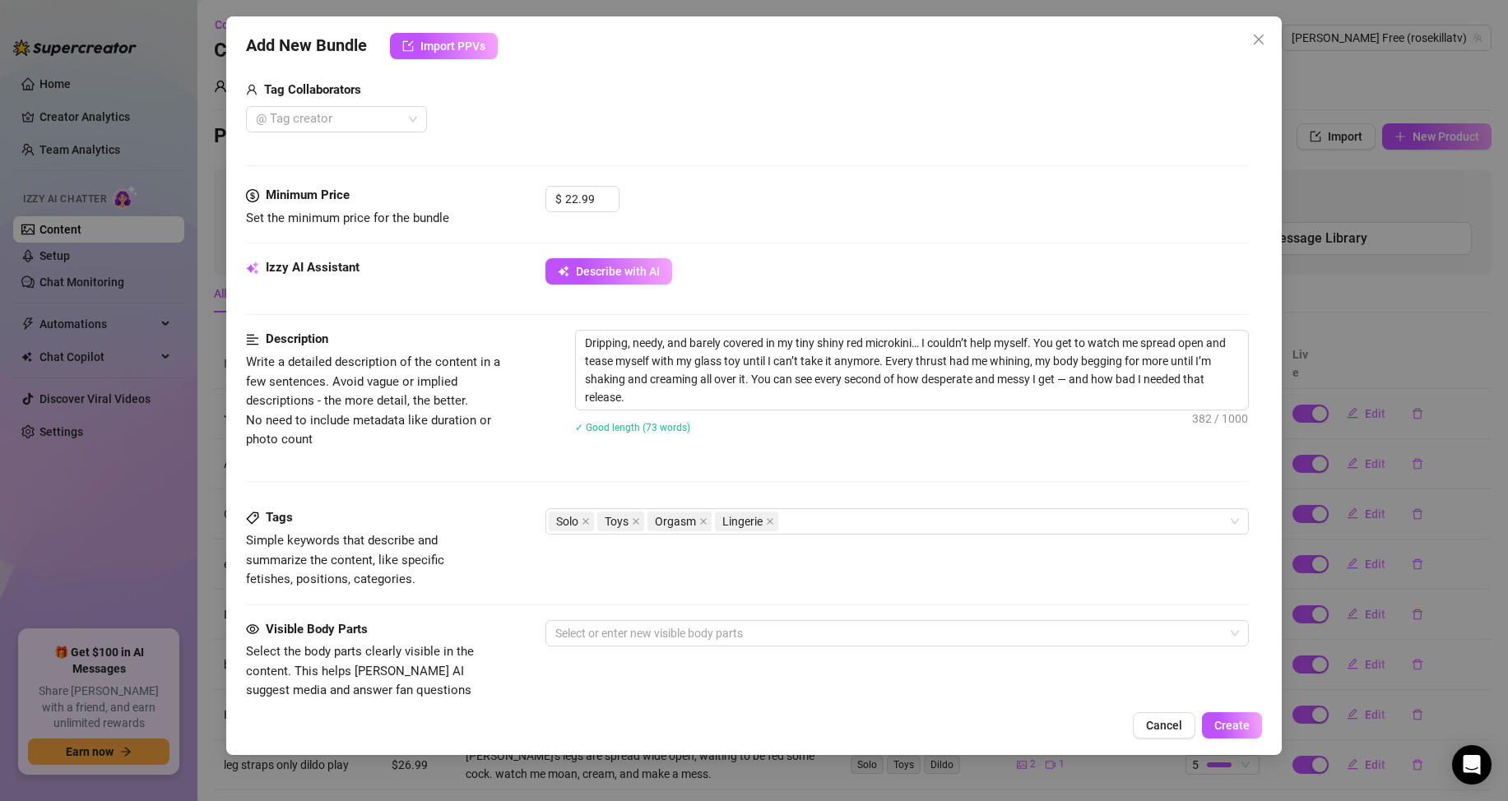
click at [746, 650] on div "Visible Body Parts Select the body parts clearly visible in the content. This h…" at bounding box center [747, 670] width 1003 height 100
click at [749, 628] on div at bounding box center [888, 633] width 679 height 23
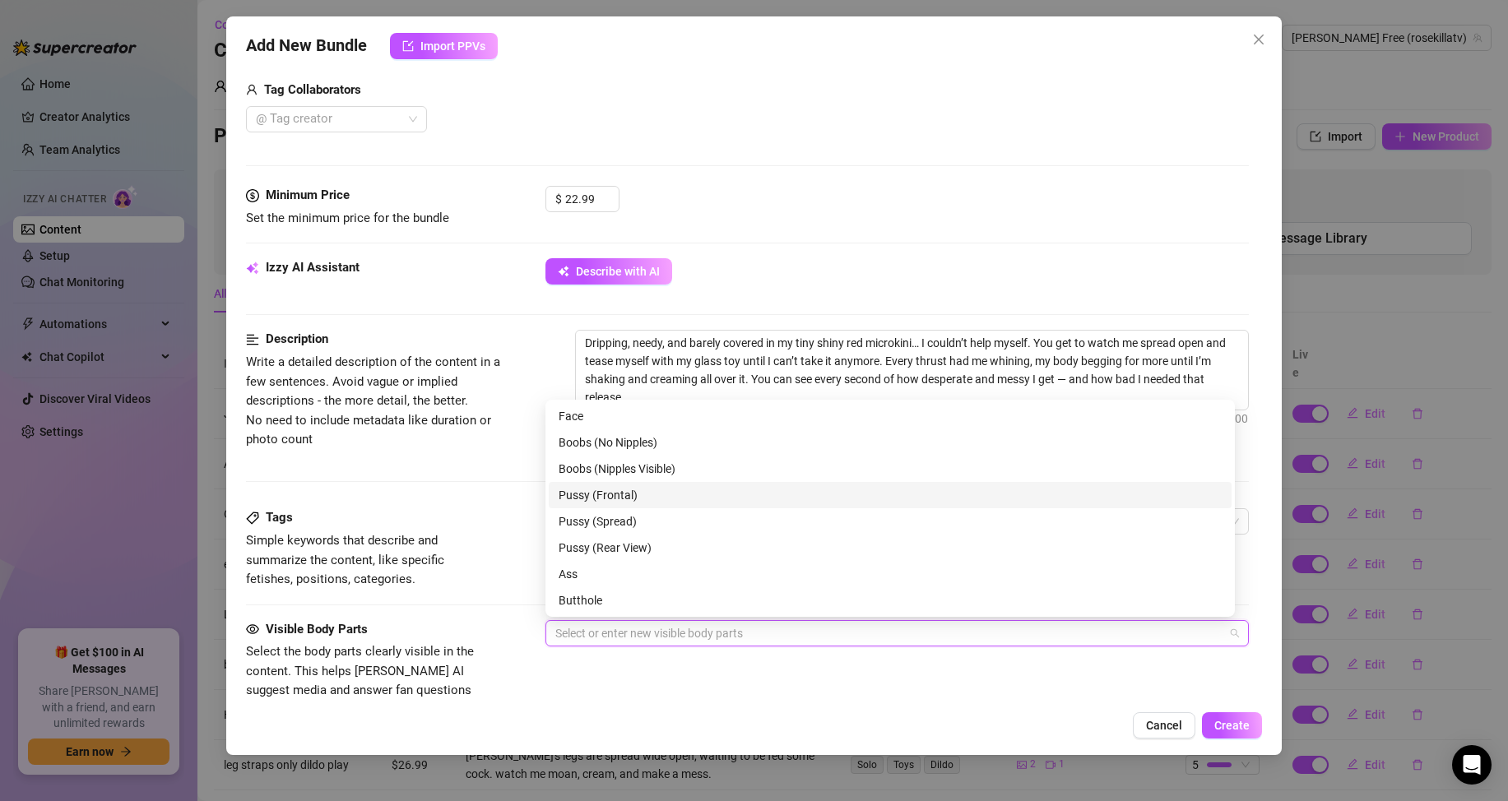
click at [664, 500] on div "Pussy (Frontal)" at bounding box center [890, 495] width 663 height 18
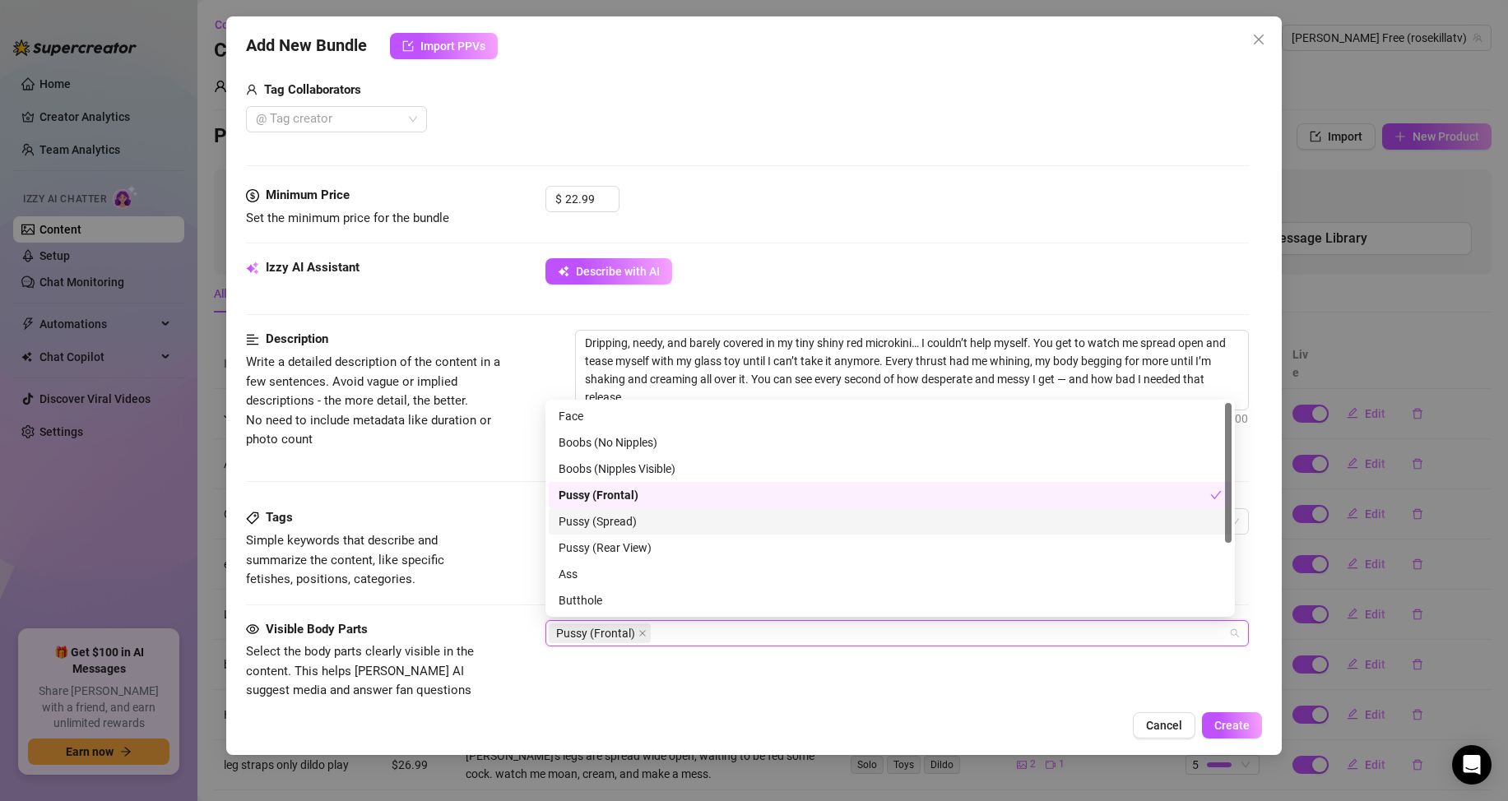
click at [656, 526] on div "Pussy (Spread)" at bounding box center [890, 521] width 663 height 18
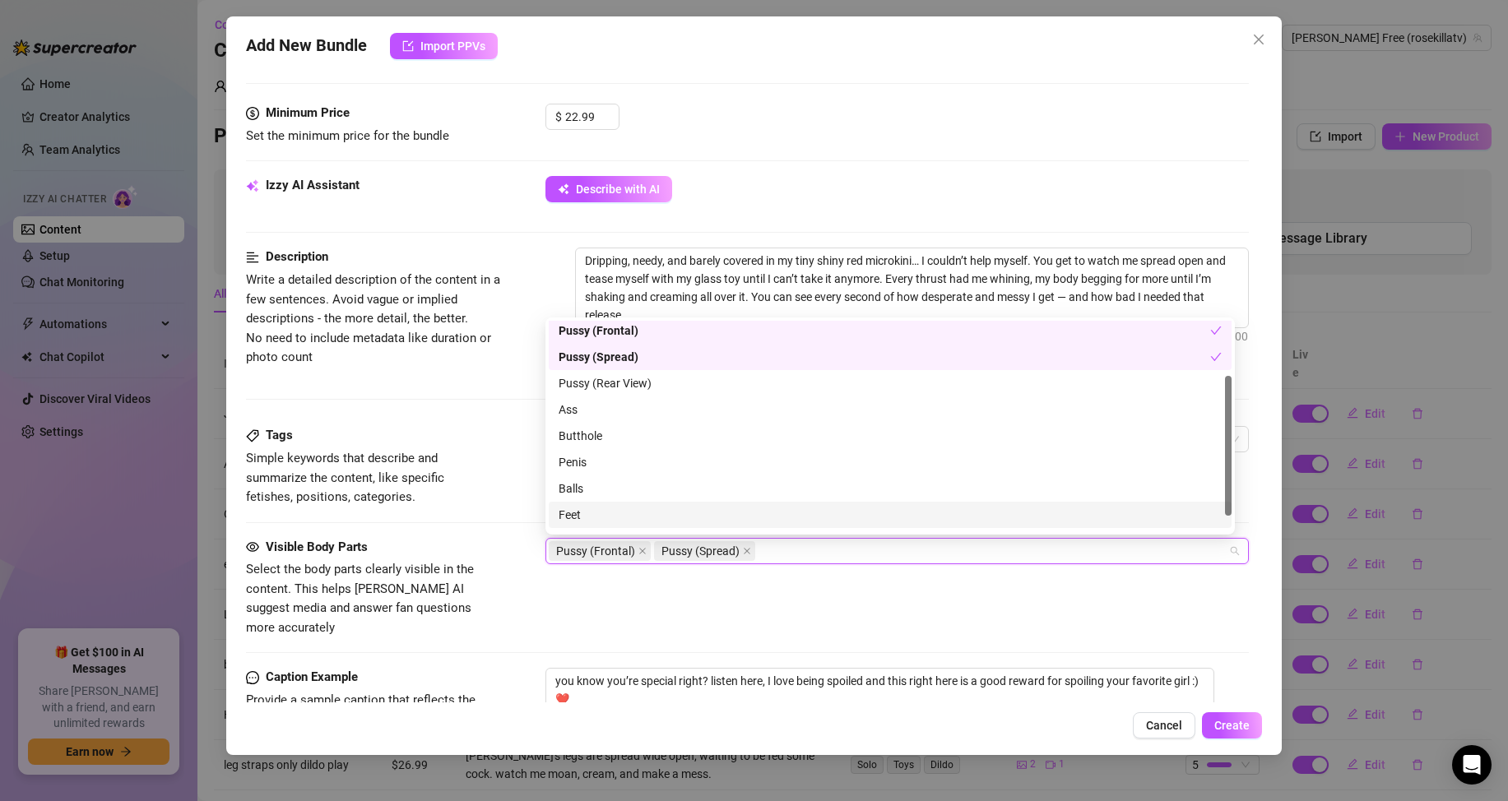
scroll to position [105, 0]
click at [717, 522] on div "Belly" at bounding box center [890, 518] width 663 height 18
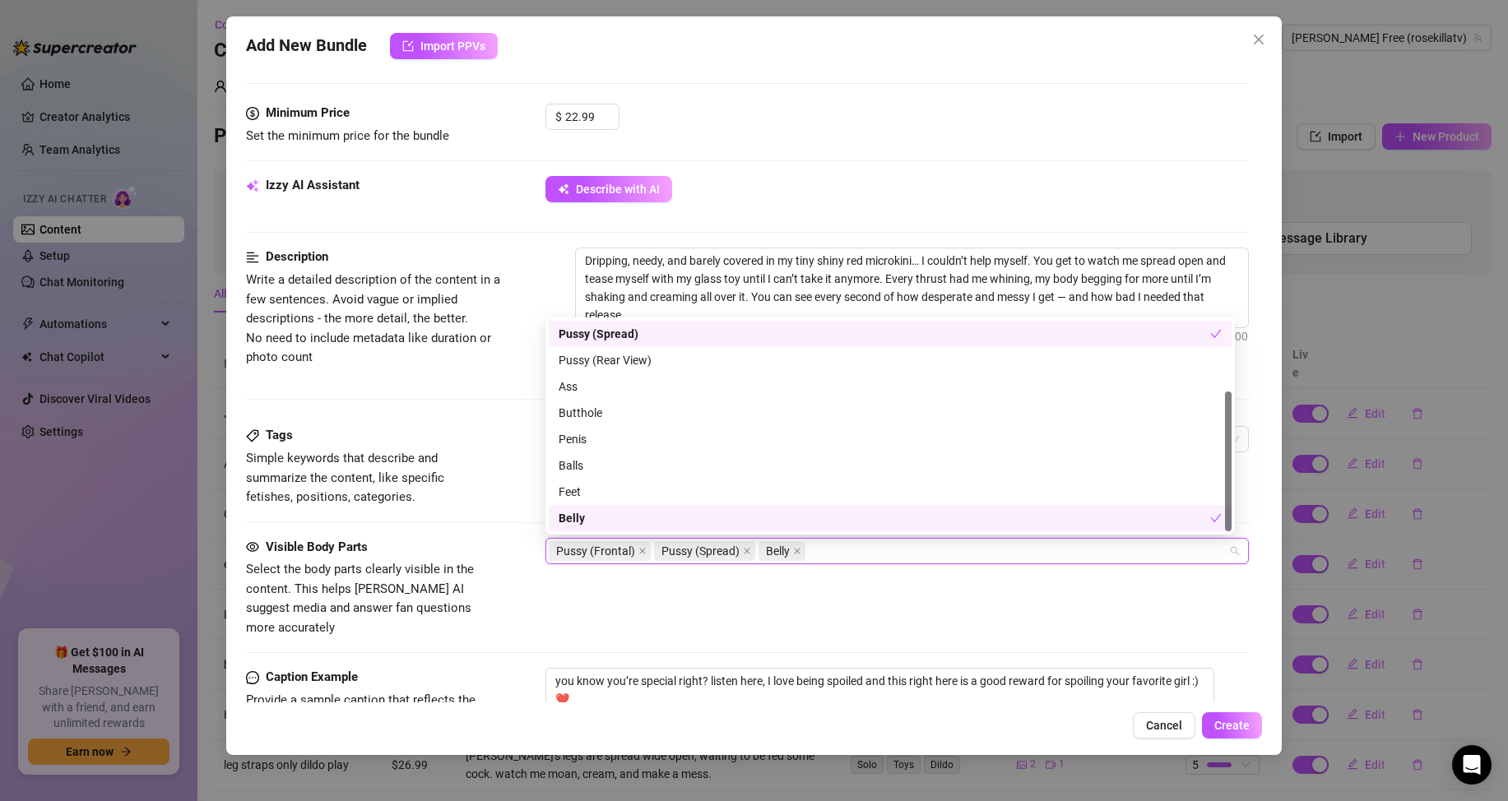
scroll to position [0, 0]
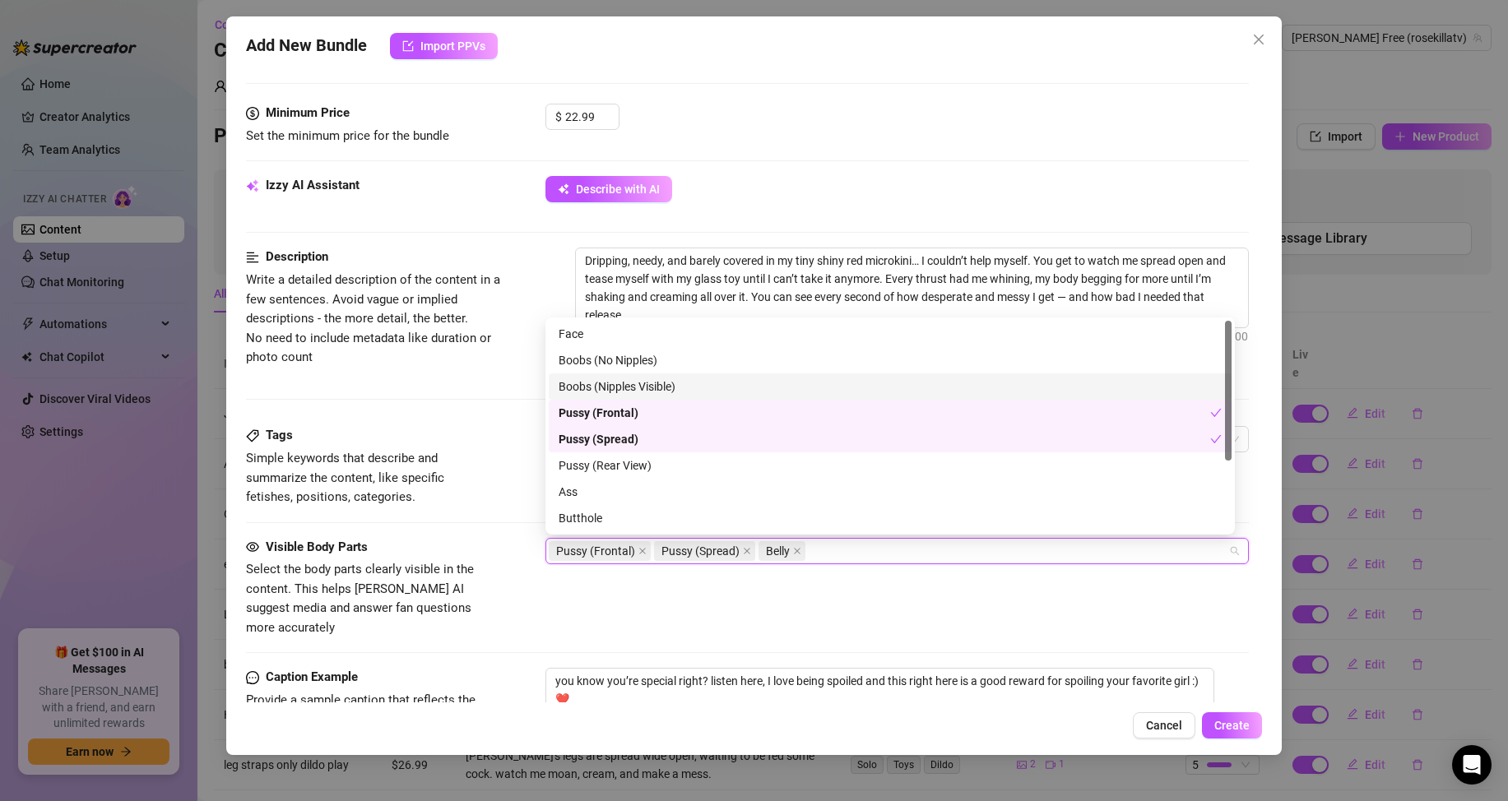
click at [699, 385] on div "Boobs (Nipples Visible)" at bounding box center [890, 387] width 663 height 18
click at [882, 615] on div "Visible Body Parts Select the body parts clearly visible in the content. This h…" at bounding box center [747, 588] width 1003 height 100
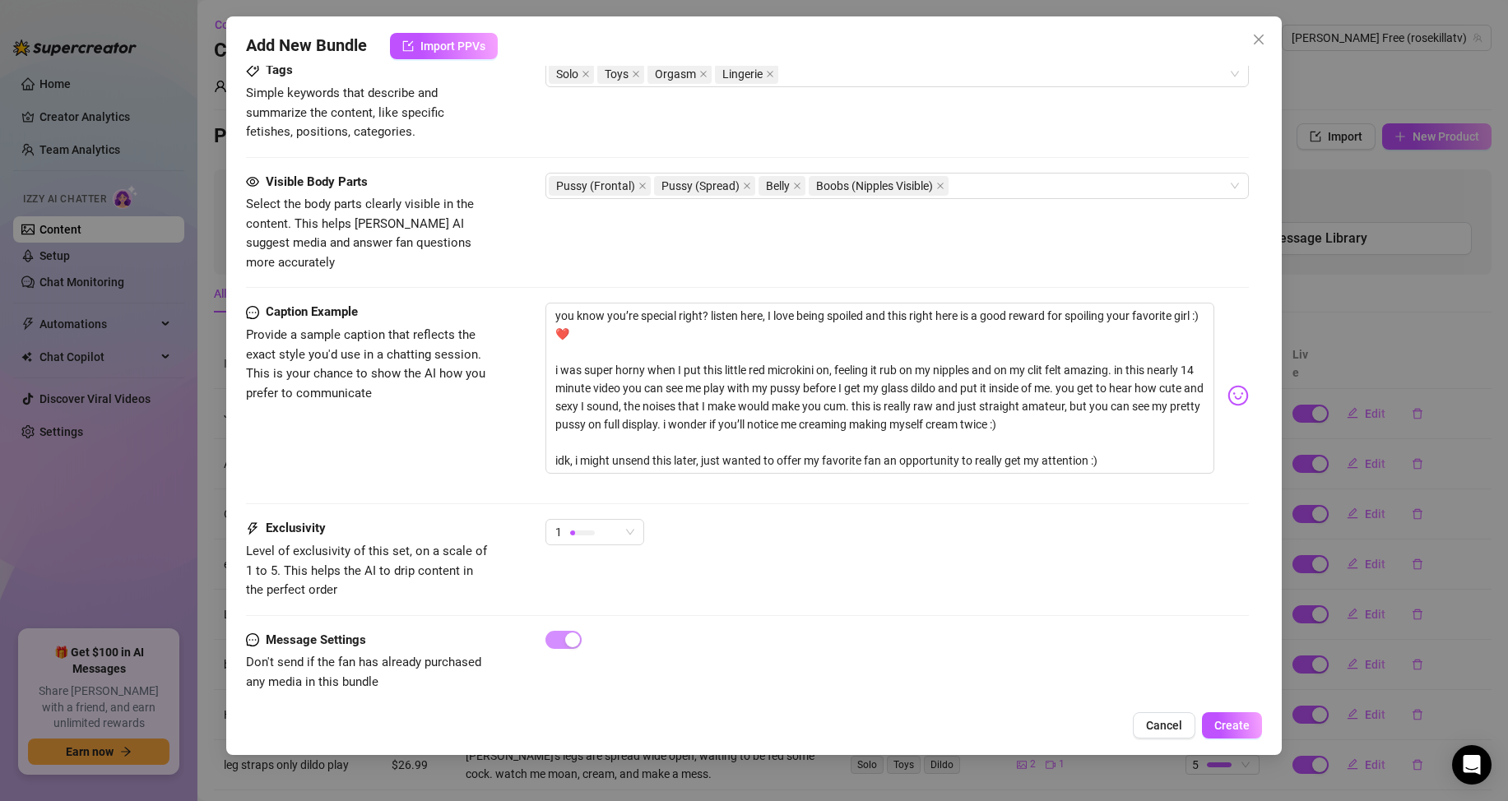
scroll to position [860, 0]
click at [624, 519] on span "1" at bounding box center [594, 531] width 79 height 25
click at [948, 661] on div "Message Settings Don't send if the fan has already purchased any media in this …" at bounding box center [747, 661] width 1003 height 62
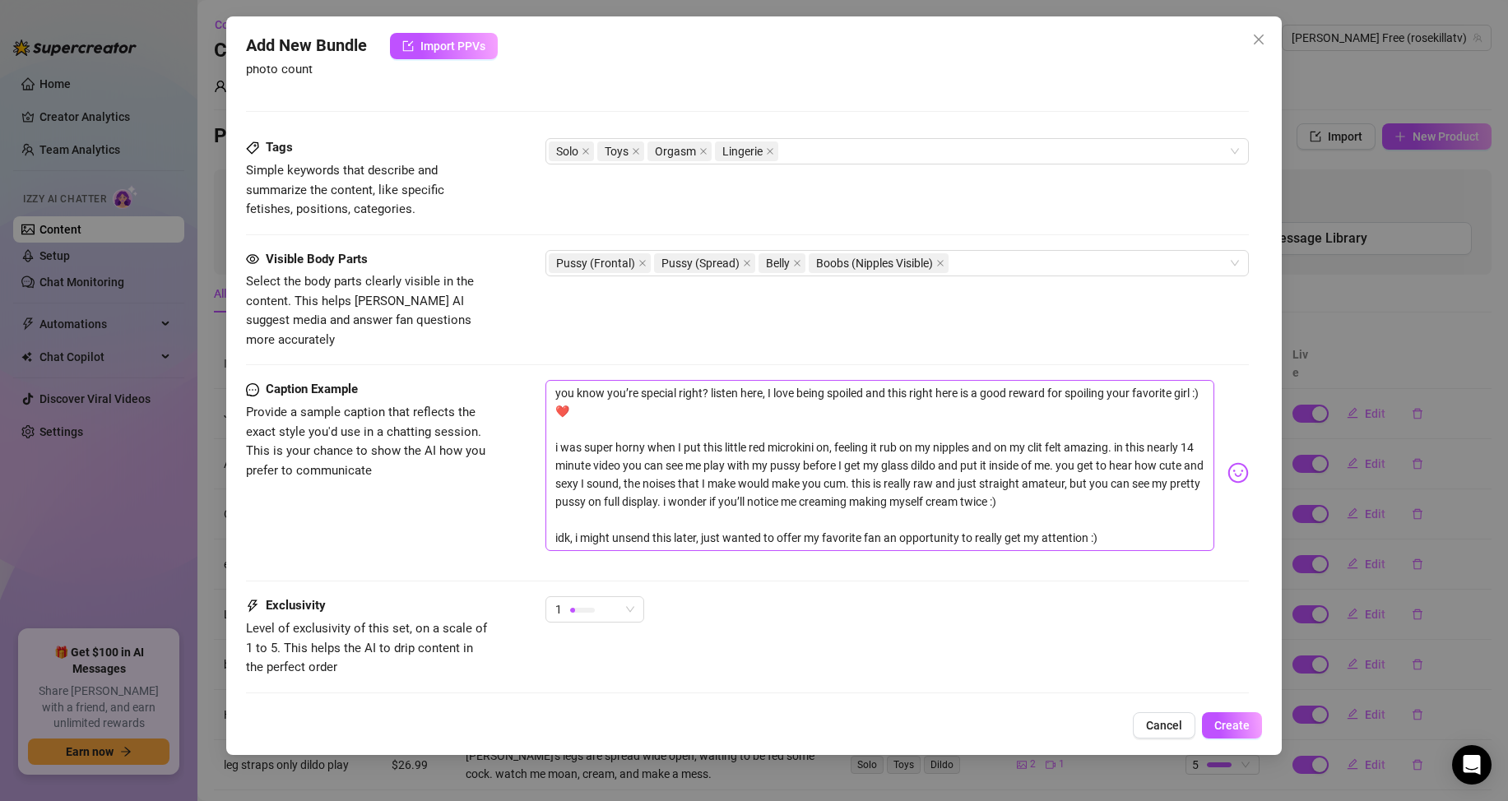
scroll to position [695, 0]
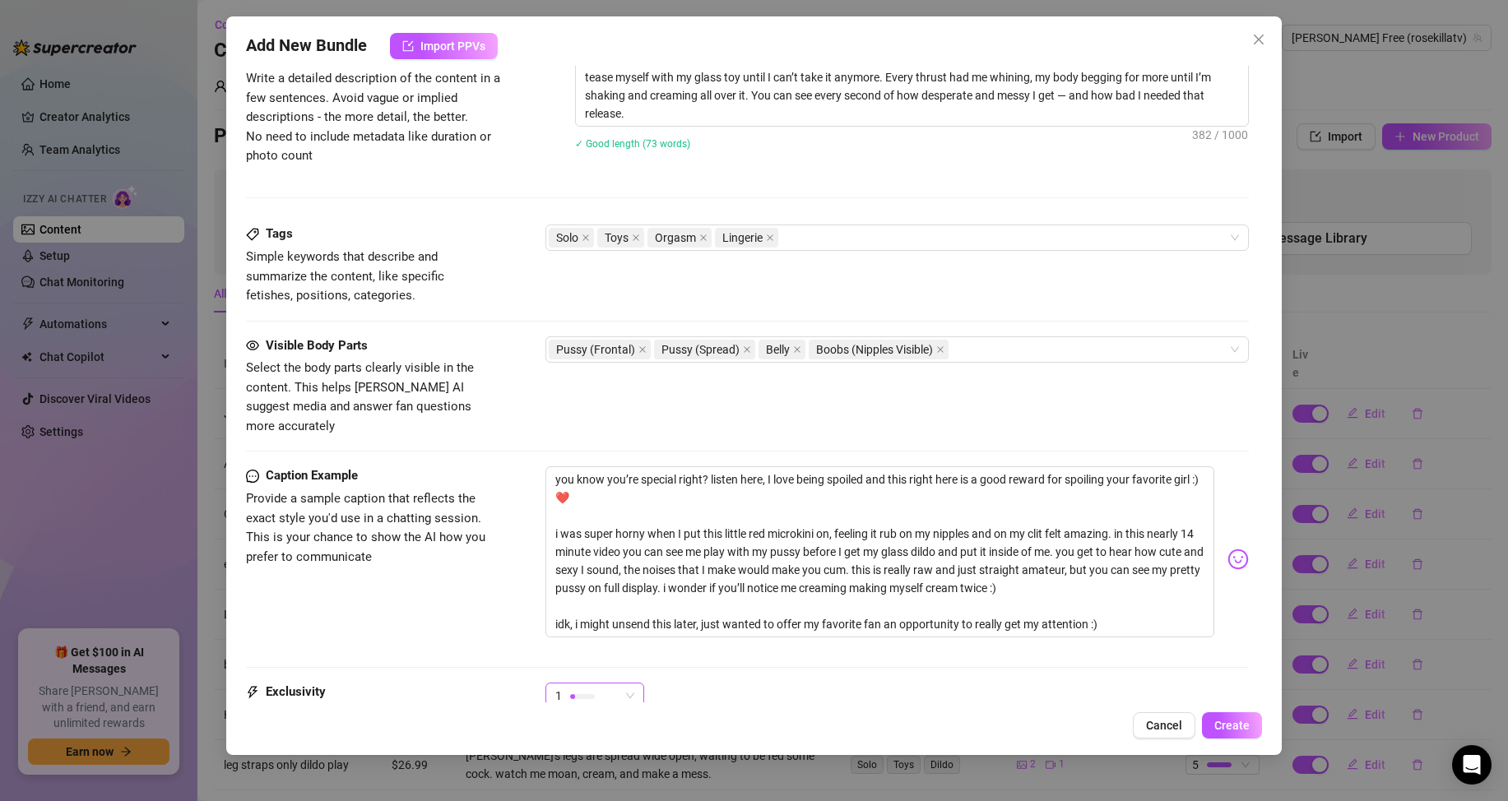
click at [605, 684] on div "1" at bounding box center [587, 696] width 64 height 25
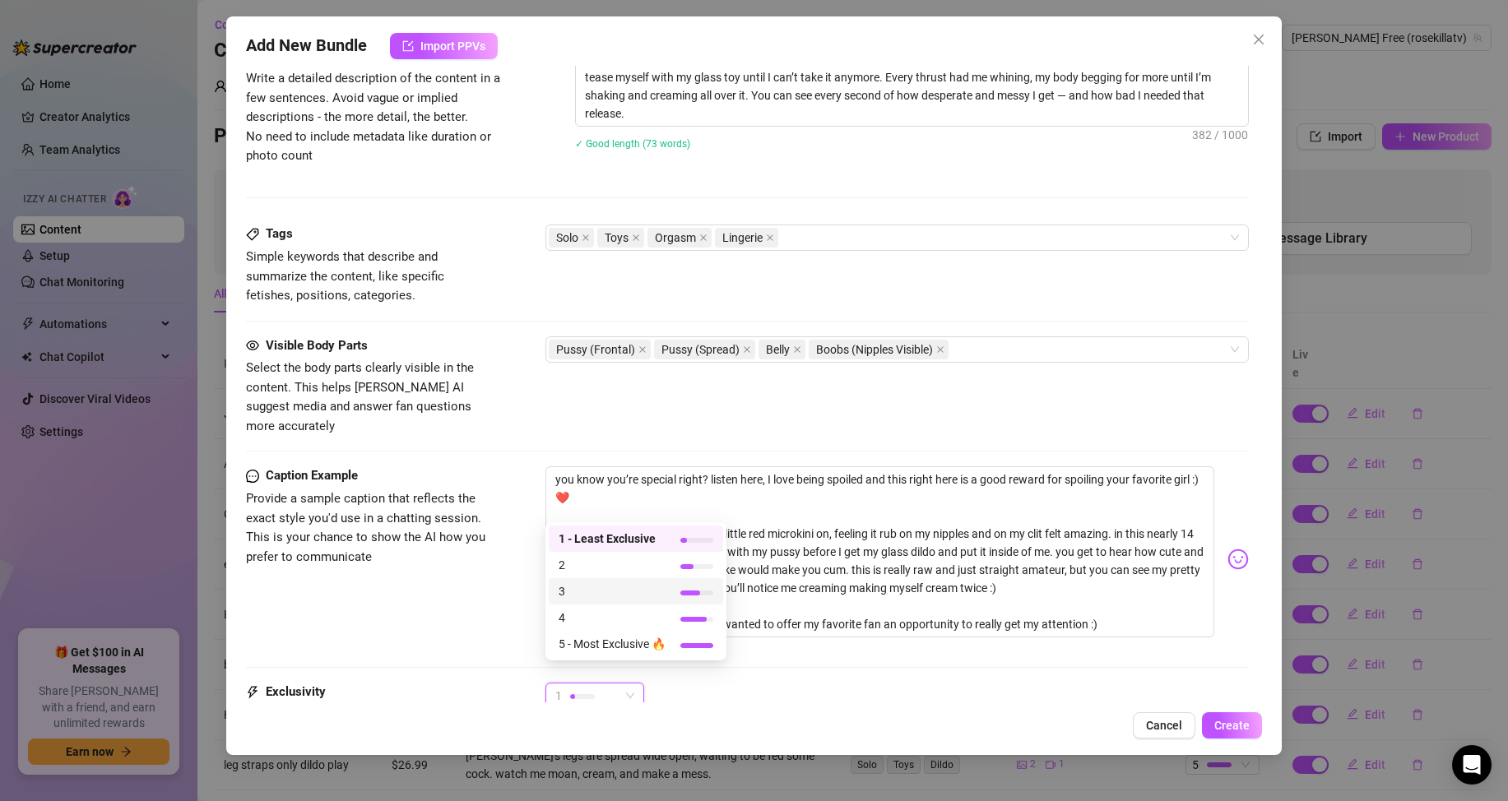
click at [663, 591] on span "3" at bounding box center [612, 591] width 107 height 18
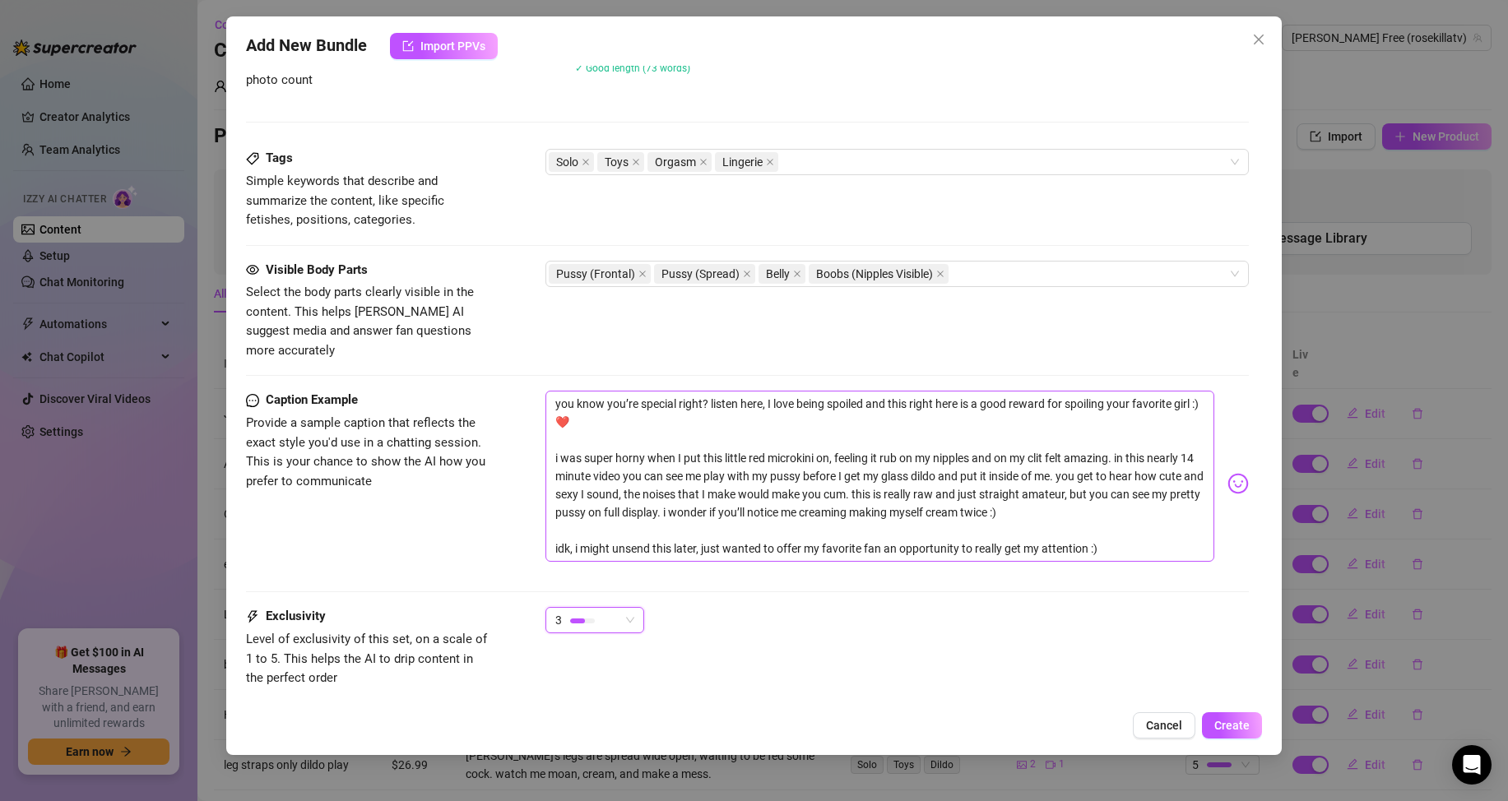
scroll to position [860, 0]
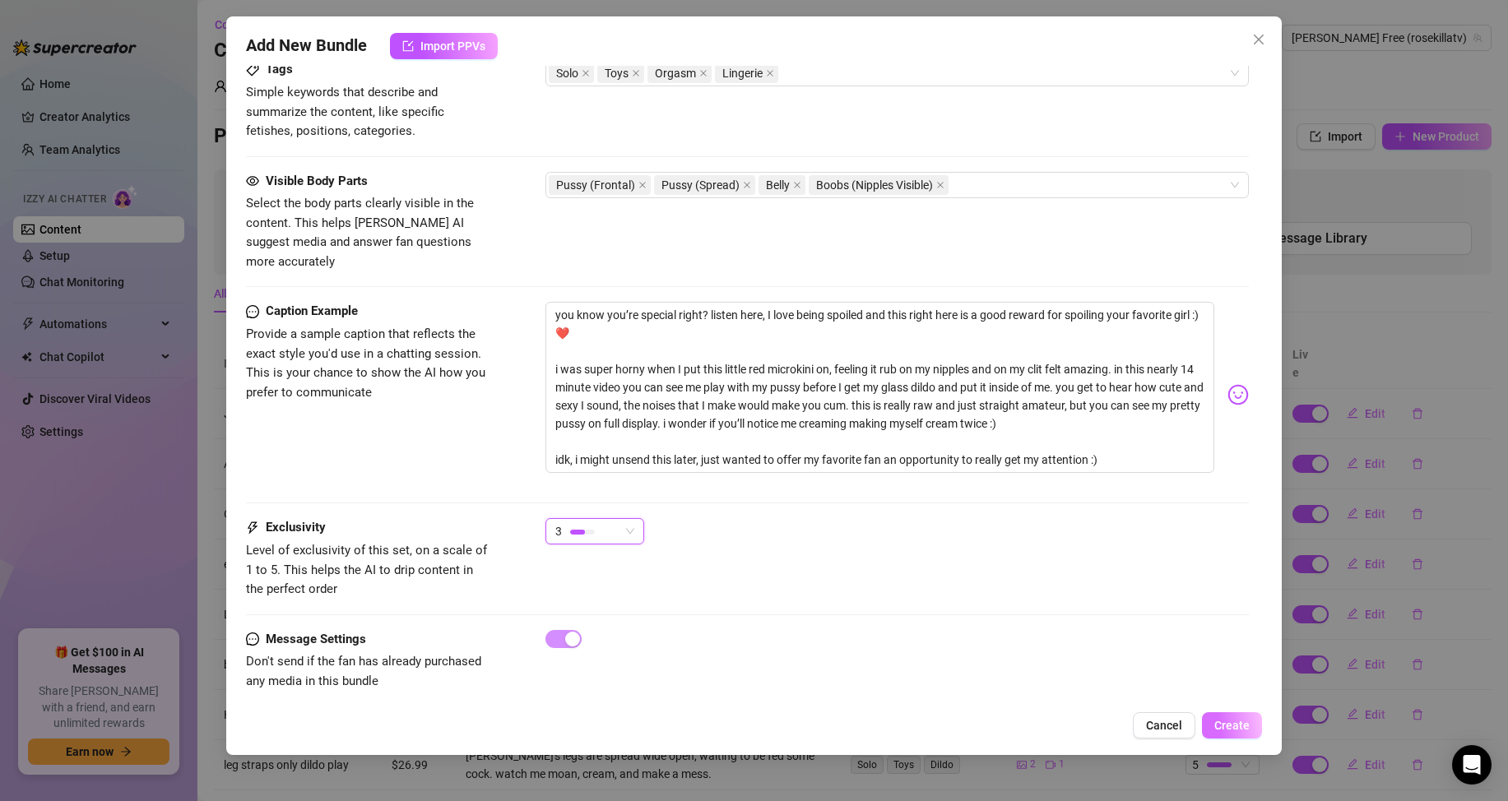
click at [1241, 719] on span "Create" at bounding box center [1231, 725] width 35 height 13
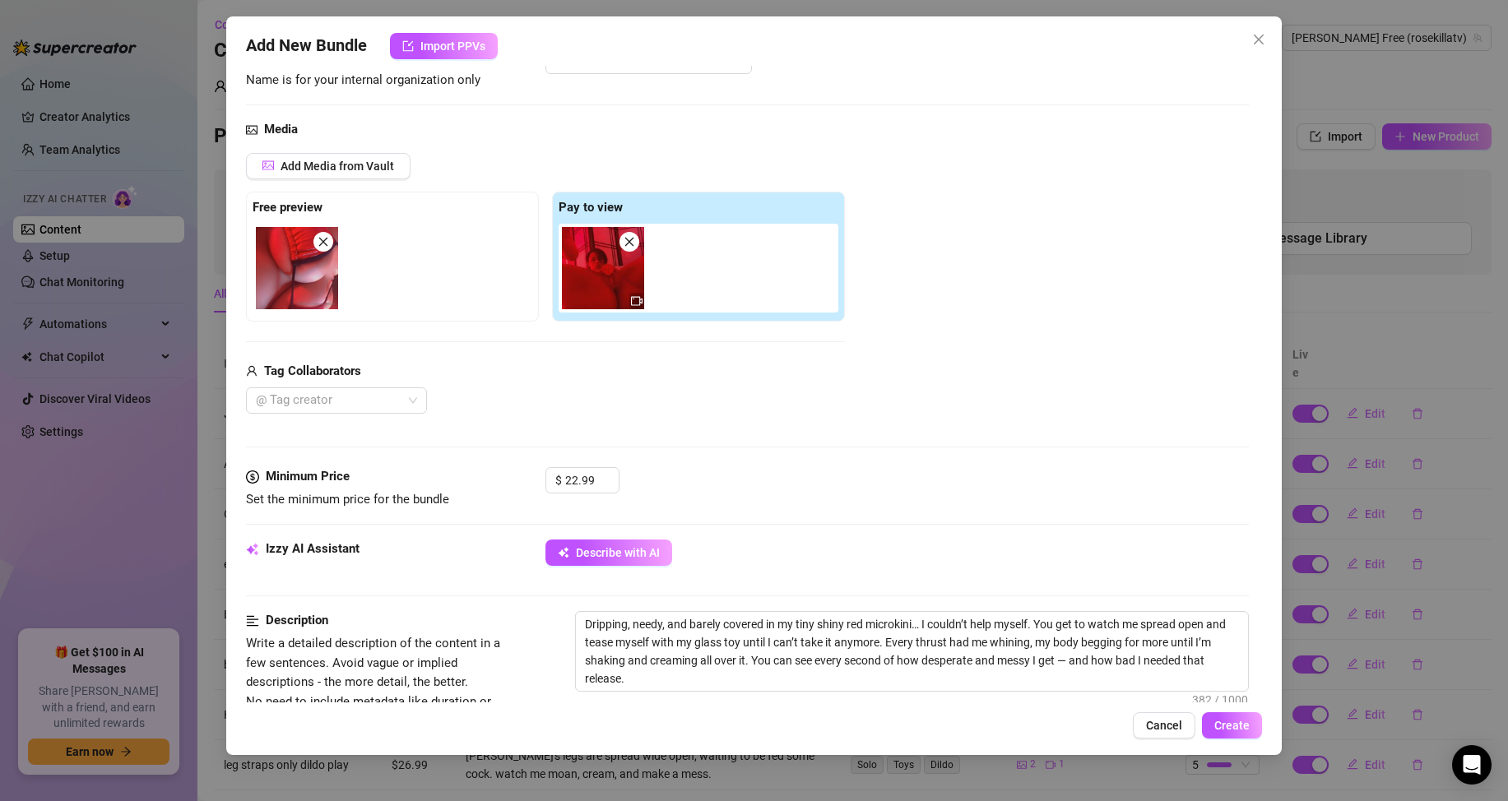
scroll to position [0, 0]
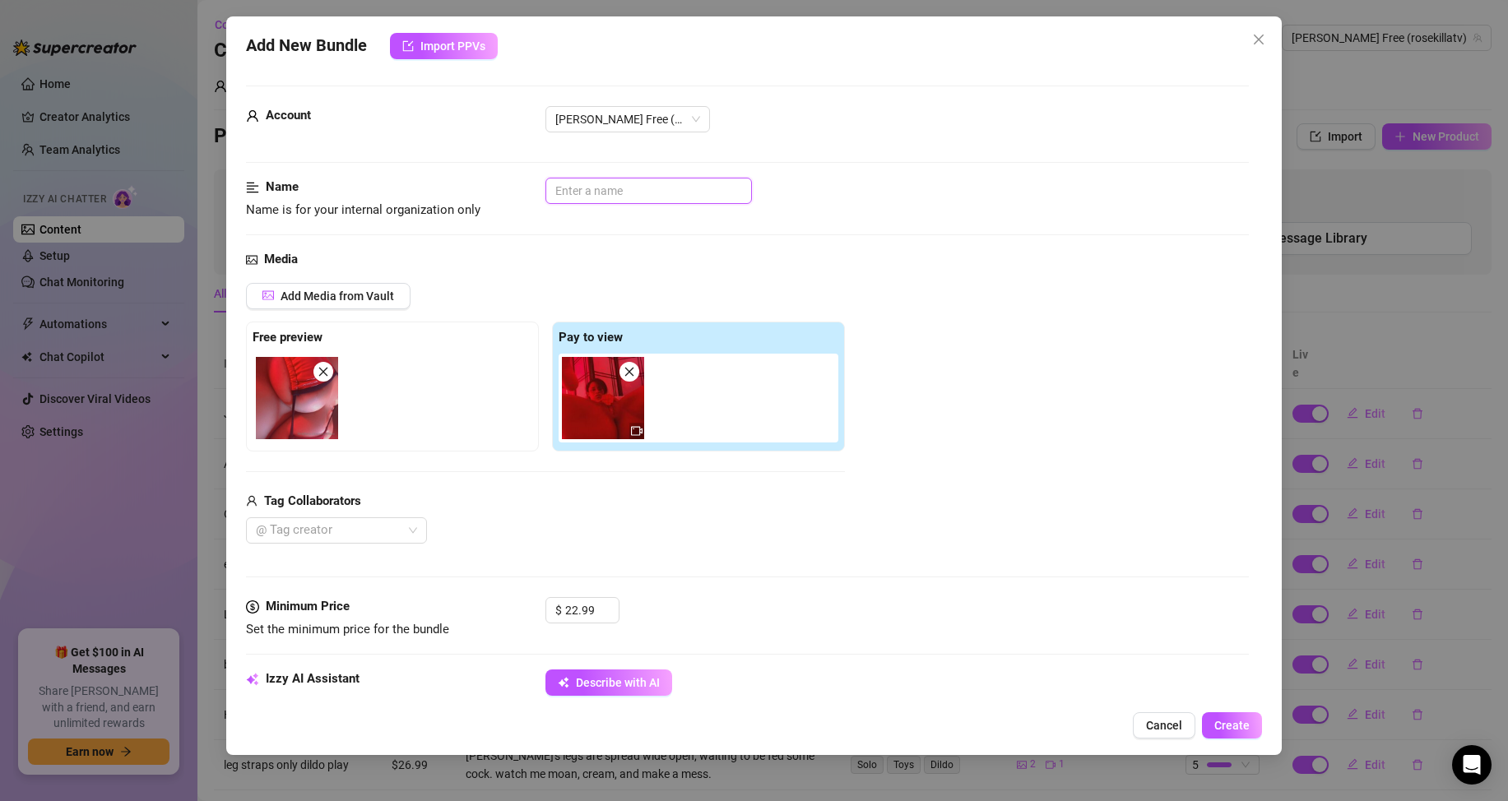
click at [612, 201] on input "text" at bounding box center [648, 191] width 206 height 26
click at [1245, 730] on span "Create" at bounding box center [1231, 725] width 35 height 13
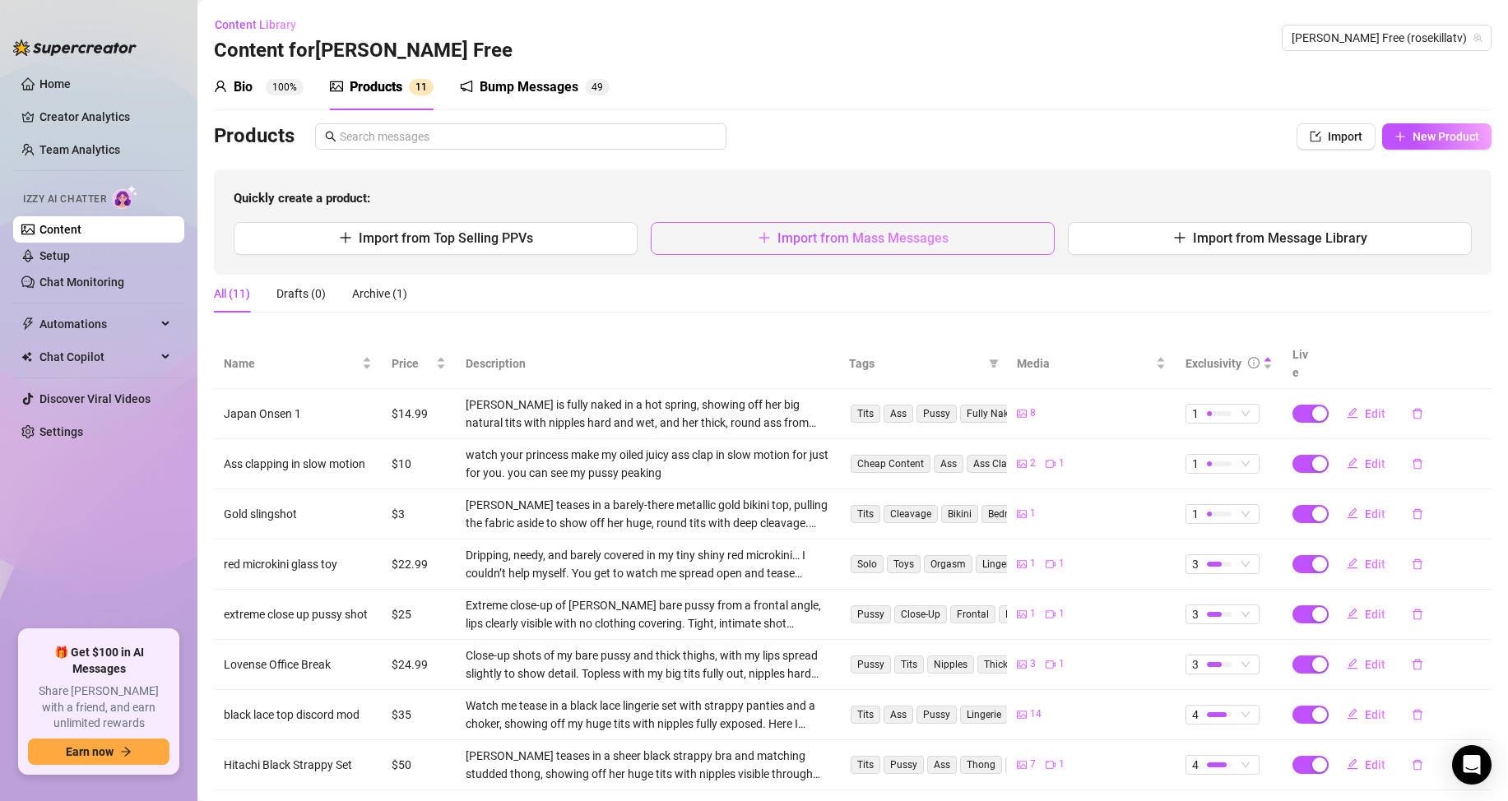
click at [805, 234] on span "Import from Mass Messages" at bounding box center [862, 238] width 171 height 16
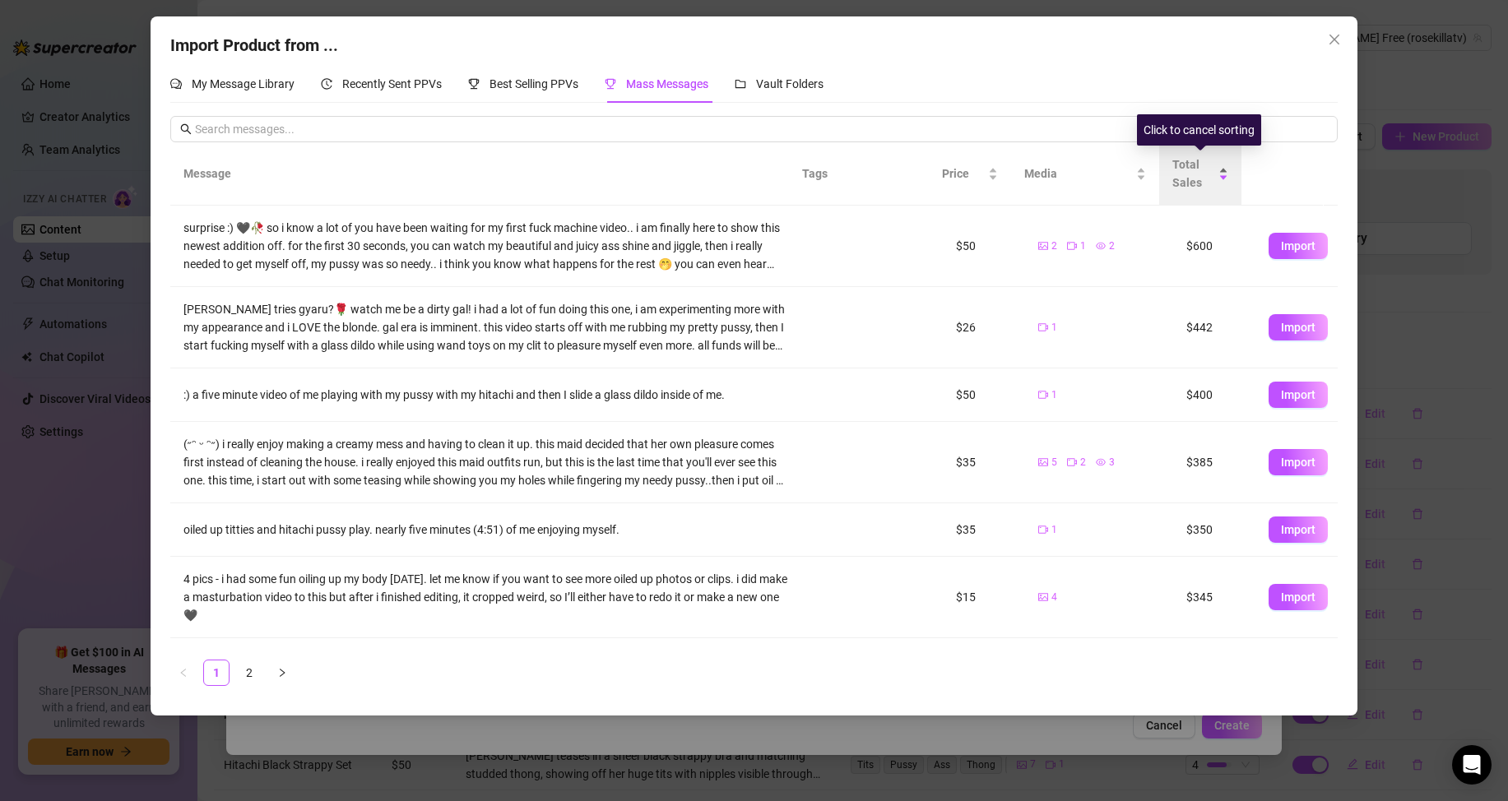
click at [1199, 175] on span "Total Sales" at bounding box center [1193, 173] width 43 height 36
click at [1196, 166] on span "Total Sales" at bounding box center [1193, 173] width 43 height 36
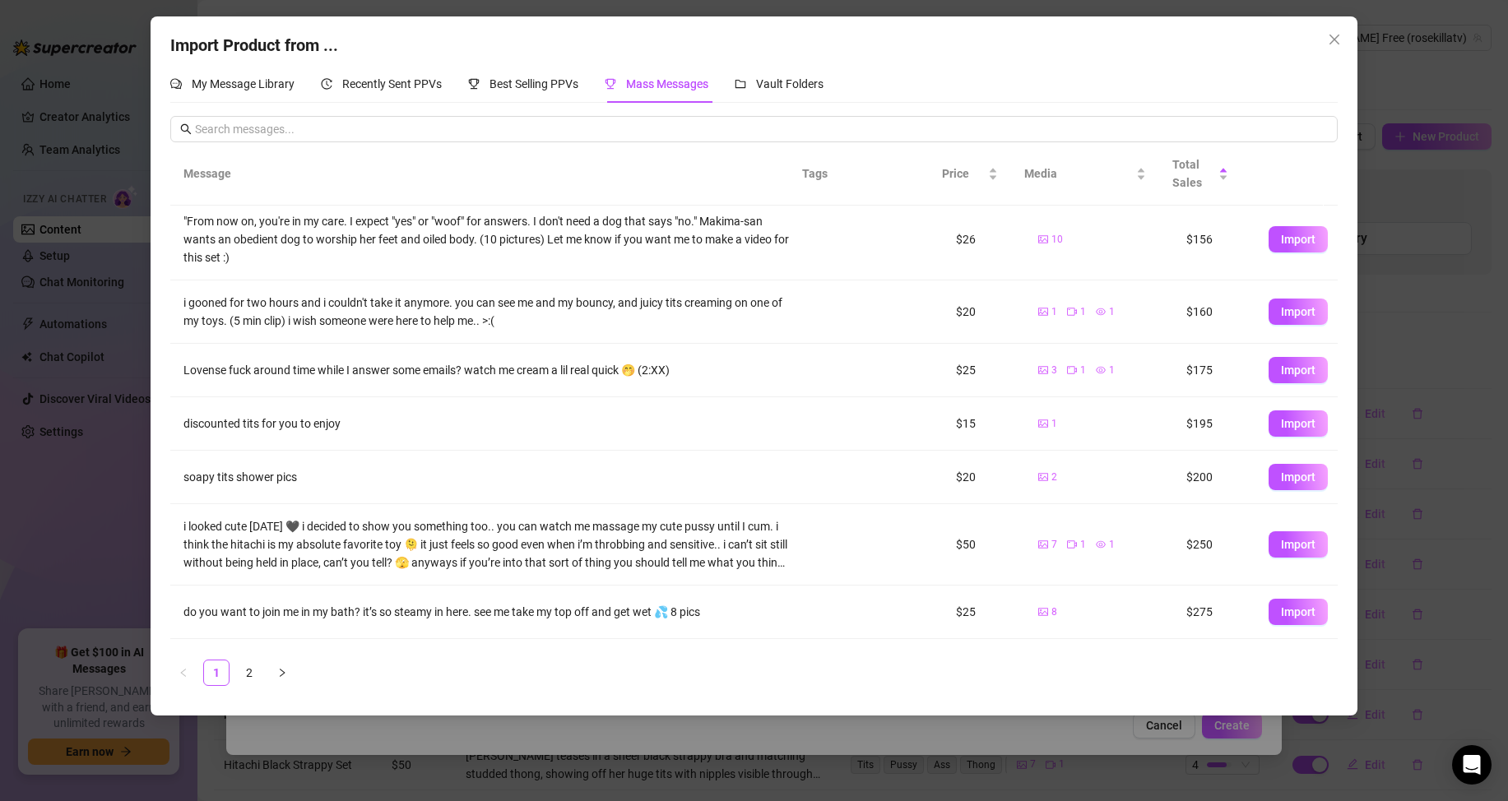
scroll to position [243, 0]
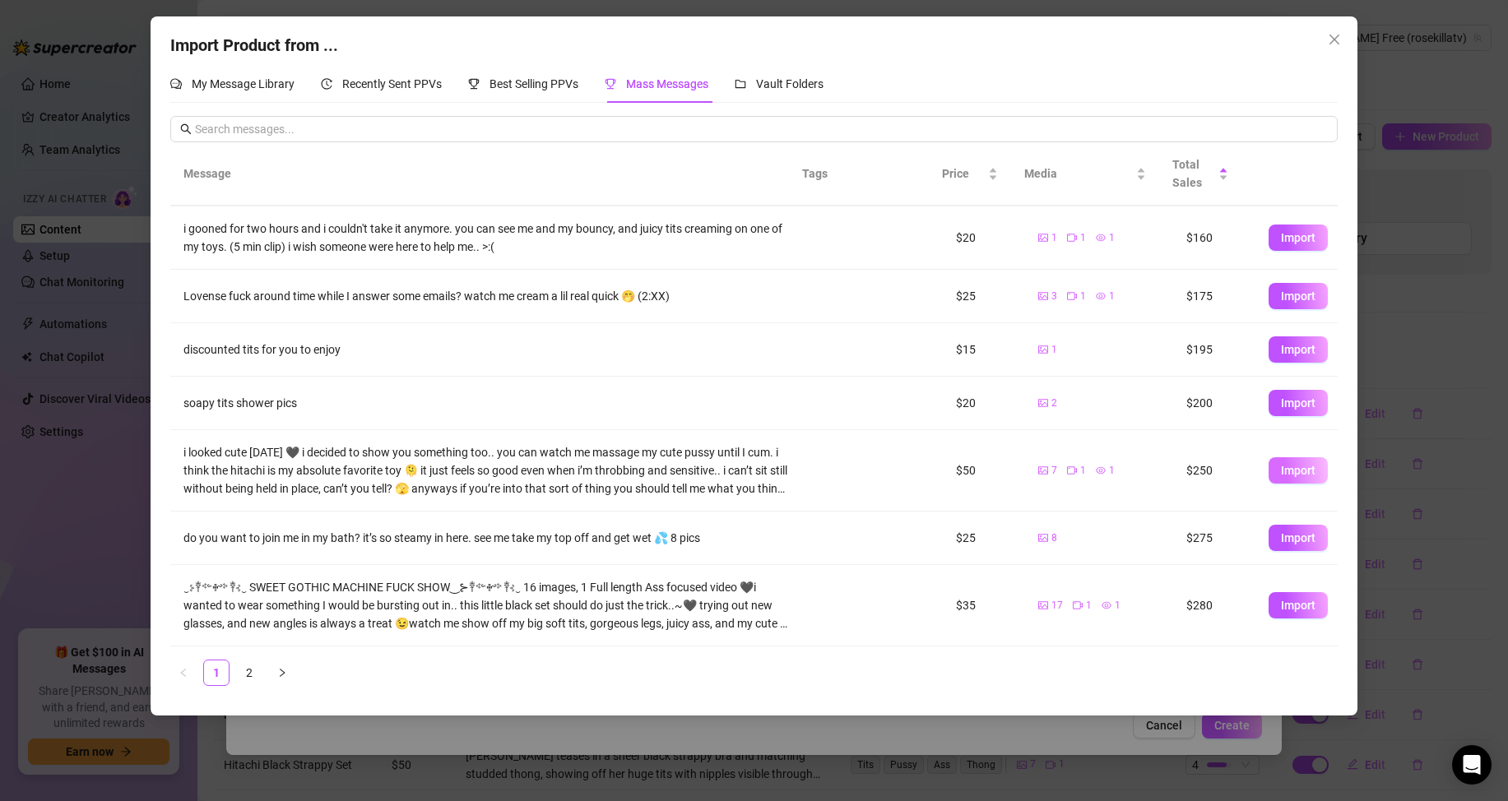
click at [1281, 471] on span "Import" at bounding box center [1298, 470] width 35 height 13
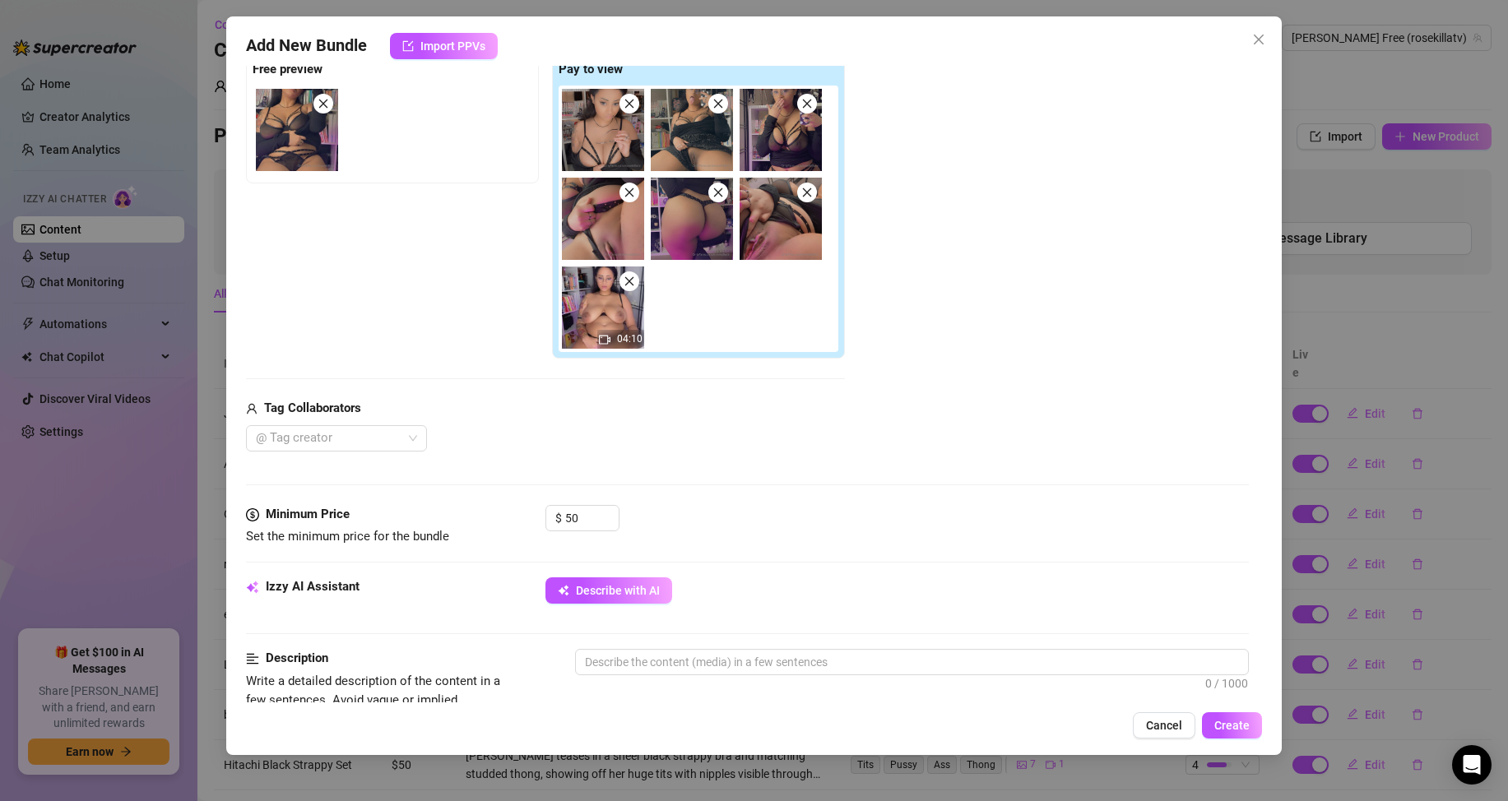
scroll to position [329, 0]
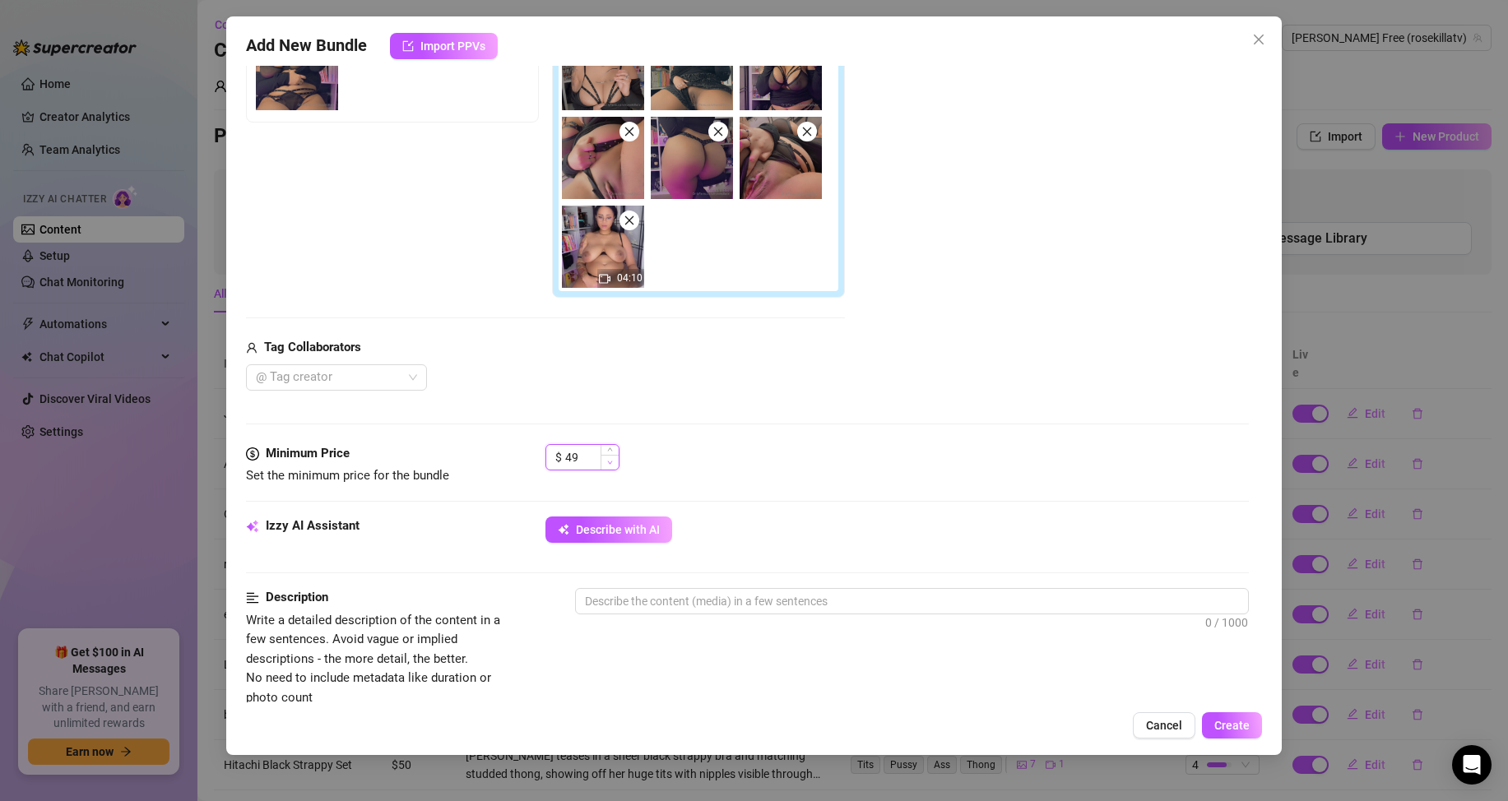
click at [608, 467] on span "Decrease Value" at bounding box center [610, 462] width 18 height 15
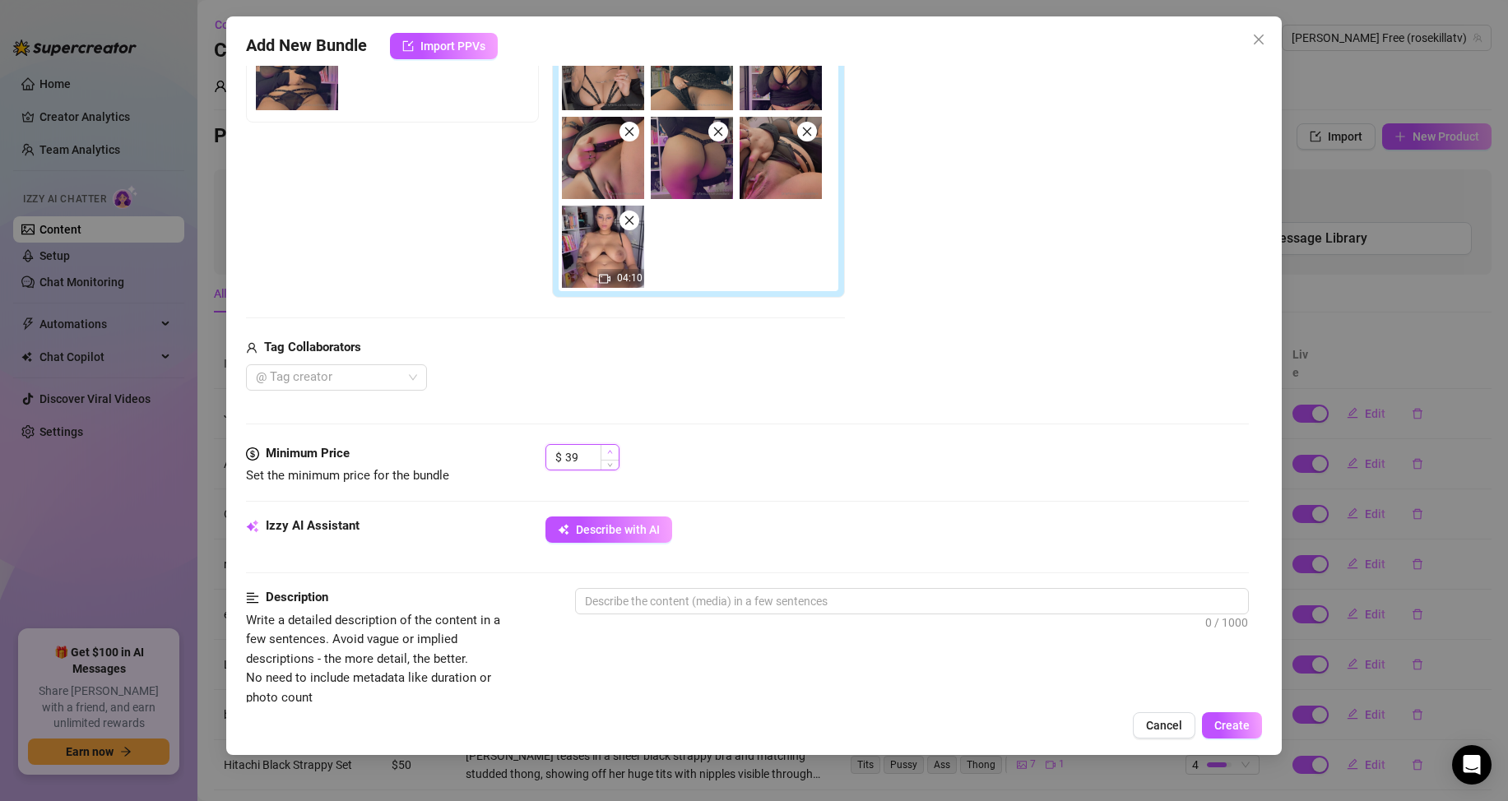
click at [610, 445] on span "Increase Value" at bounding box center [610, 452] width 18 height 15
click at [607, 462] on icon "down" at bounding box center [610, 463] width 6 height 6
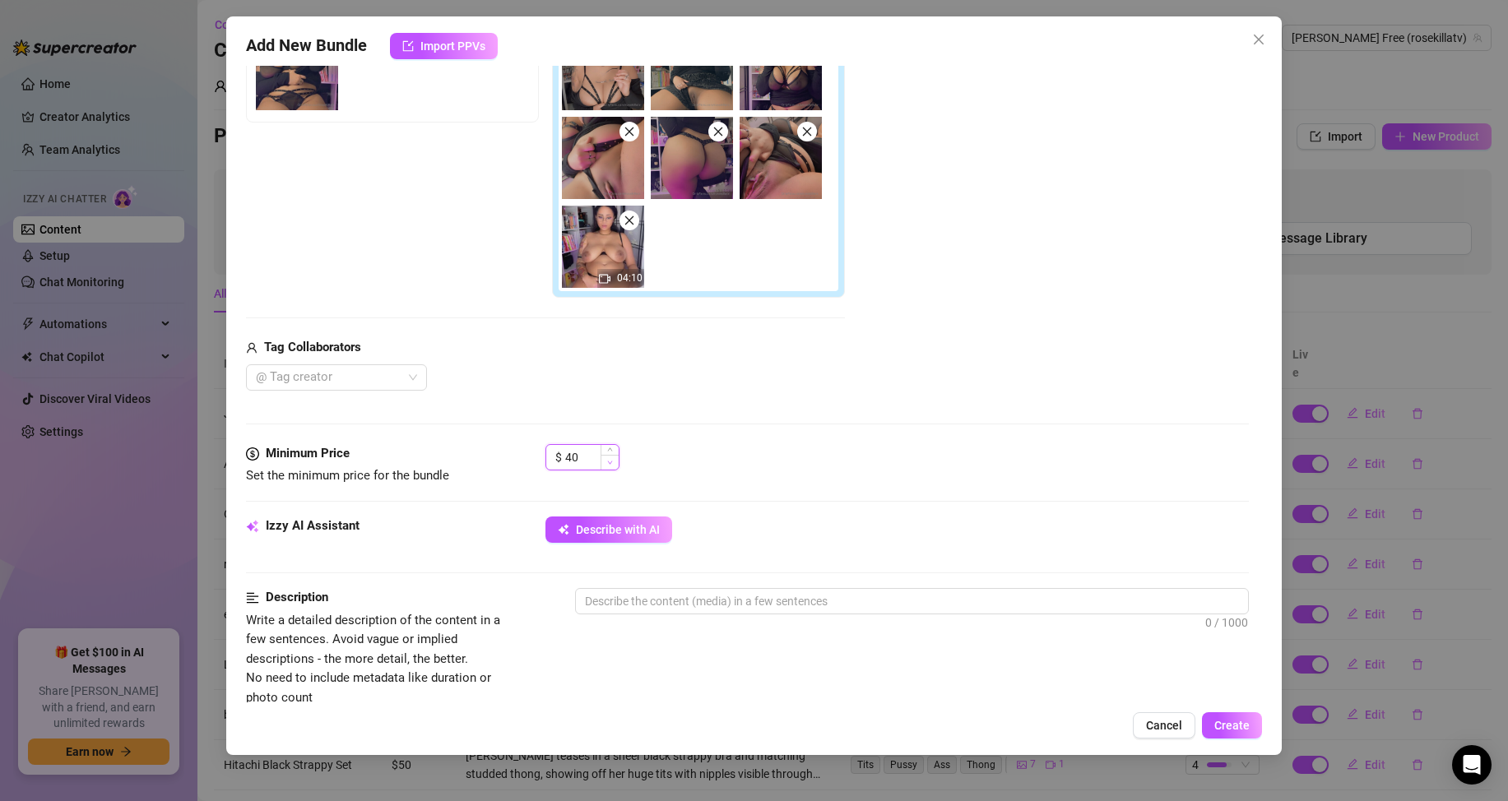
click at [607, 462] on icon "down" at bounding box center [610, 463] width 6 height 6
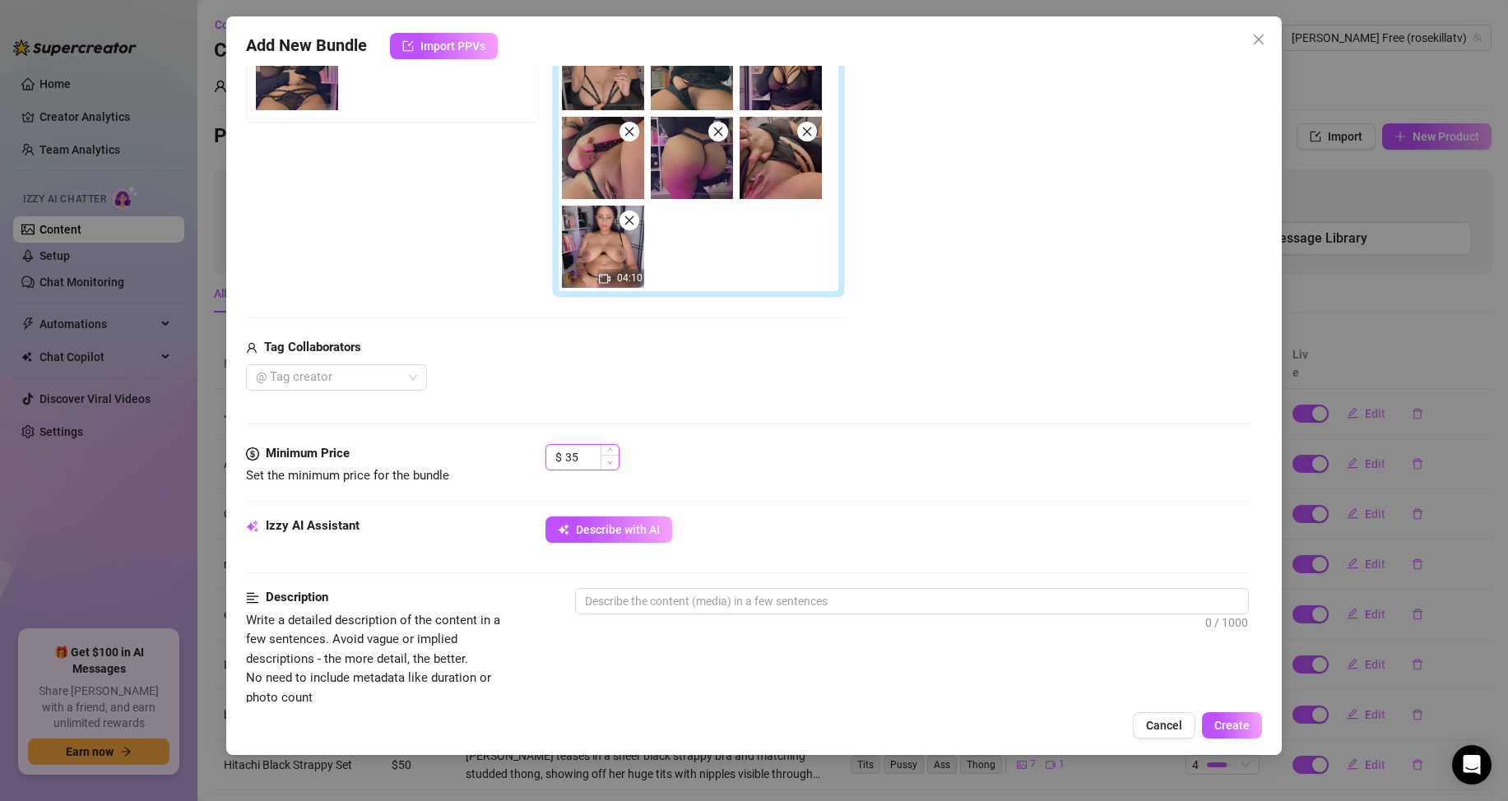
click at [607, 462] on icon "down" at bounding box center [610, 463] width 6 height 6
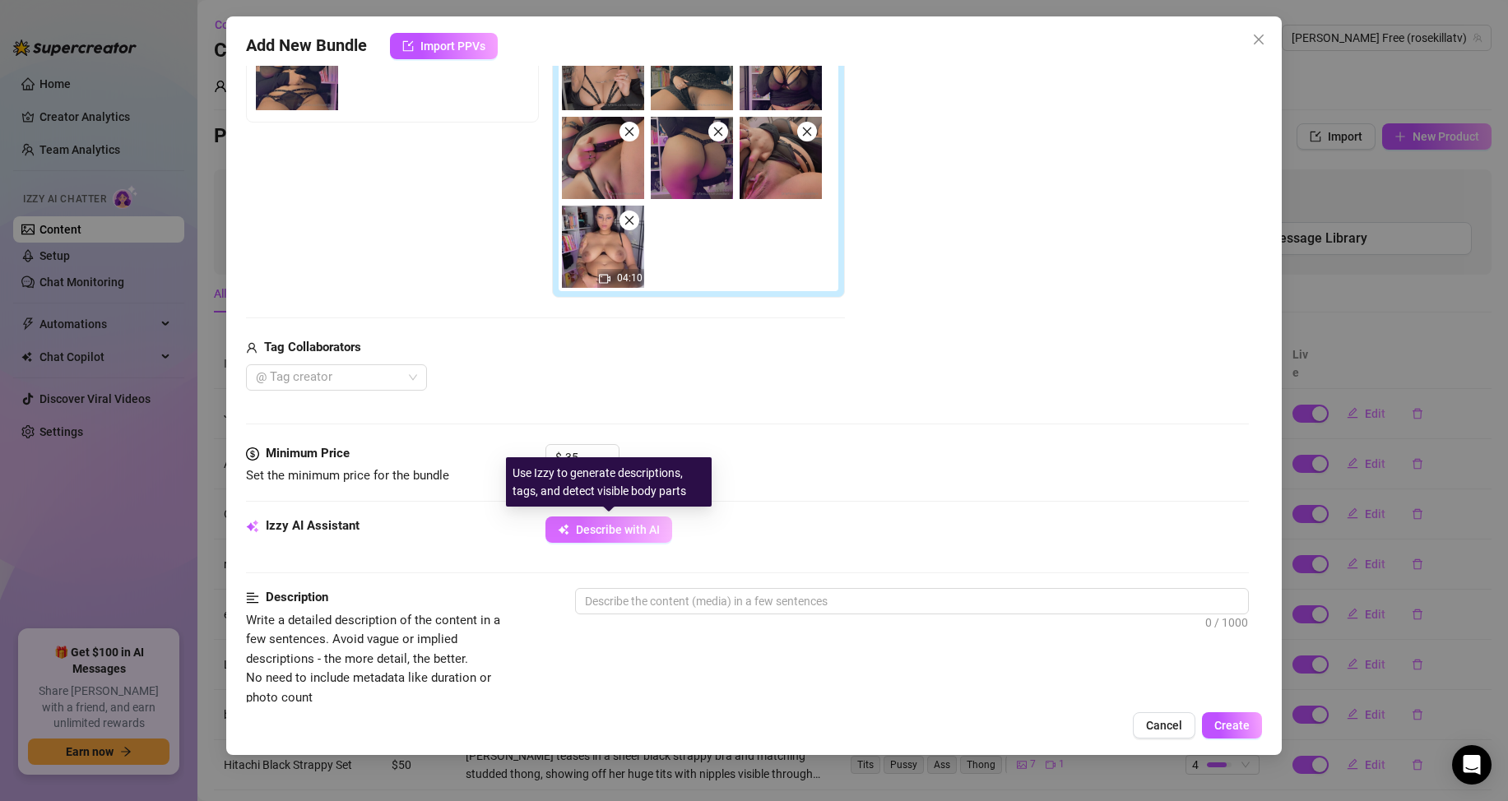
click at [654, 523] on span "Describe with AI" at bounding box center [618, 529] width 84 height 13
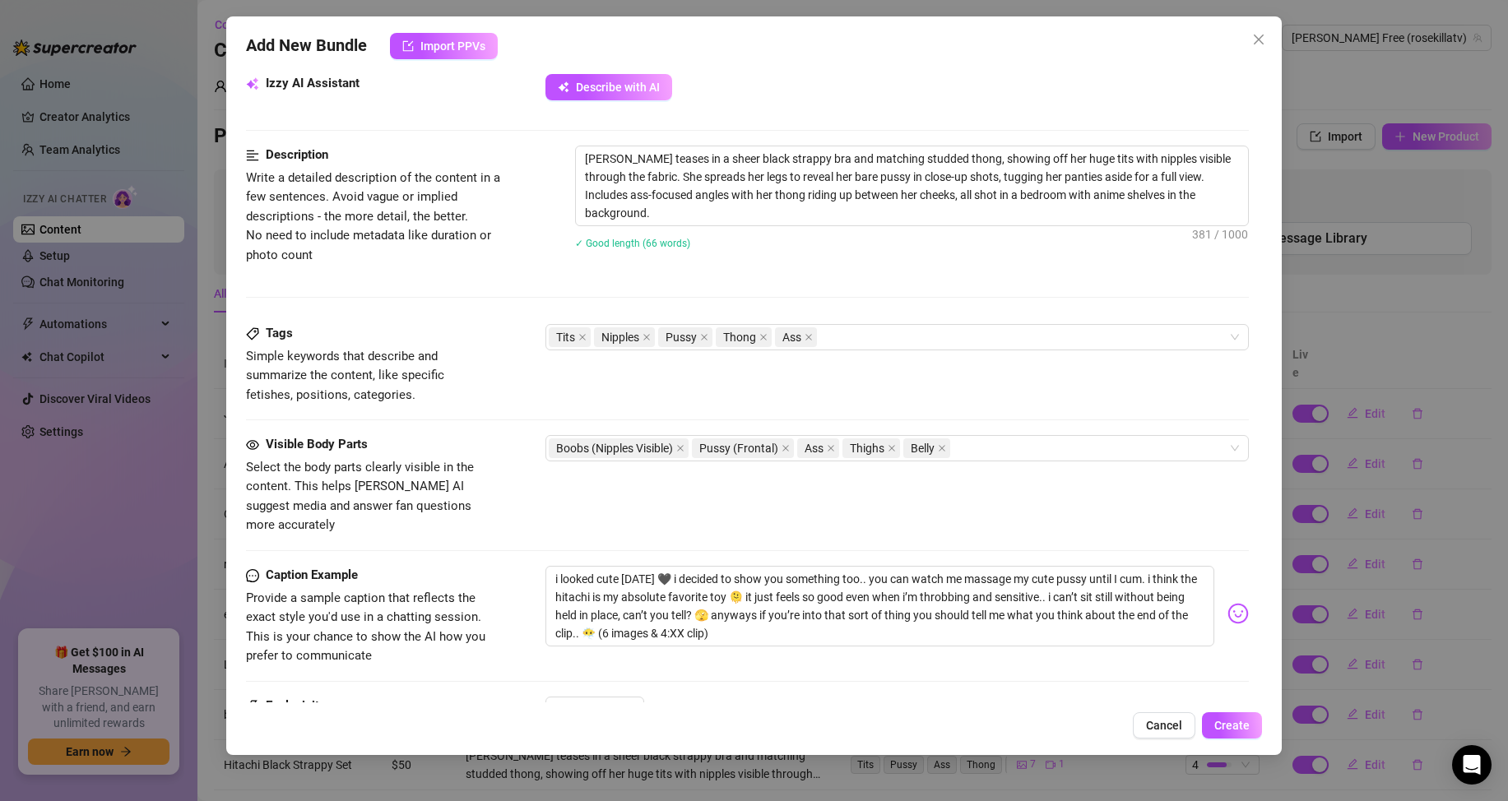
scroll to position [905, 0]
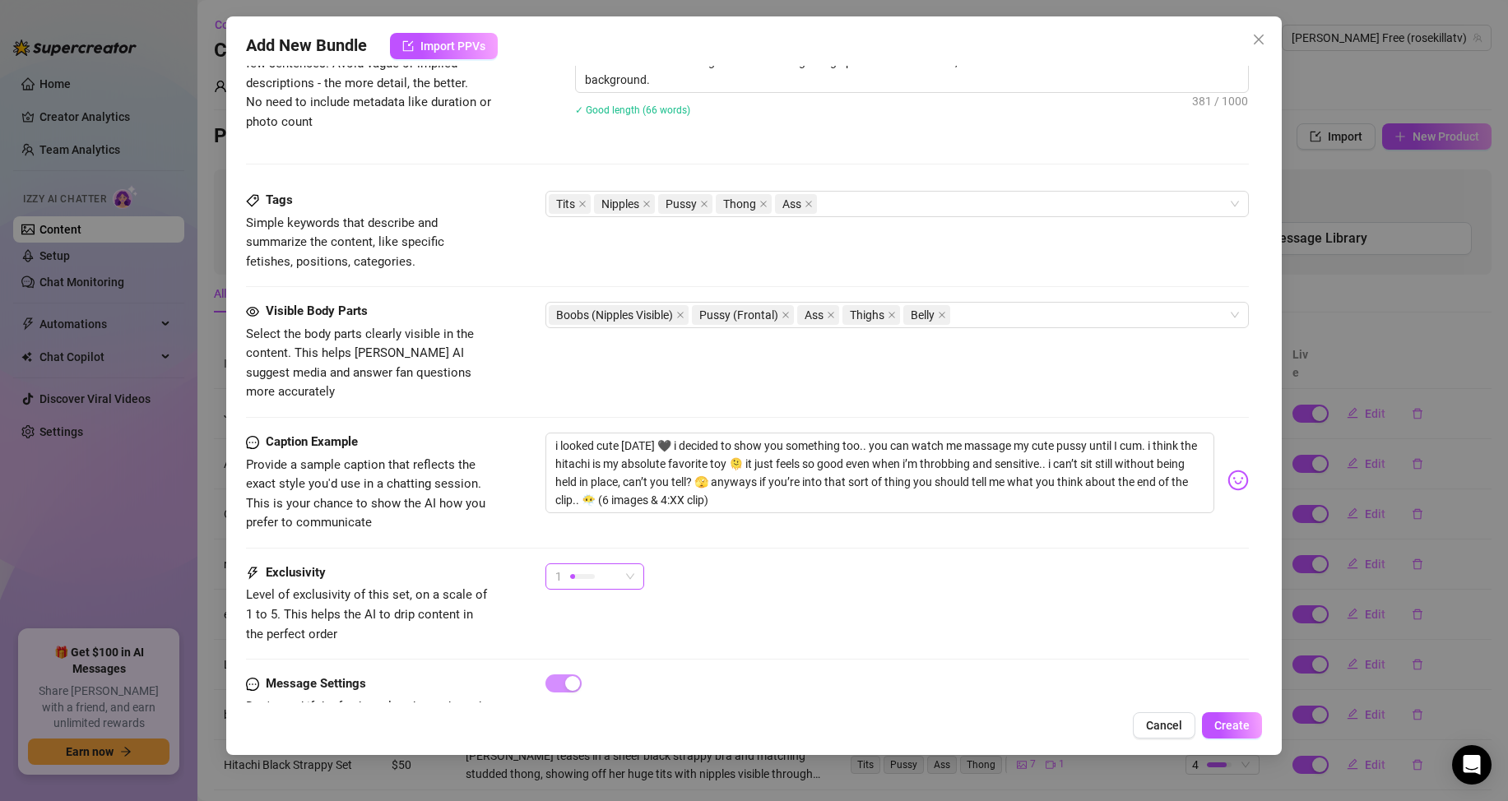
click at [632, 564] on span "1" at bounding box center [594, 576] width 79 height 25
click at [617, 686] on span "5 - Most Exclusive 🔥" at bounding box center [612, 695] width 107 height 18
click at [633, 564] on span "5" at bounding box center [594, 576] width 79 height 25
click at [624, 637] on span "3" at bounding box center [614, 642] width 110 height 18
click at [625, 564] on span "3" at bounding box center [594, 576] width 79 height 25
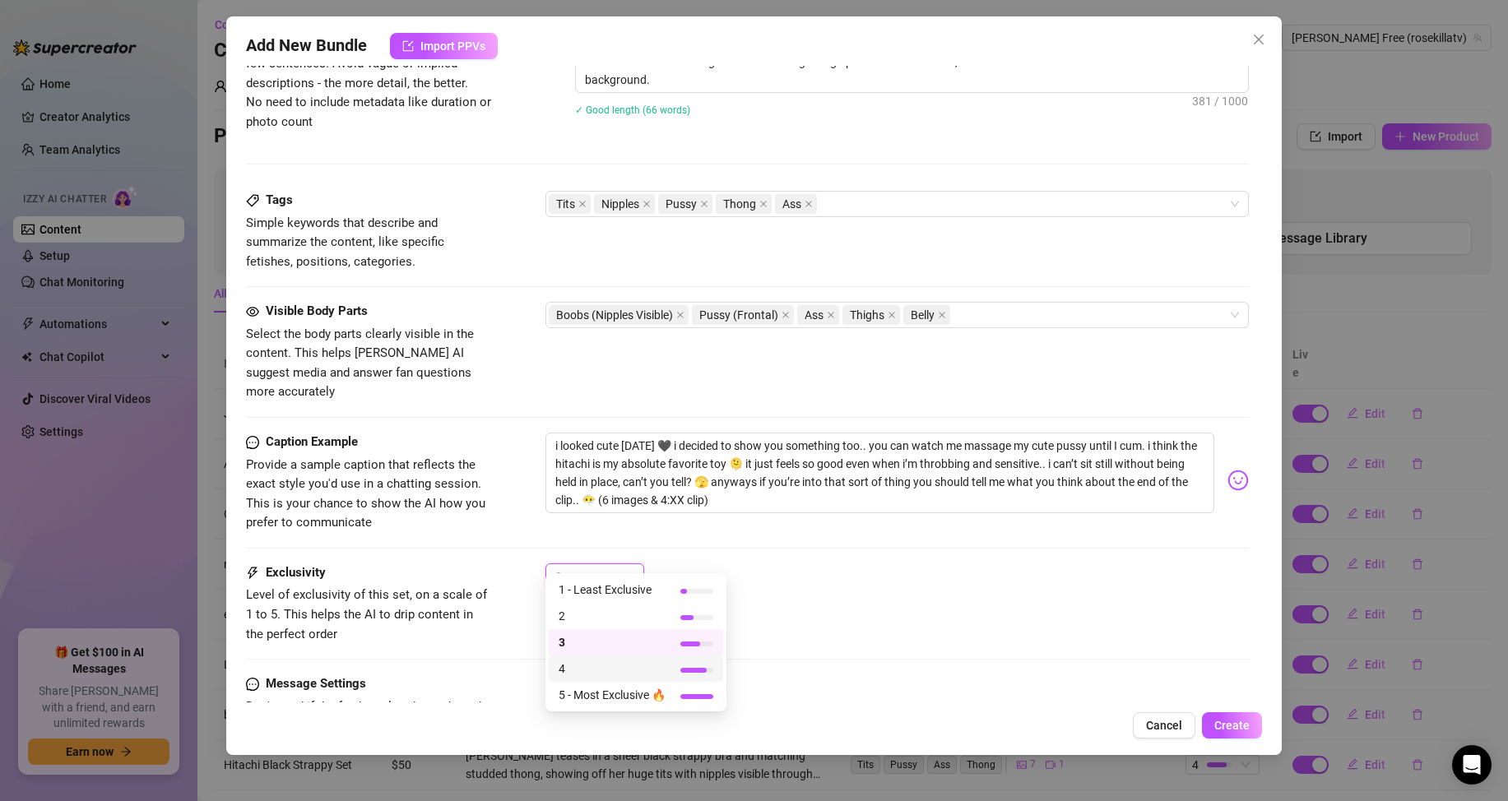
click at [615, 664] on span "4" at bounding box center [612, 669] width 107 height 18
click at [609, 564] on div "4" at bounding box center [587, 576] width 64 height 25
click at [608, 638] on span "3" at bounding box center [612, 642] width 107 height 18
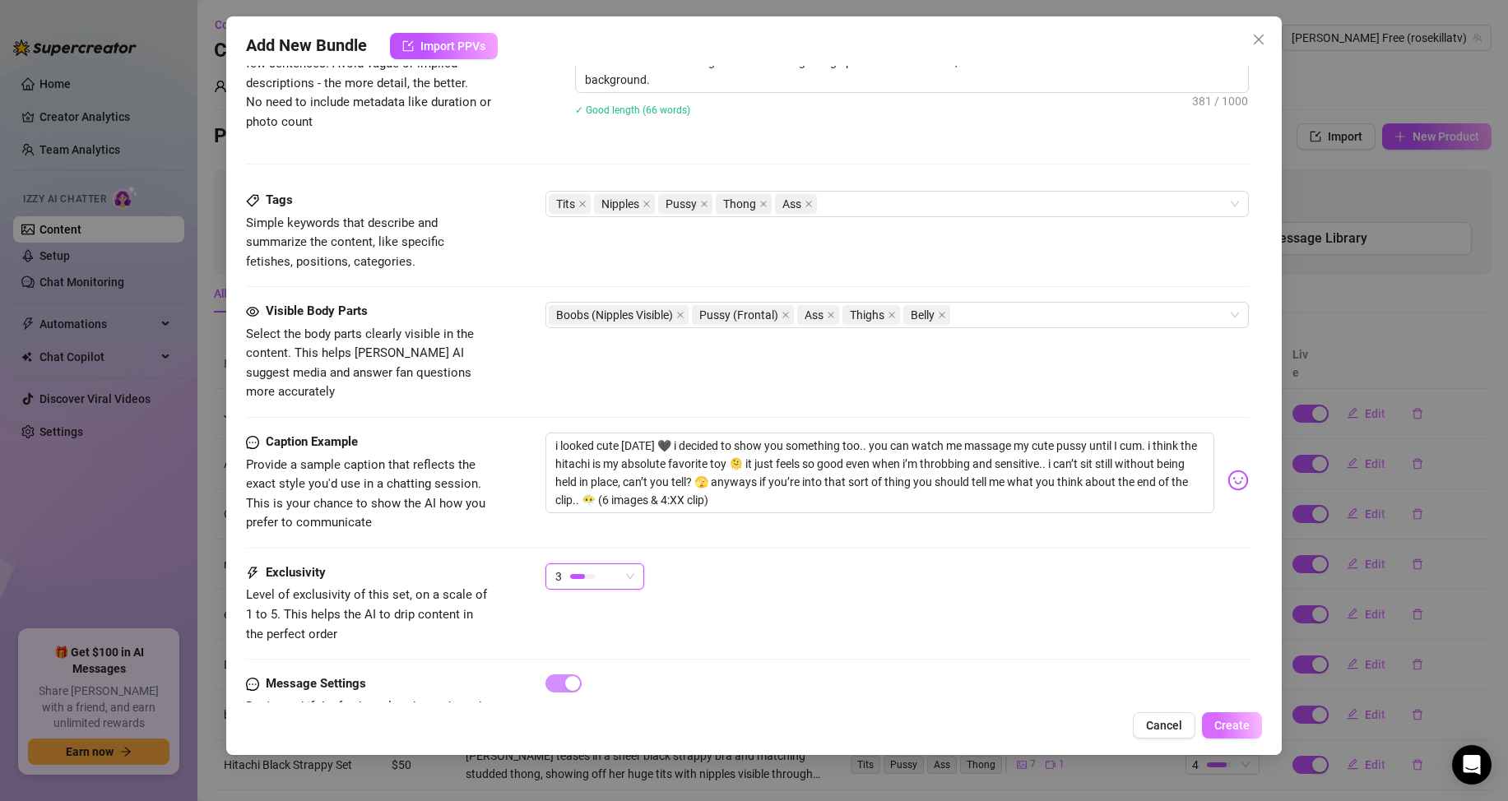
click at [1218, 721] on span "Create" at bounding box center [1231, 725] width 35 height 13
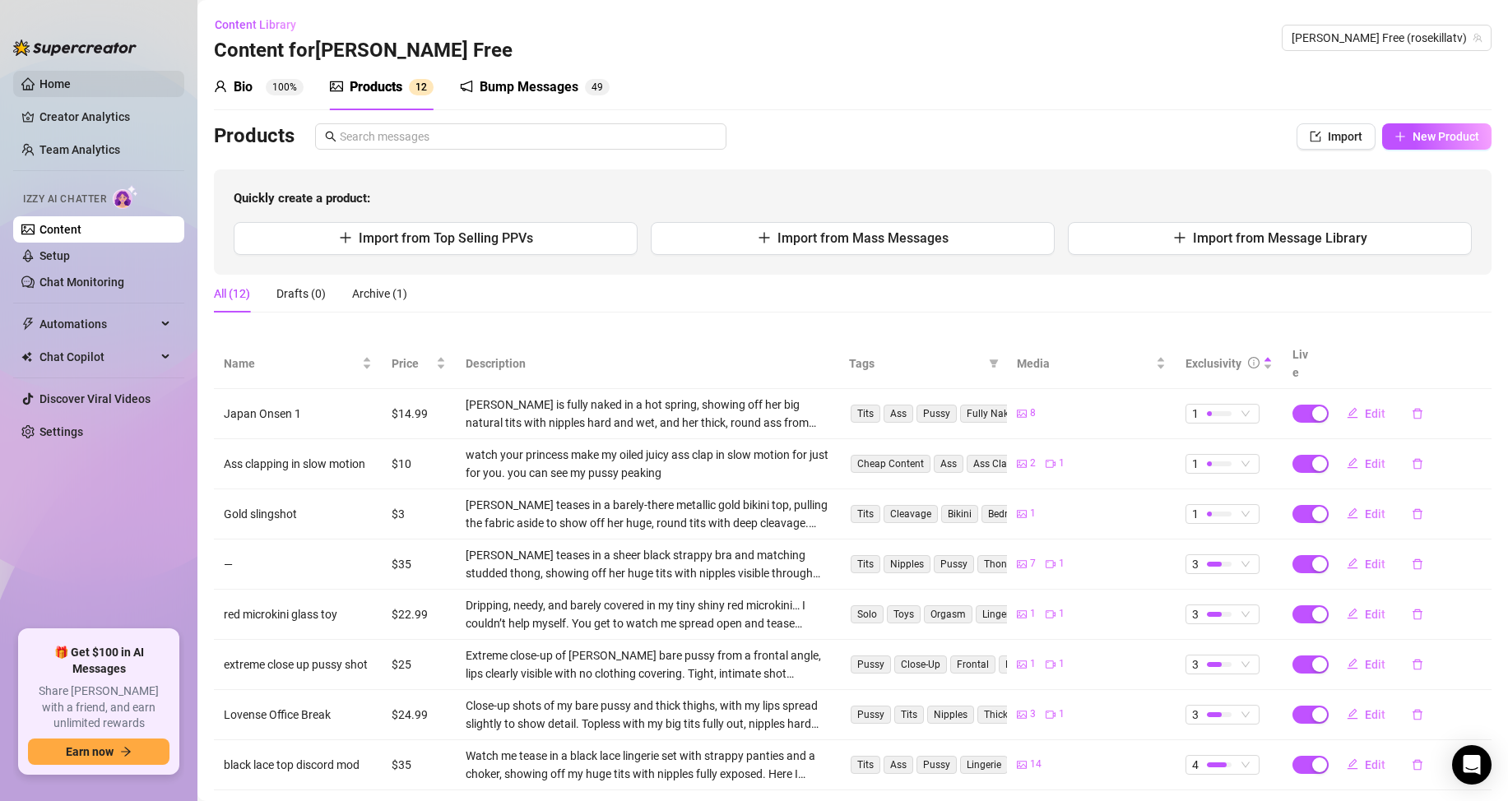
click at [71, 90] on link "Home" at bounding box center [54, 83] width 31 height 13
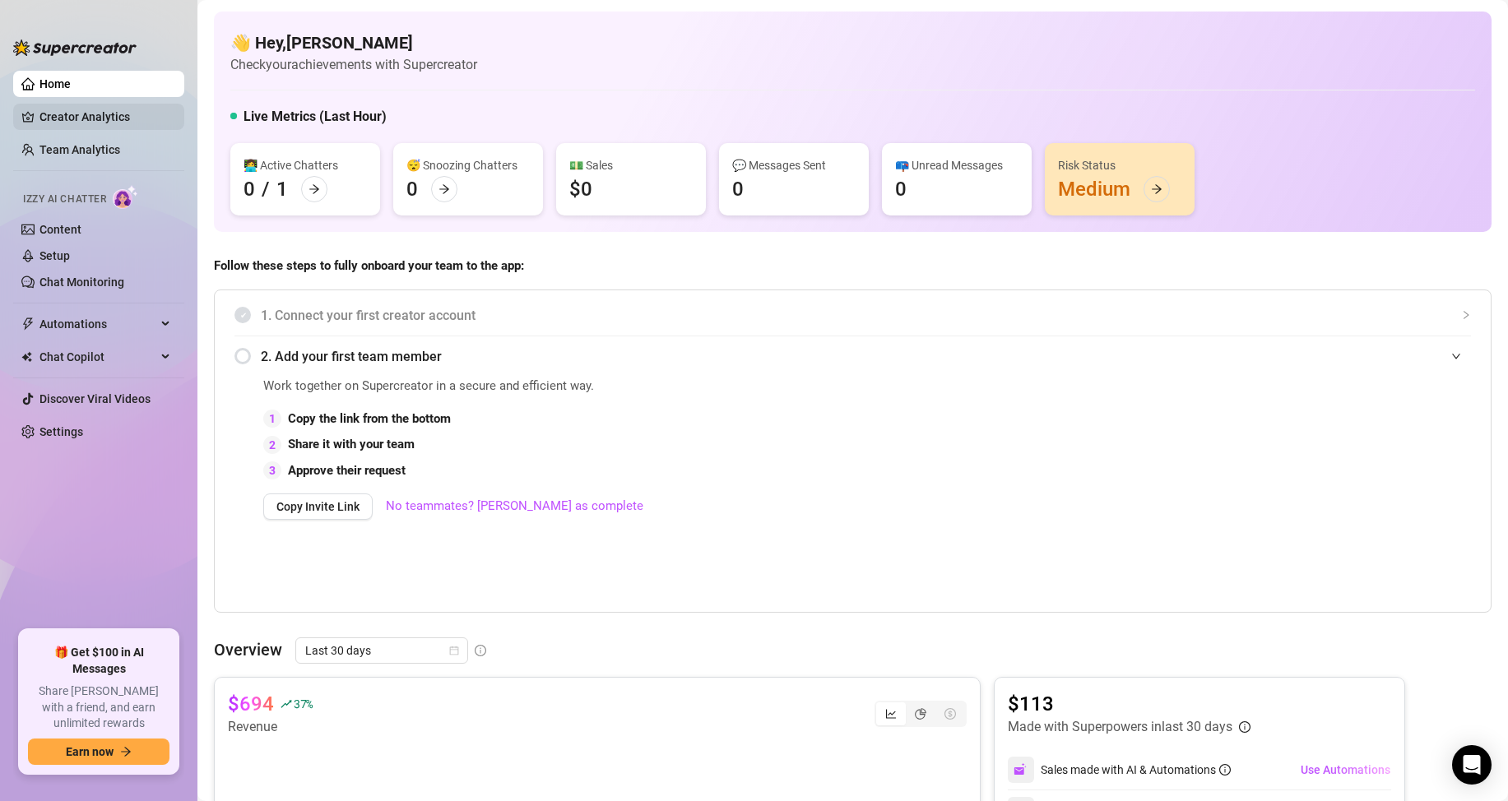
click at [90, 115] on link "Creator Analytics" at bounding box center [105, 117] width 132 height 26
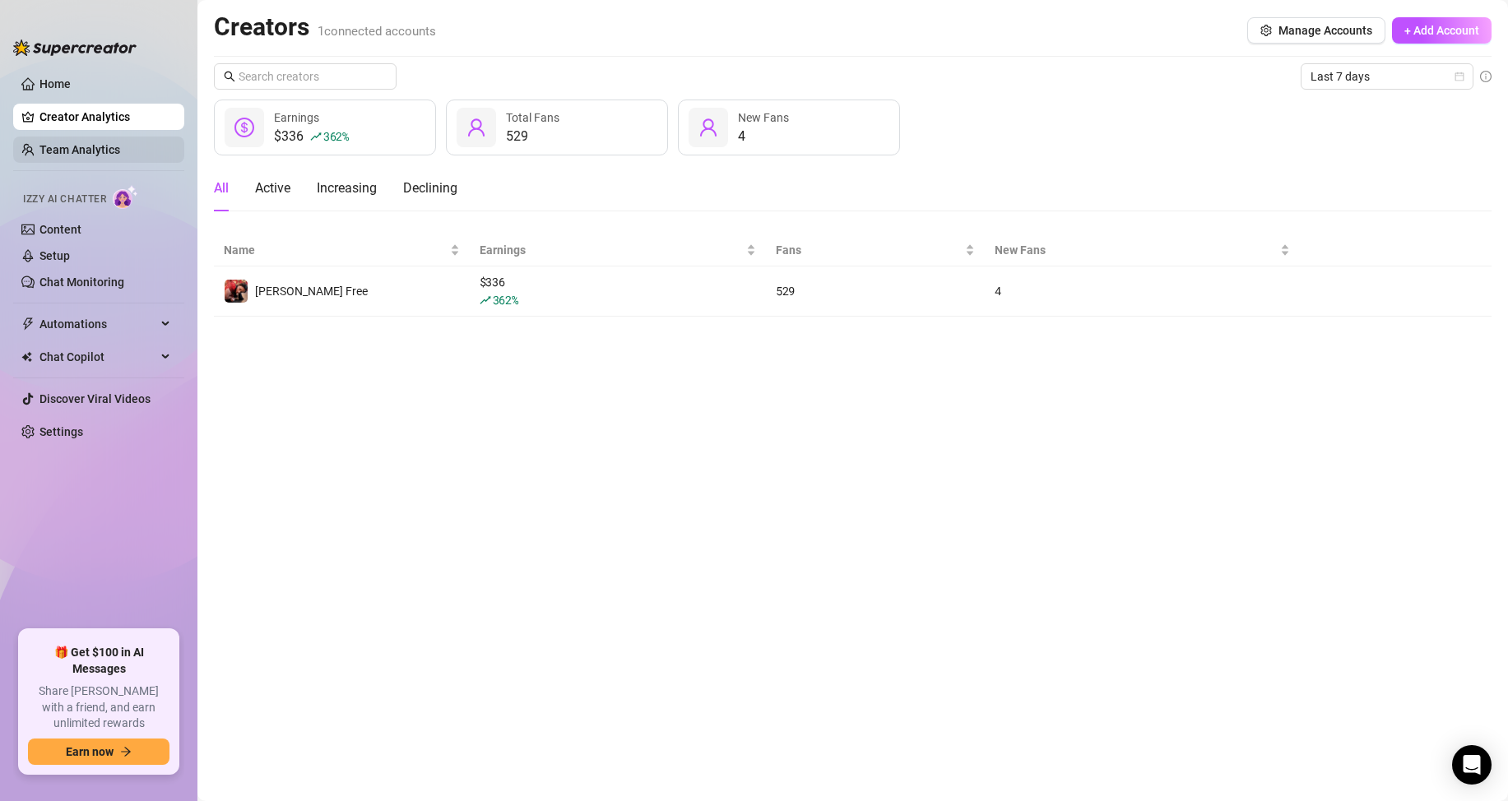
click at [89, 143] on link "Team Analytics" at bounding box center [79, 149] width 81 height 13
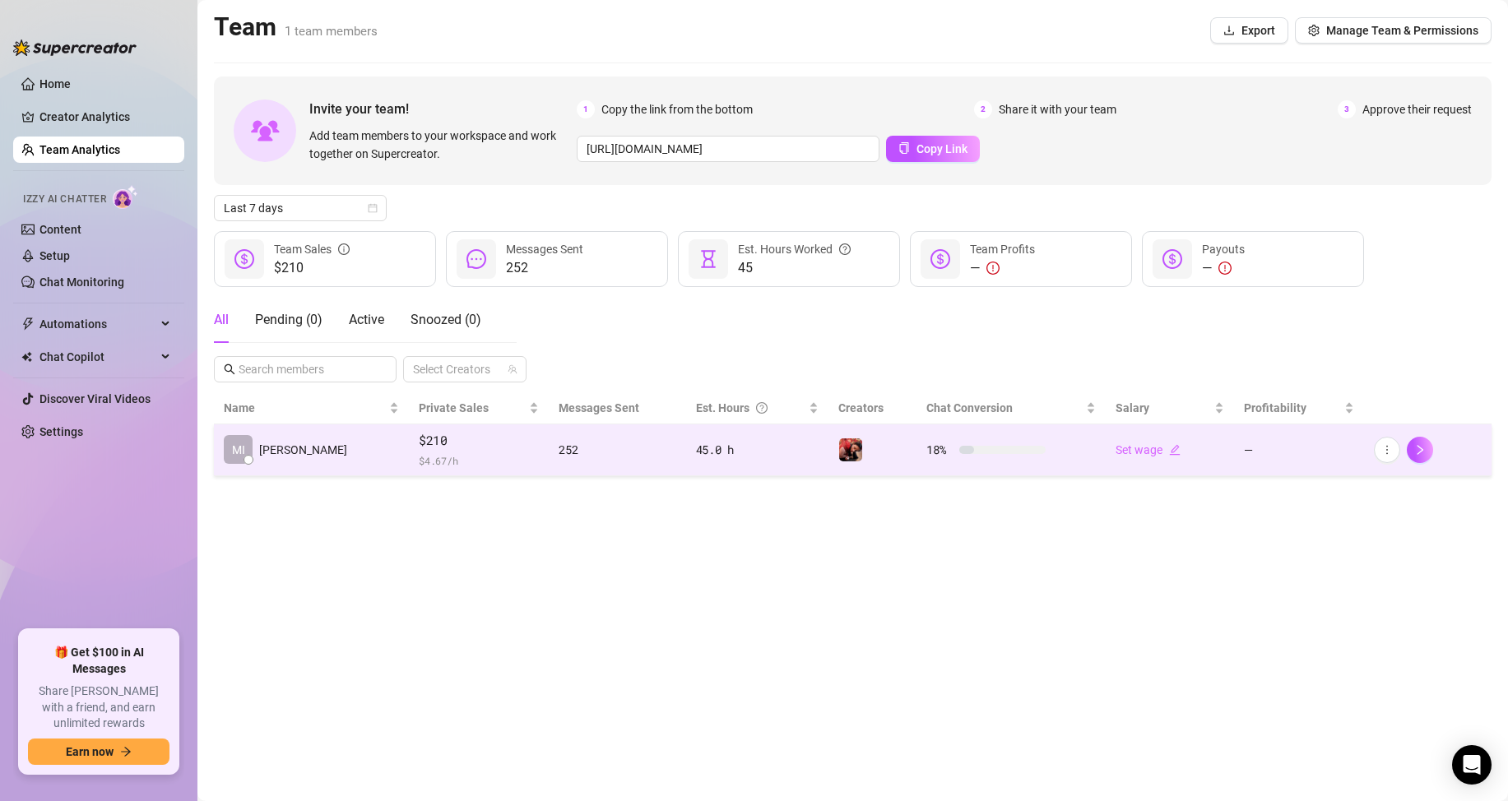
click at [419, 452] on span "$ 4.67 /h" at bounding box center [479, 460] width 120 height 16
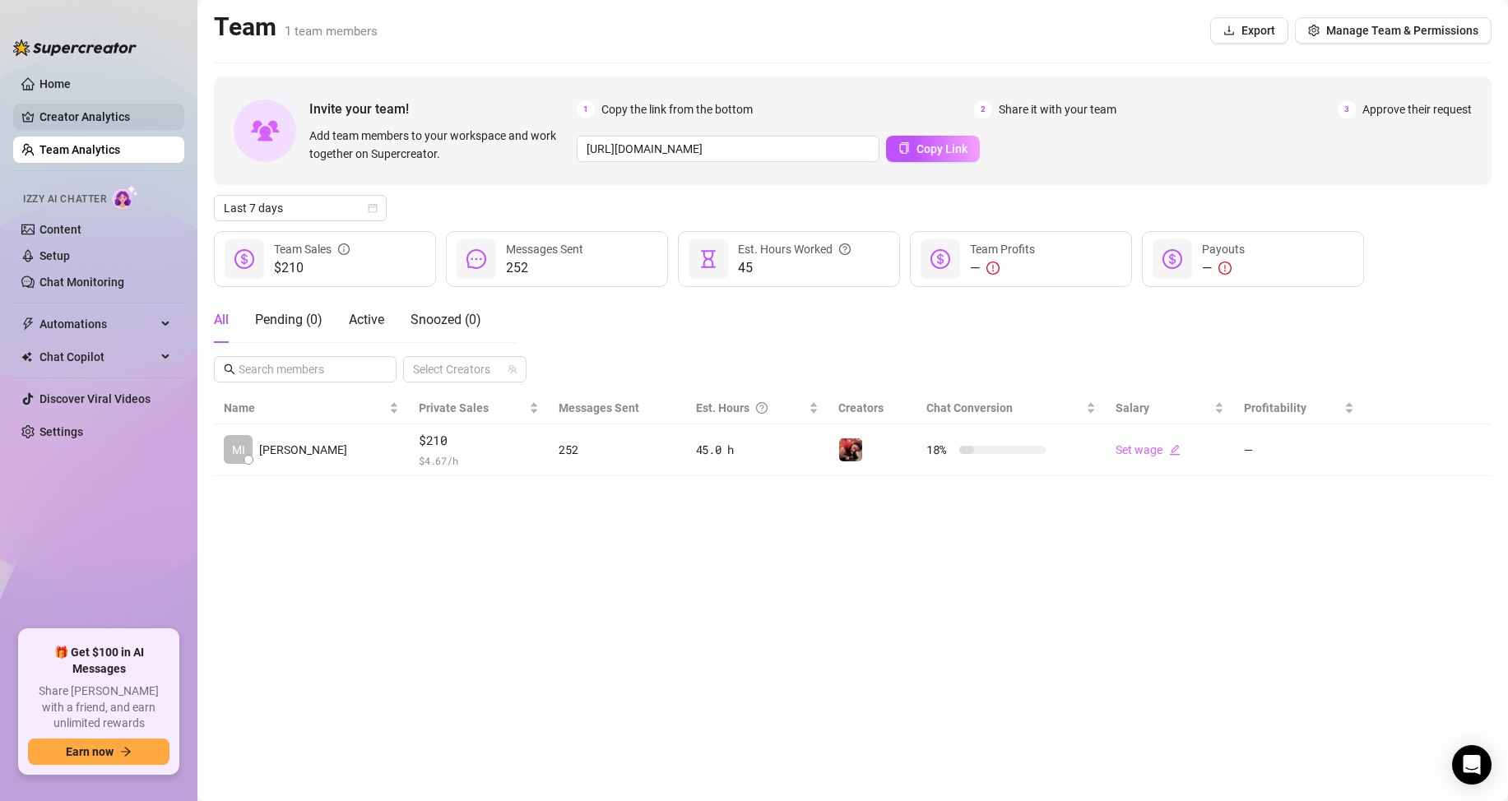
click at [117, 120] on link "Creator Analytics" at bounding box center [105, 117] width 132 height 26
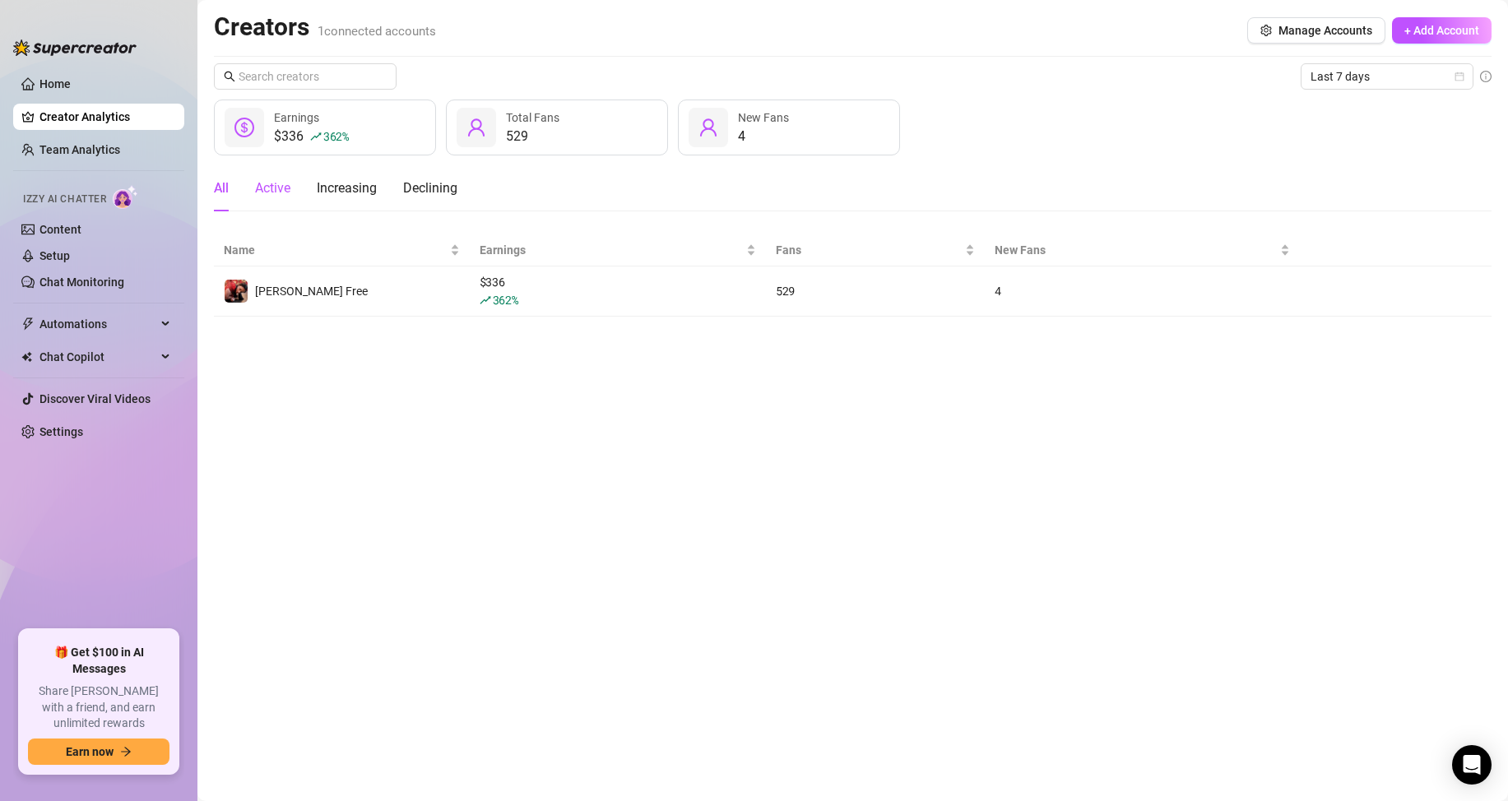
click at [263, 192] on div "Active" at bounding box center [272, 189] width 35 height 20
click at [205, 181] on main "Creators 1 connected accounts Manage Accounts + Add Account Last 7 days $336 36…" at bounding box center [852, 400] width 1310 height 801
click at [71, 86] on link "Home" at bounding box center [54, 83] width 31 height 13
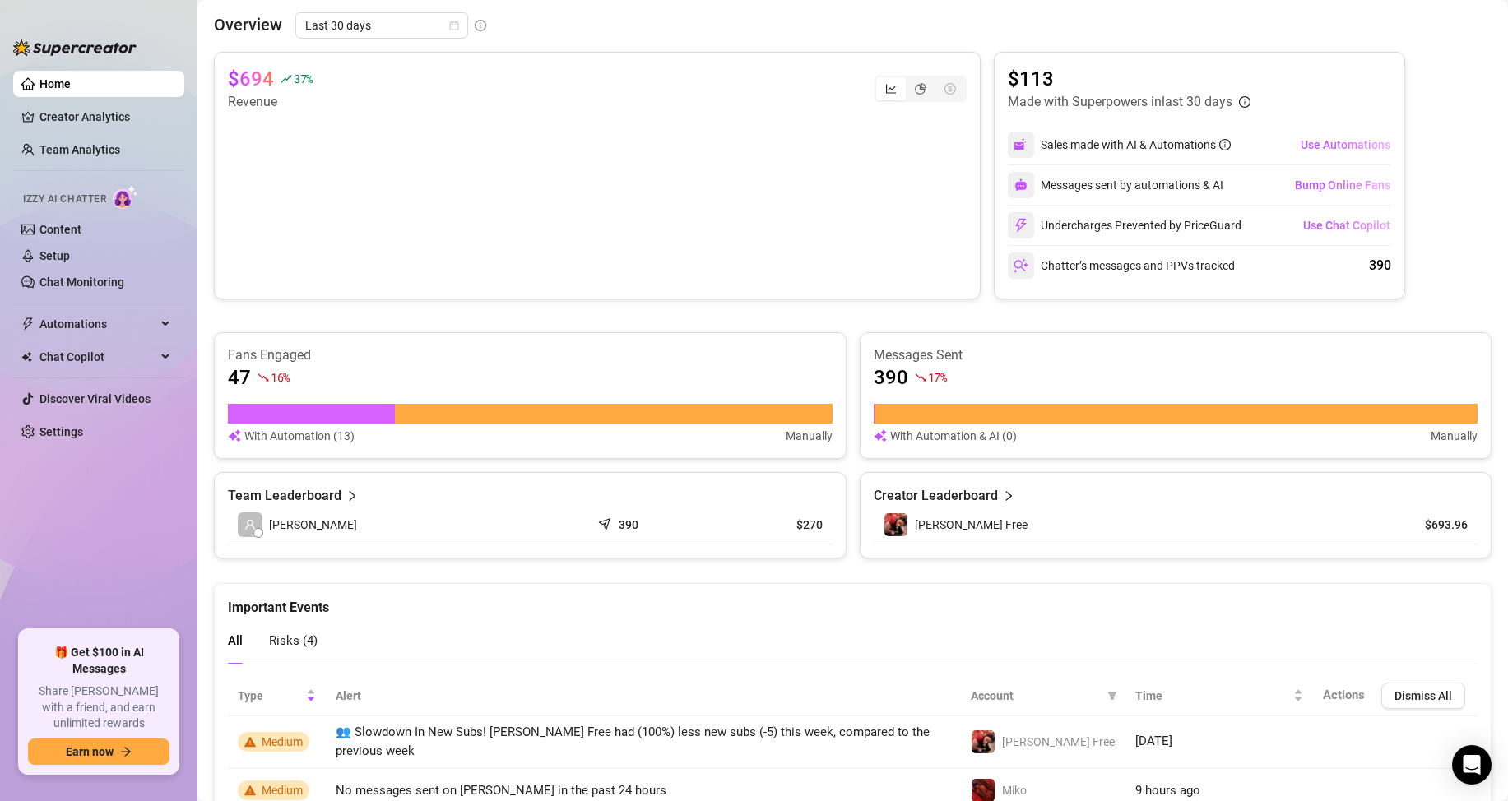
scroll to position [740, 0]
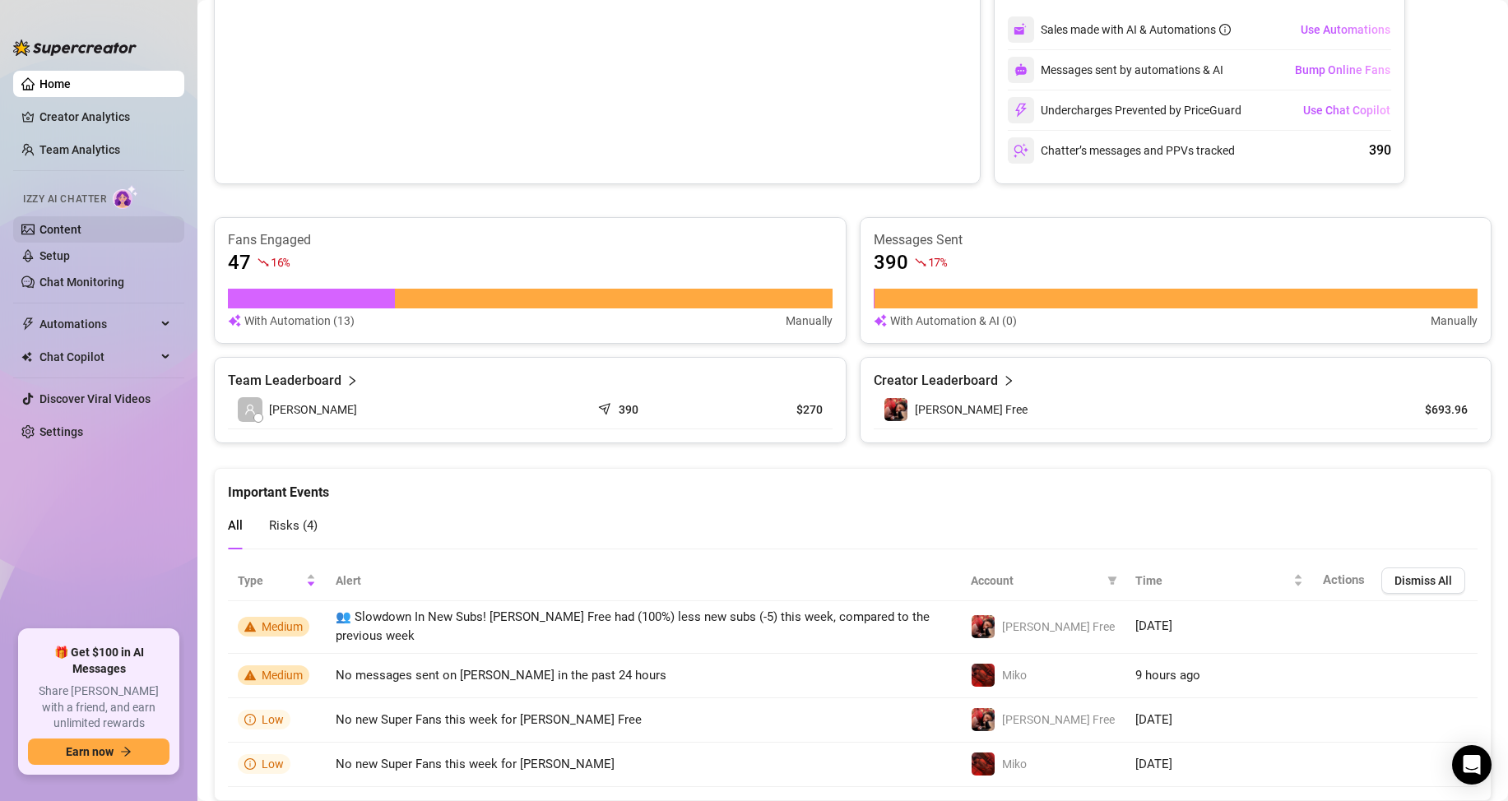
click at [81, 231] on link "Content" at bounding box center [60, 229] width 42 height 13
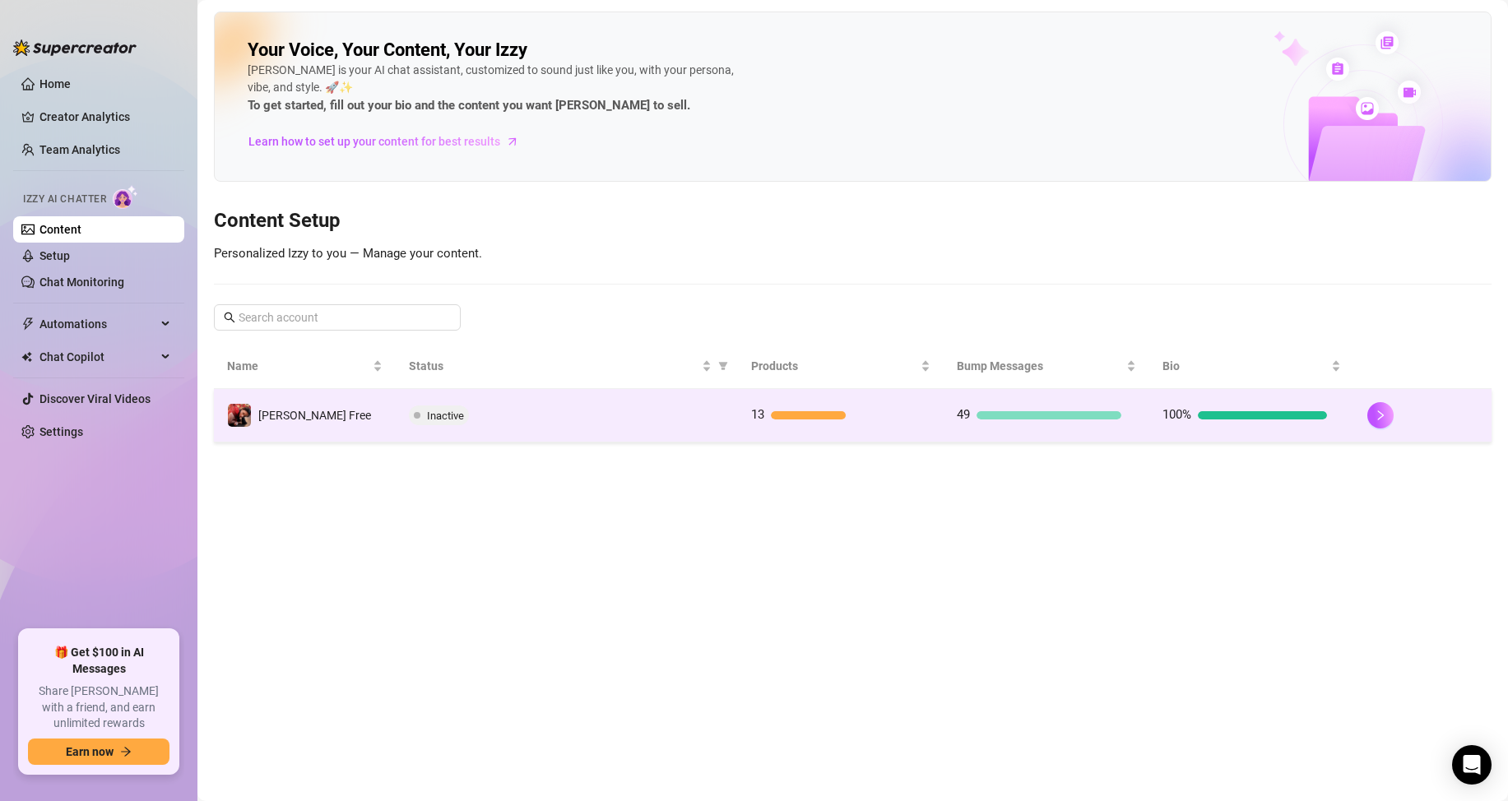
click at [444, 410] on span "Inactive" at bounding box center [445, 416] width 37 height 12
drag, startPoint x: 1336, startPoint y: 411, endPoint x: 1389, endPoint y: 406, distance: 52.9
click at [1389, 406] on button "button" at bounding box center [1380, 415] width 26 height 26
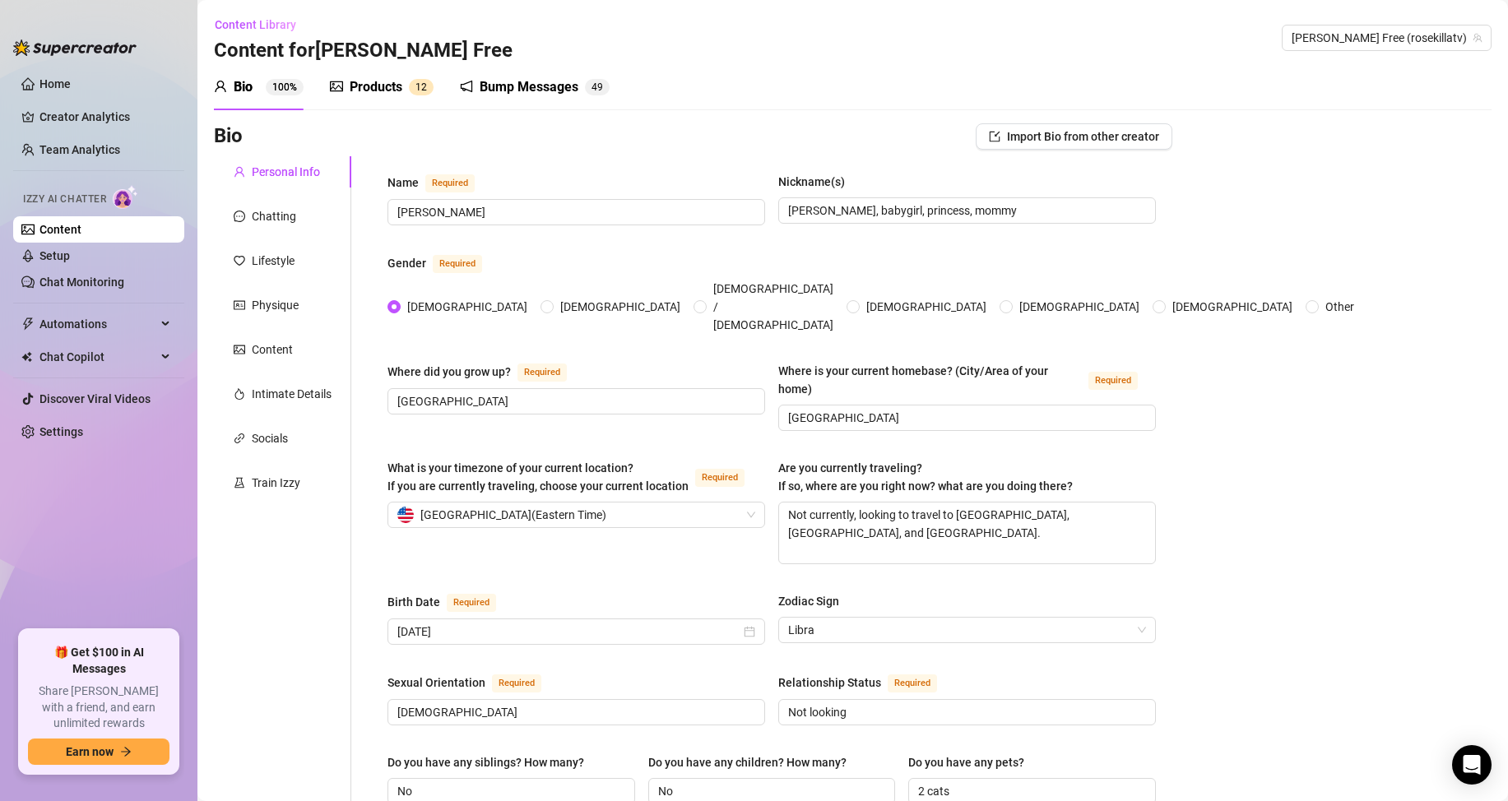
click at [376, 97] on div "Products 1 2" at bounding box center [382, 87] width 104 height 46
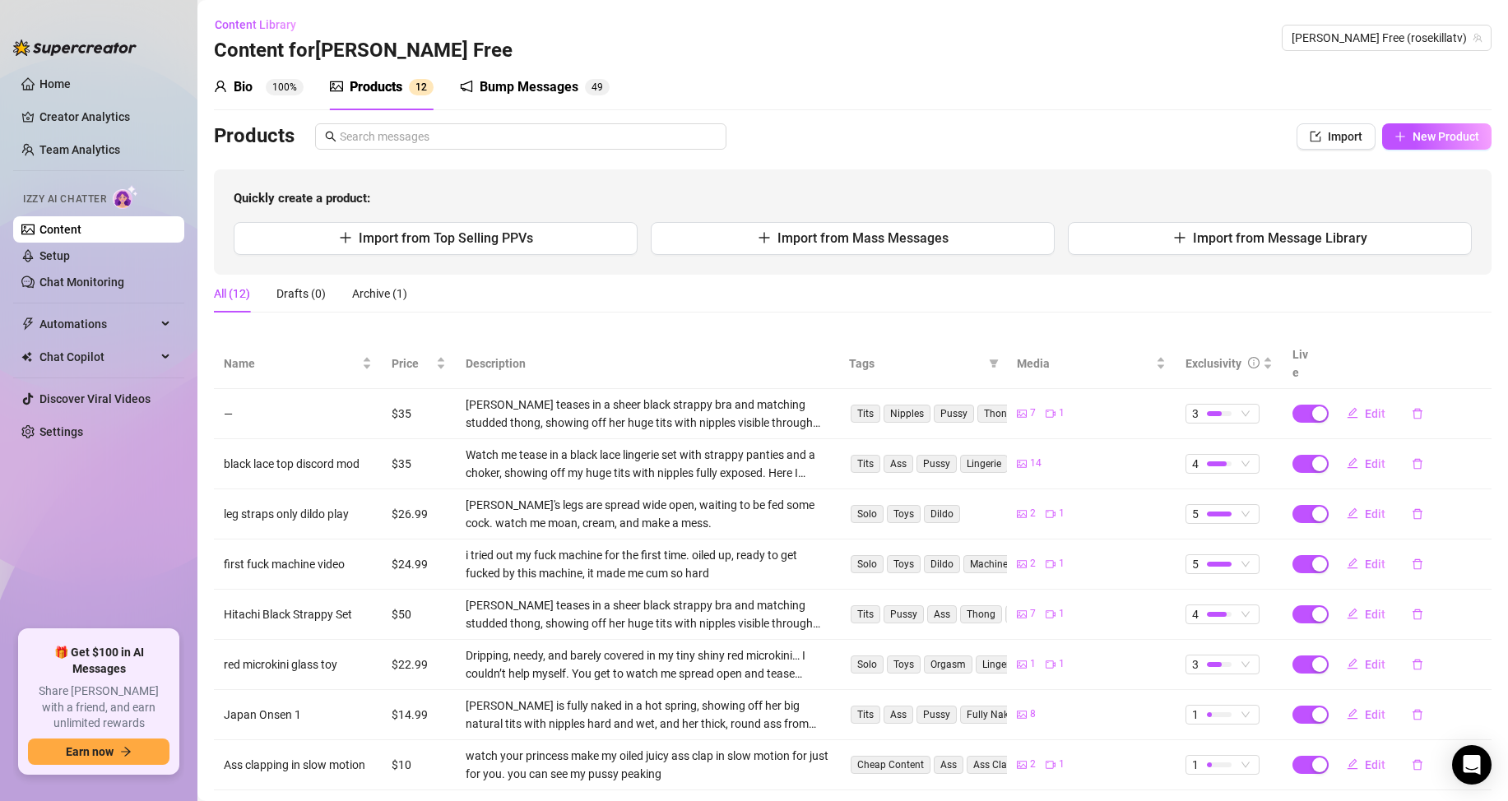
click at [531, 76] on div "Bump Messages 4 9" at bounding box center [535, 87] width 150 height 46
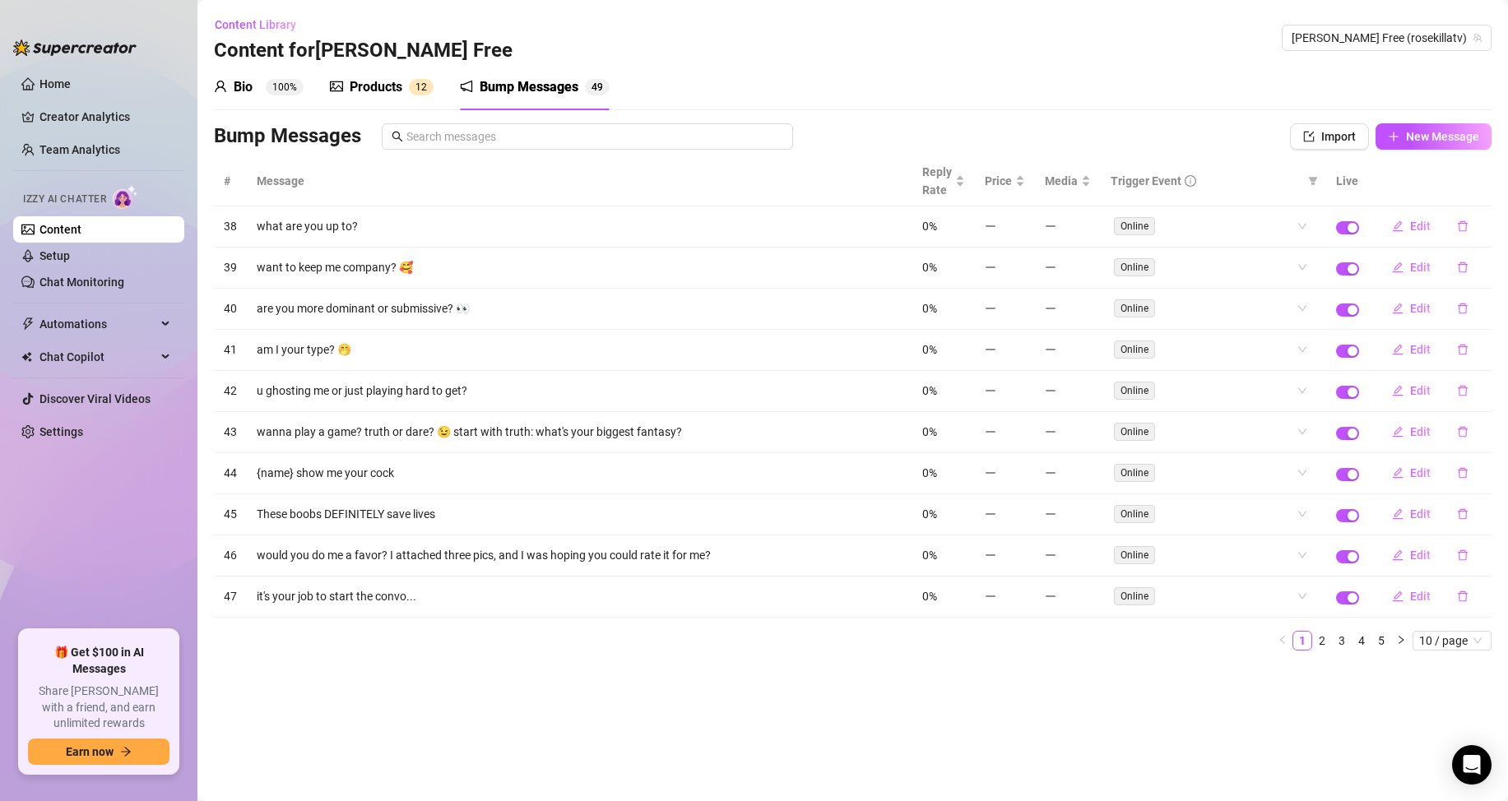
click at [437, 81] on div "Bio 100% Products 1 2 Bump Messages 4 9" at bounding box center [412, 87] width 396 height 46
click at [370, 88] on div "Products" at bounding box center [376, 87] width 53 height 20
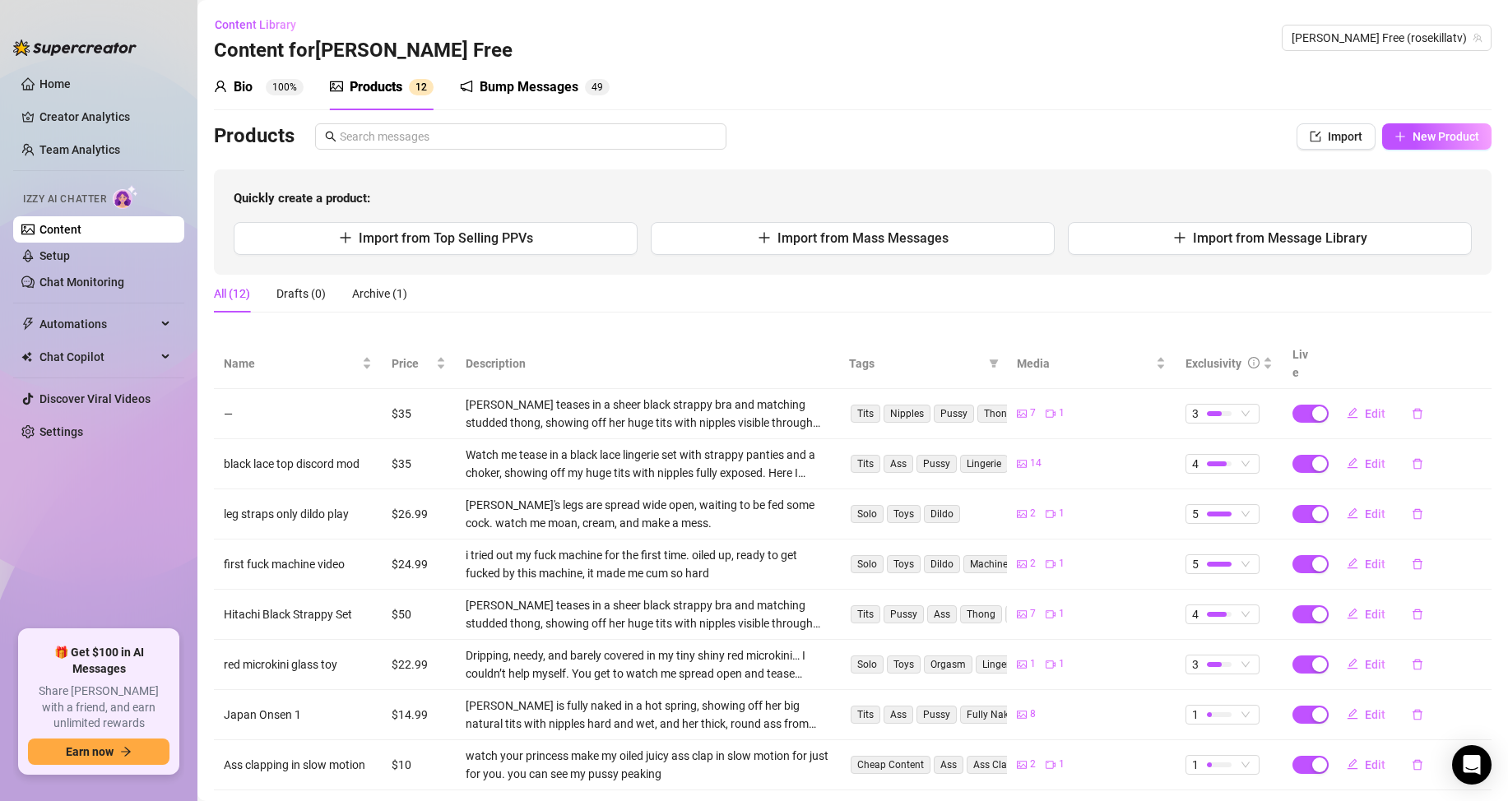
click at [274, 89] on sup "100%" at bounding box center [285, 87] width 38 height 16
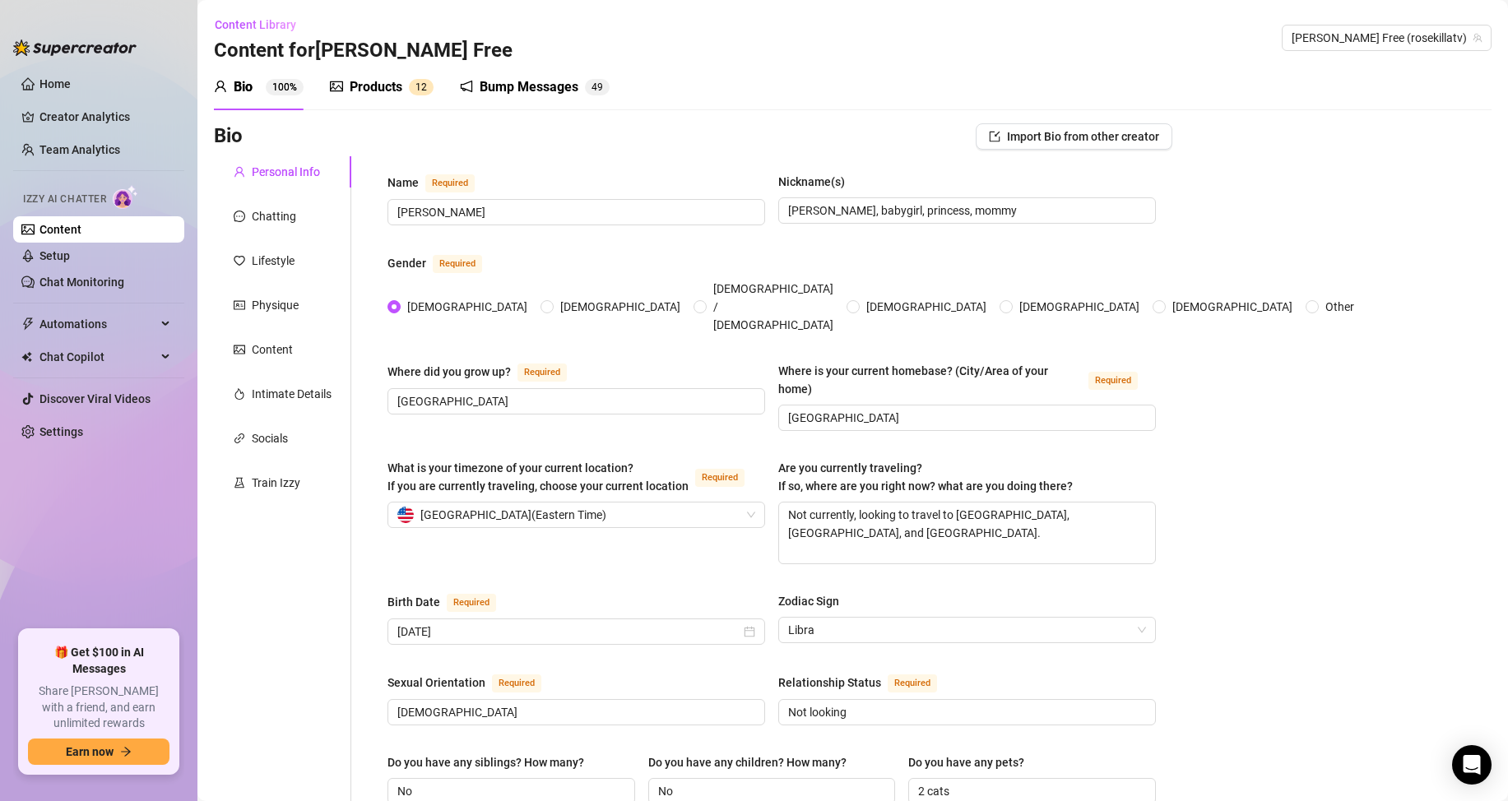
click at [374, 91] on div "Products" at bounding box center [376, 87] width 53 height 20
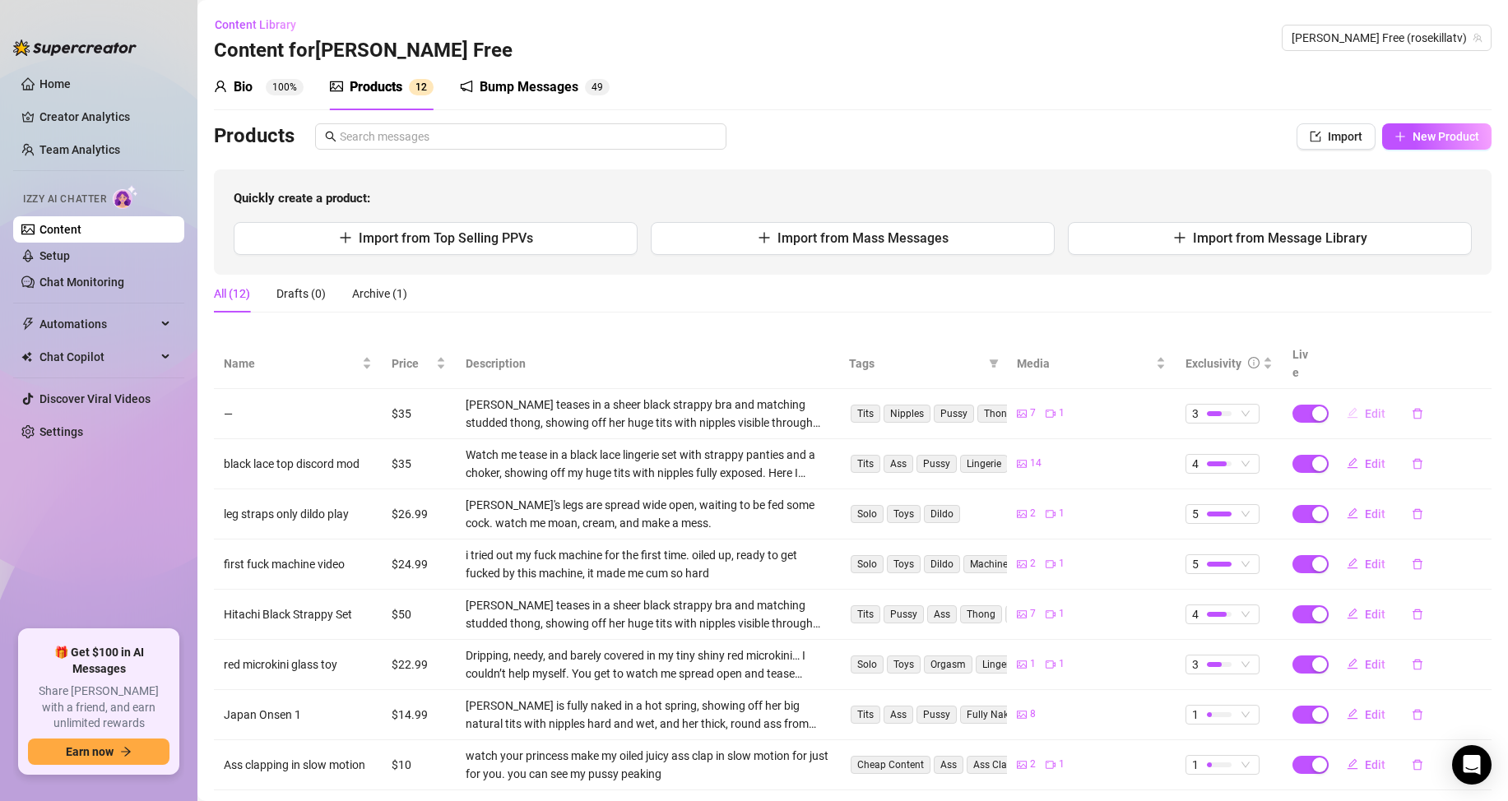
click at [1348, 401] on button "Edit" at bounding box center [1365, 414] width 65 height 26
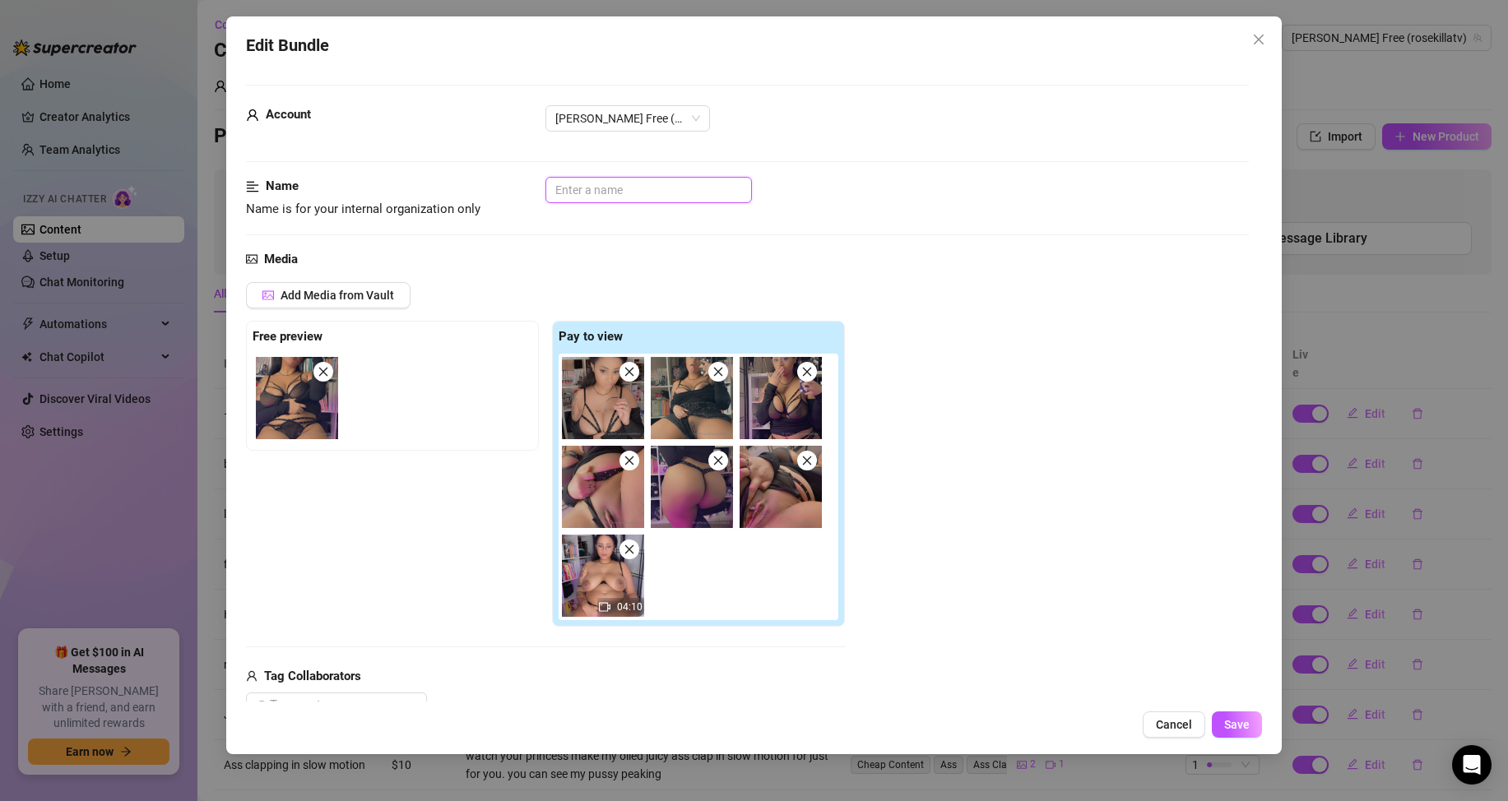
click at [605, 179] on input "text" at bounding box center [648, 190] width 206 height 26
click at [1239, 717] on button "Save" at bounding box center [1237, 725] width 50 height 26
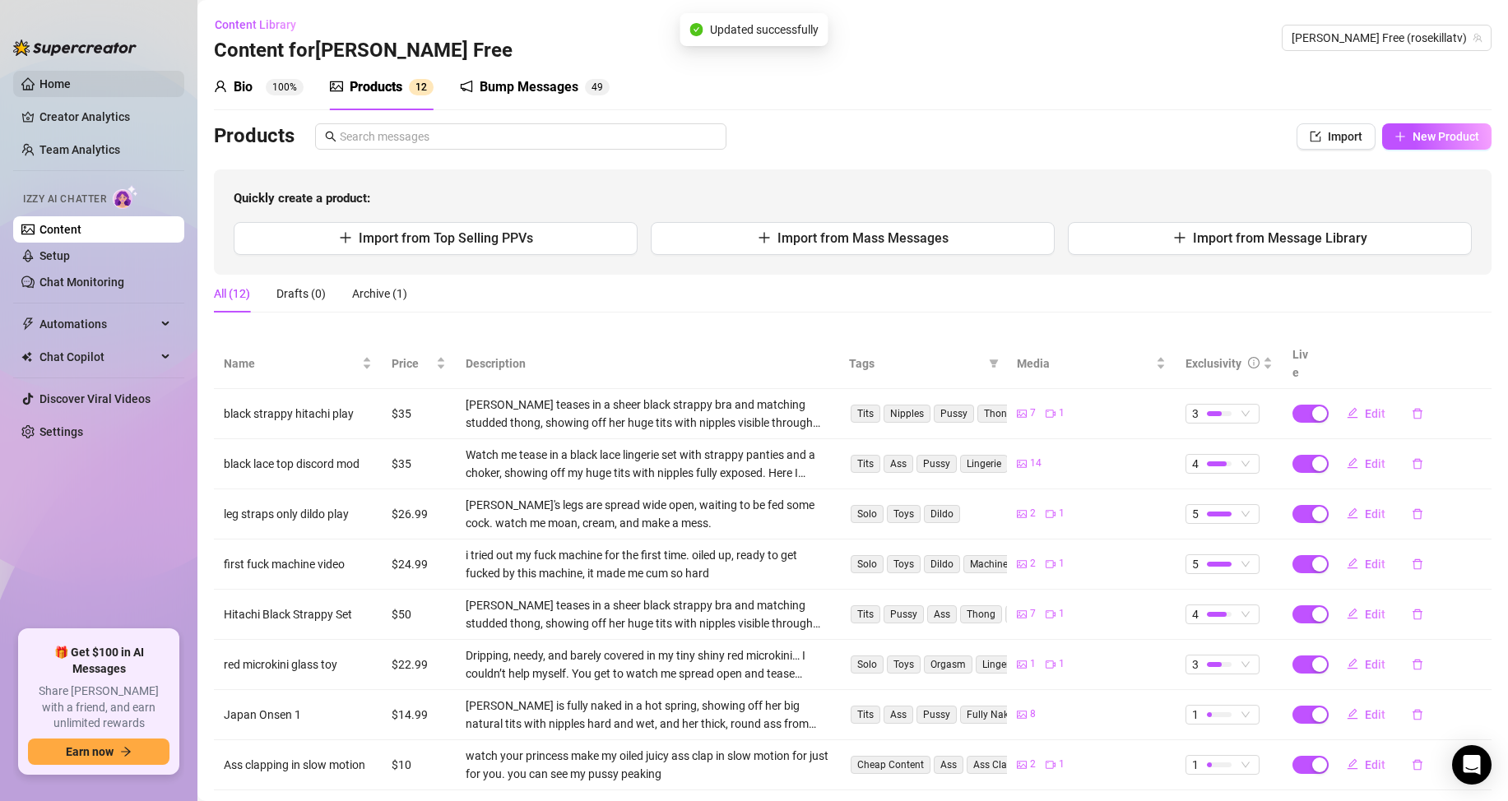
click at [71, 77] on link "Home" at bounding box center [54, 83] width 31 height 13
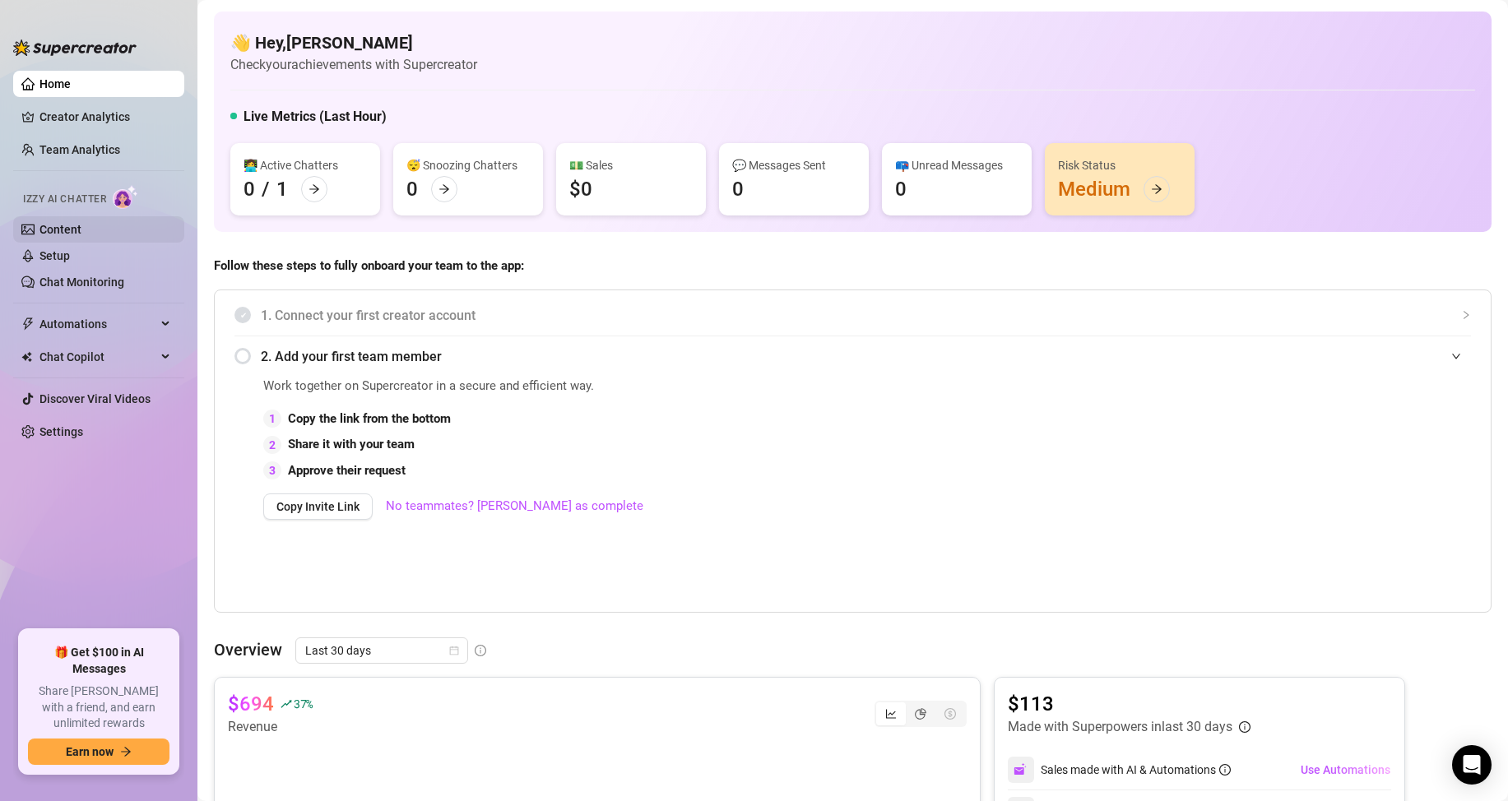
click at [81, 236] on link "Content" at bounding box center [60, 229] width 42 height 13
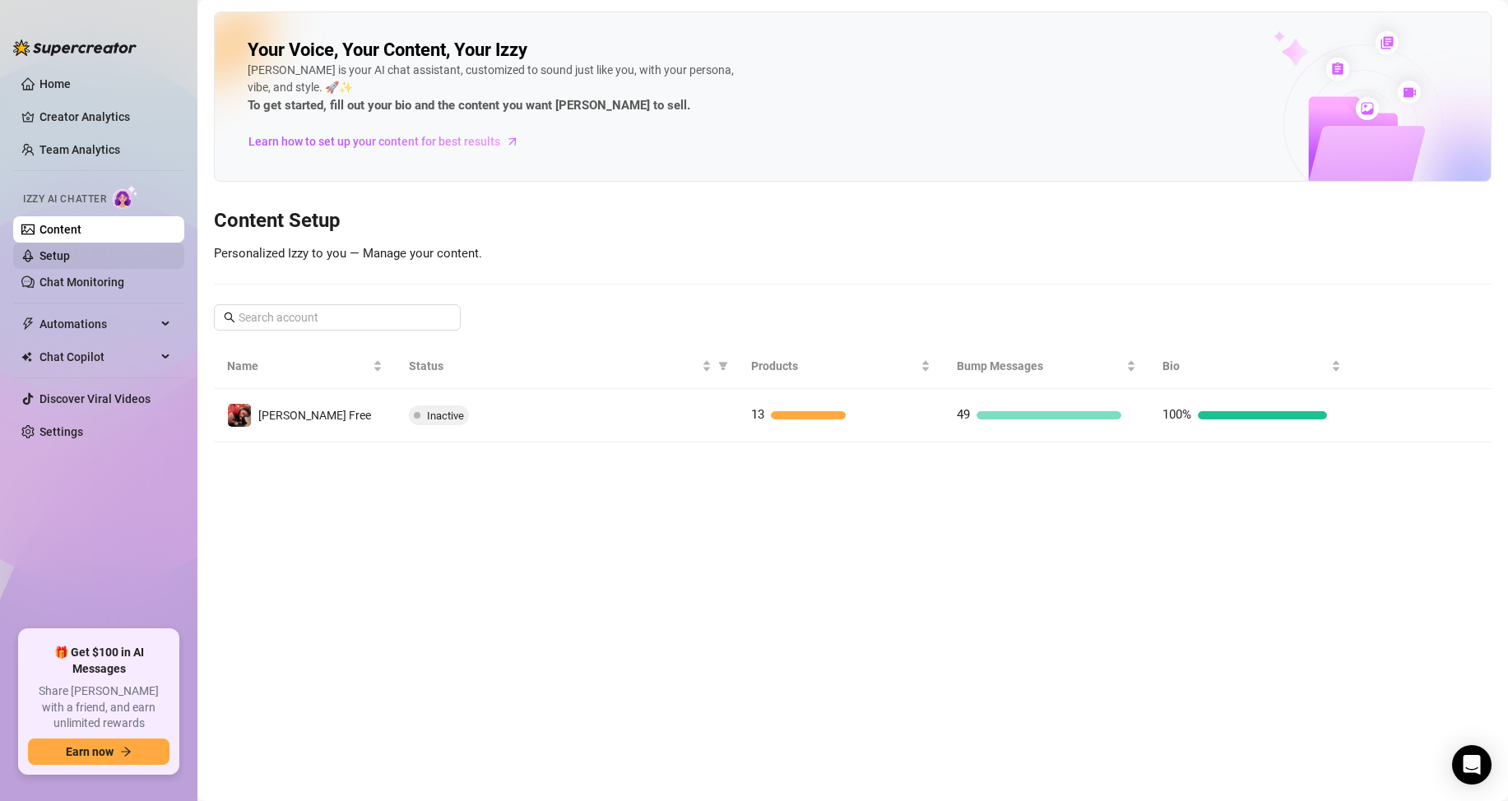
click at [70, 255] on link "Setup" at bounding box center [54, 255] width 30 height 13
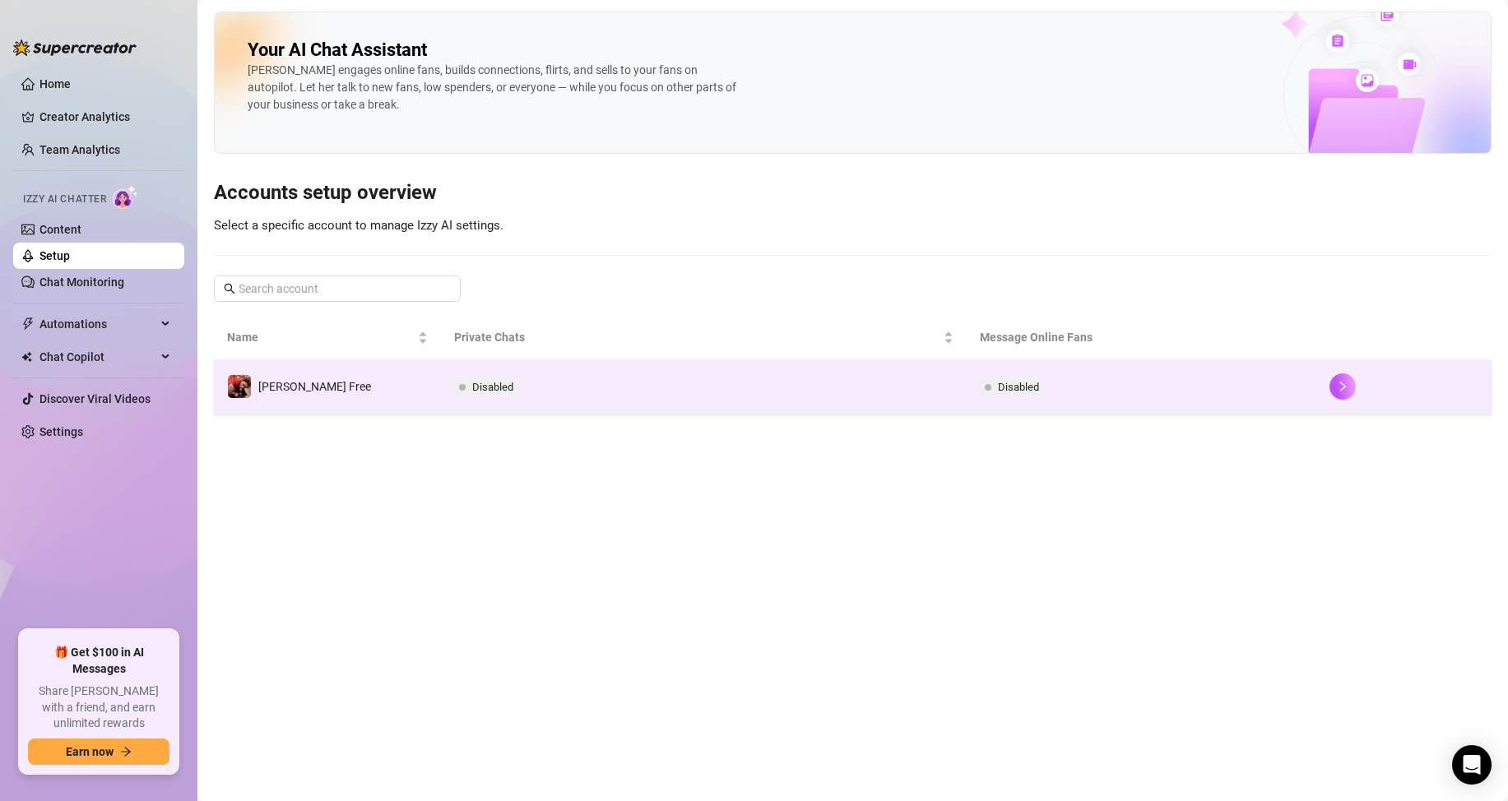
click at [480, 386] on span "Disabled" at bounding box center [492, 387] width 41 height 12
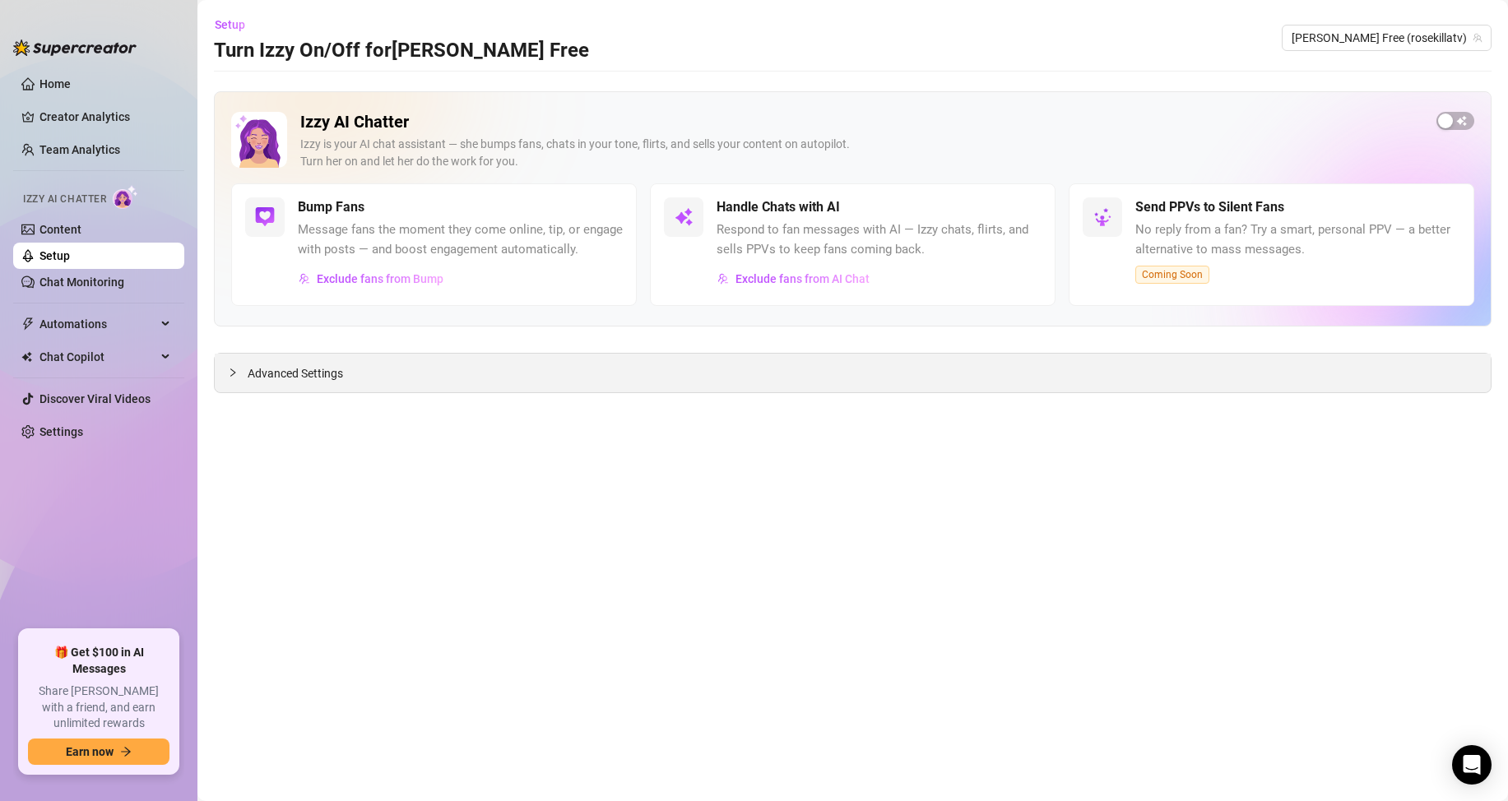
click at [264, 363] on div "Advanced Settings" at bounding box center [853, 373] width 1276 height 39
click at [234, 374] on icon "collapsed" at bounding box center [233, 373] width 10 height 10
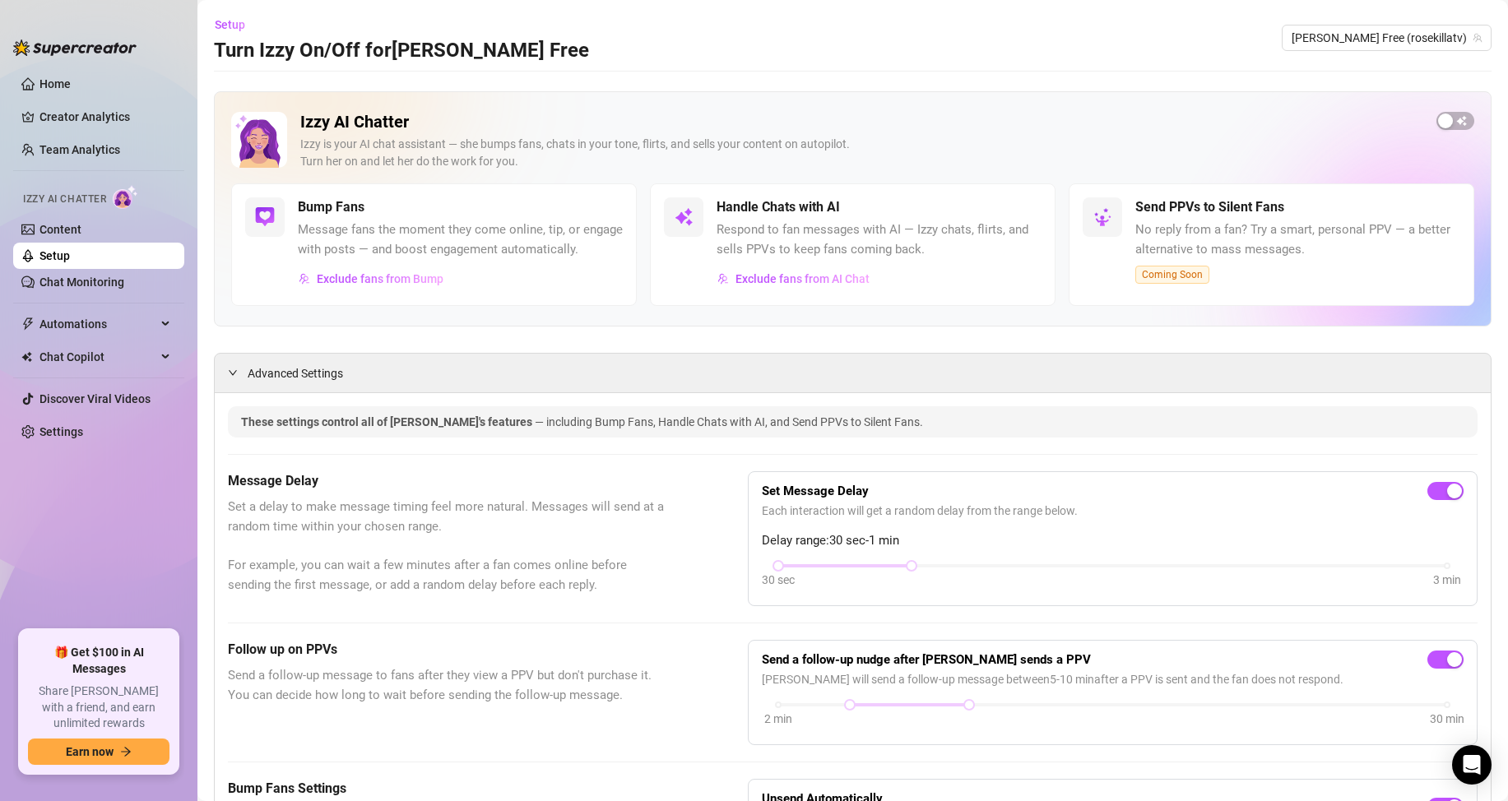
scroll to position [82, 0]
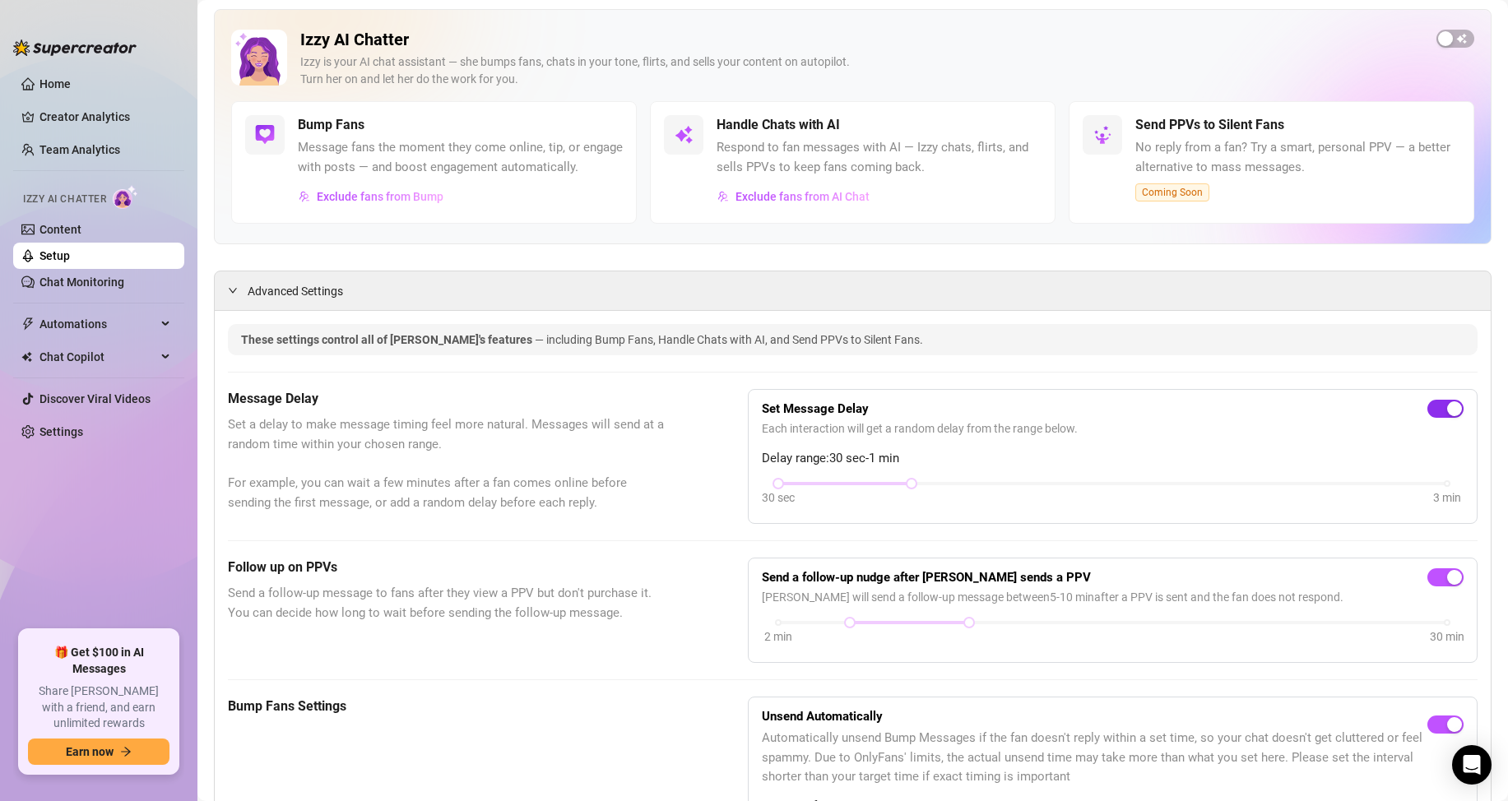
click at [1447, 416] on div "button" at bounding box center [1454, 408] width 15 height 15
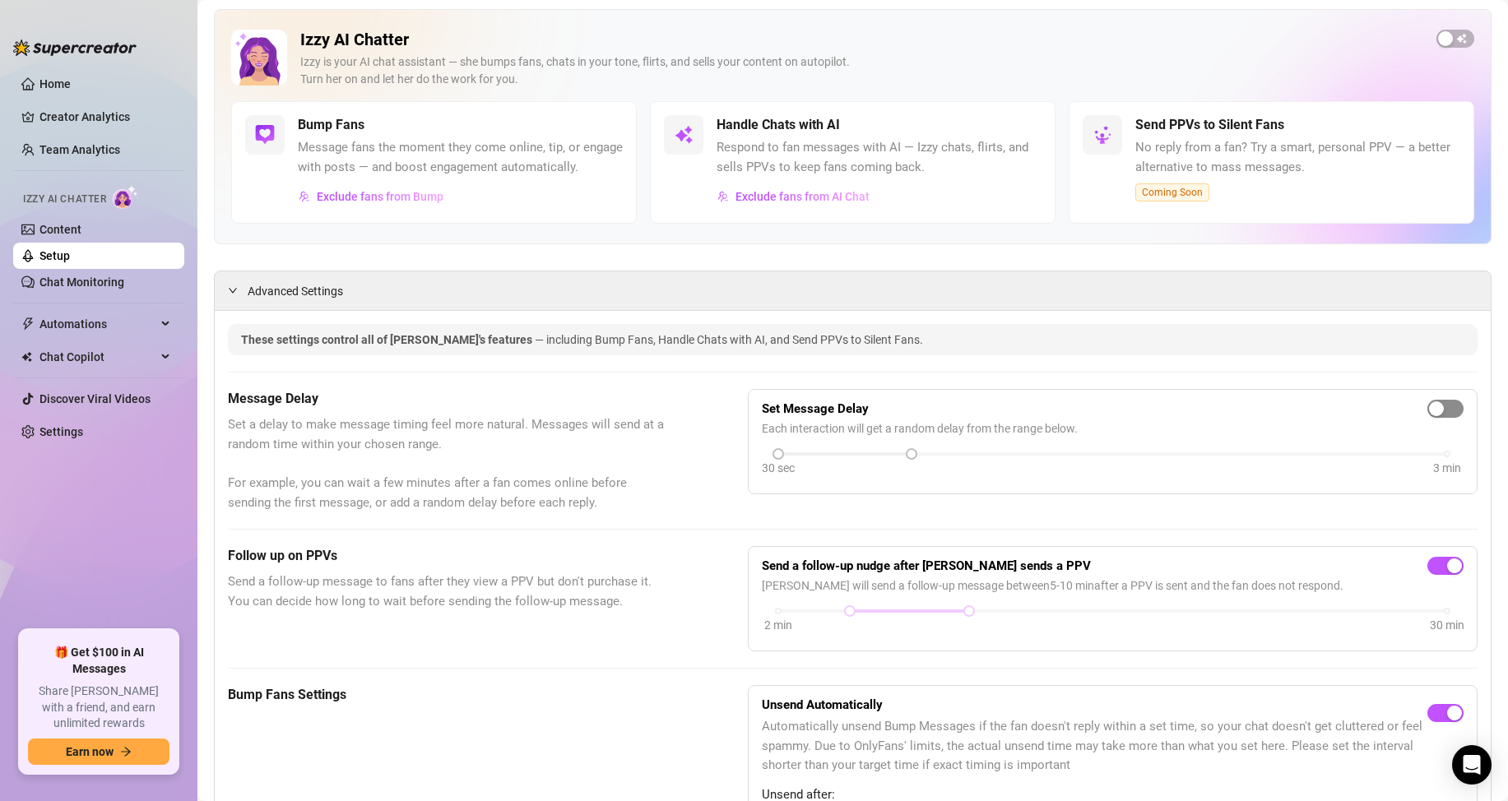
click at [1433, 418] on span "button" at bounding box center [1445, 409] width 36 height 18
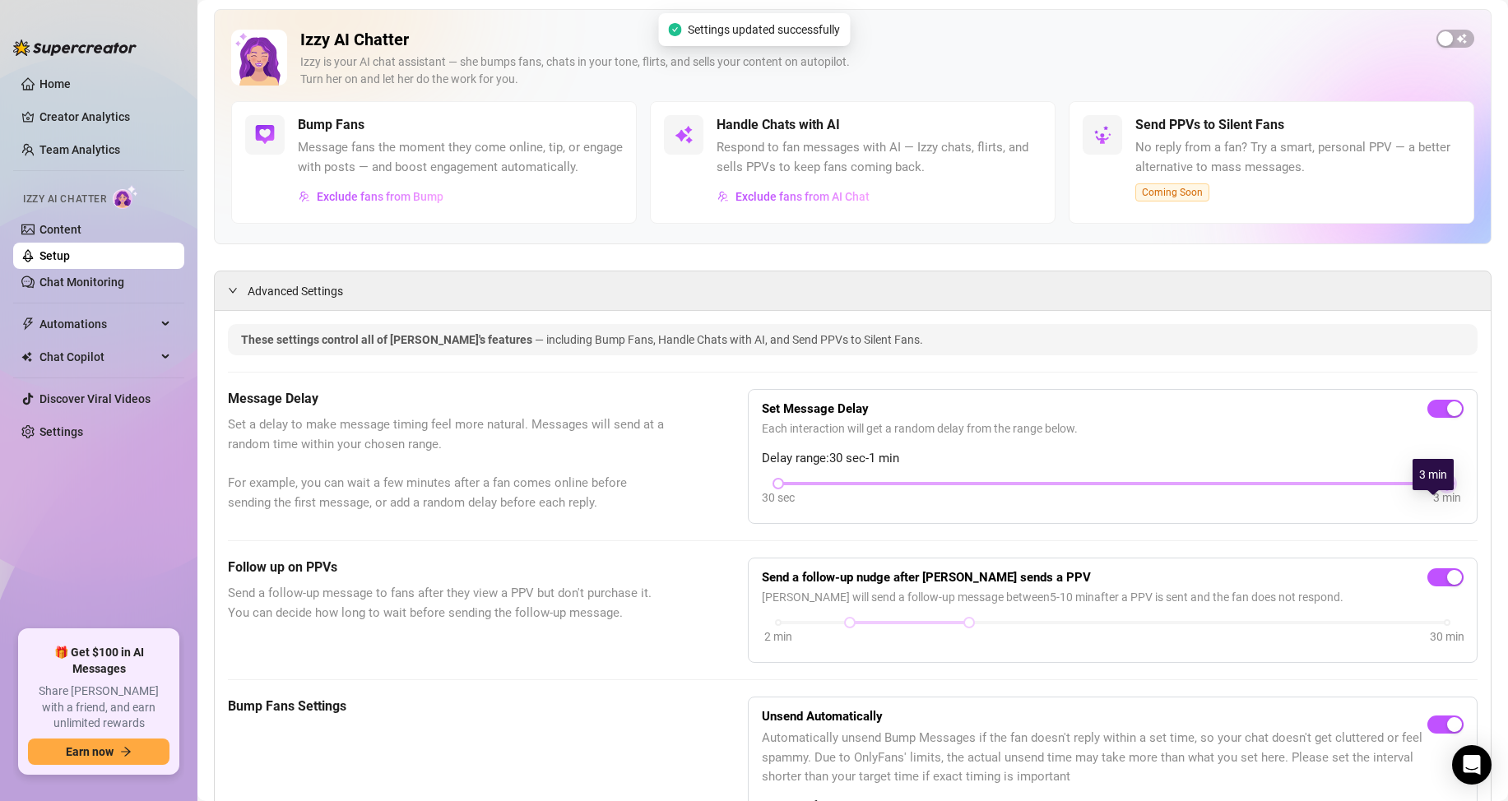
drag, startPoint x: 907, startPoint y: 506, endPoint x: 1404, endPoint y: 501, distance: 497.7
click at [1404, 485] on div "30 sec 3 min" at bounding box center [1112, 482] width 669 height 7
drag, startPoint x: 774, startPoint y: 505, endPoint x: 940, endPoint y: 540, distance: 169.9
click at [940, 524] on div "Set Message Delay Each interaction will get a random delay from the range below…" at bounding box center [1113, 456] width 730 height 135
drag, startPoint x: 908, startPoint y: 505, endPoint x: 1014, endPoint y: 508, distance: 106.2
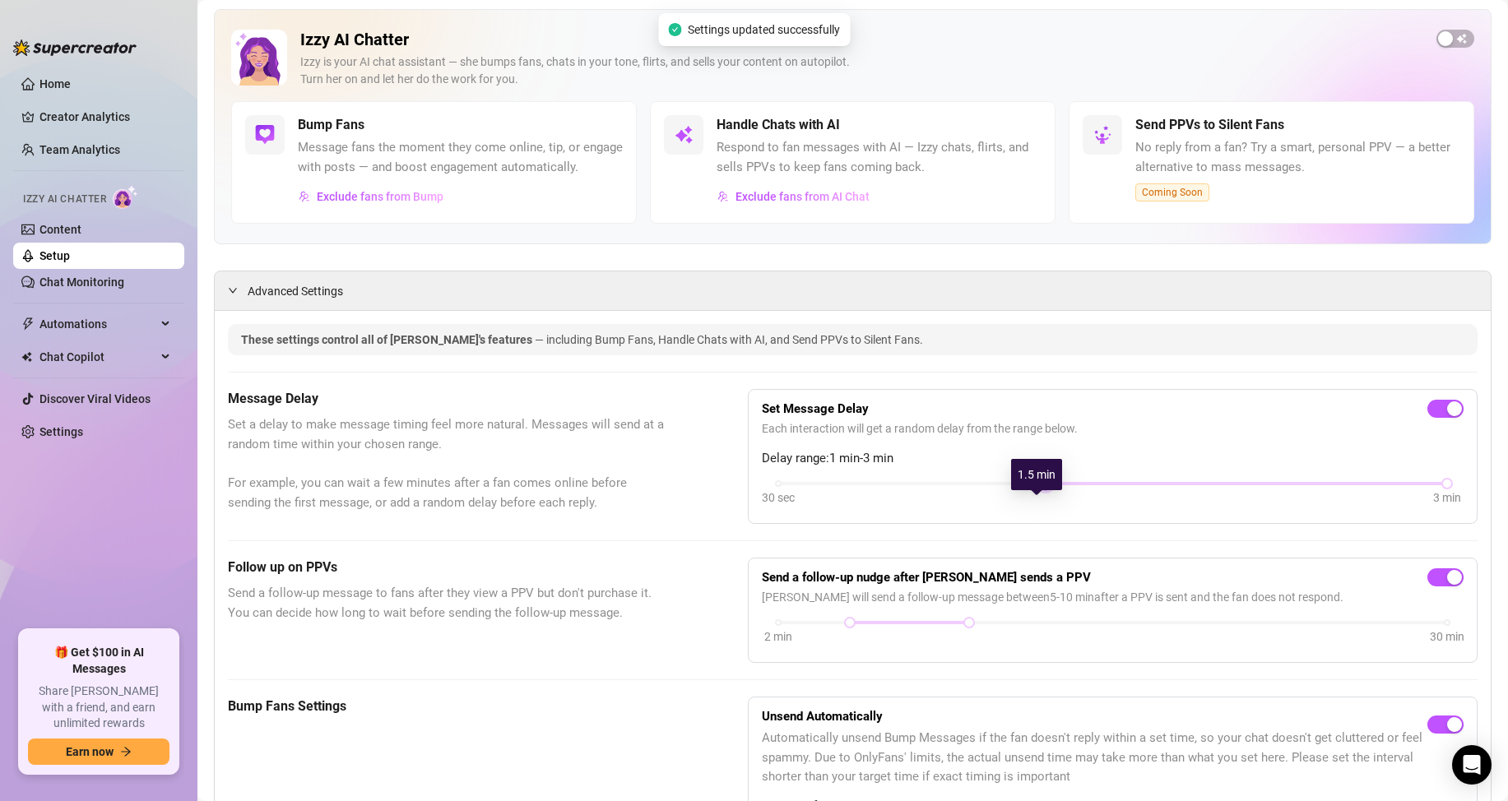
click at [1014, 508] on div "30 sec 3 min" at bounding box center [1113, 494] width 702 height 31
drag, startPoint x: 853, startPoint y: 639, endPoint x: 1090, endPoint y: 682, distance: 240.7
click at [1090, 663] on div "Send a follow-up nudge after [PERSON_NAME] sends a PPV [PERSON_NAME] will send …" at bounding box center [1113, 610] width 730 height 105
click at [1272, 627] on div at bounding box center [1243, 623] width 119 height 8
drag, startPoint x: 1291, startPoint y: 643, endPoint x: 1455, endPoint y: 657, distance: 165.1
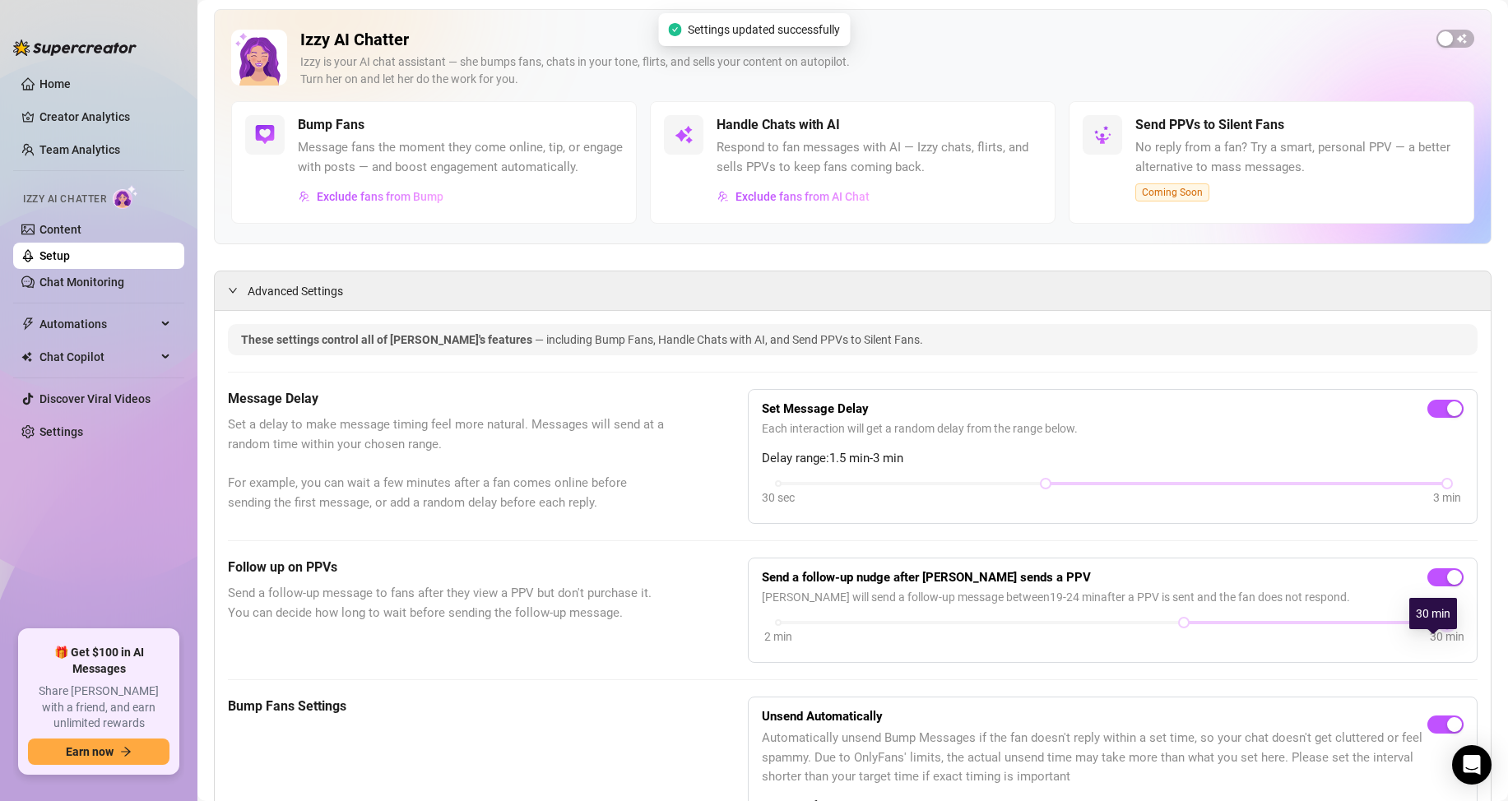
click at [1455, 657] on div "Send a follow-up nudge after [PERSON_NAME] sends a PPV [PERSON_NAME] will send …" at bounding box center [1113, 610] width 730 height 105
click at [1134, 649] on div "2 min 30 min" at bounding box center [1113, 633] width 702 height 31
drag, startPoint x: 1228, startPoint y: 647, endPoint x: 1244, endPoint y: 650, distance: 16.0
click at [1244, 649] on div "2 min 30 min" at bounding box center [1113, 633] width 702 height 31
drag, startPoint x: 1359, startPoint y: 643, endPoint x: 1444, endPoint y: 642, distance: 84.7
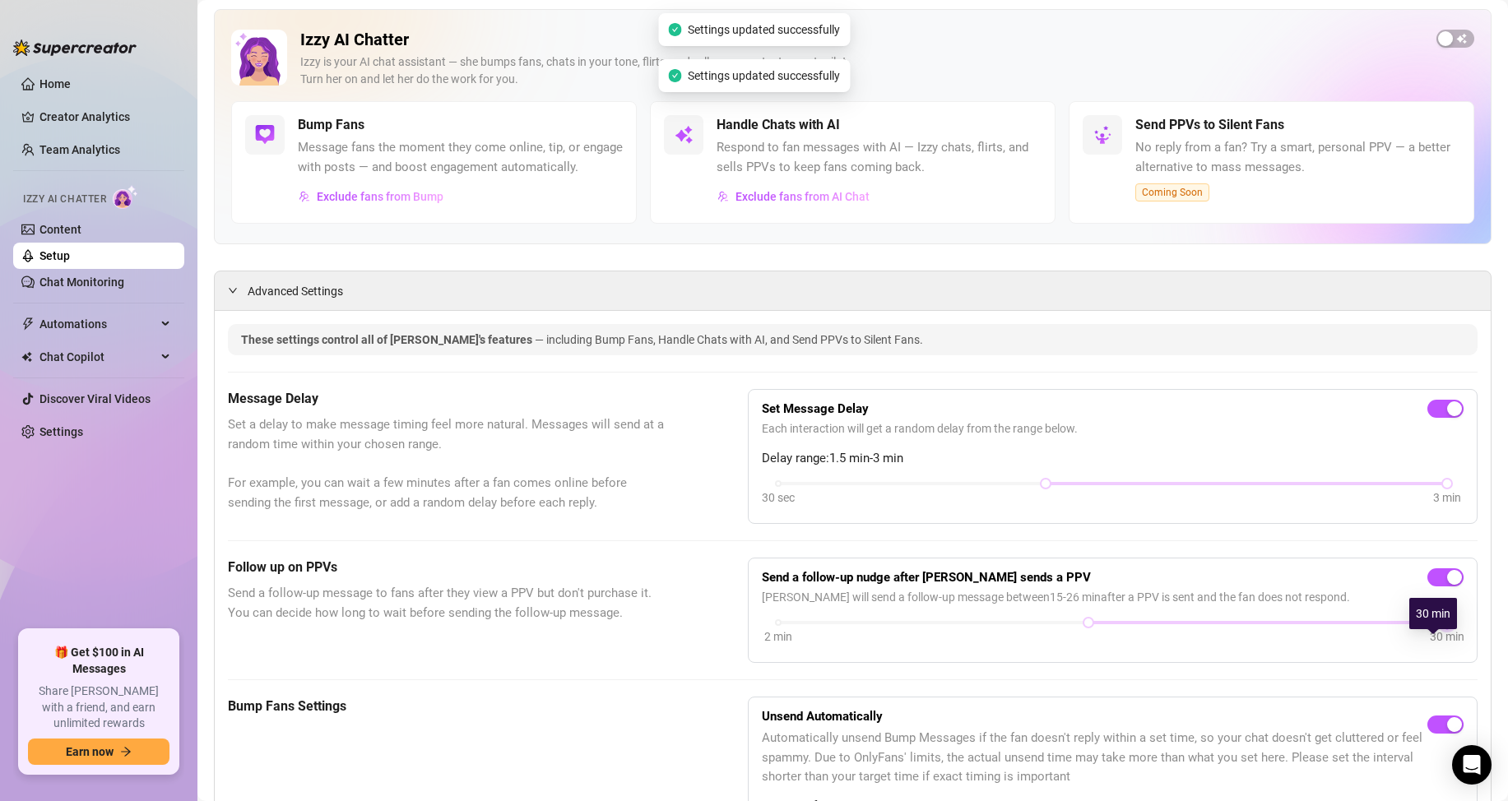
click at [1444, 642] on div "2 min 30 min" at bounding box center [1113, 633] width 702 height 31
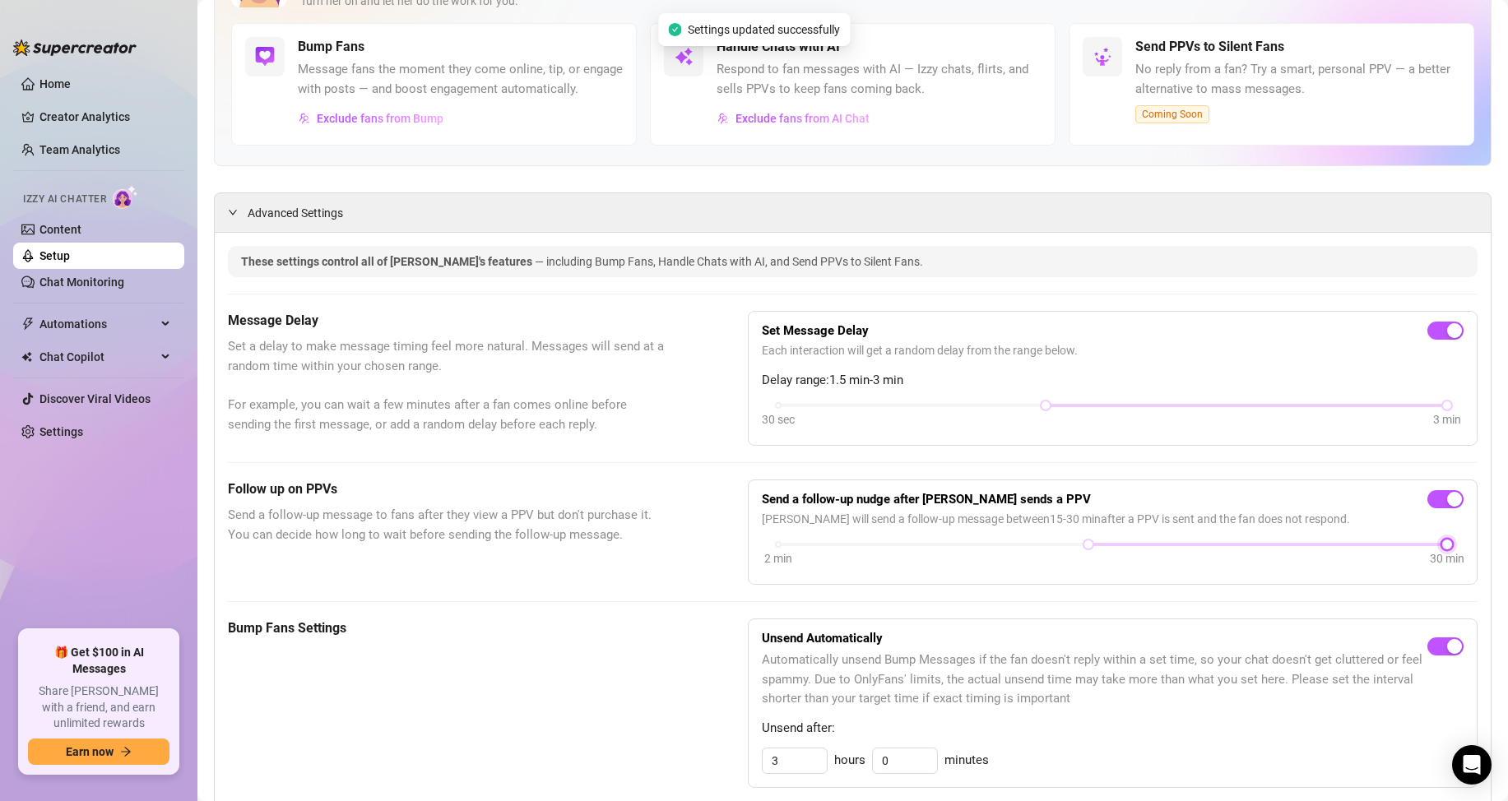
scroll to position [247, 0]
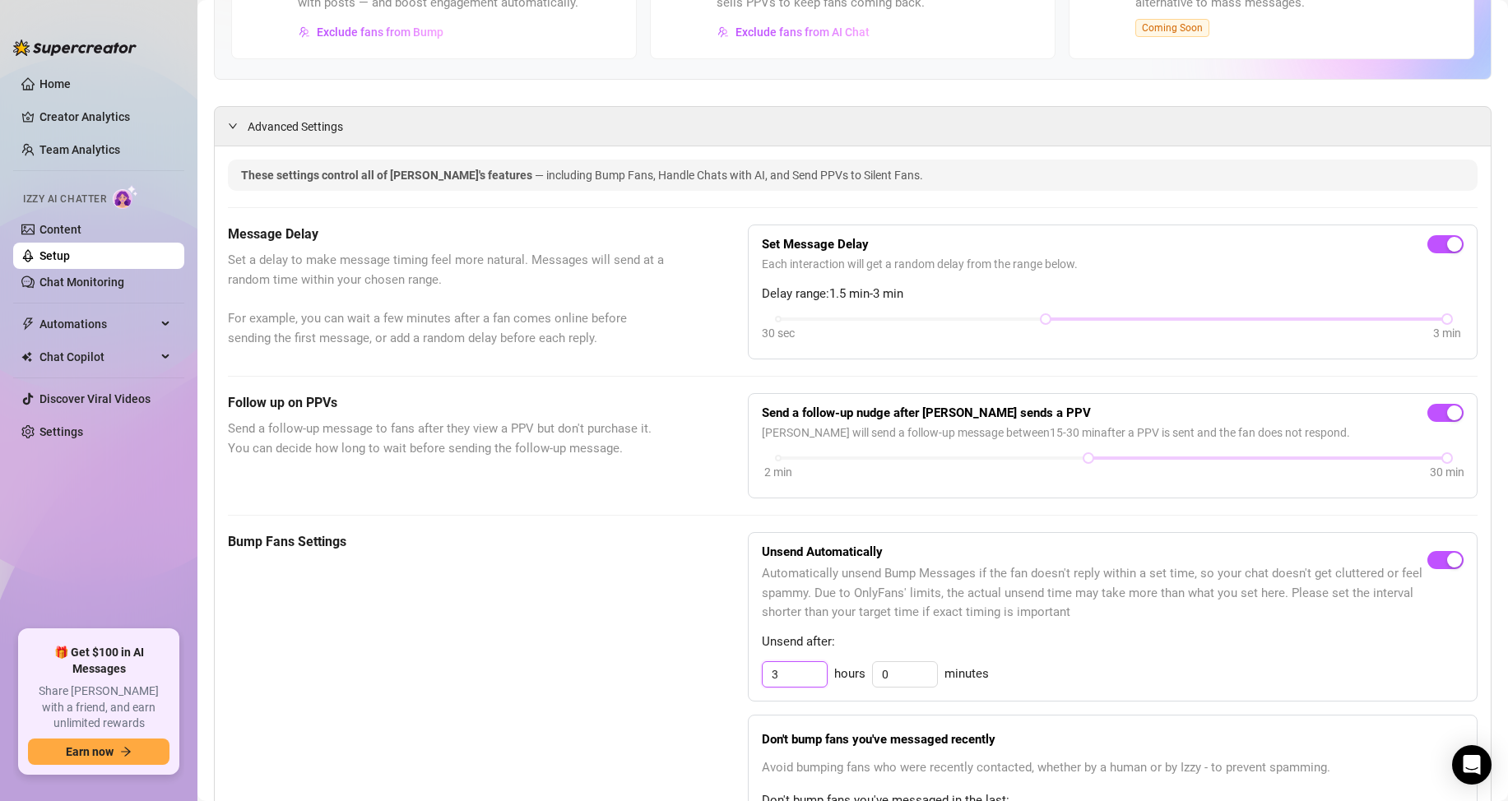
click at [789, 687] on input "3" at bounding box center [795, 674] width 64 height 25
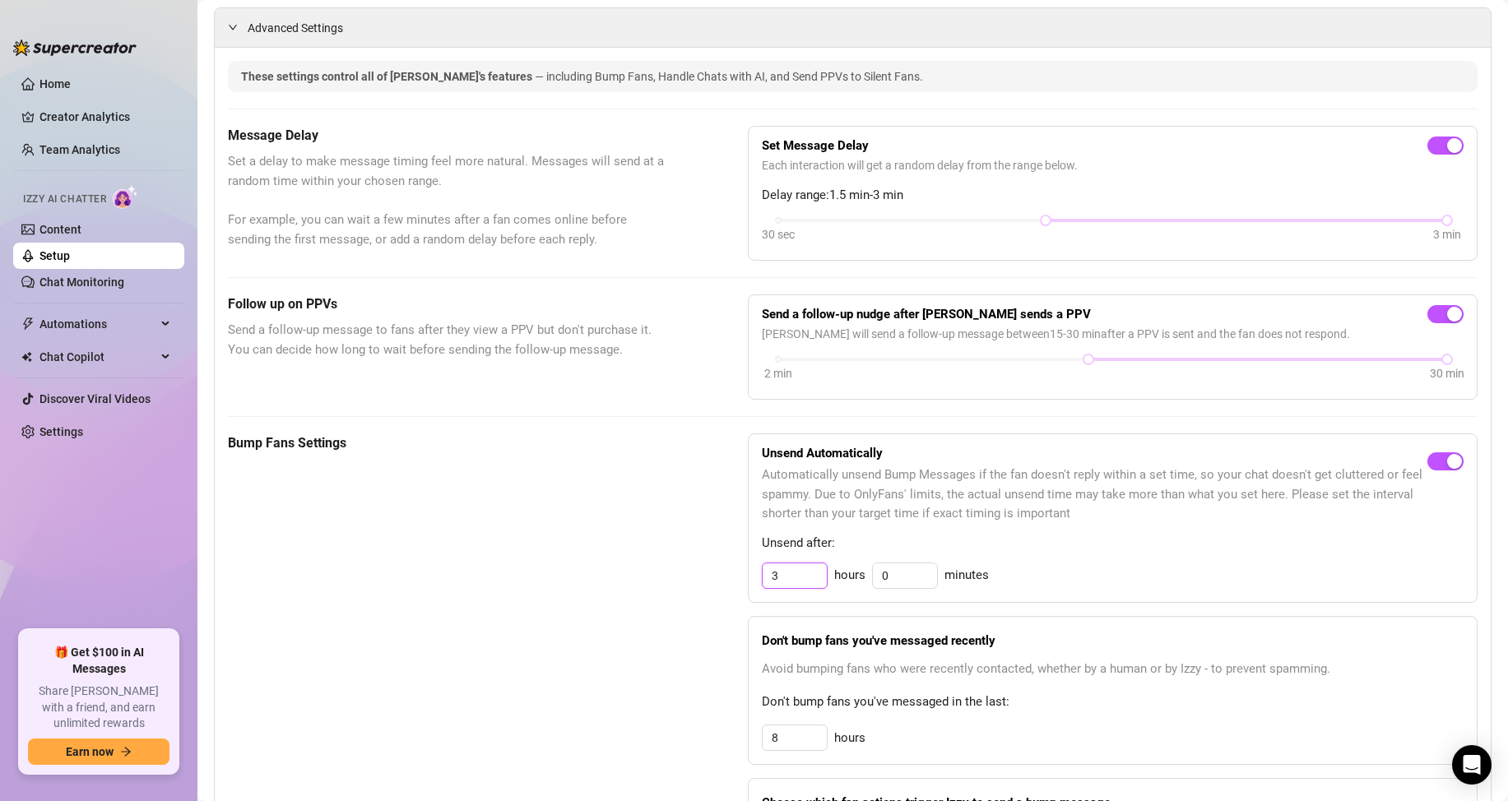
scroll to position [494, 0]
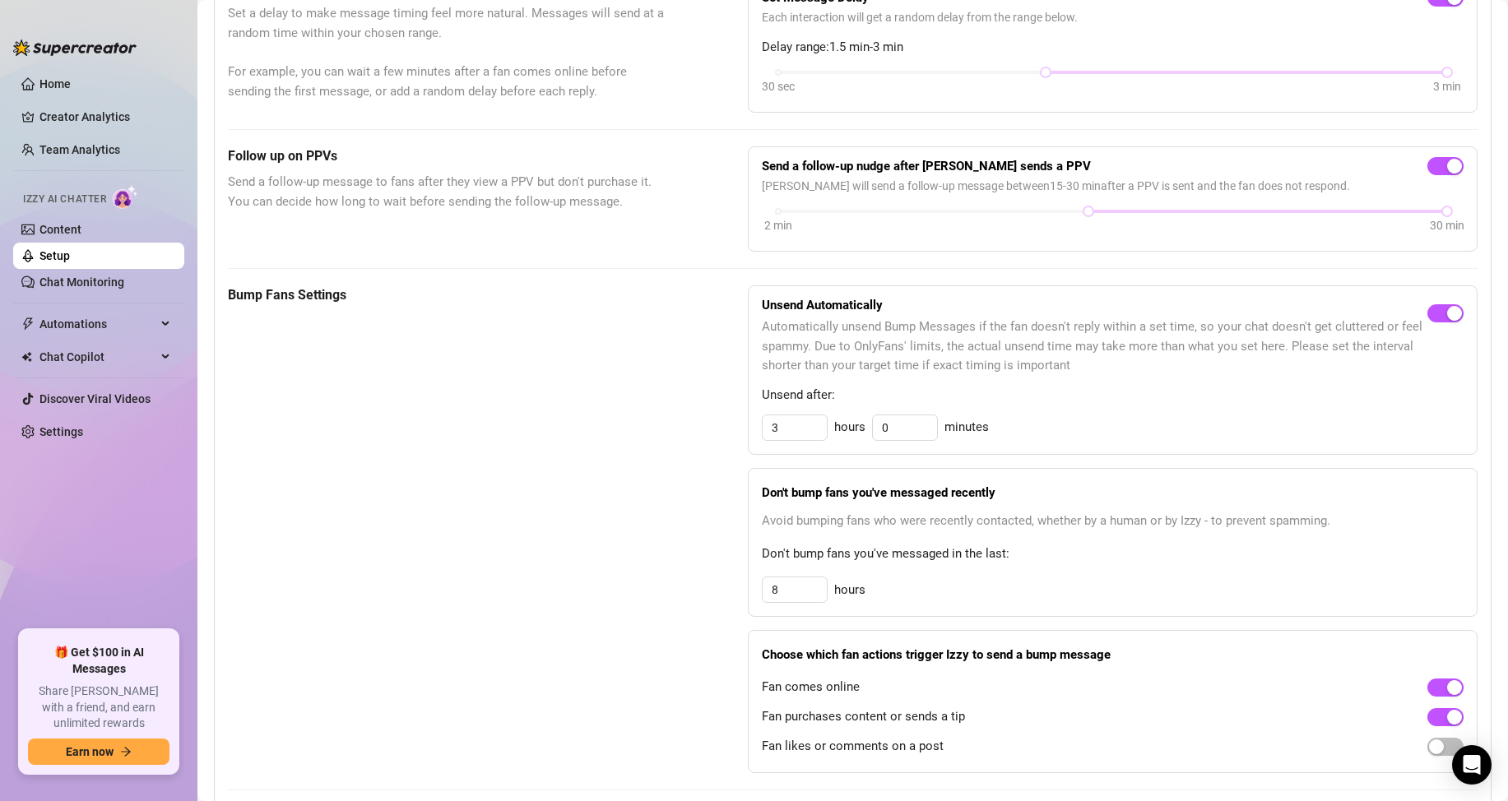
click at [1101, 591] on div "Don't bump fans you've messaged recently Avoid bumping fans who were recently c…" at bounding box center [1113, 542] width 730 height 149
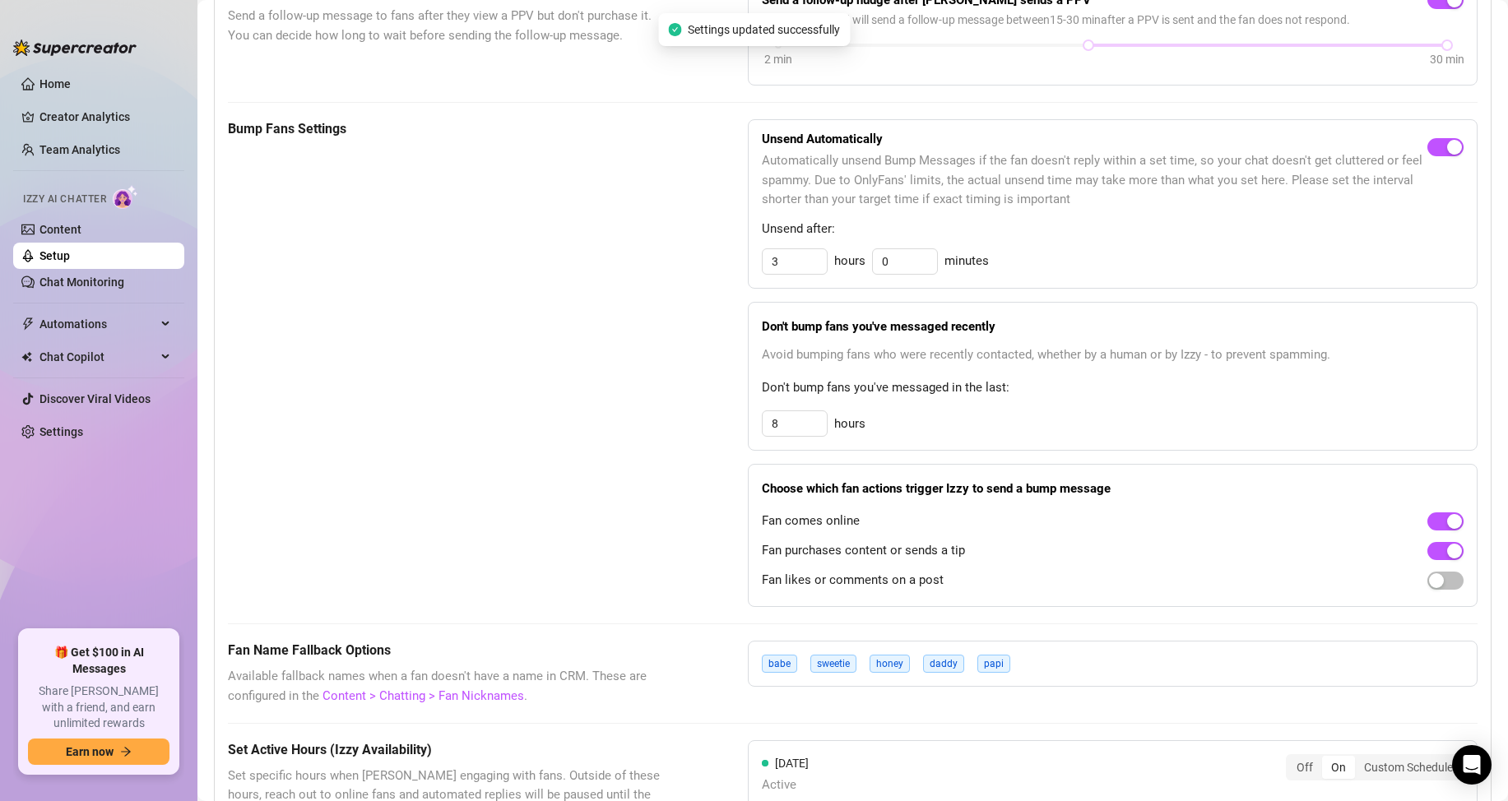
scroll to position [740, 0]
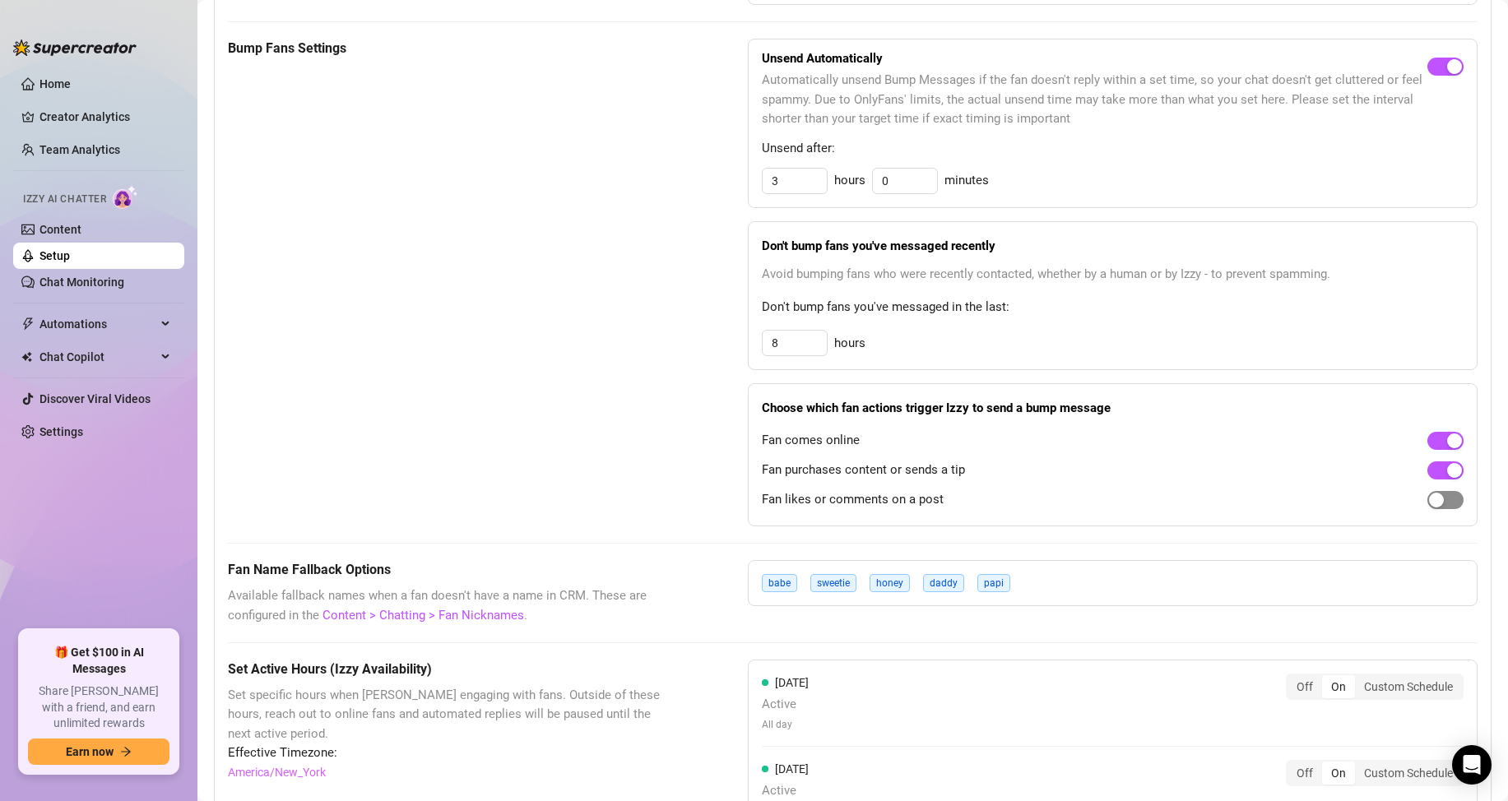
click at [1431, 509] on button "button" at bounding box center [1445, 500] width 36 height 18
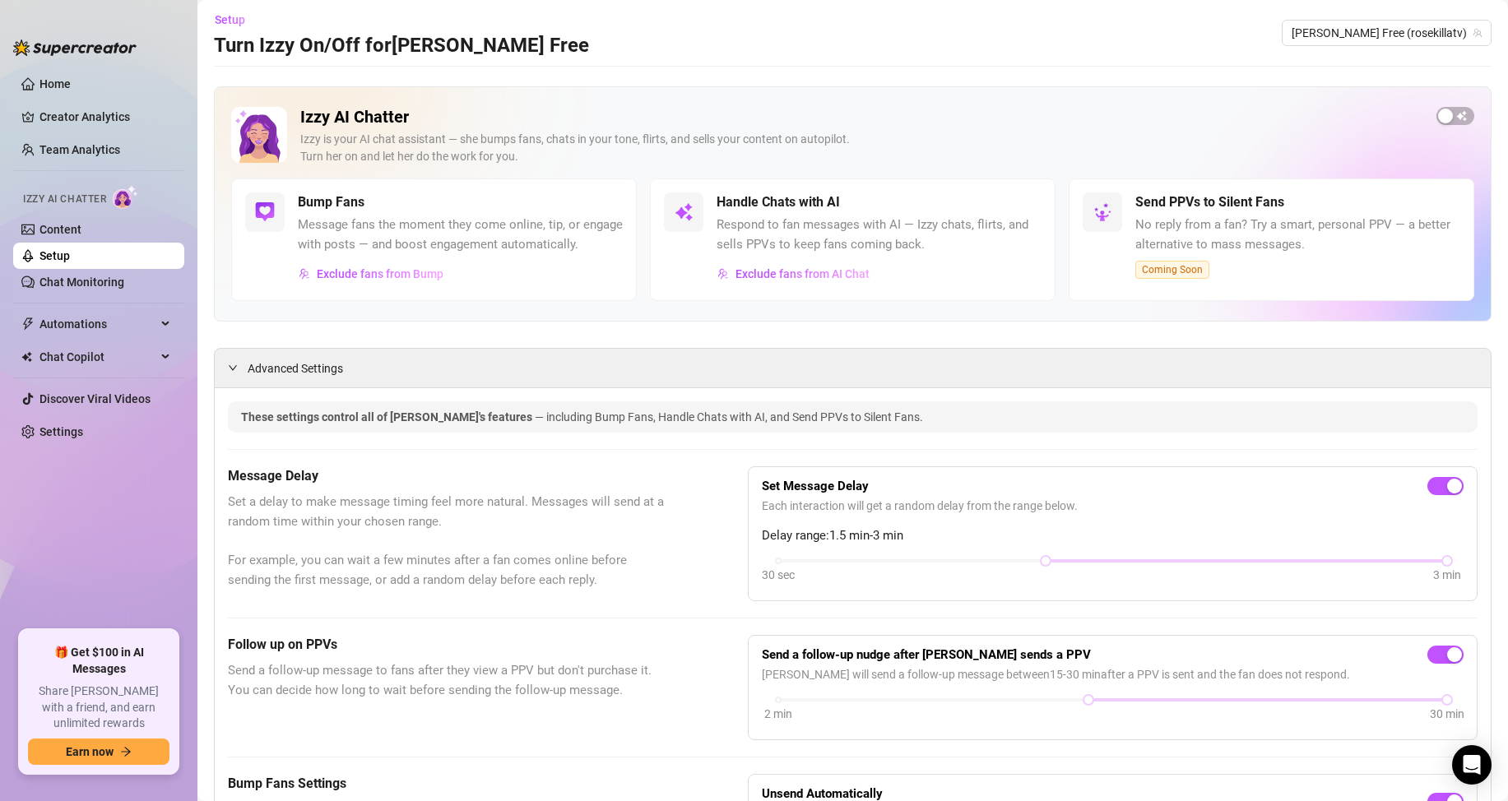
scroll to position [0, 0]
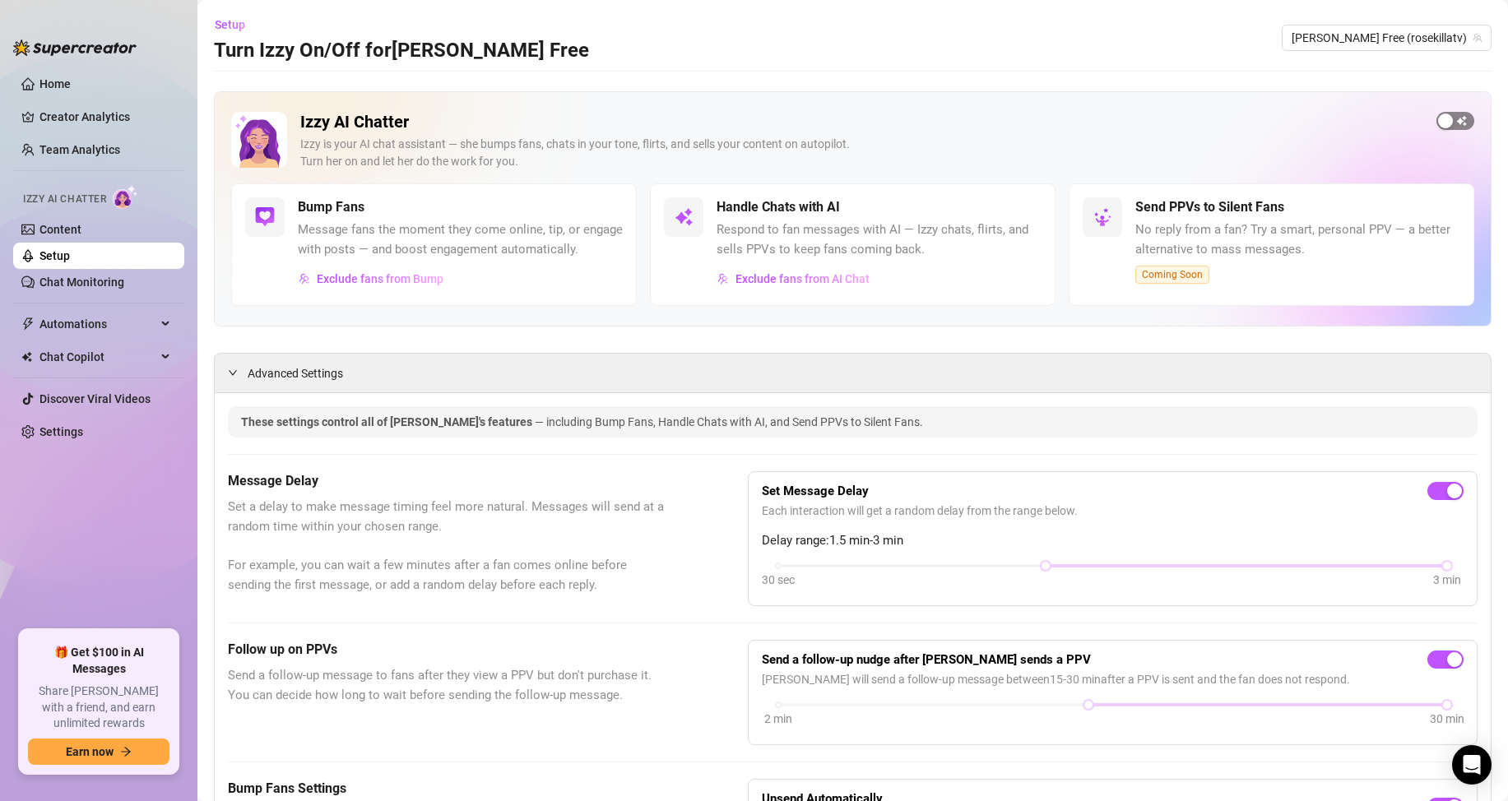
click at [1443, 122] on span "button" at bounding box center [1455, 121] width 38 height 18
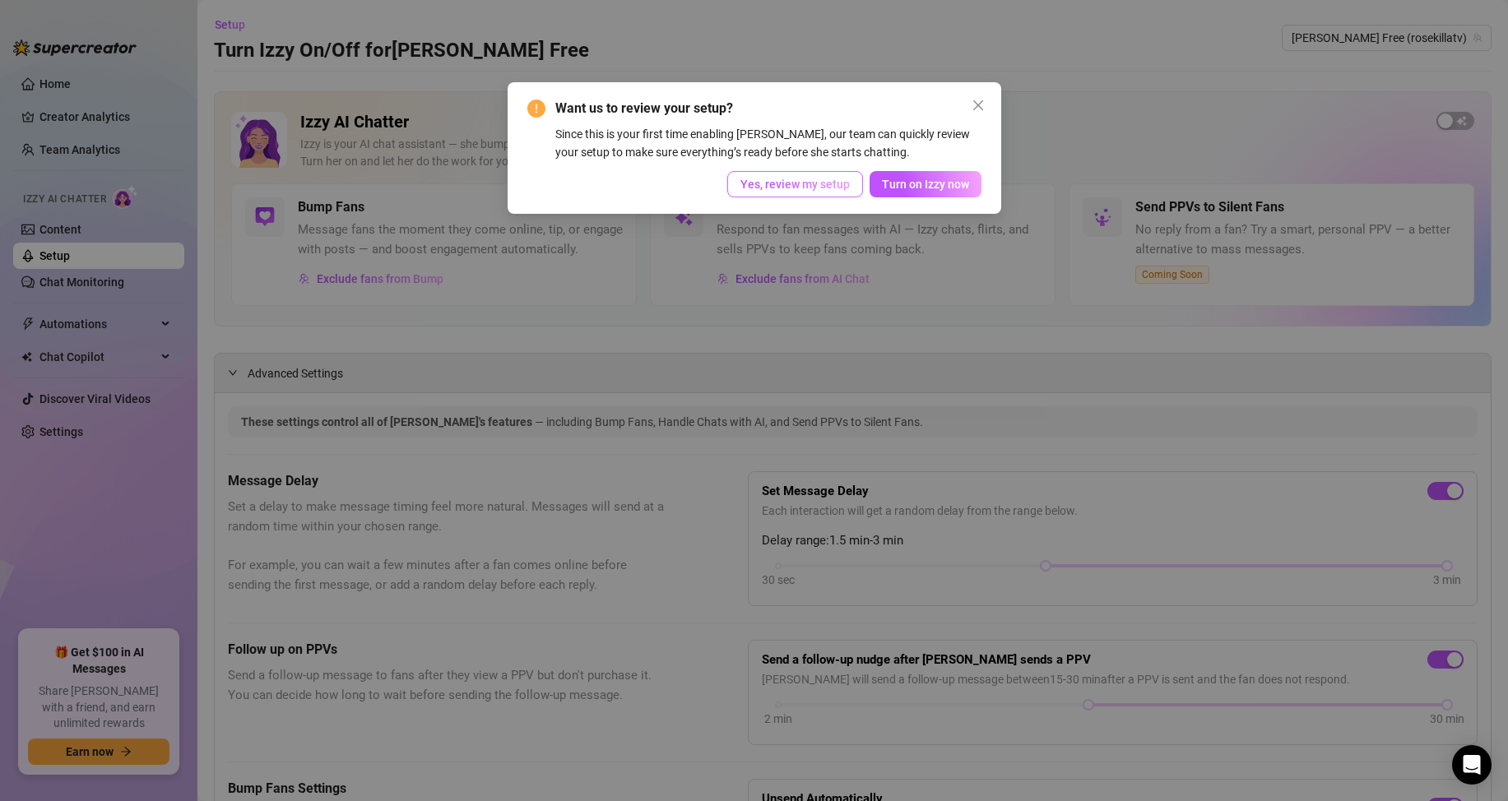
click at [801, 186] on span "Yes, review my setup" at bounding box center [794, 184] width 109 height 13
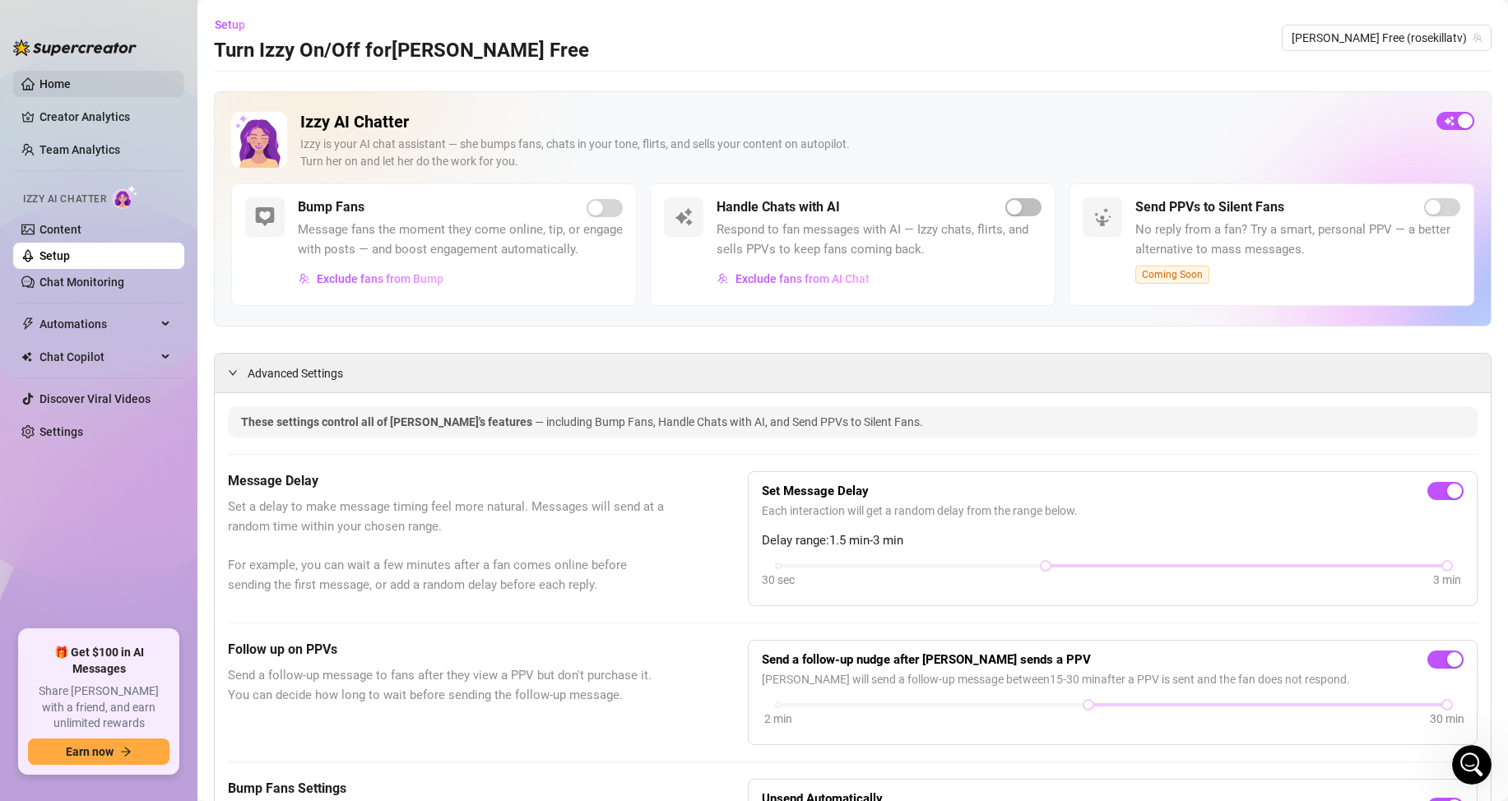
click at [71, 78] on link "Home" at bounding box center [54, 83] width 31 height 13
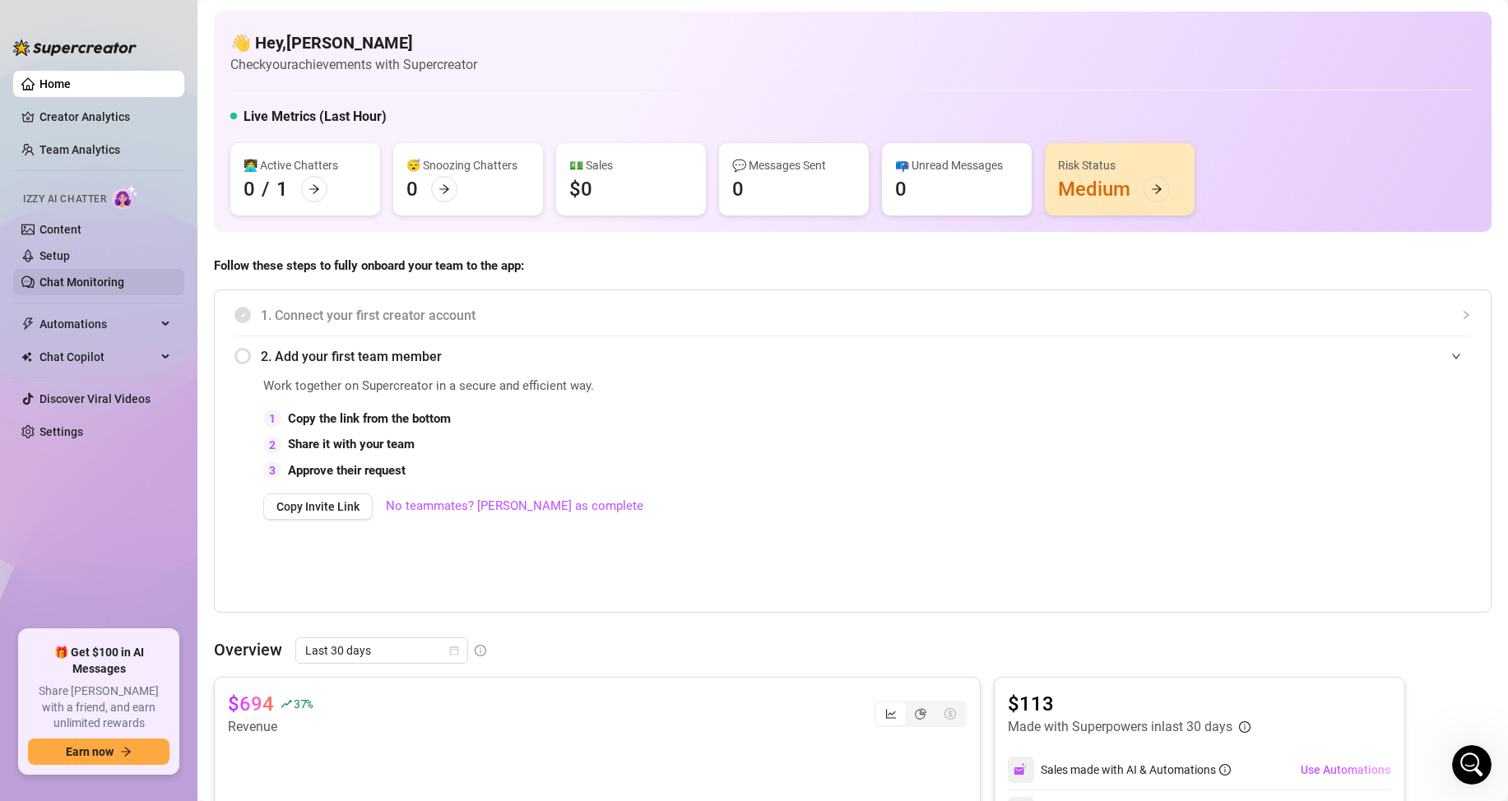
click at [107, 282] on link "Chat Monitoring" at bounding box center [81, 282] width 85 height 13
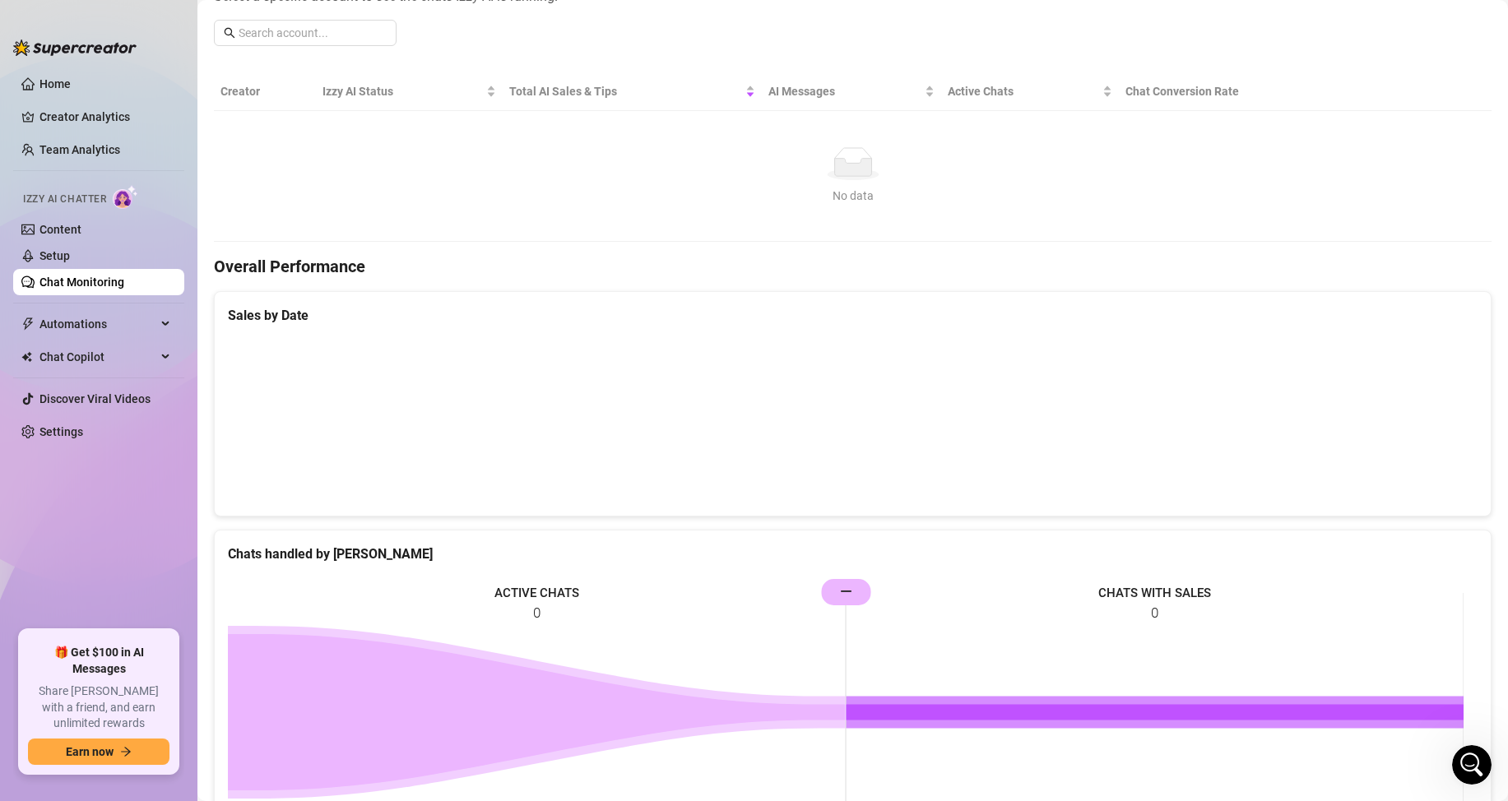
scroll to position [103, 0]
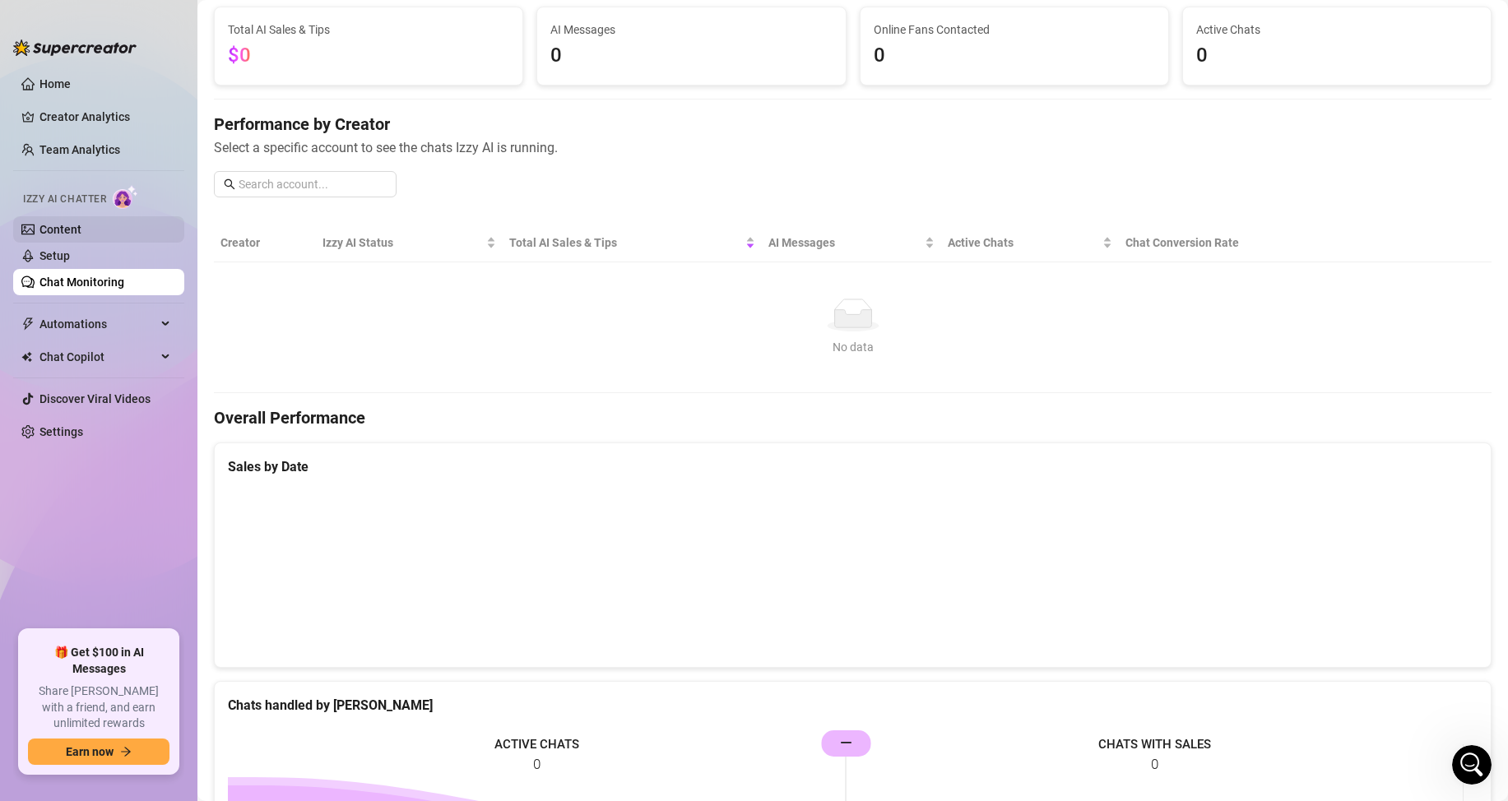
click at [81, 234] on link "Content" at bounding box center [60, 229] width 42 height 13
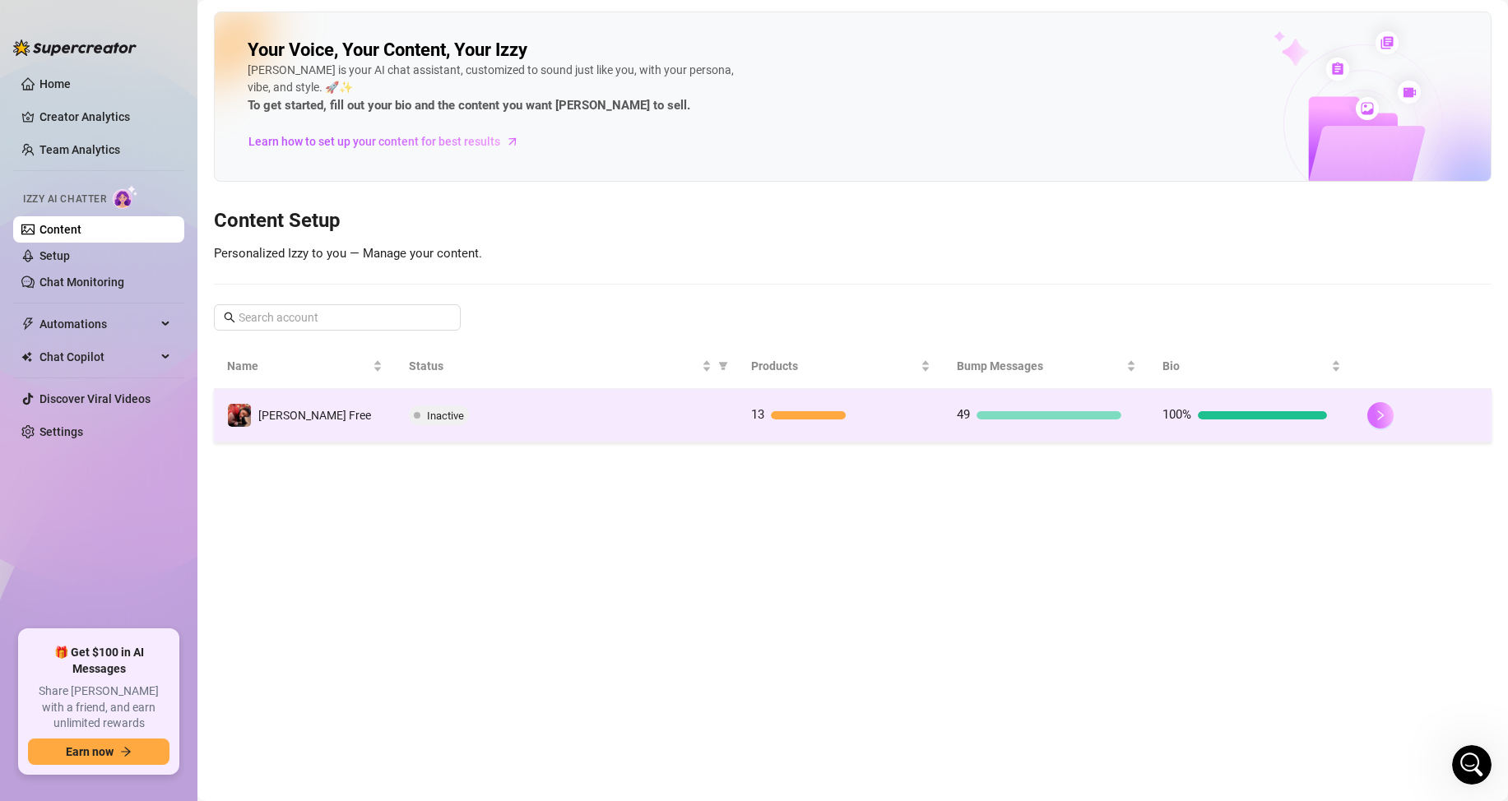
click at [1375, 411] on icon "right" at bounding box center [1381, 416] width 12 height 12
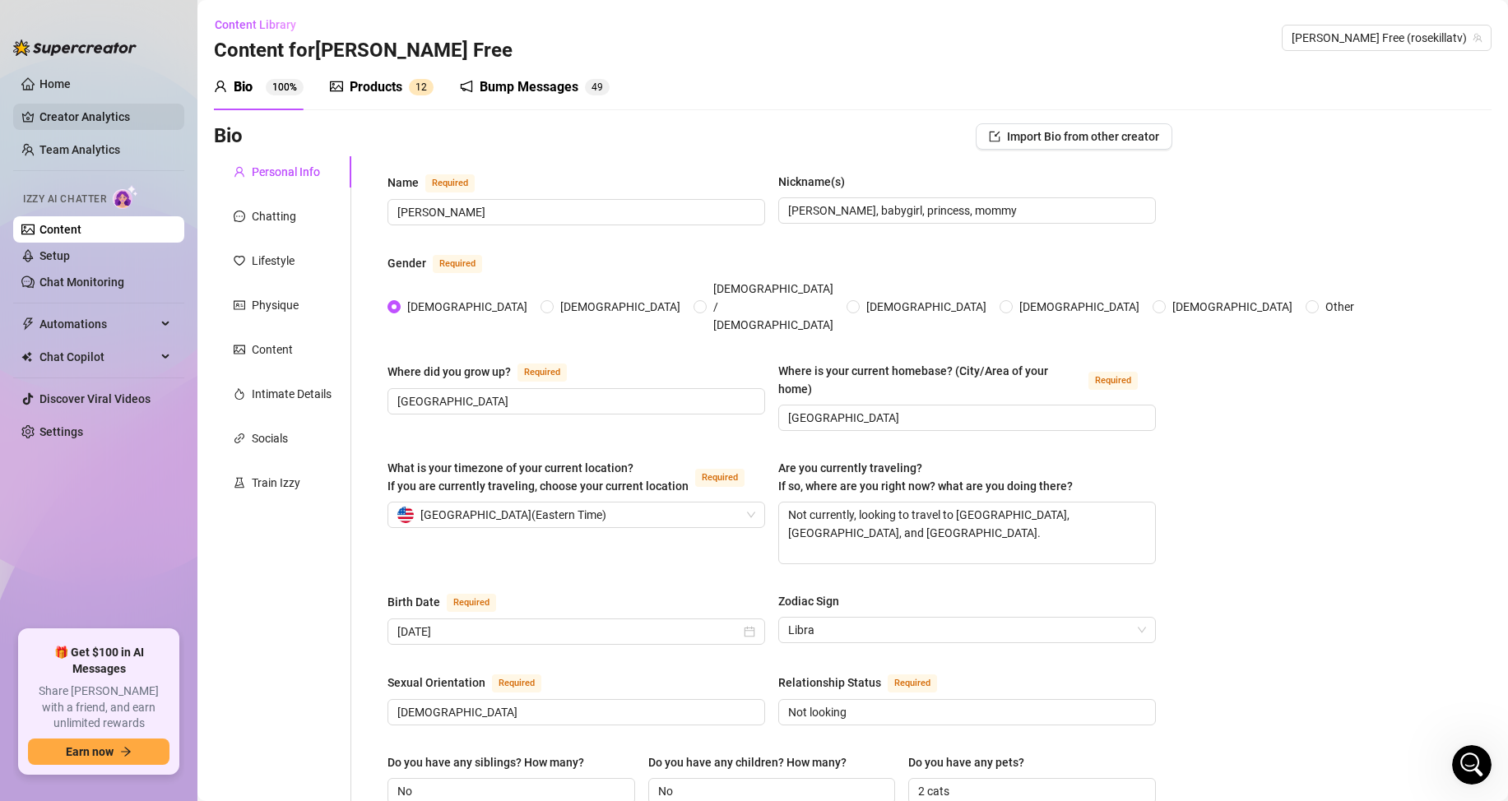
click at [95, 105] on link "Creator Analytics" at bounding box center [105, 117] width 132 height 26
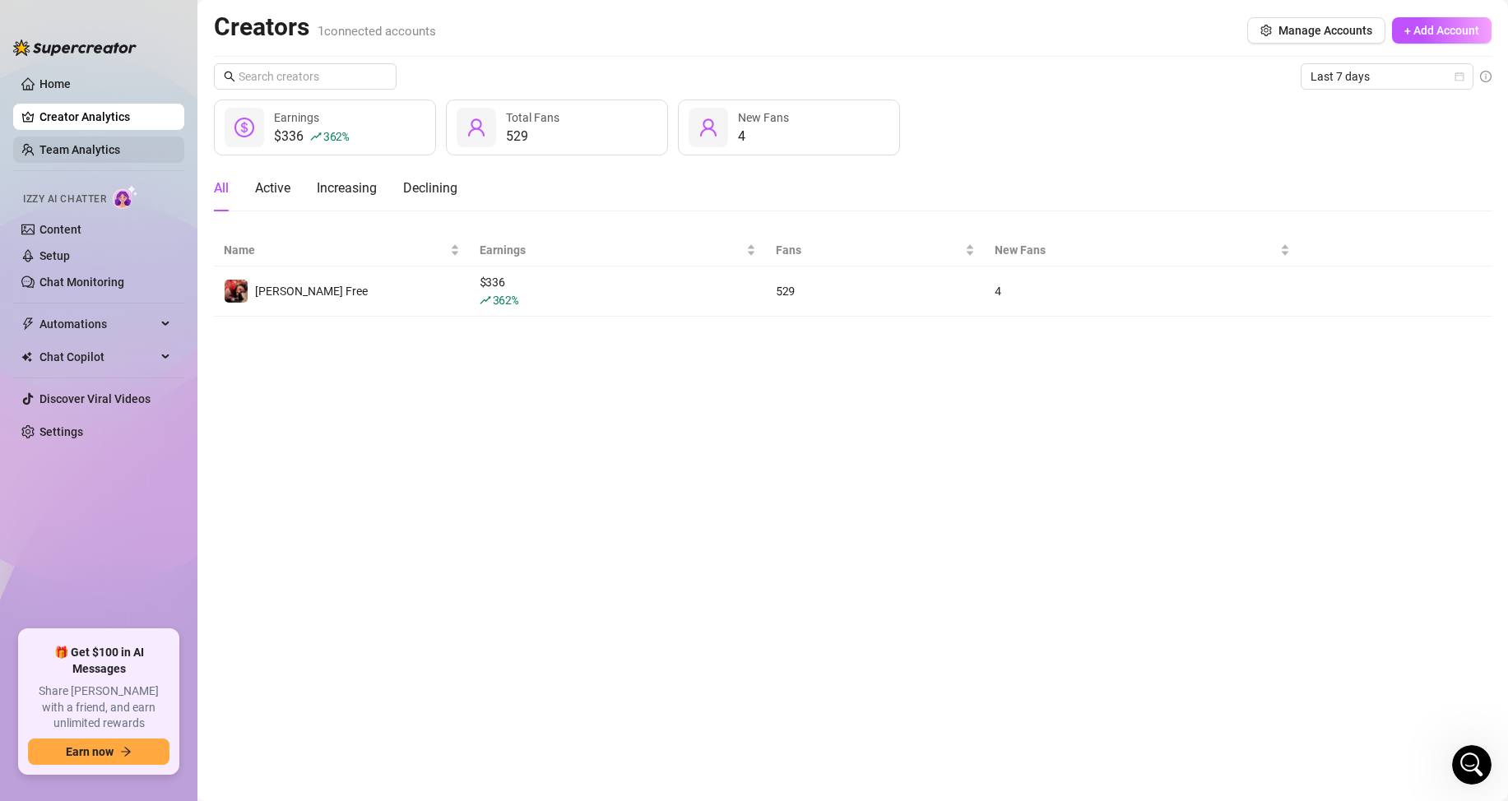
click at [89, 156] on link "Team Analytics" at bounding box center [79, 149] width 81 height 13
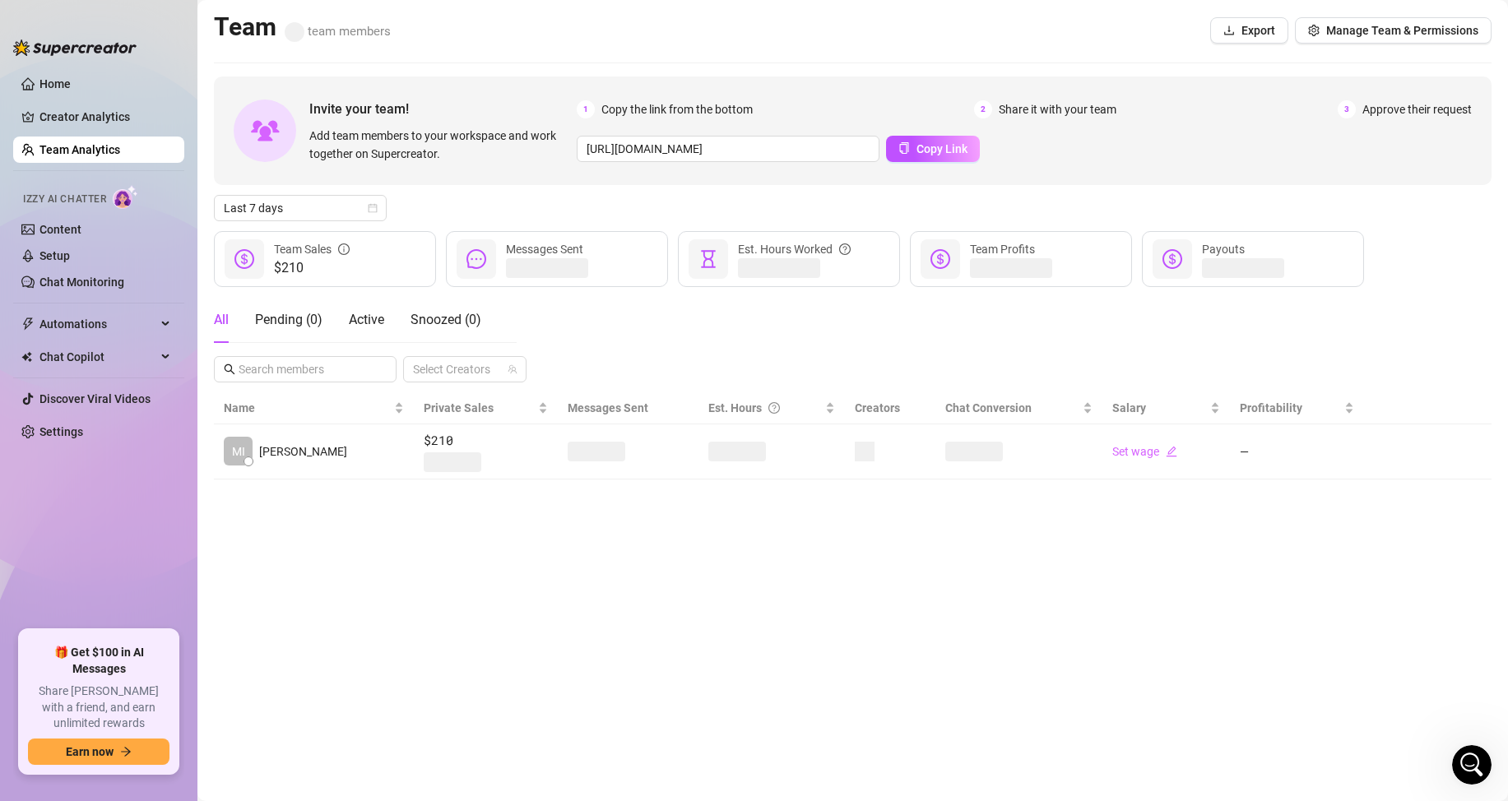
click at [94, 143] on link "Team Analytics" at bounding box center [79, 149] width 81 height 13
click at [107, 208] on div "Izzy AI Chatter" at bounding box center [97, 197] width 148 height 24
click at [81, 223] on link "Content" at bounding box center [60, 229] width 42 height 13
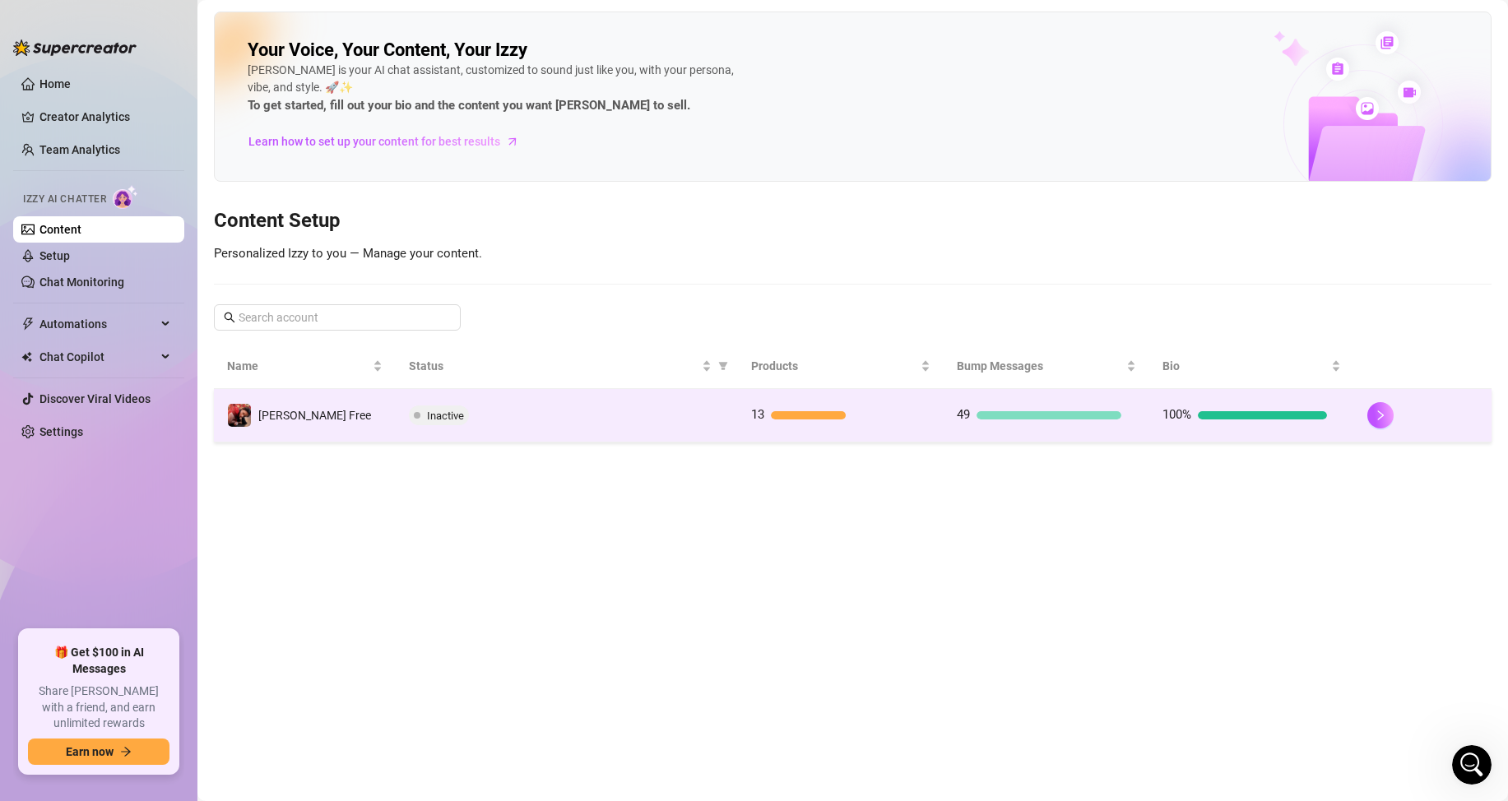
drag, startPoint x: 425, startPoint y: 411, endPoint x: 400, endPoint y: 417, distance: 26.1
click at [414, 417] on span at bounding box center [417, 415] width 7 height 7
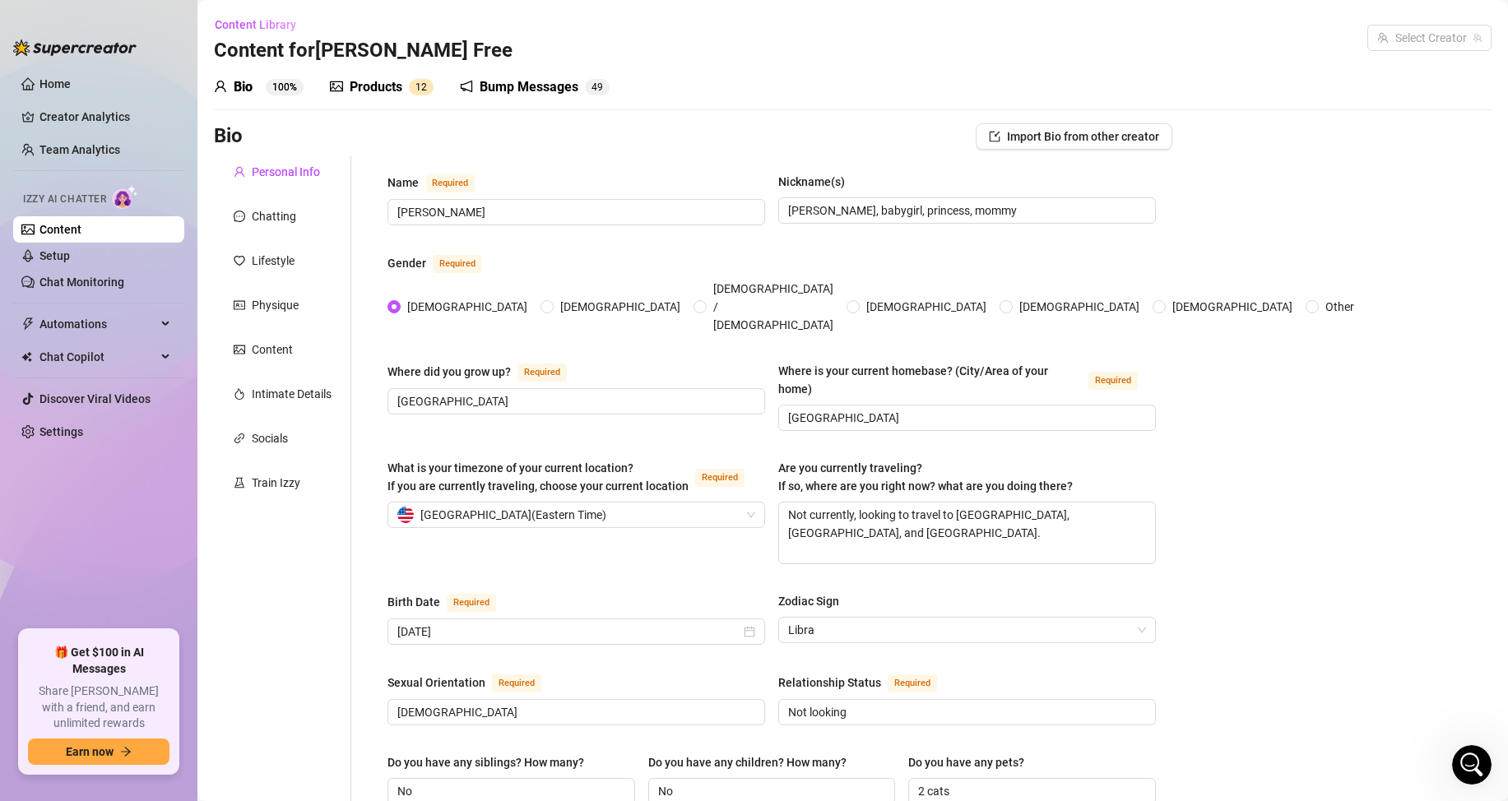
click at [286, 480] on div "Train Izzy" at bounding box center [276, 483] width 49 height 18
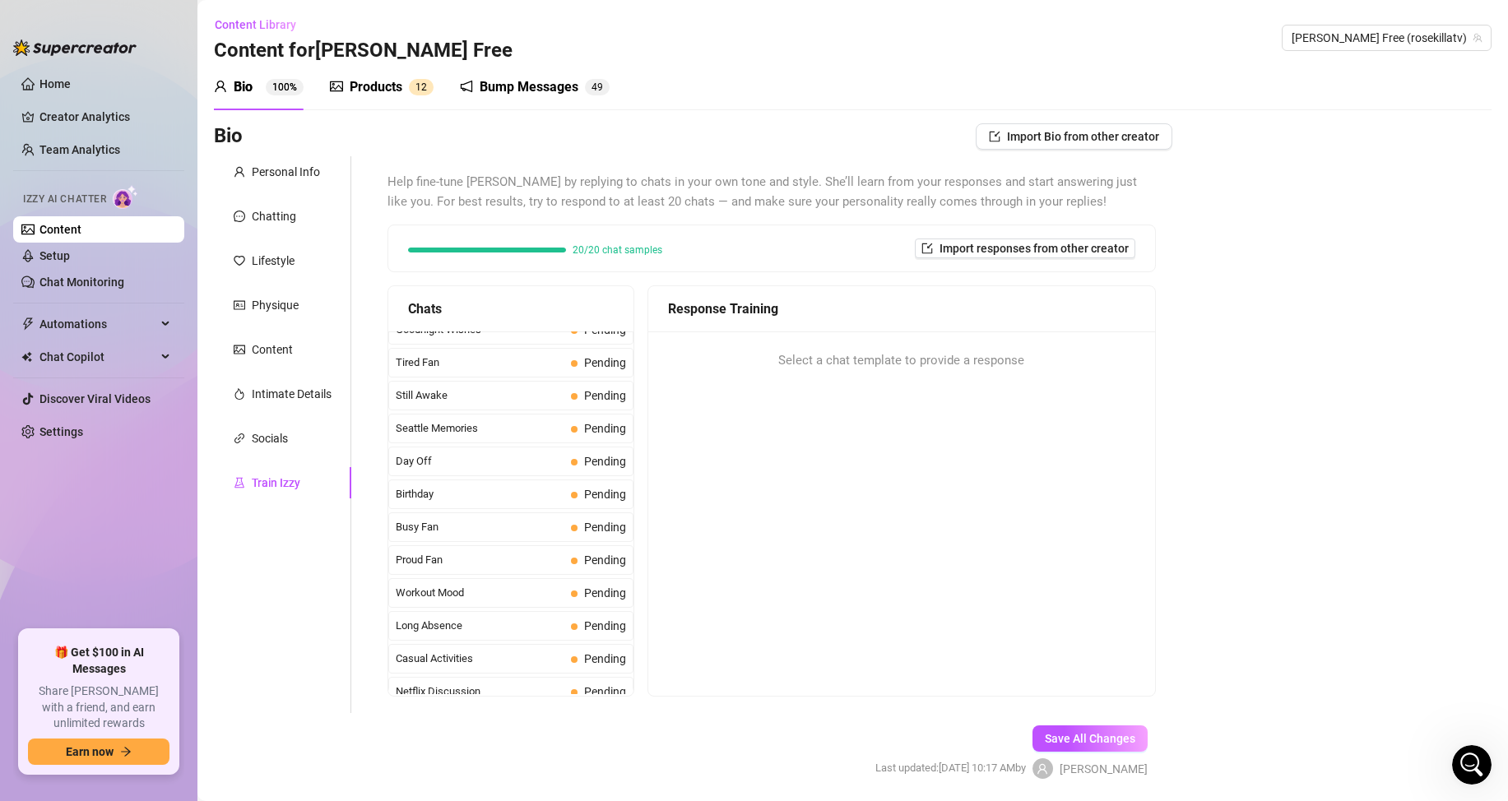
scroll to position [1477, 0]
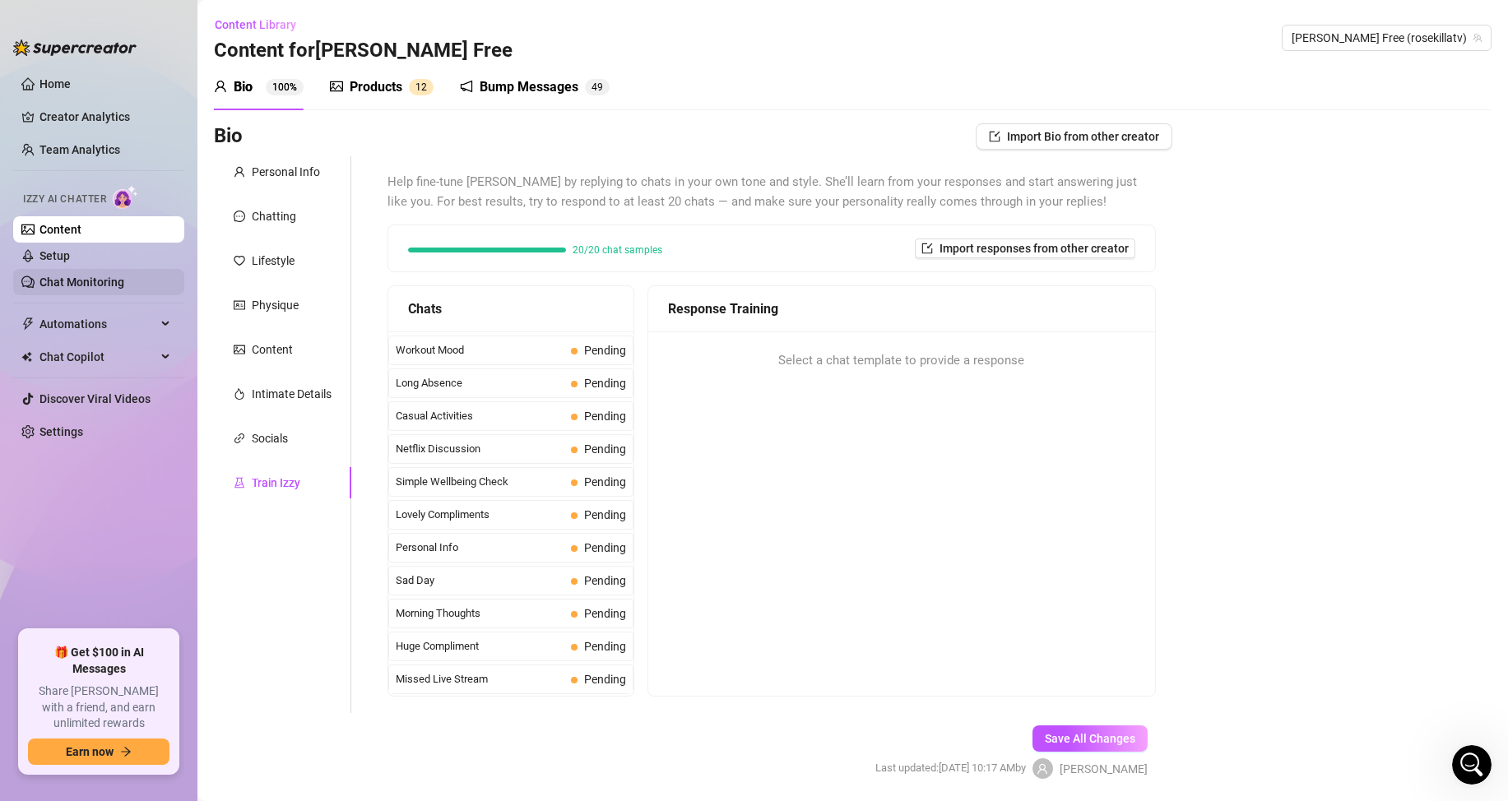
click at [124, 276] on link "Chat Monitoring" at bounding box center [81, 282] width 85 height 13
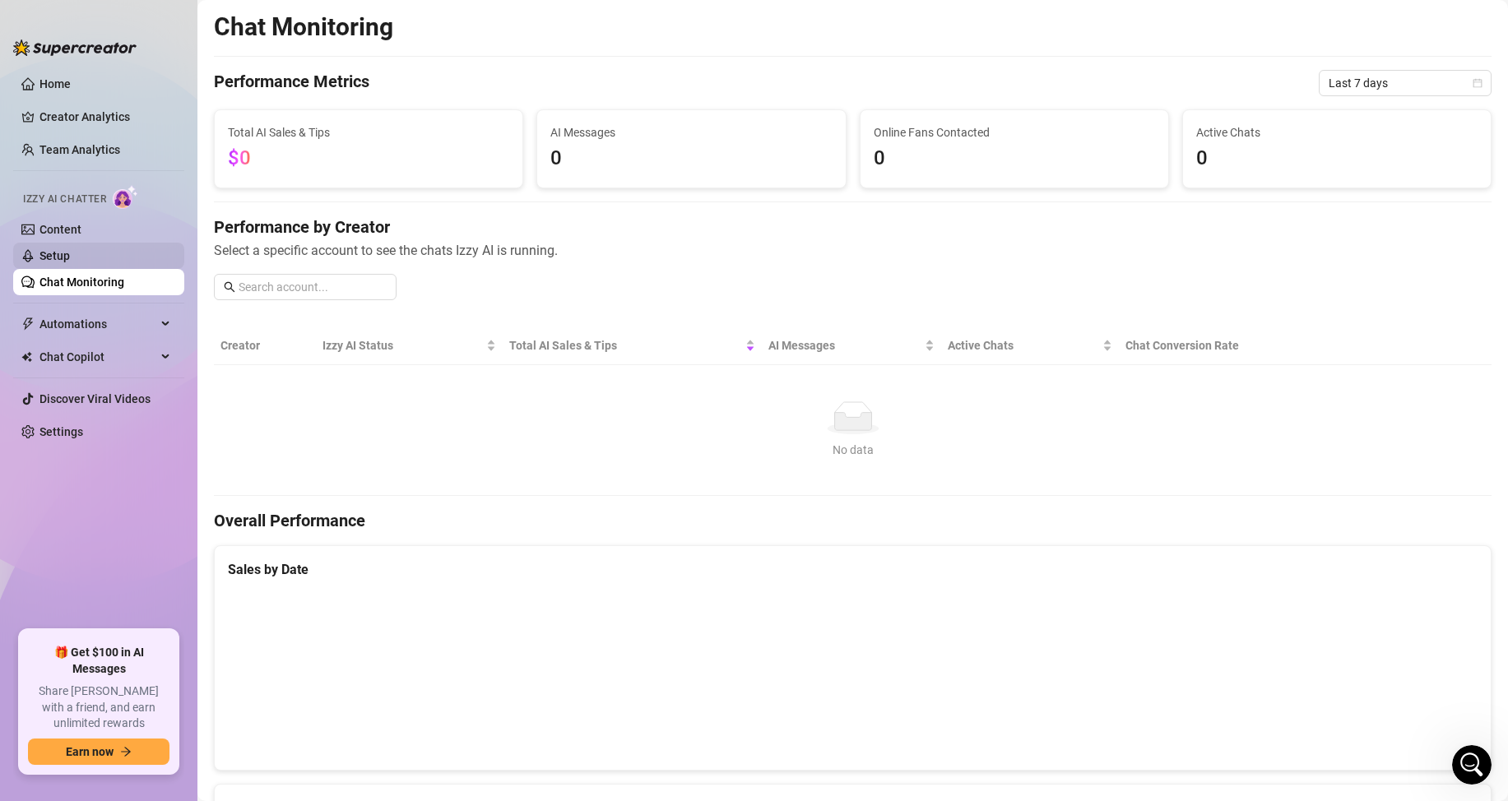
click at [70, 259] on link "Setup" at bounding box center [54, 255] width 30 height 13
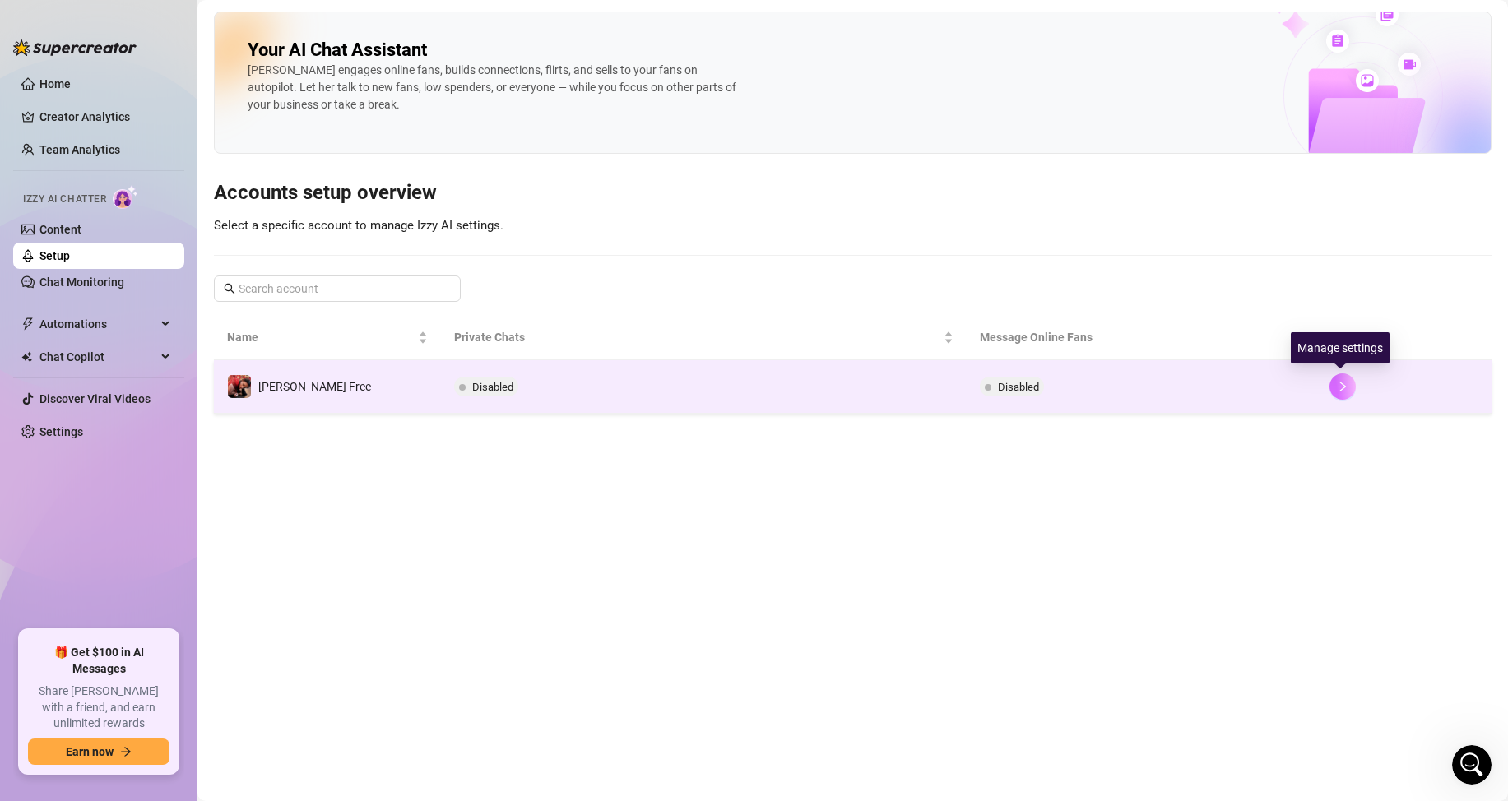
click at [1334, 380] on button "button" at bounding box center [1342, 386] width 26 height 26
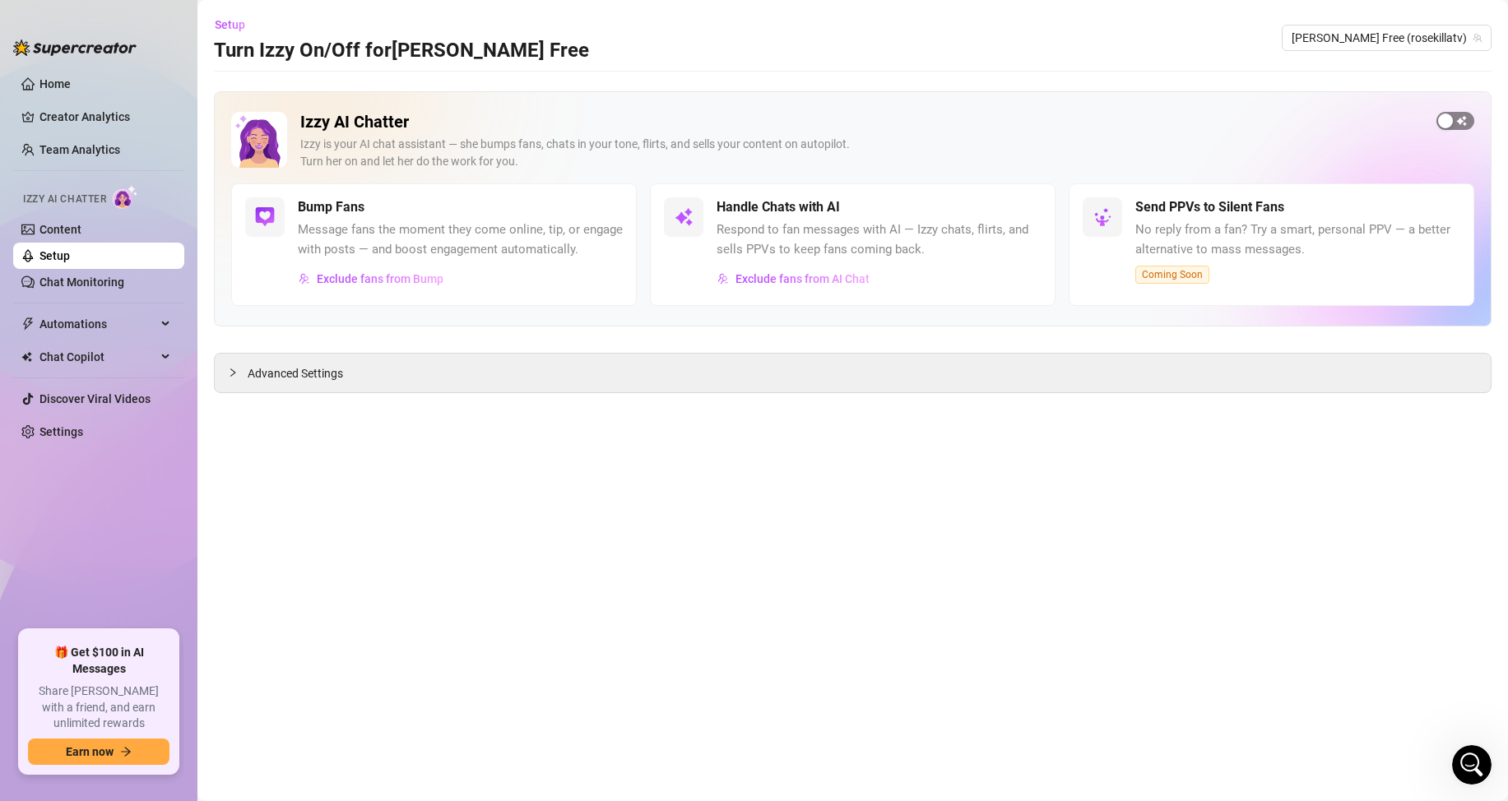
click at [1449, 118] on div "button" at bounding box center [1445, 121] width 15 height 15
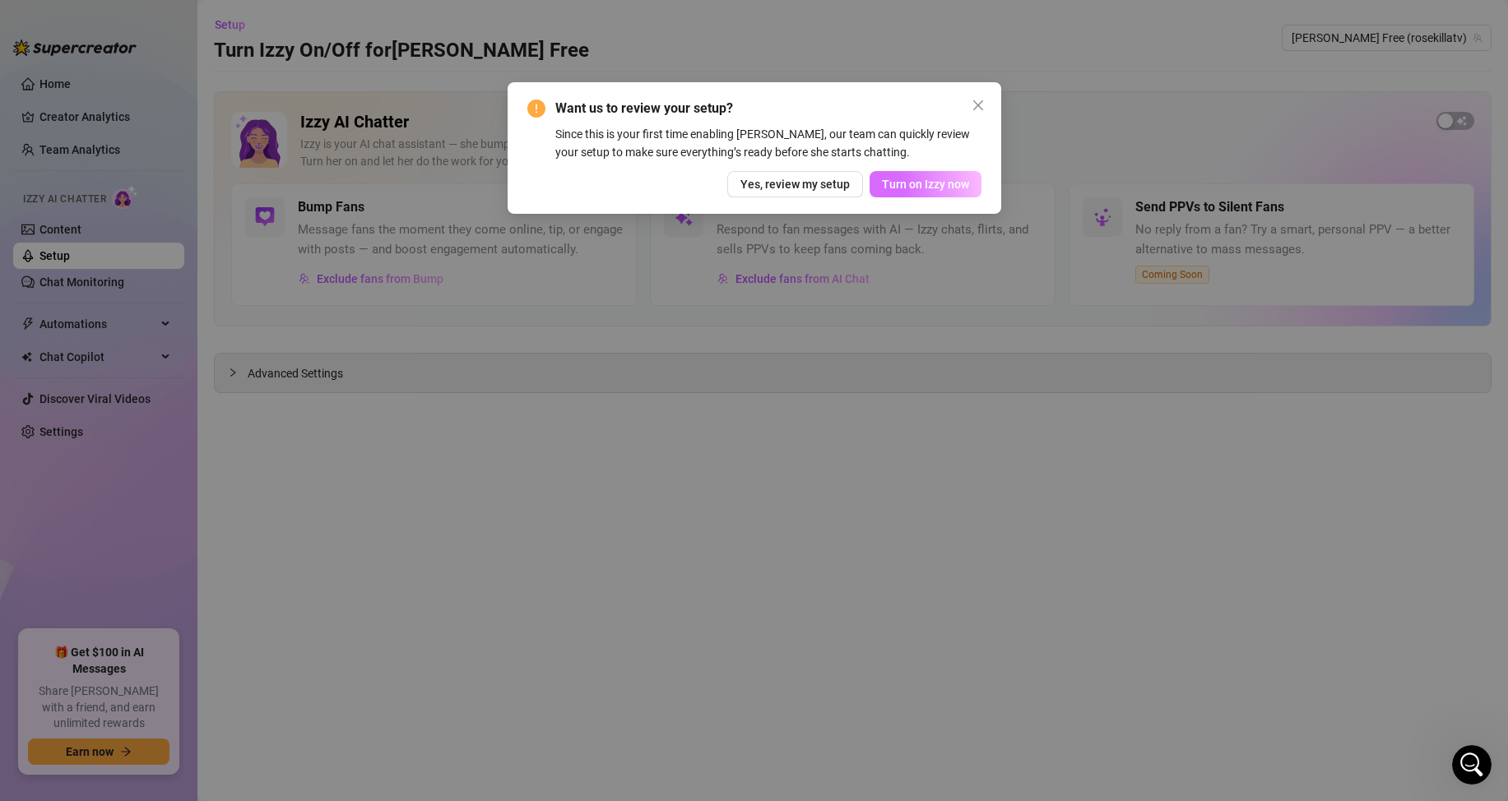
click at [922, 180] on span "Turn on Izzy now" at bounding box center [925, 184] width 87 height 13
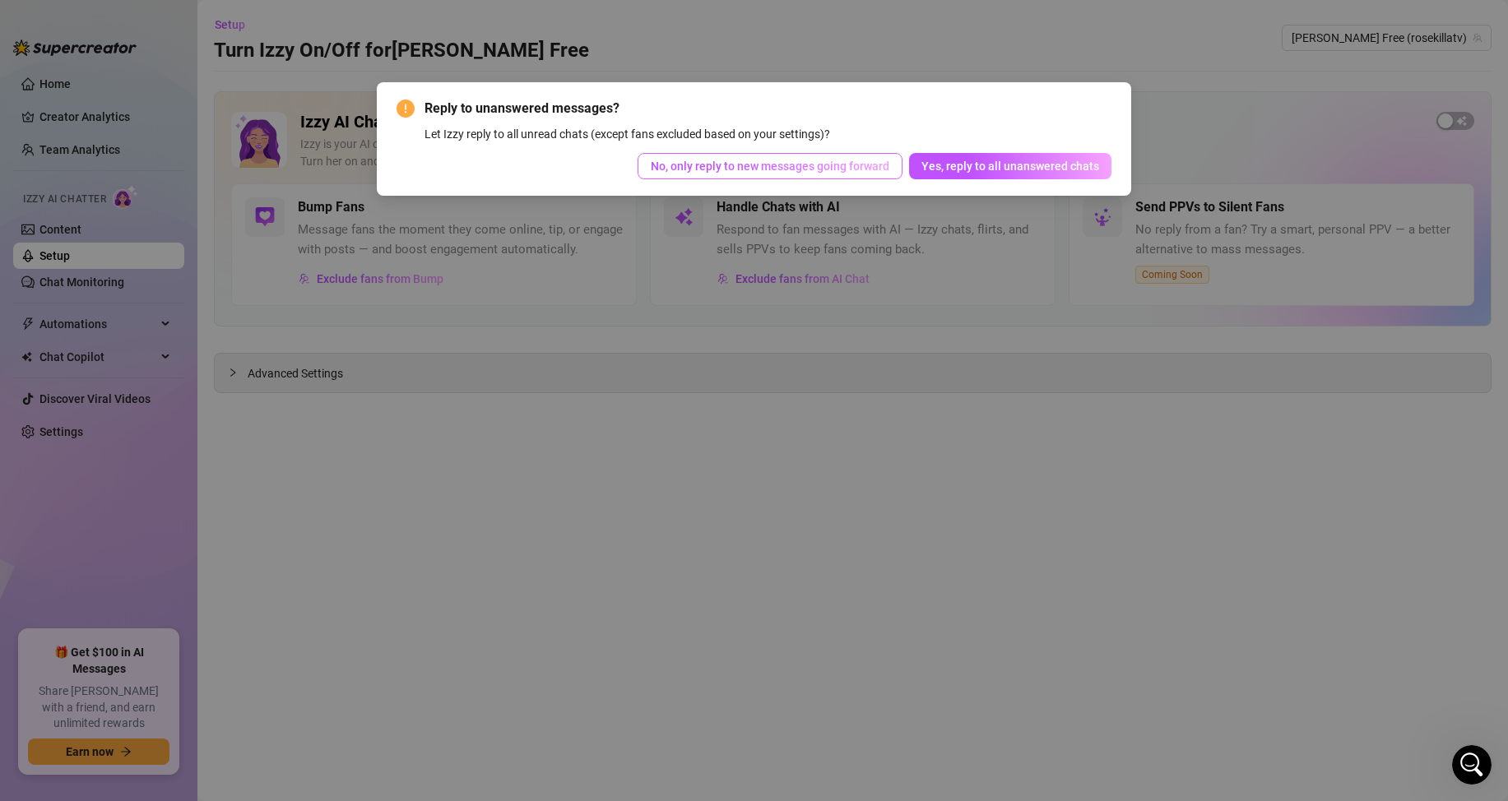
click at [839, 171] on span "No, only reply to new messages going forward" at bounding box center [770, 166] width 239 height 13
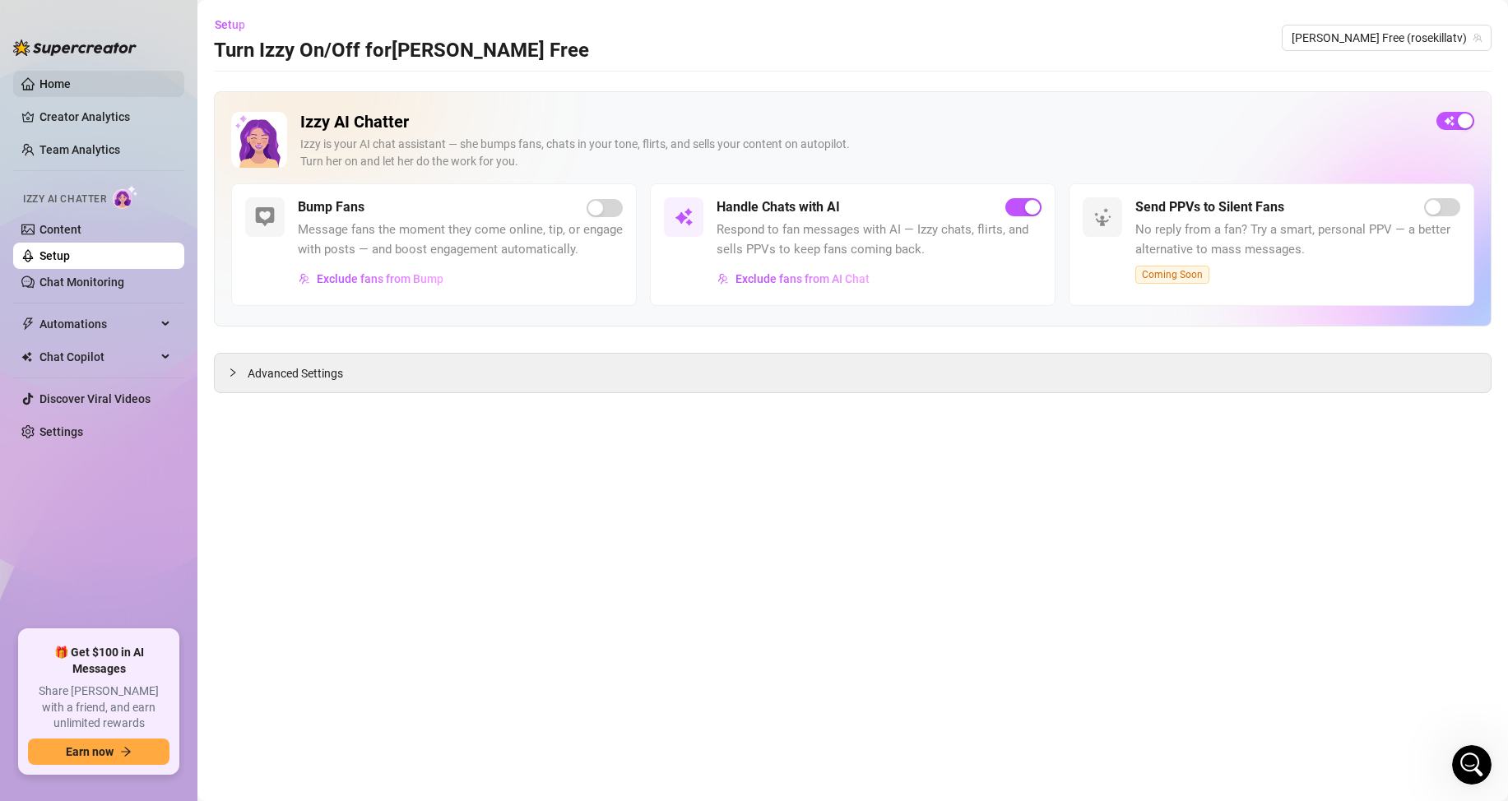
click at [71, 86] on link "Home" at bounding box center [54, 83] width 31 height 13
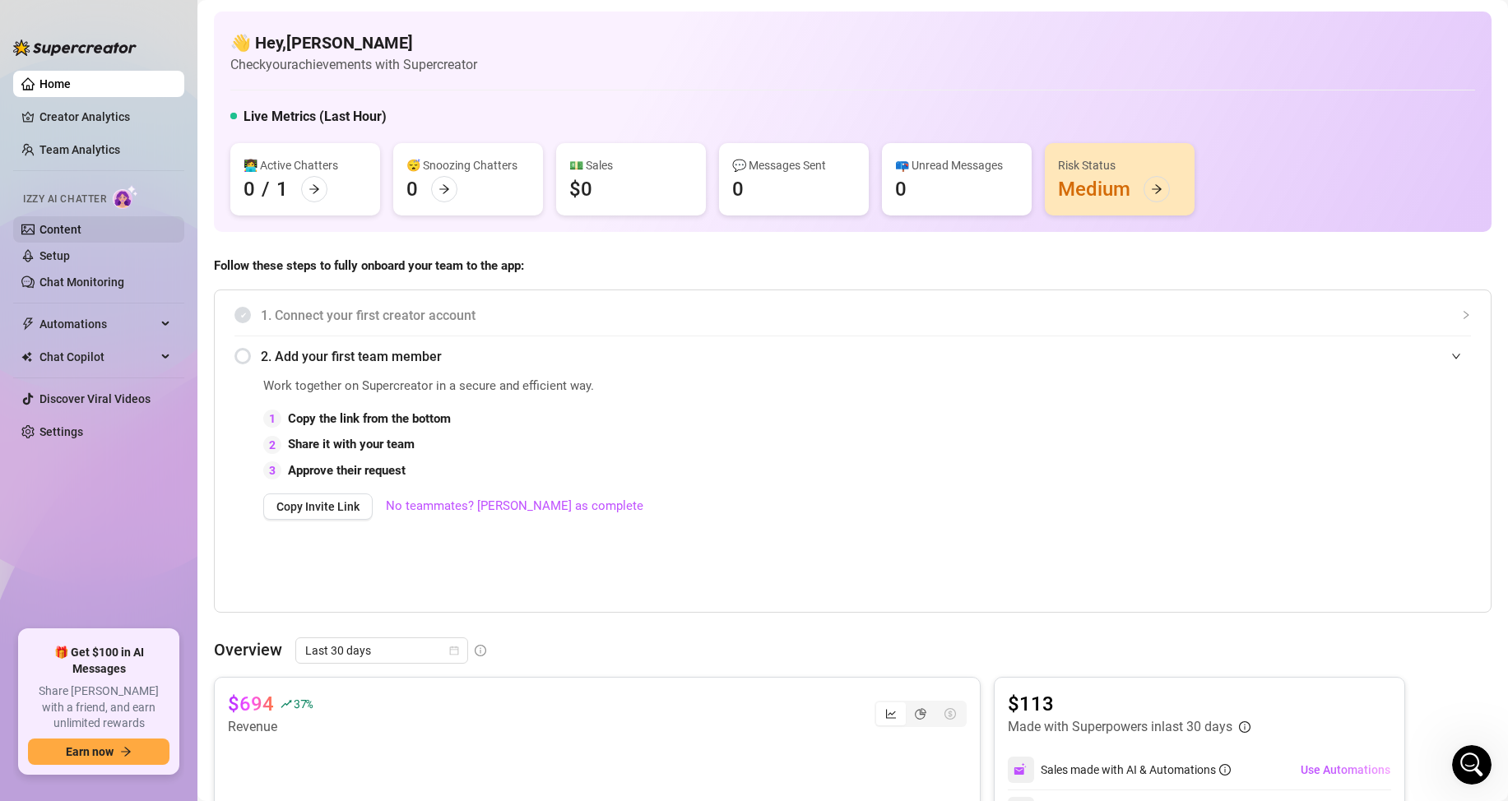
click at [73, 225] on link "Content" at bounding box center [60, 229] width 42 height 13
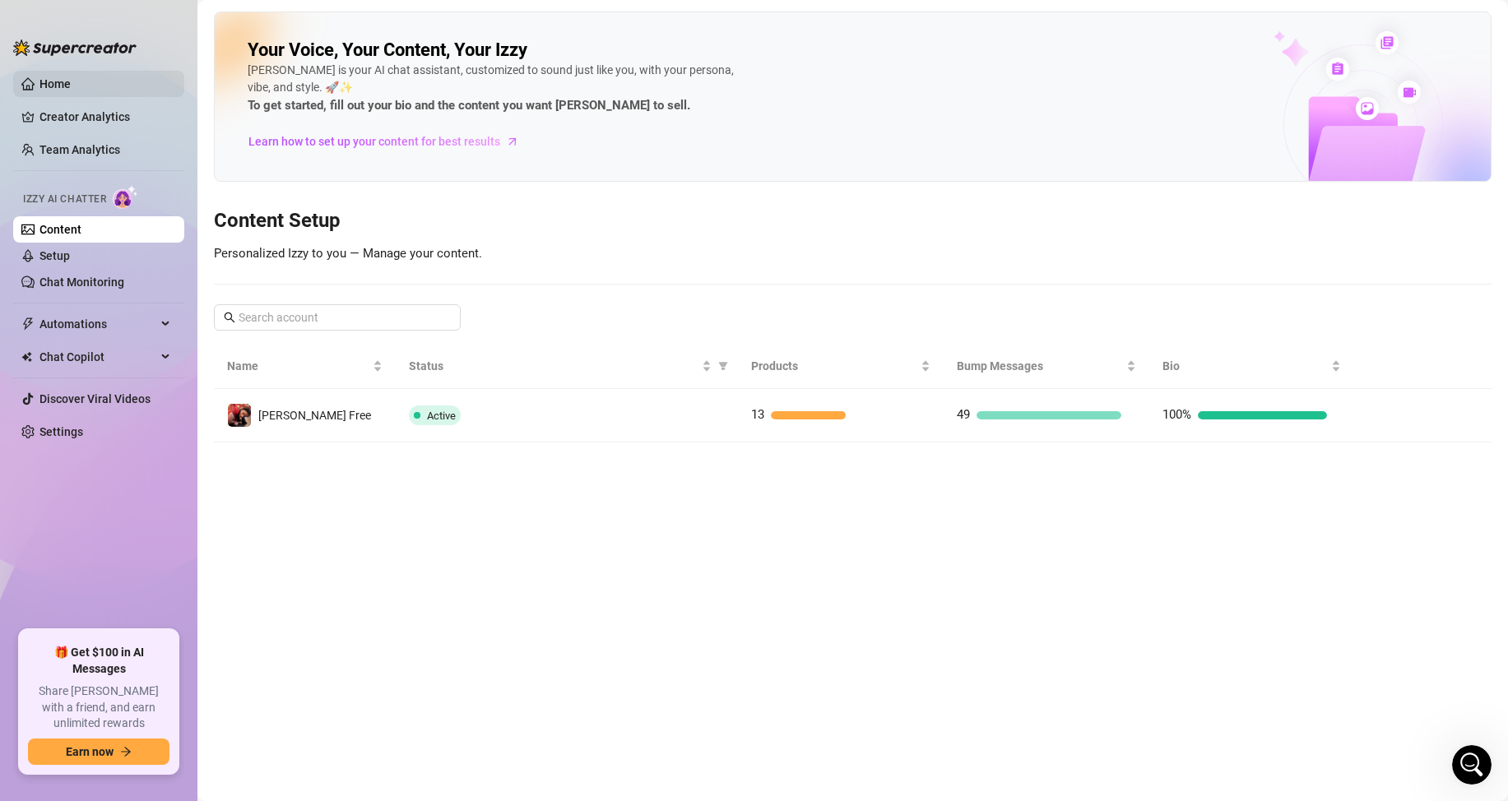
click at [71, 77] on link "Home" at bounding box center [54, 83] width 31 height 13
